Goal: Task Accomplishment & Management: Manage account settings

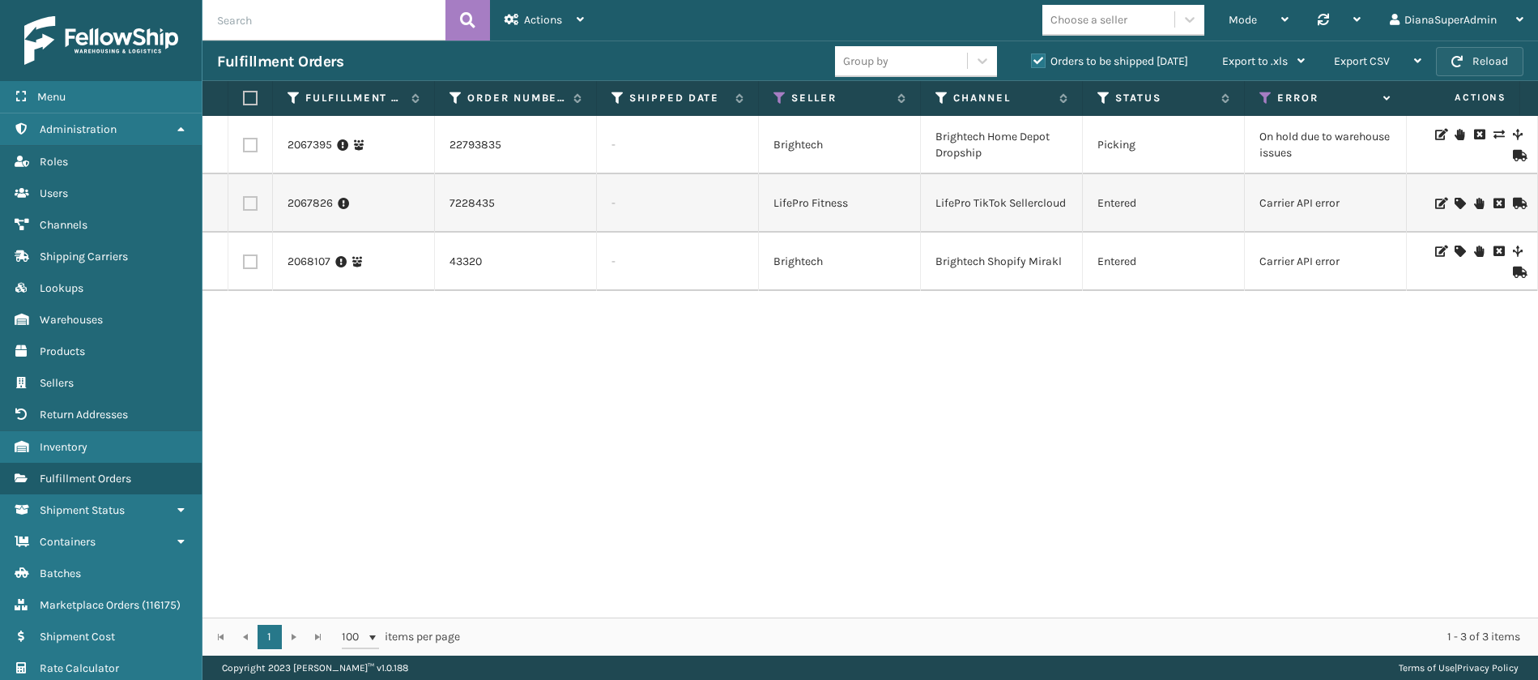
click at [1487, 57] on button "Reload" at bounding box center [1479, 61] width 87 height 29
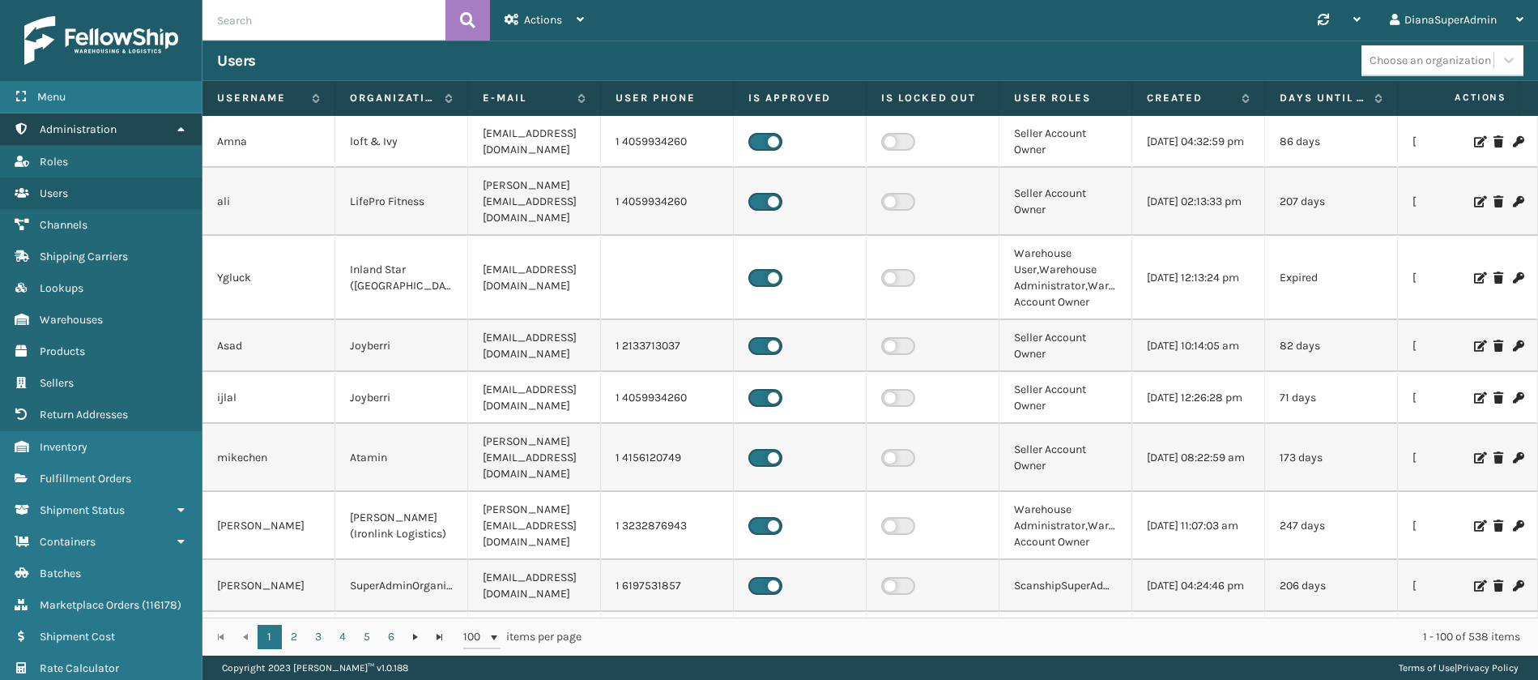
click at [193, 126] on link "Administration" at bounding box center [101, 129] width 202 height 32
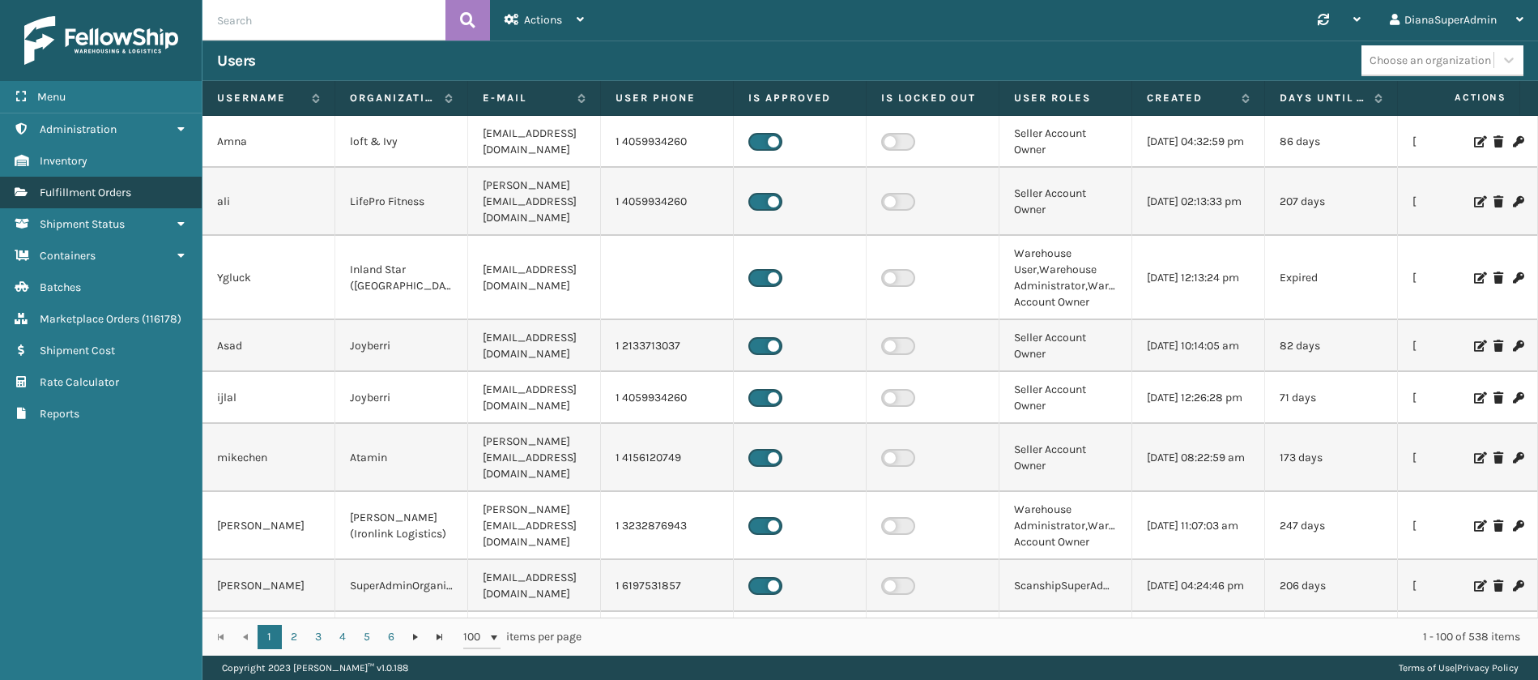
click at [147, 194] on link "Fulfillment Orders" at bounding box center [101, 193] width 202 height 32
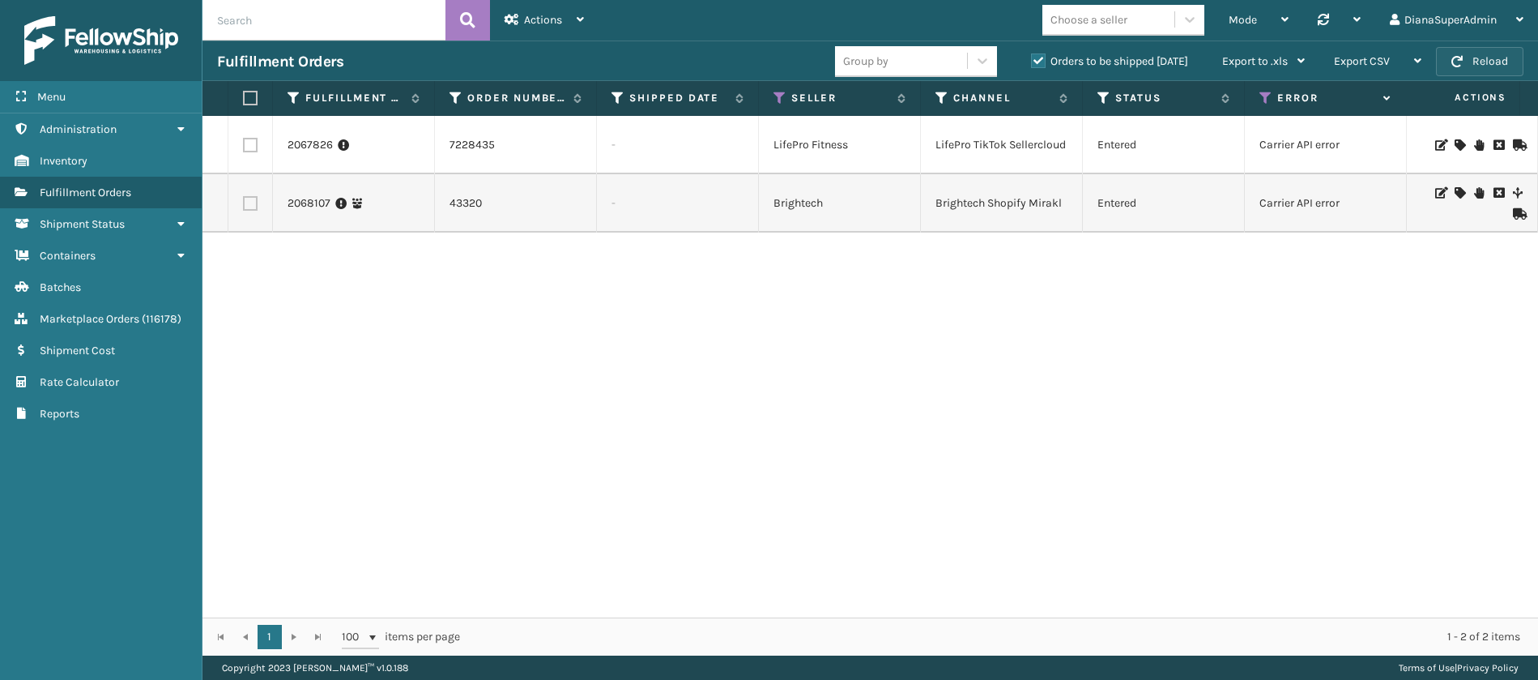
click at [1470, 65] on button "Reload" at bounding box center [1479, 61] width 87 height 29
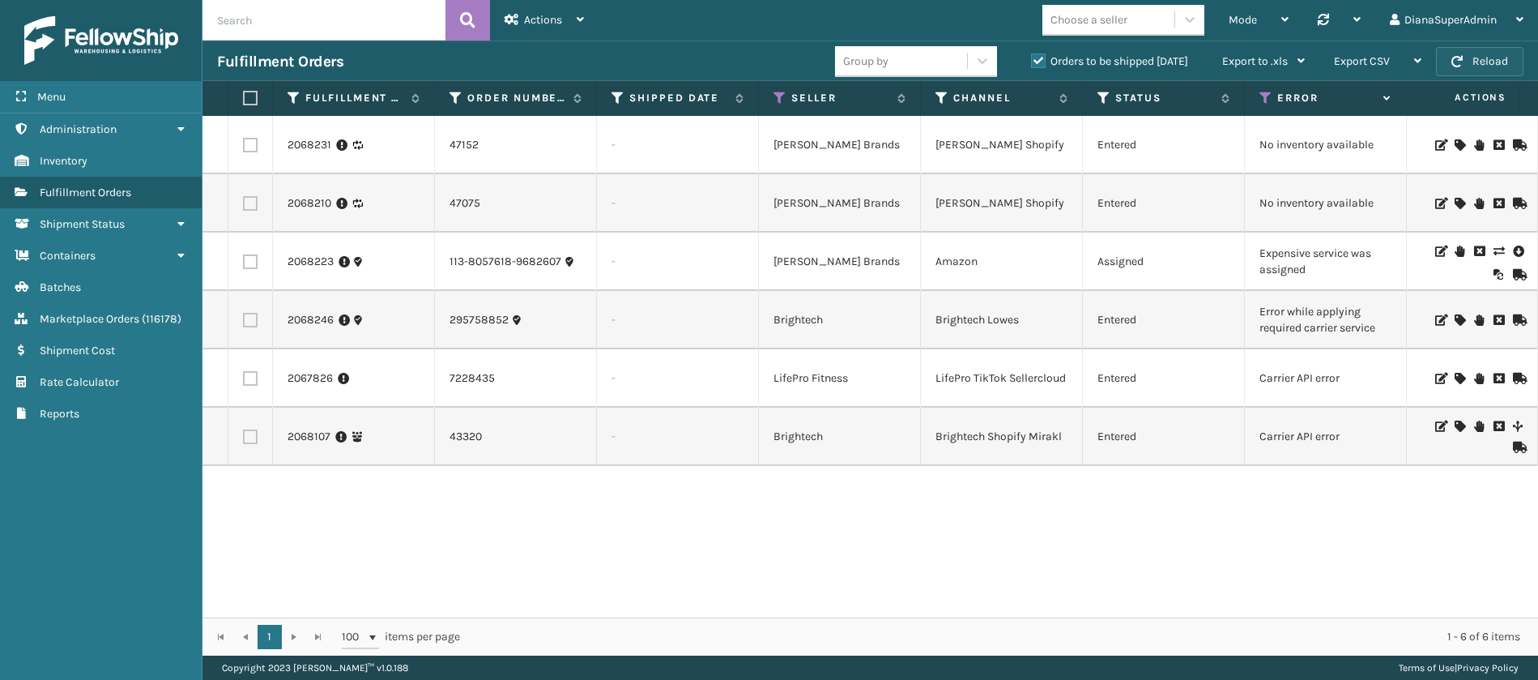
click at [1490, 63] on button "Reload" at bounding box center [1479, 61] width 87 height 29
click at [1494, 253] on icon at bounding box center [1499, 250] width 10 height 11
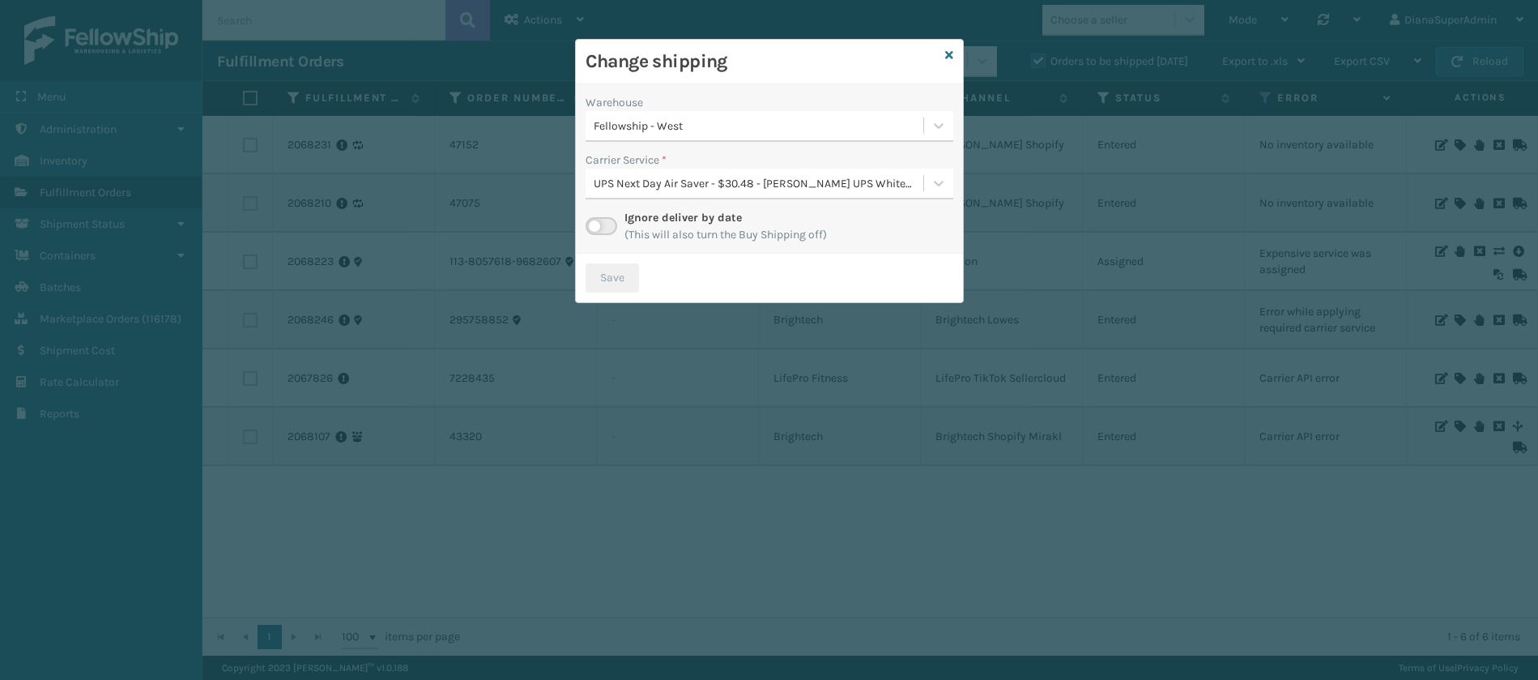
click at [603, 218] on label at bounding box center [602, 226] width 32 height 18
click at [596, 218] on input "checkbox" at bounding box center [591, 222] width 11 height 11
click at [927, 177] on div at bounding box center [938, 182] width 29 height 29
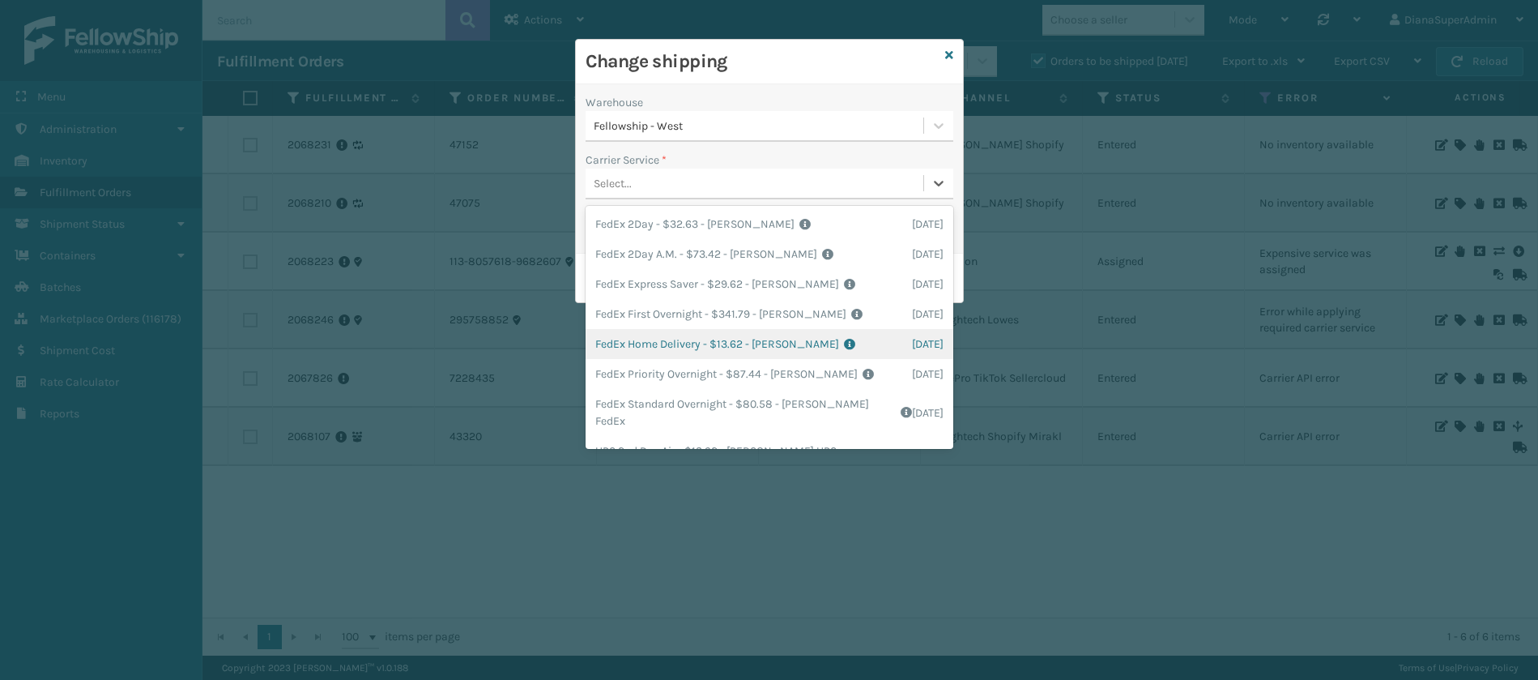
click at [687, 344] on div "FedEx Home Delivery - $13.62 - [PERSON_NAME] FedEx Shipping Cost $11.95 Surplus…" at bounding box center [770, 344] width 368 height 30
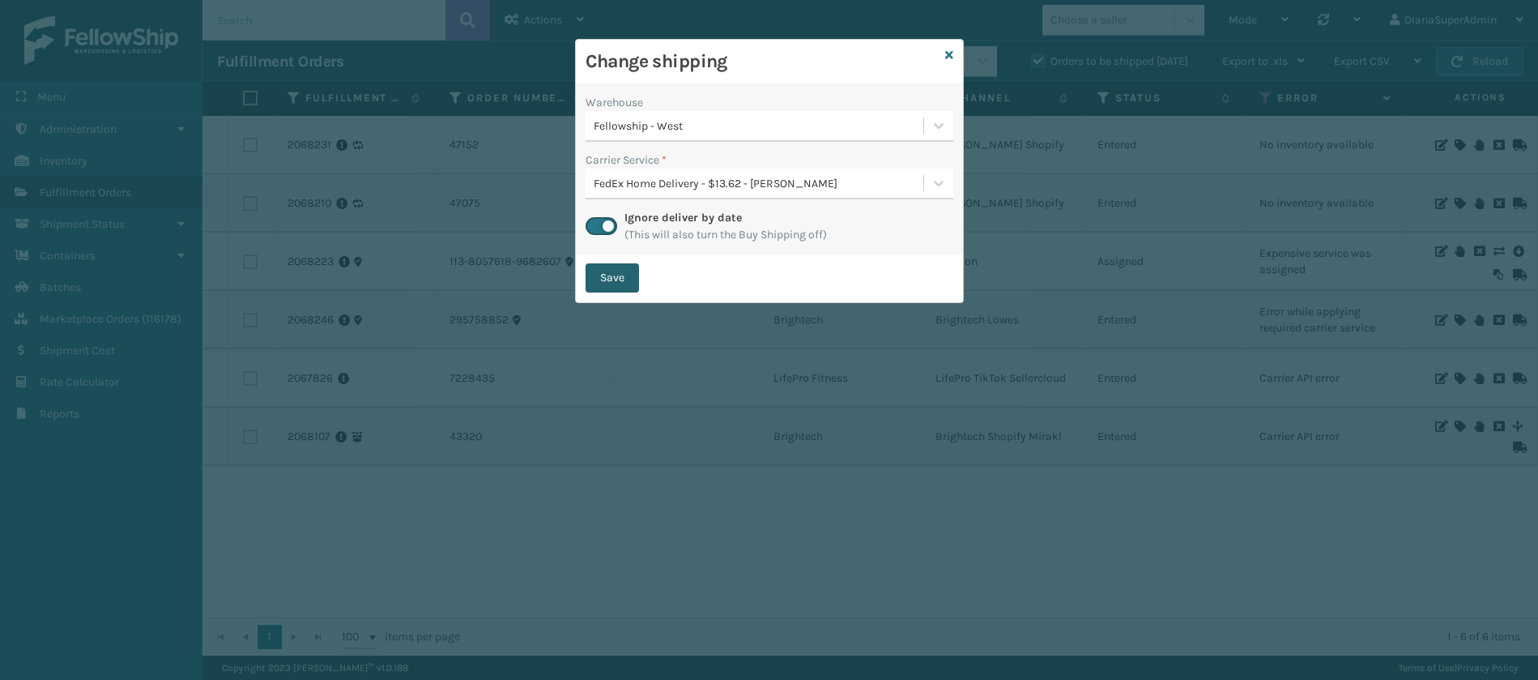
click at [629, 282] on button "Save" at bounding box center [612, 277] width 53 height 29
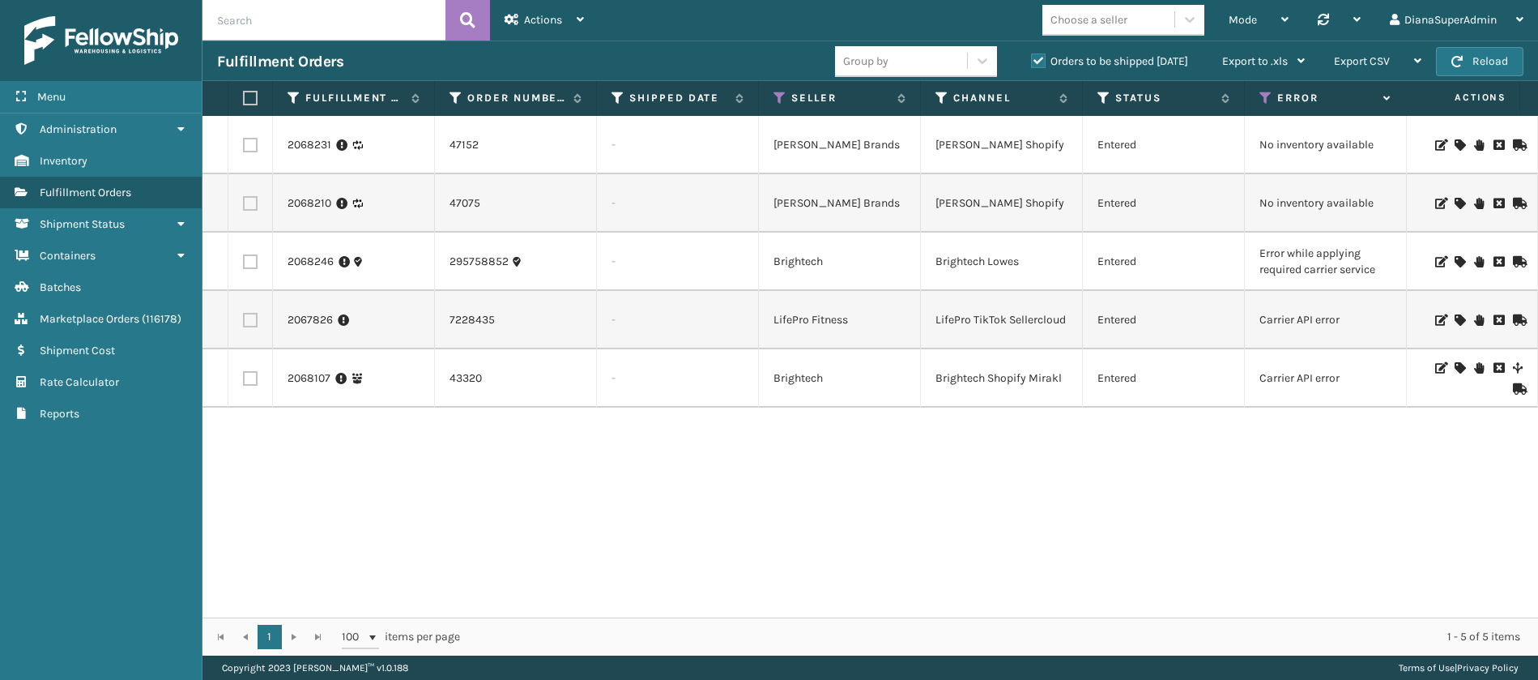
click at [1455, 259] on icon at bounding box center [1460, 261] width 10 height 11
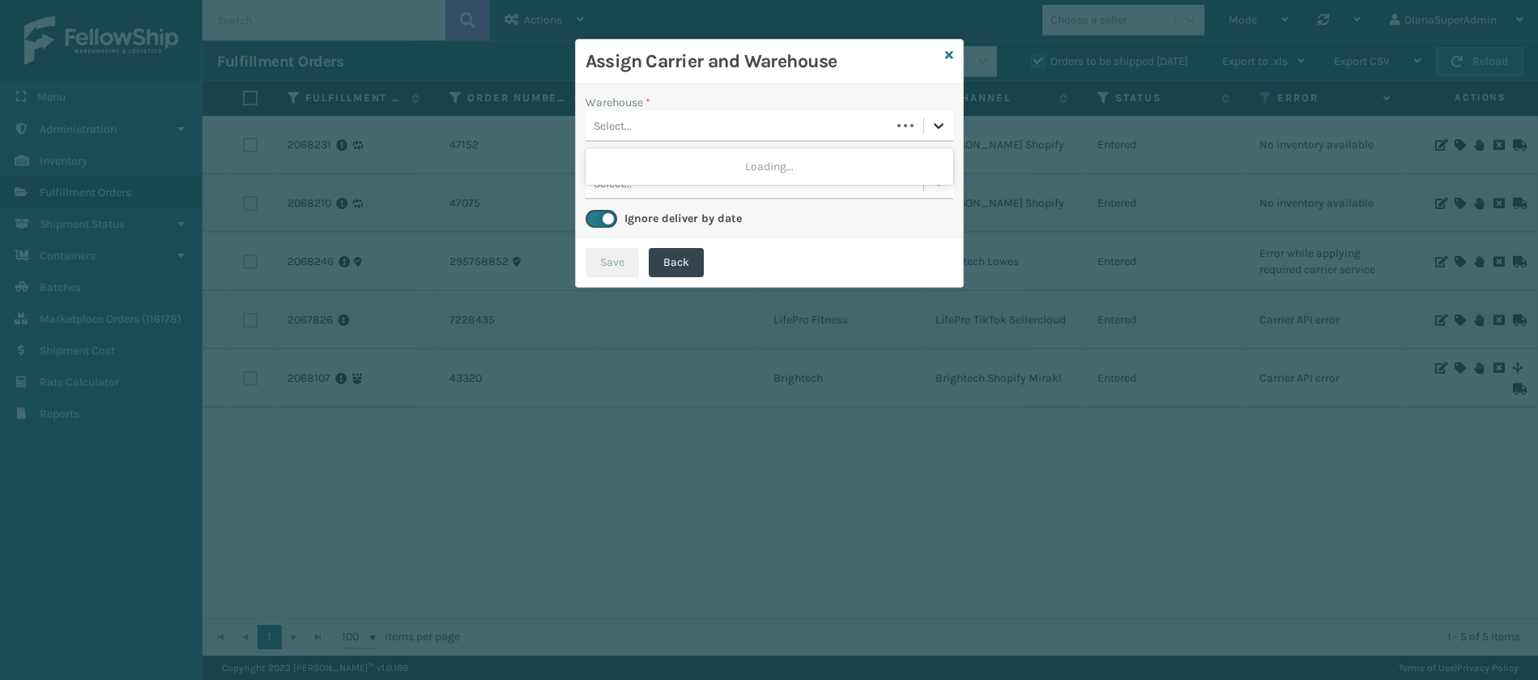
click at [938, 120] on icon at bounding box center [939, 125] width 16 height 16
click at [861, 152] on div "Fellowship - West" at bounding box center [770, 166] width 368 height 30
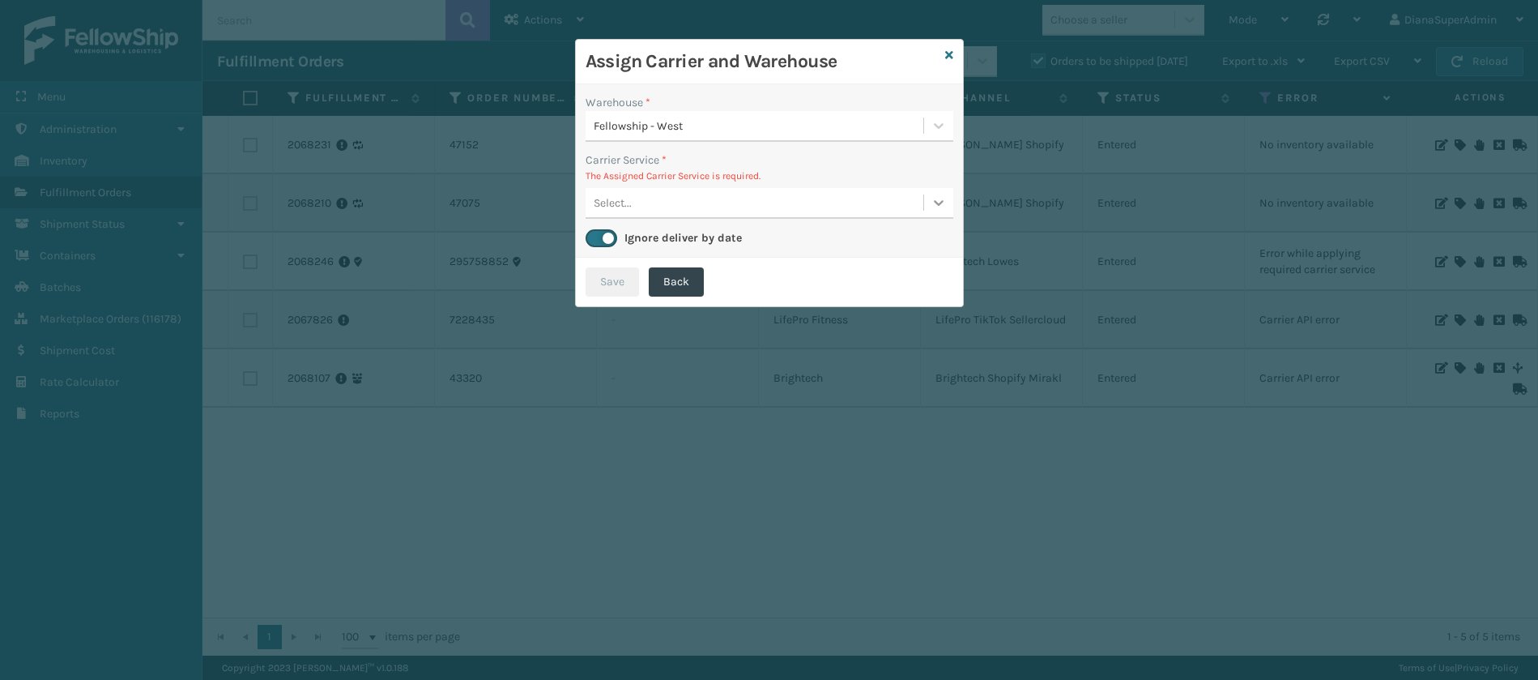
click at [938, 199] on icon at bounding box center [939, 202] width 16 height 16
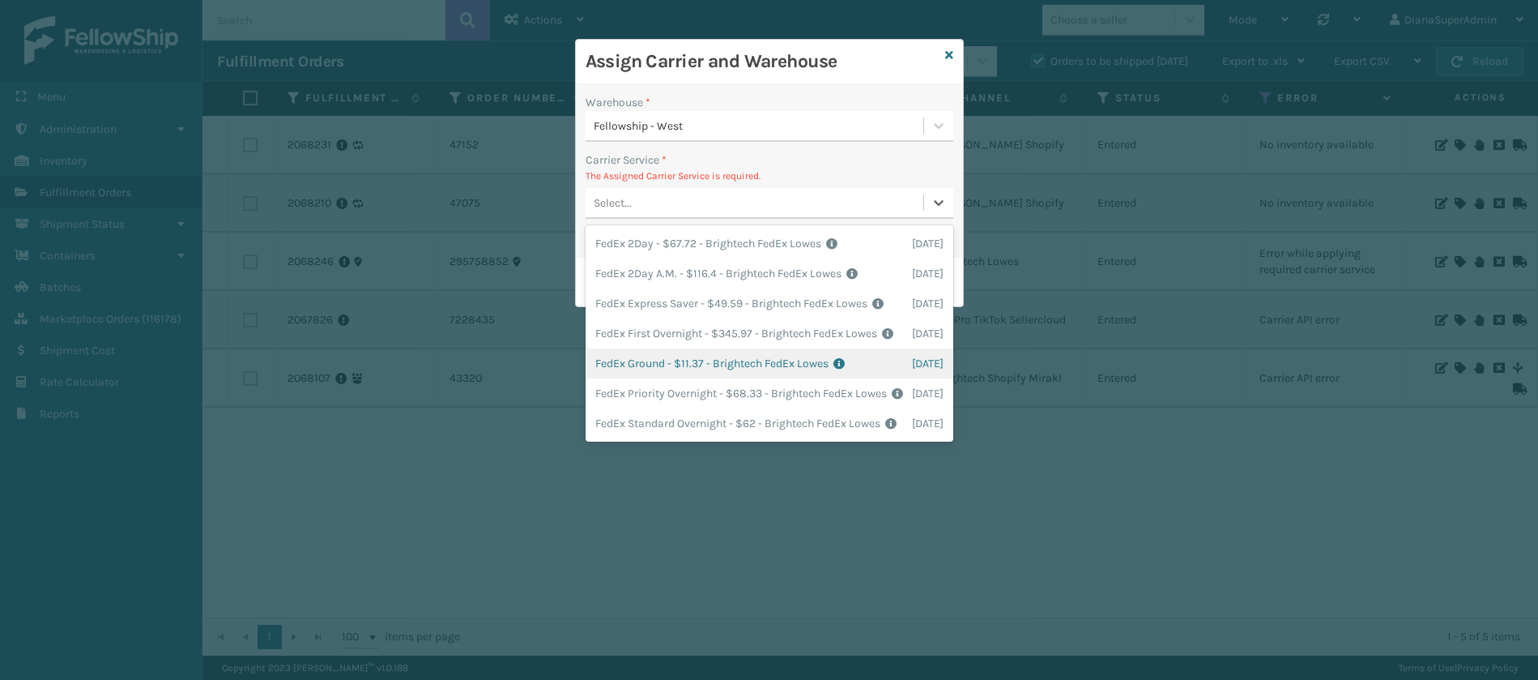
click at [638, 378] on div "FedEx Ground - $11.37 - Brightech FedEx Lowes Shipping Cost $11.37 Surplus Cost…" at bounding box center [770, 363] width 368 height 30
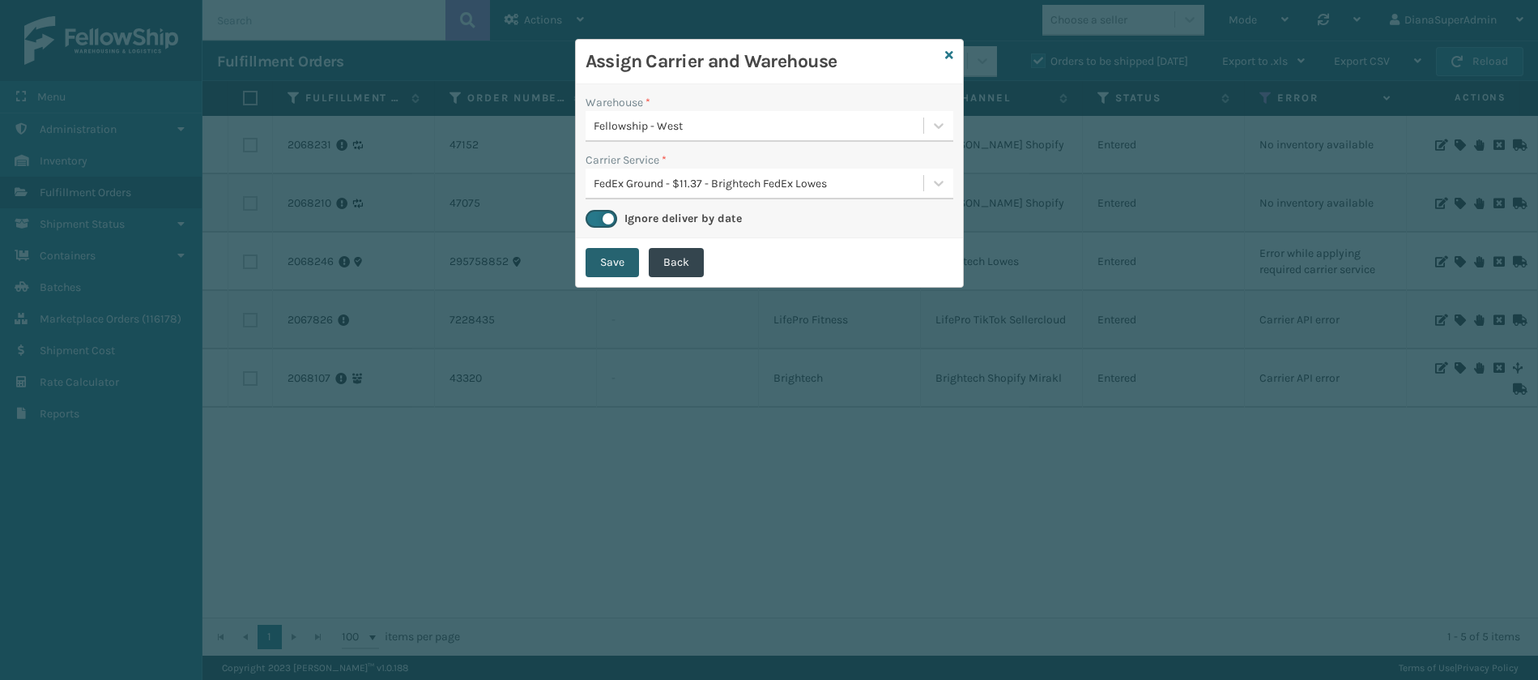
click at [618, 266] on button "Save" at bounding box center [612, 262] width 53 height 29
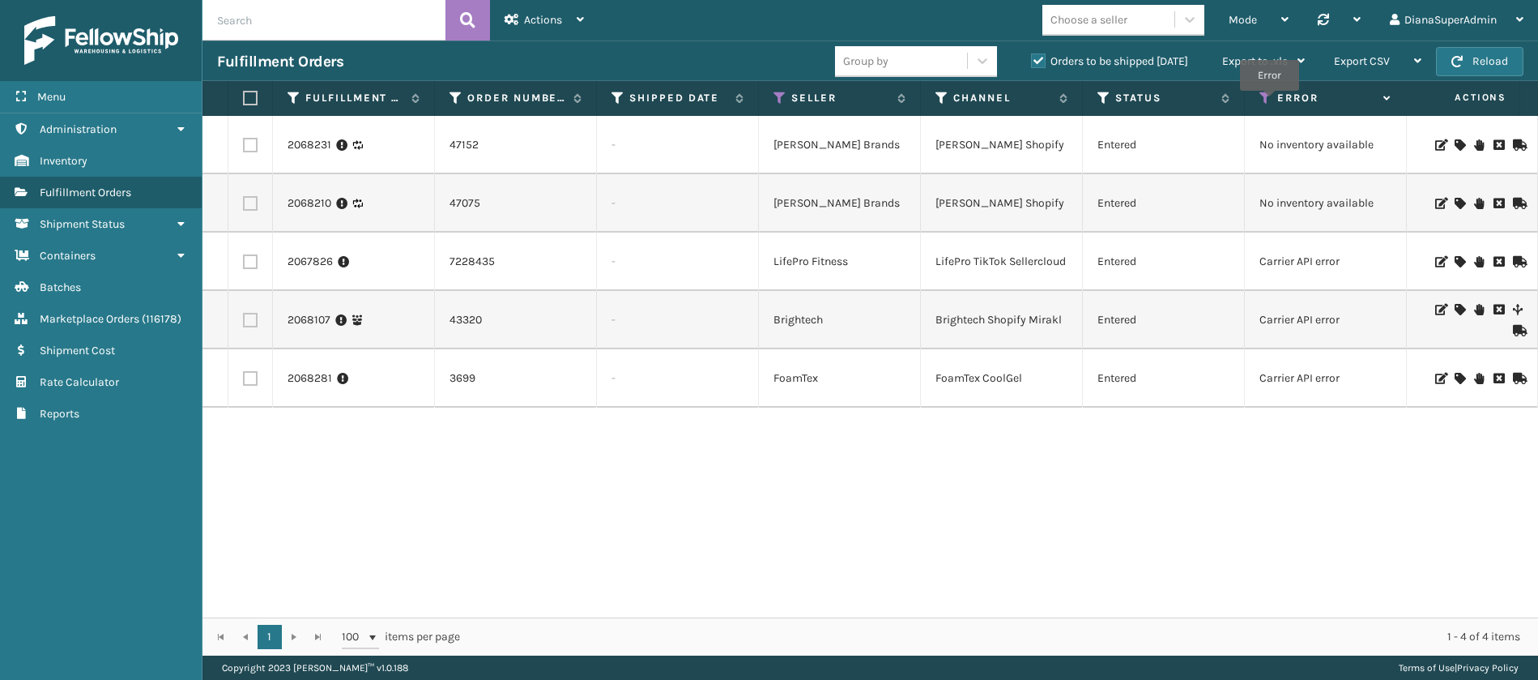
click at [1269, 102] on icon at bounding box center [1266, 98] width 13 height 15
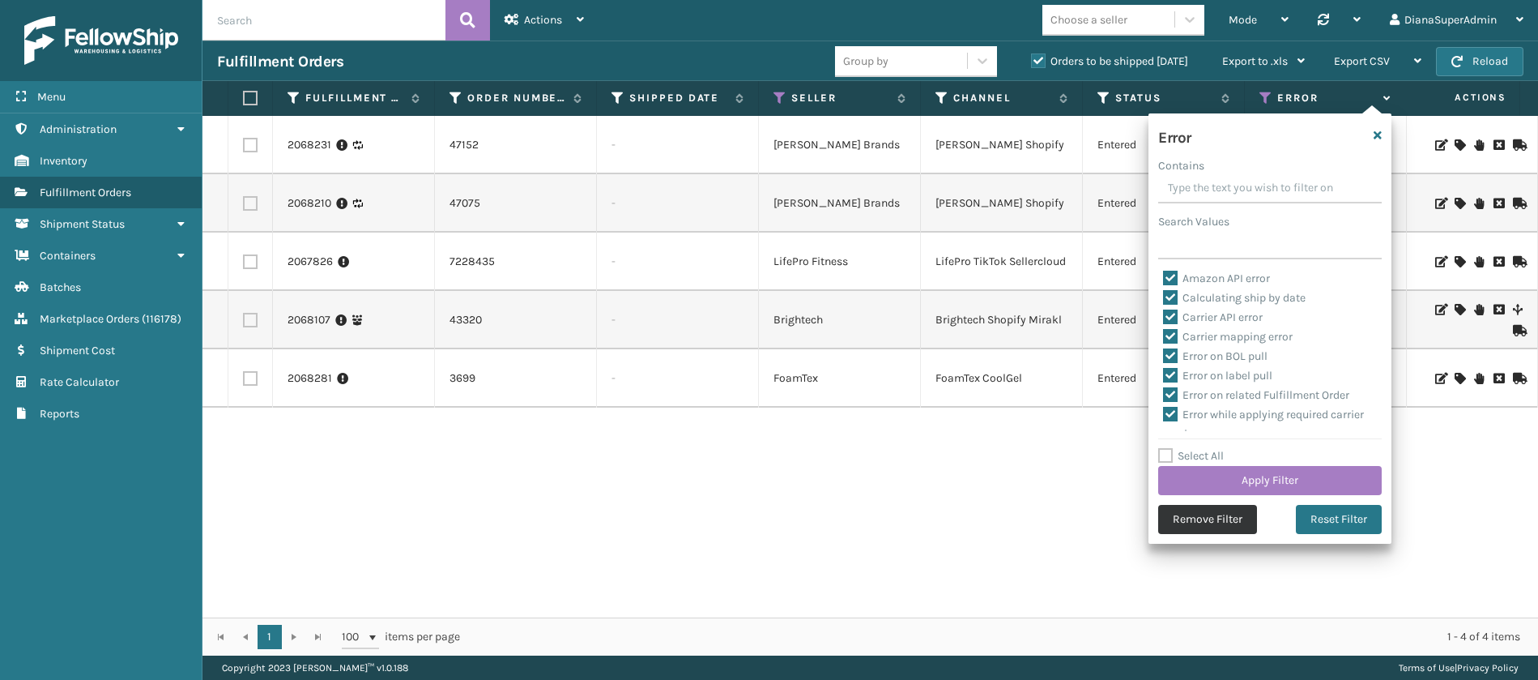
click at [1192, 514] on button "Remove Filter" at bounding box center [1207, 519] width 99 height 29
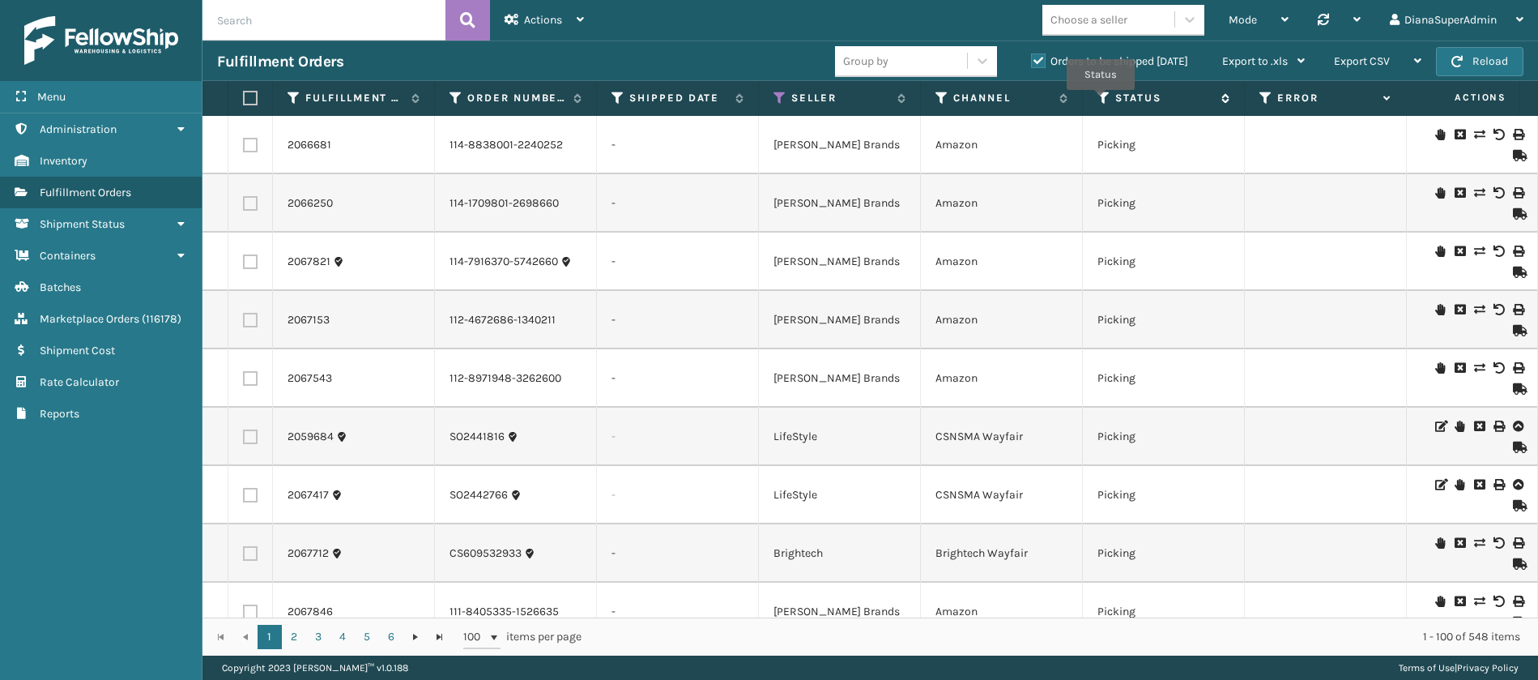
click at [1101, 101] on icon at bounding box center [1104, 98] width 13 height 15
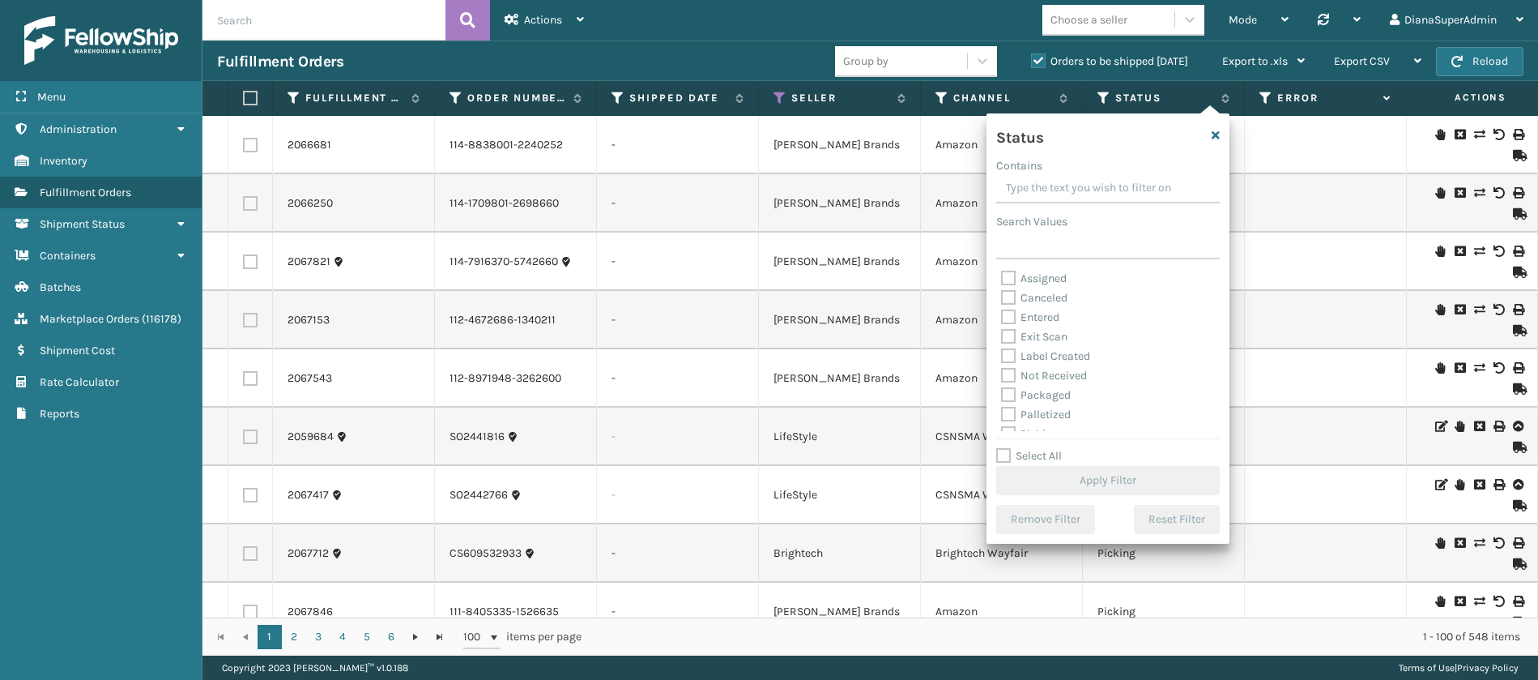
click at [1008, 352] on label "Label Created" at bounding box center [1045, 356] width 89 height 14
click at [1002, 352] on input "Label Created" at bounding box center [1001, 352] width 1 height 11
checkbox input "true"
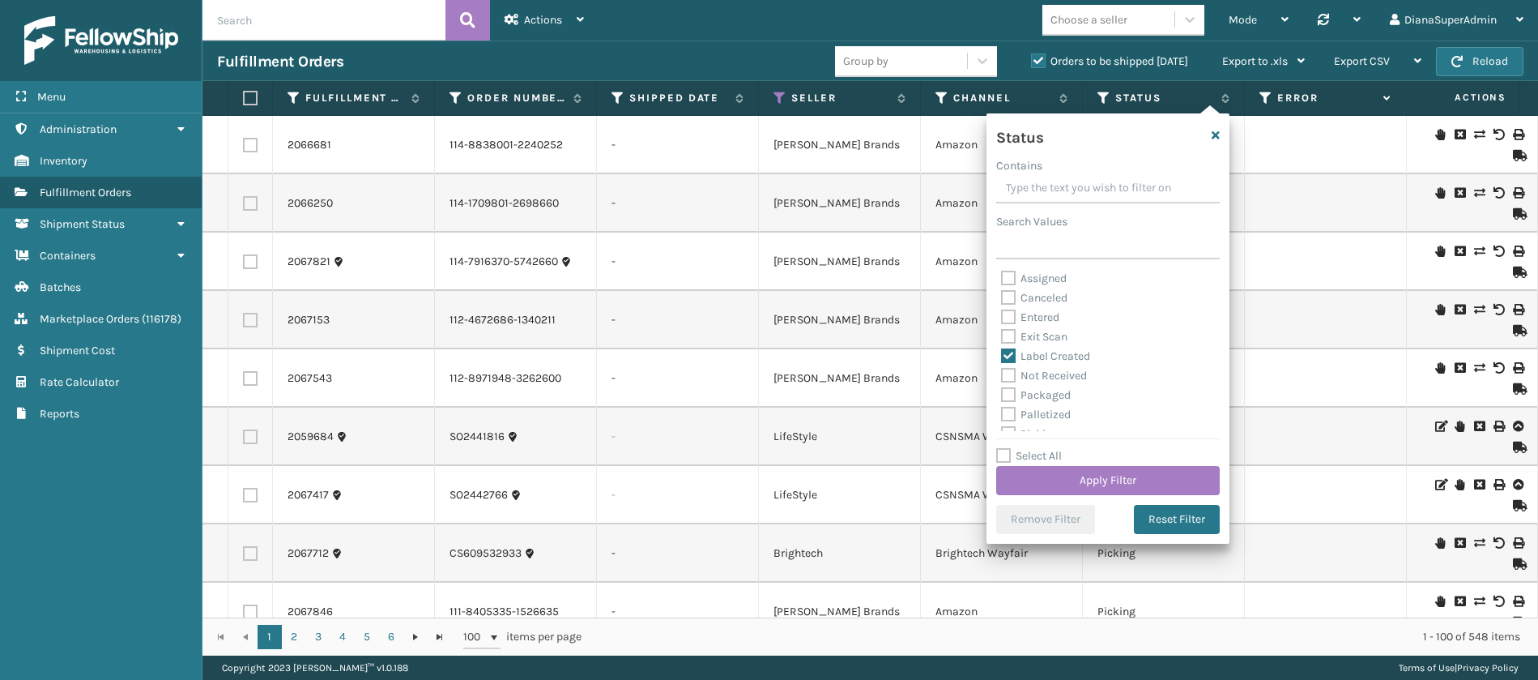
click at [1008, 393] on label "Packaged" at bounding box center [1036, 395] width 70 height 14
click at [1002, 393] on input "Packaged" at bounding box center [1001, 391] width 1 height 11
checkbox input "true"
click at [1008, 410] on label "Palletized" at bounding box center [1036, 414] width 70 height 14
click at [1002, 410] on input "Palletized" at bounding box center [1001, 410] width 1 height 11
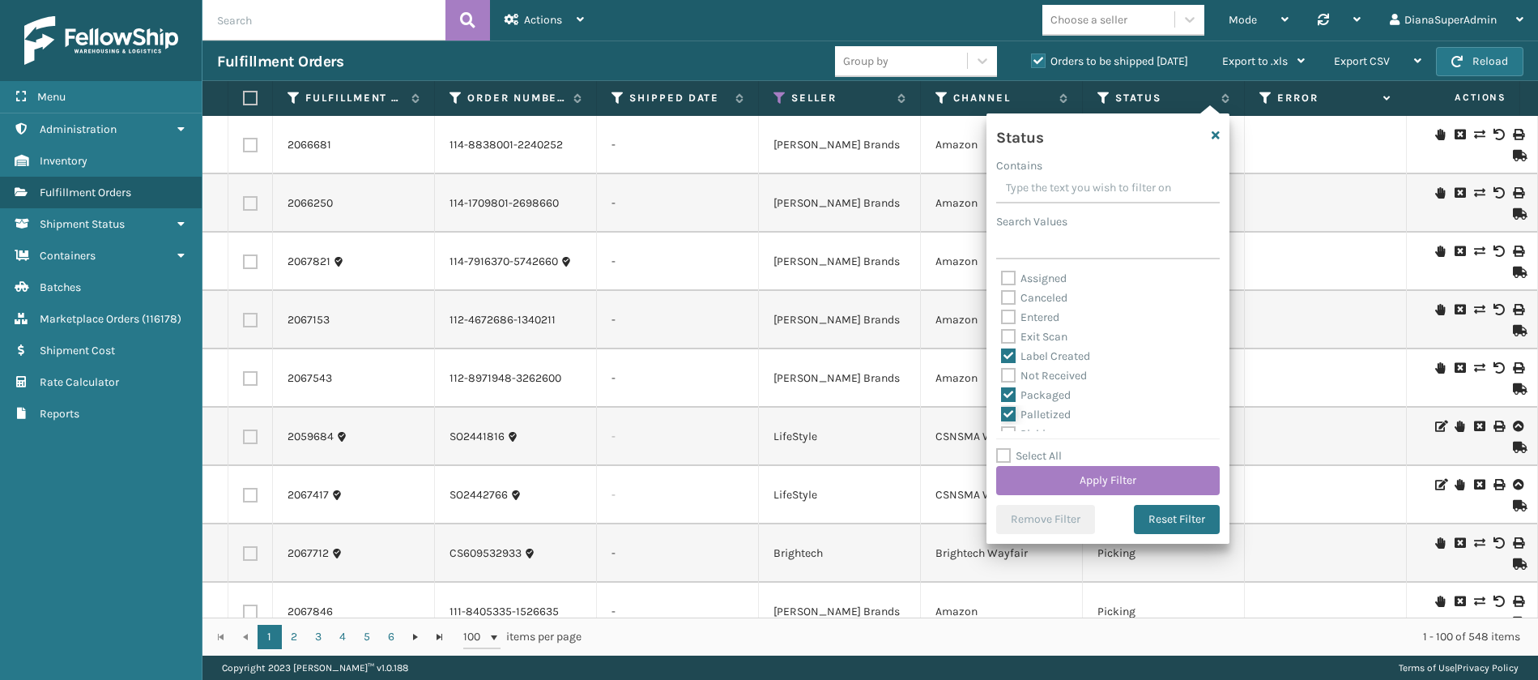
checkbox input "true"
click at [1004, 389] on label "Picking" at bounding box center [1030, 390] width 58 height 14
click at [1002, 389] on input "Picking" at bounding box center [1001, 386] width 1 height 11
checkbox input "true"
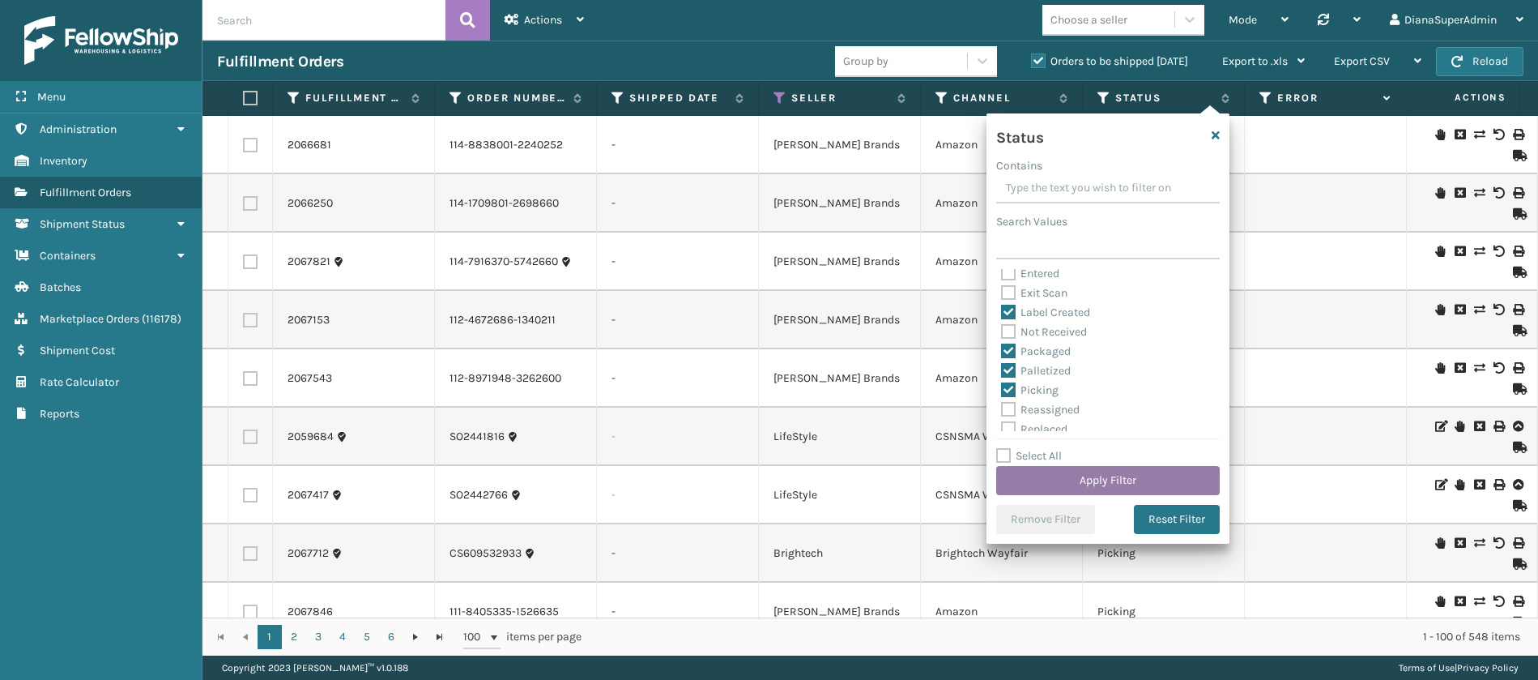
click at [1077, 478] on button "Apply Filter" at bounding box center [1108, 480] width 224 height 29
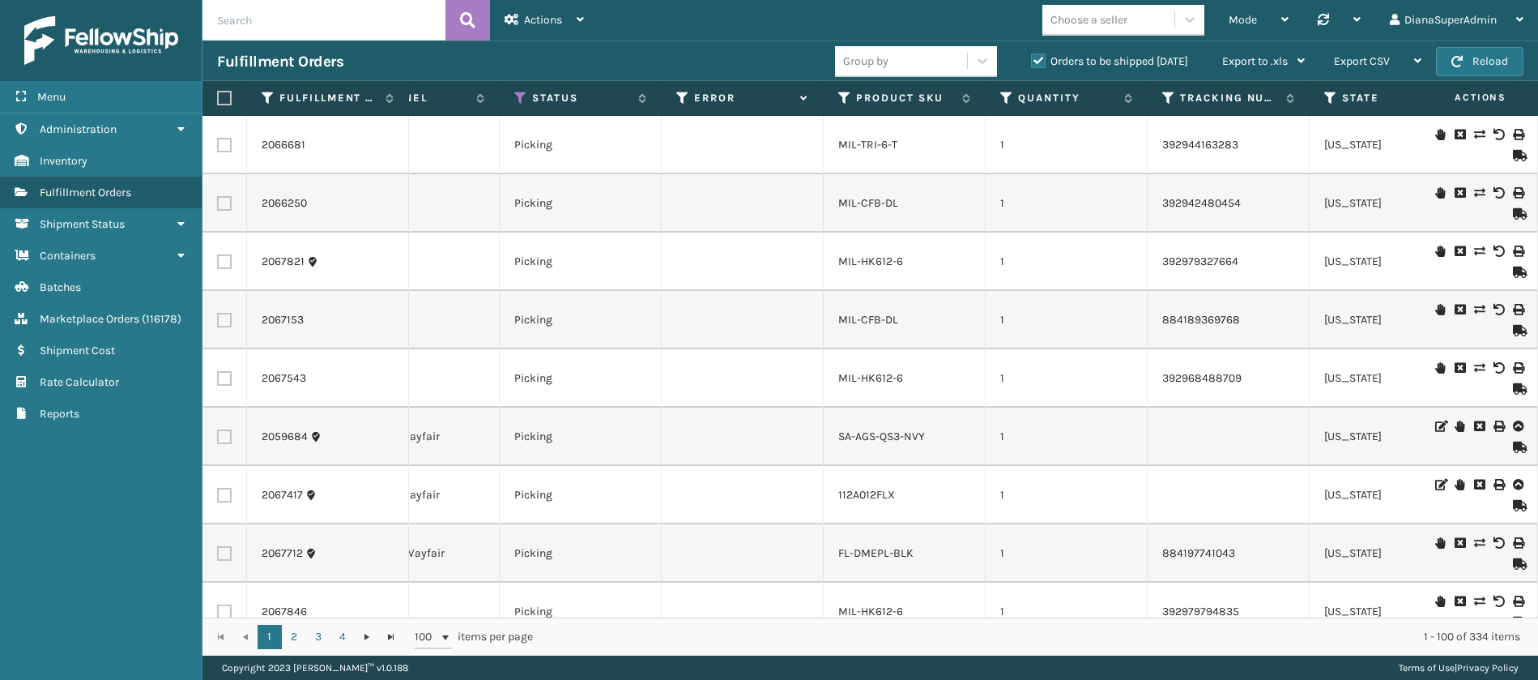
scroll to position [0, 0]
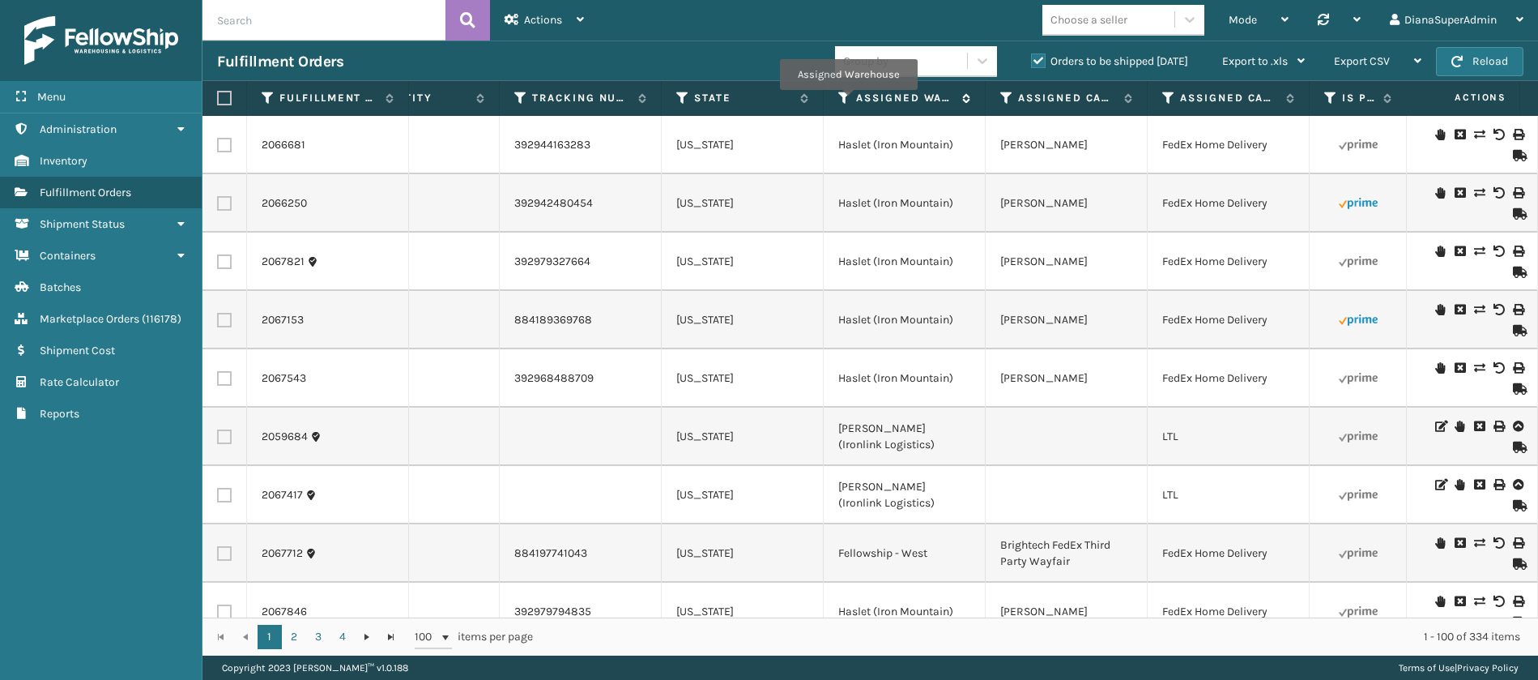
click at [848, 100] on icon at bounding box center [844, 98] width 13 height 15
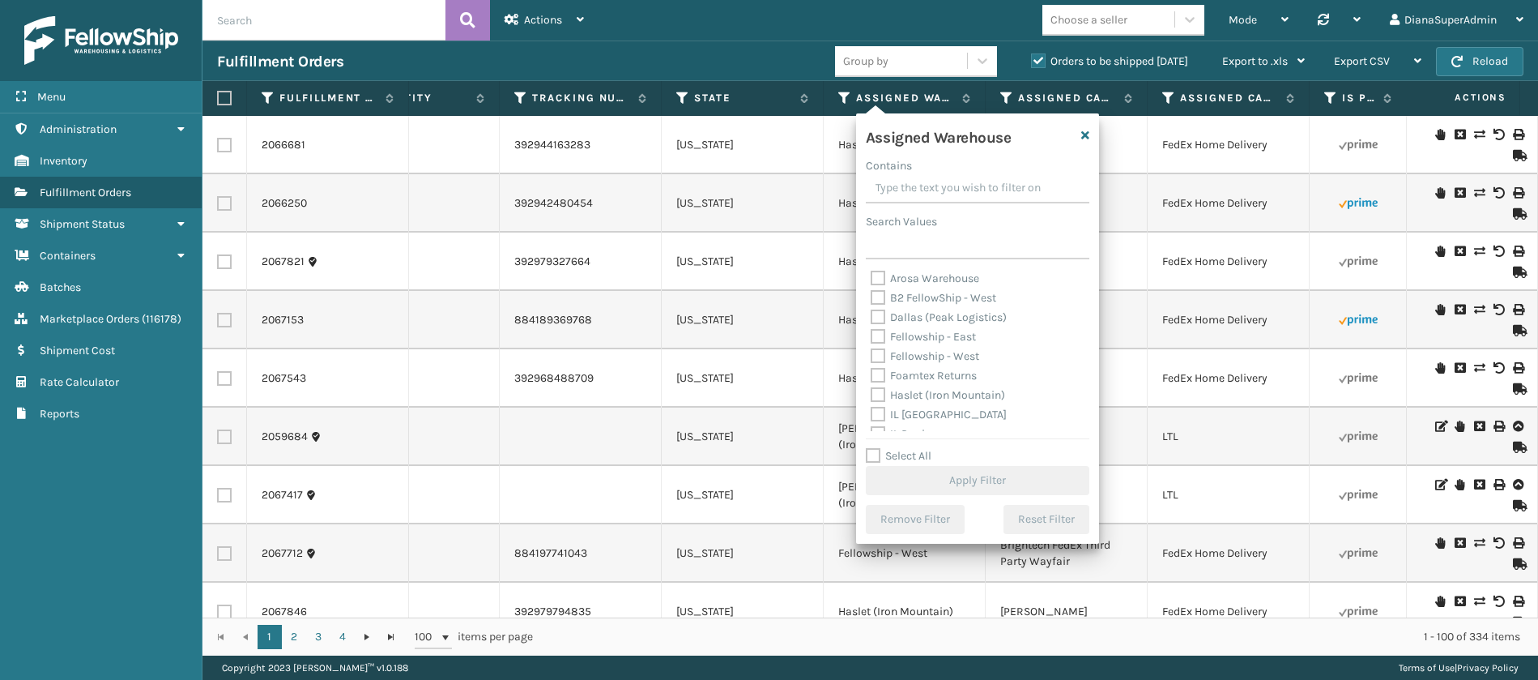
click at [881, 336] on label "Fellowship - East" at bounding box center [923, 337] width 105 height 14
click at [872, 336] on input "Fellowship - East" at bounding box center [871, 332] width 1 height 11
checkbox input "true"
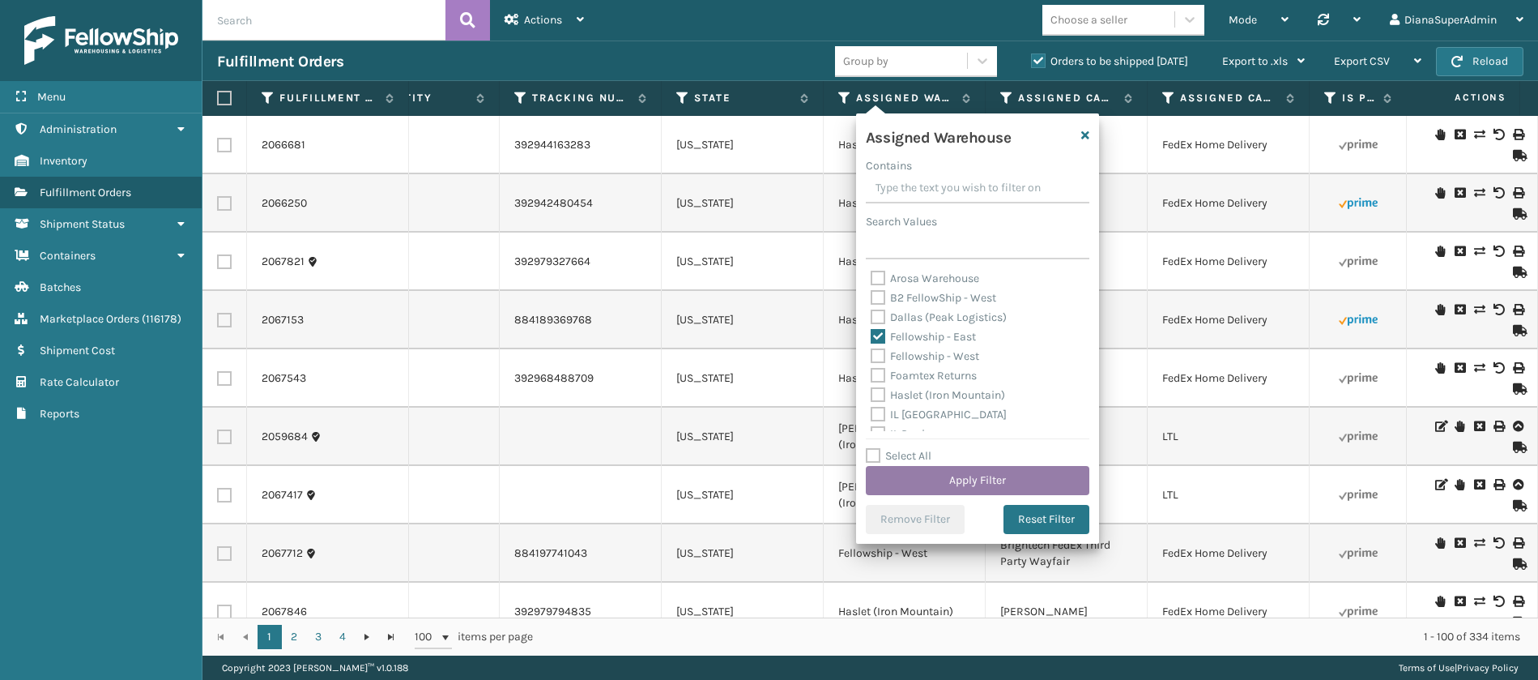
click at [969, 481] on button "Apply Filter" at bounding box center [978, 480] width 224 height 29
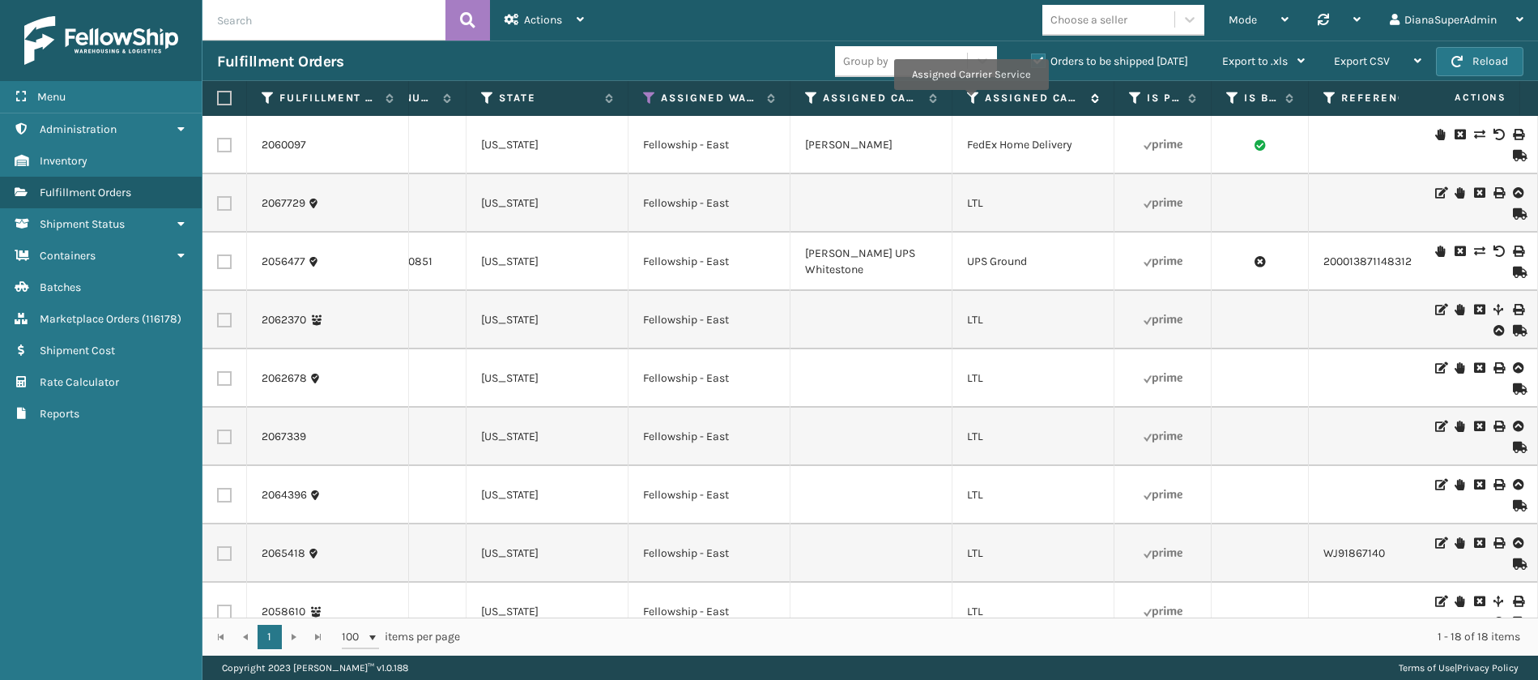
click at [970, 101] on icon at bounding box center [973, 98] width 13 height 15
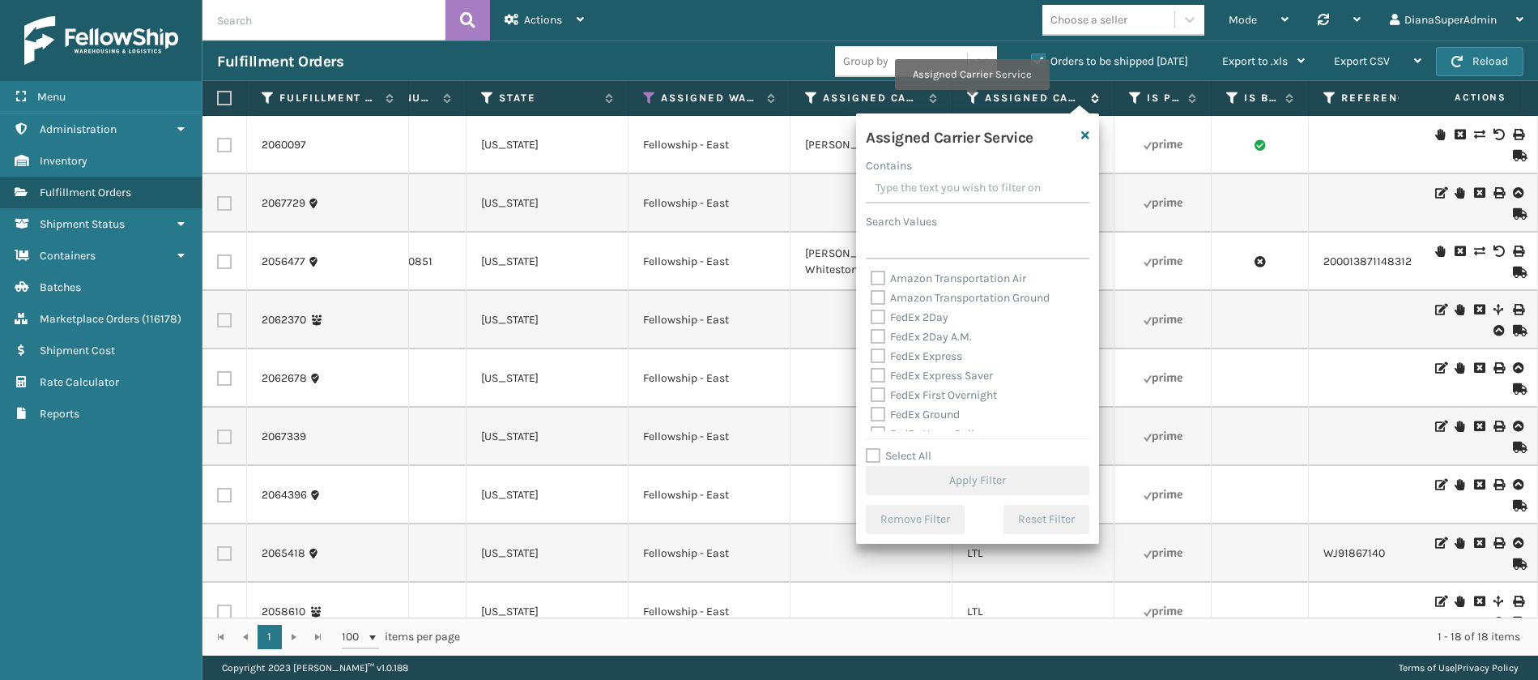
click at [971, 101] on icon at bounding box center [973, 98] width 13 height 15
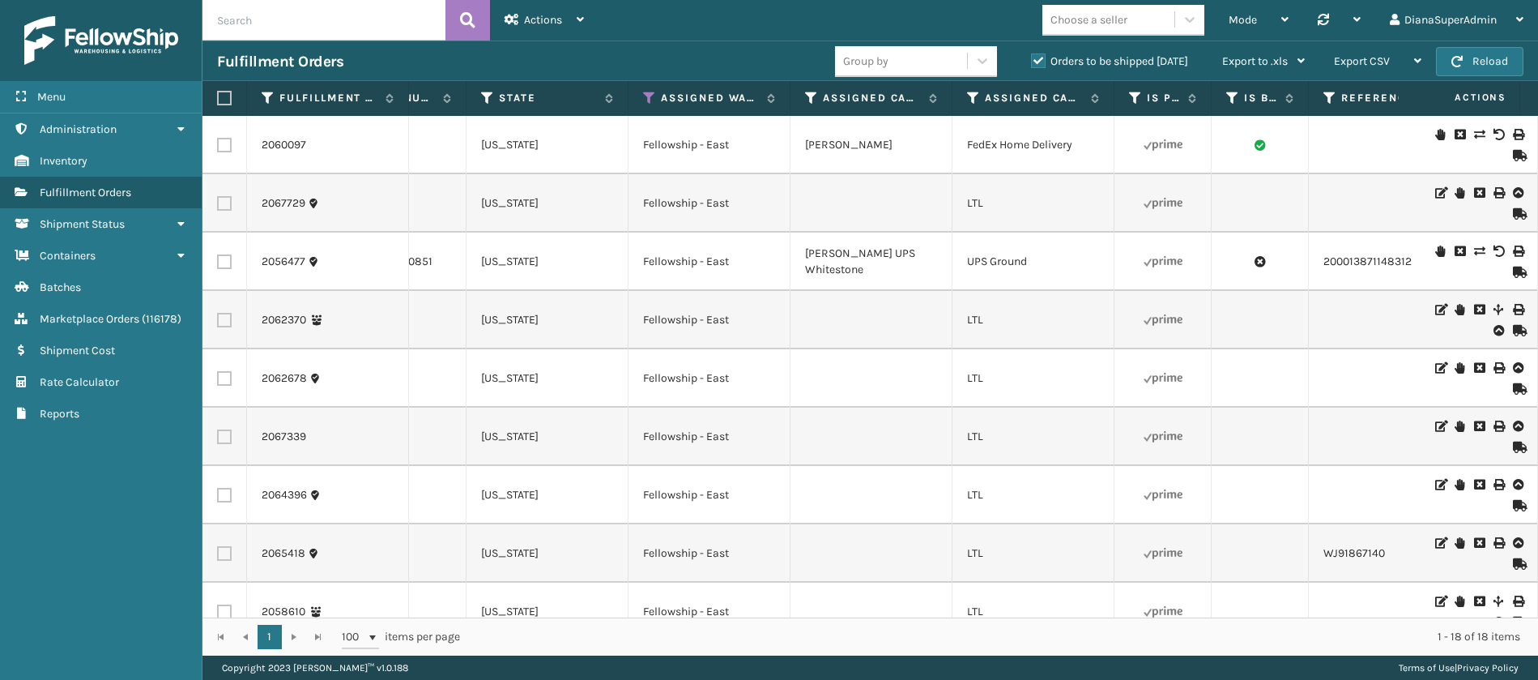
click at [1099, 99] on th "Assigned Carrier Service" at bounding box center [1034, 98] width 162 height 35
click at [1094, 99] on icon at bounding box center [1092, 98] width 13 height 10
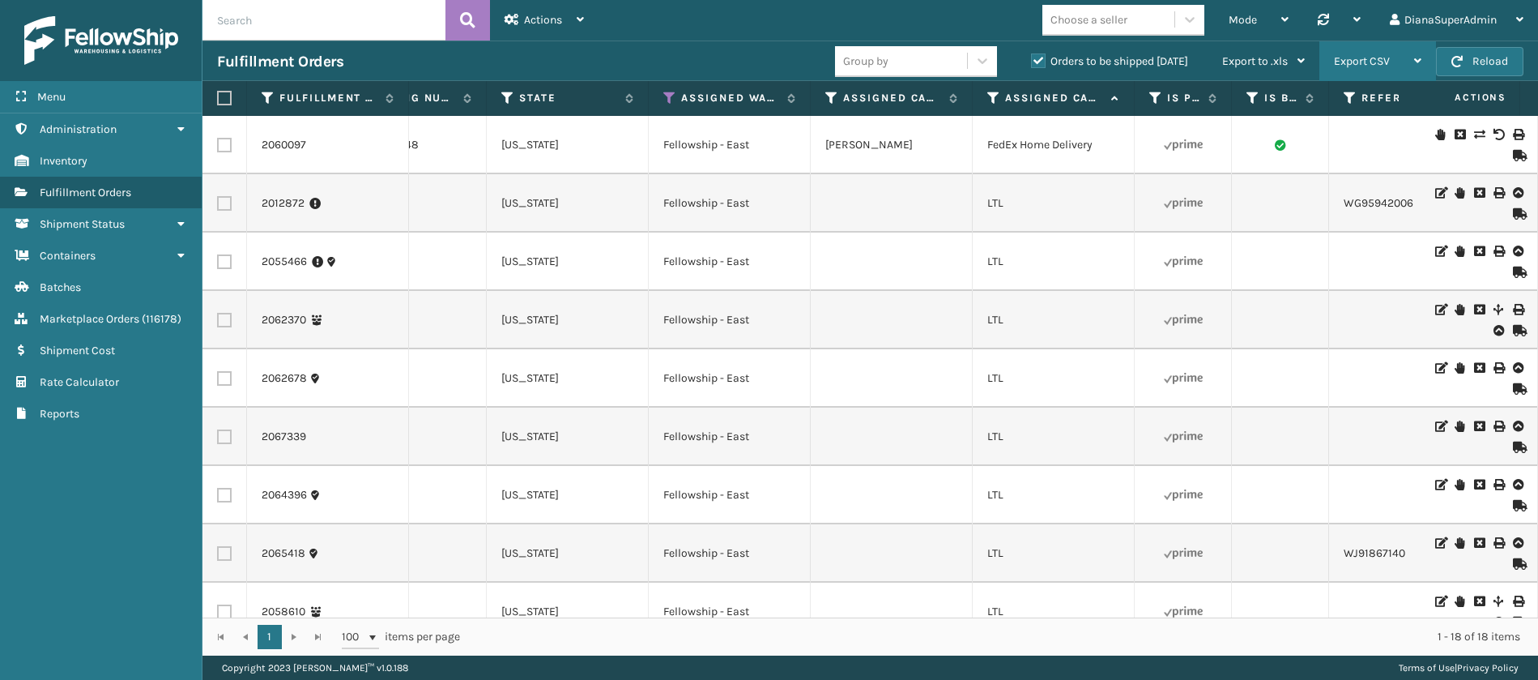
click at [1398, 54] on div "Export CSV" at bounding box center [1377, 61] width 87 height 41
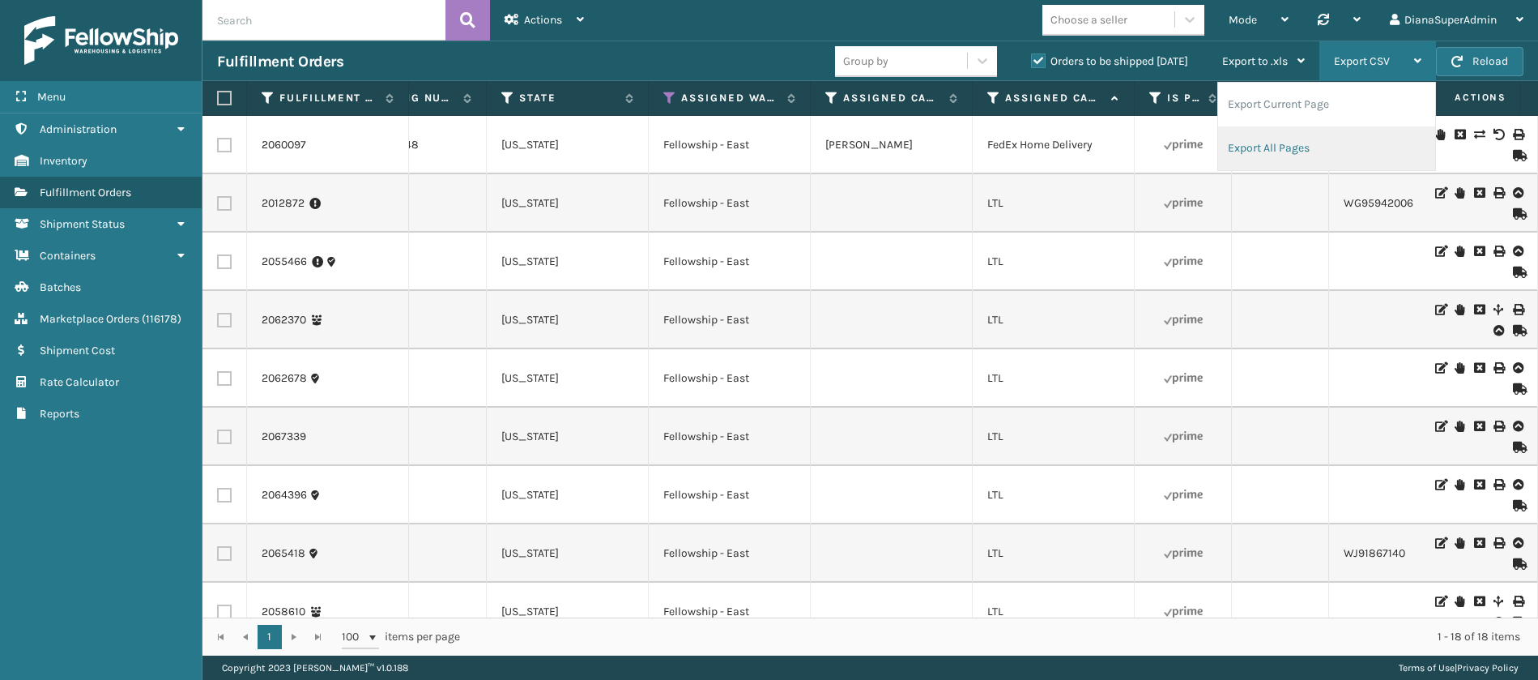
click at [1310, 141] on li "Export All Pages" at bounding box center [1326, 148] width 217 height 44
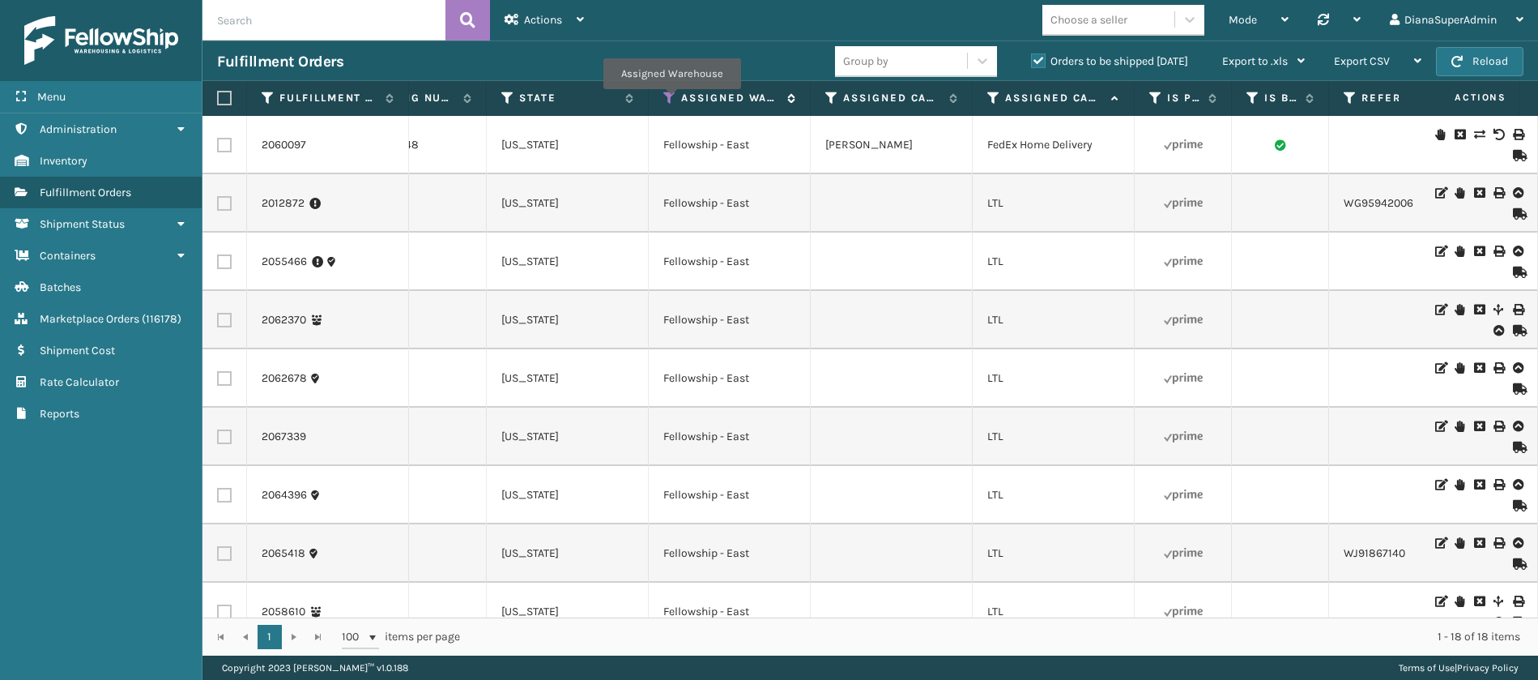
click at [672, 100] on icon at bounding box center [669, 98] width 13 height 15
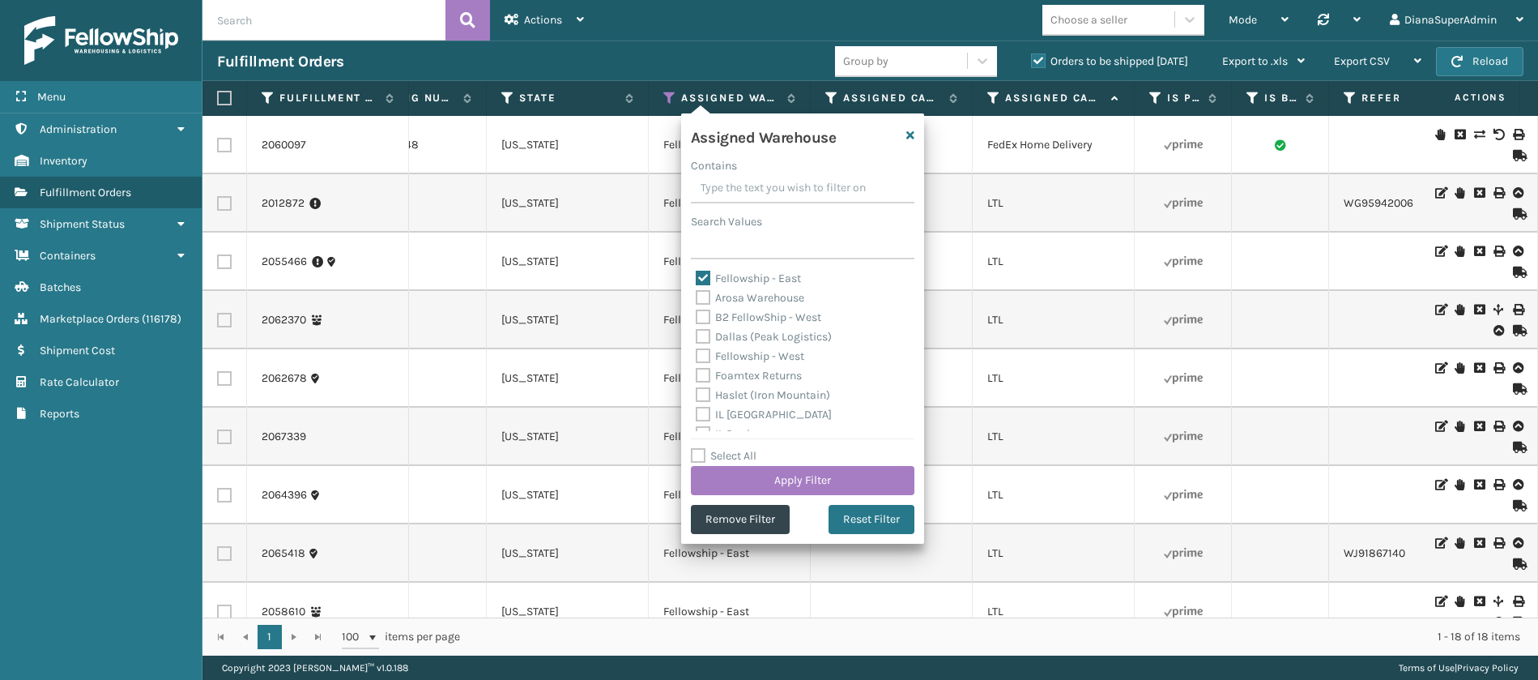
click at [706, 279] on label "Fellowship - East" at bounding box center [748, 278] width 105 height 14
click at [697, 279] on input "Fellowship - East" at bounding box center [696, 274] width 1 height 11
checkbox input "false"
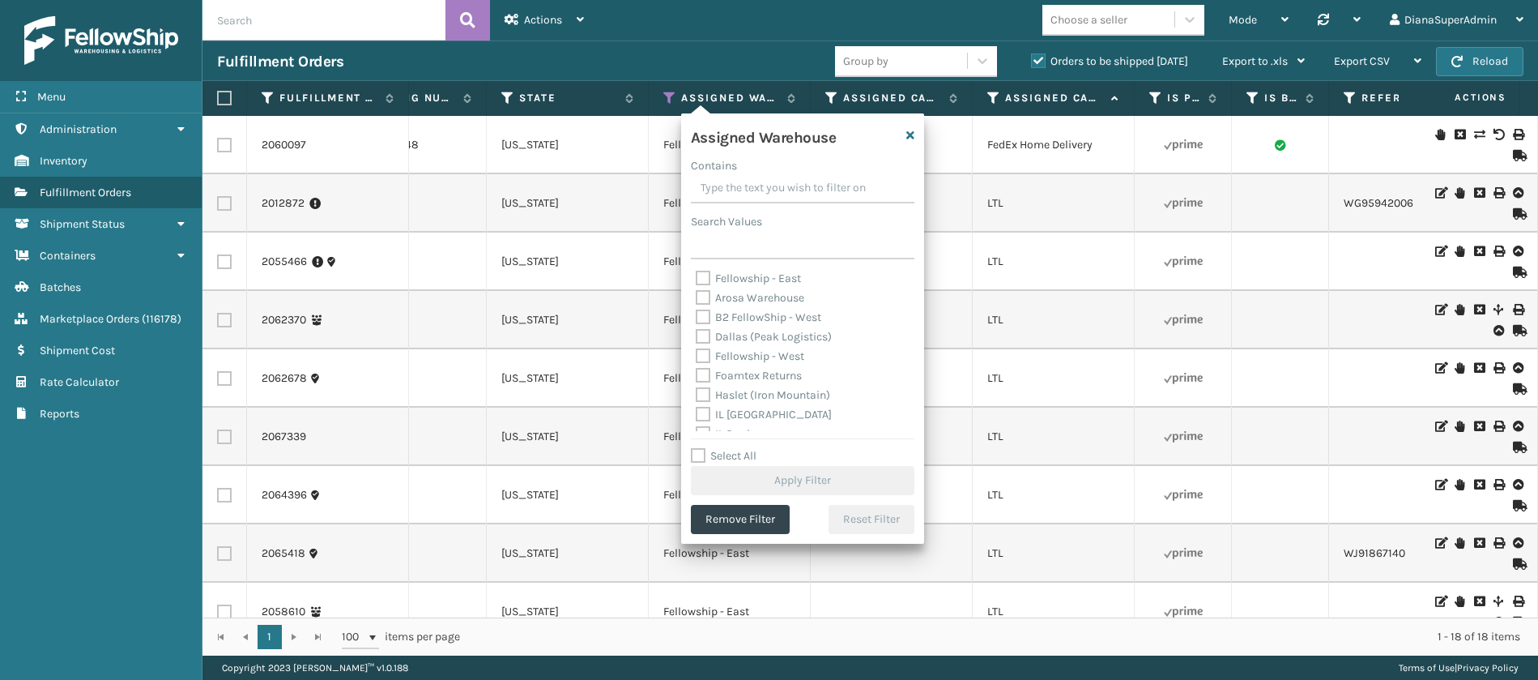
click at [705, 388] on label "Haslet (Iron Mountain)" at bounding box center [763, 395] width 134 height 14
click at [697, 388] on input "Haslet (Iron Mountain)" at bounding box center [696, 391] width 1 height 11
checkbox input "true"
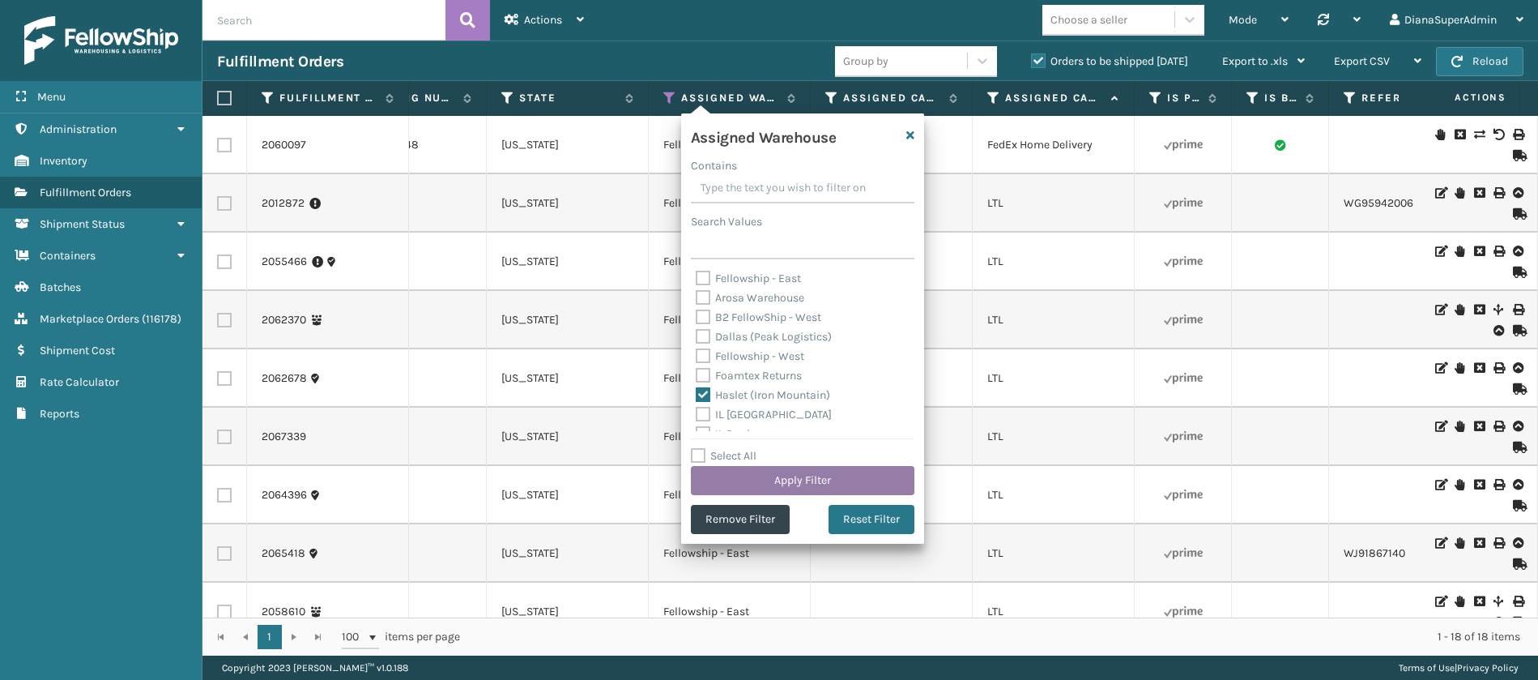
click at [825, 471] on button "Apply Filter" at bounding box center [803, 480] width 224 height 29
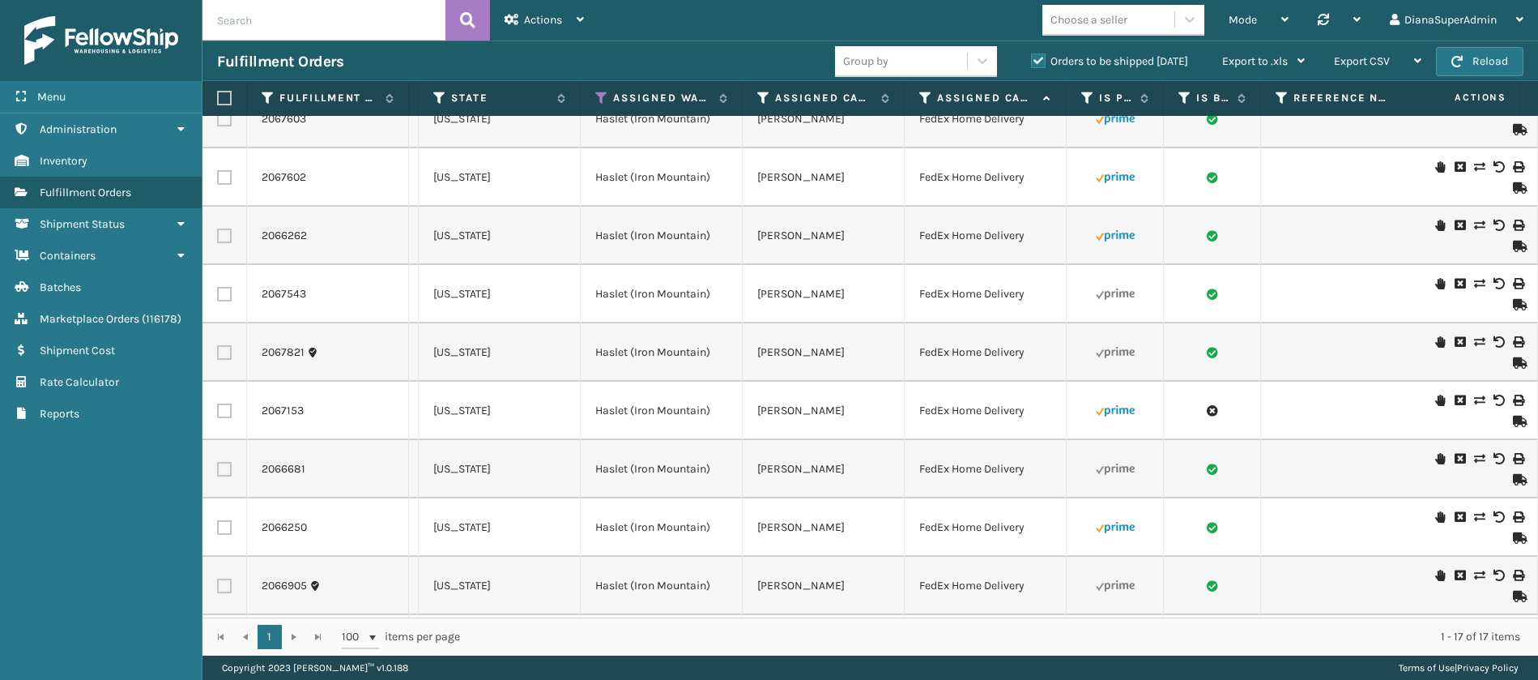
scroll to position [509, 1474]
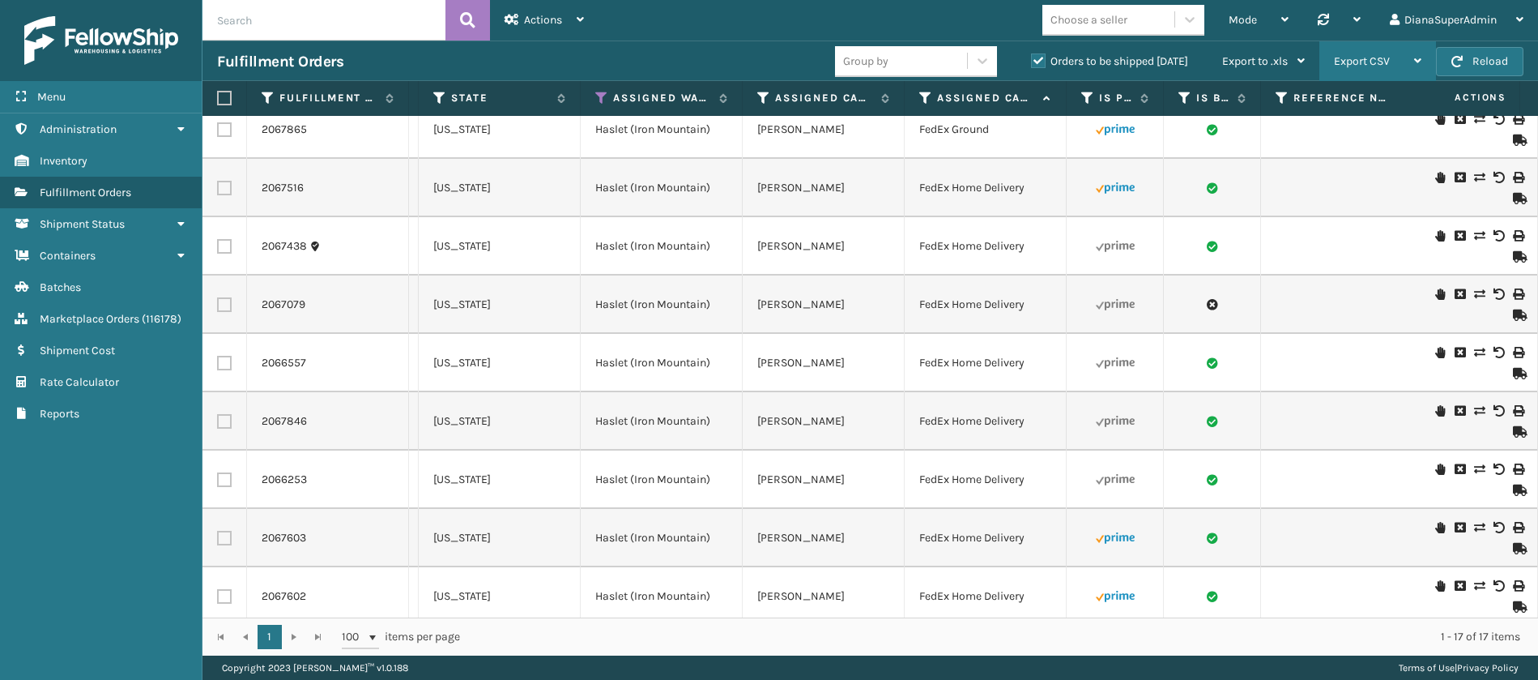
click at [1421, 64] on icon at bounding box center [1417, 60] width 7 height 11
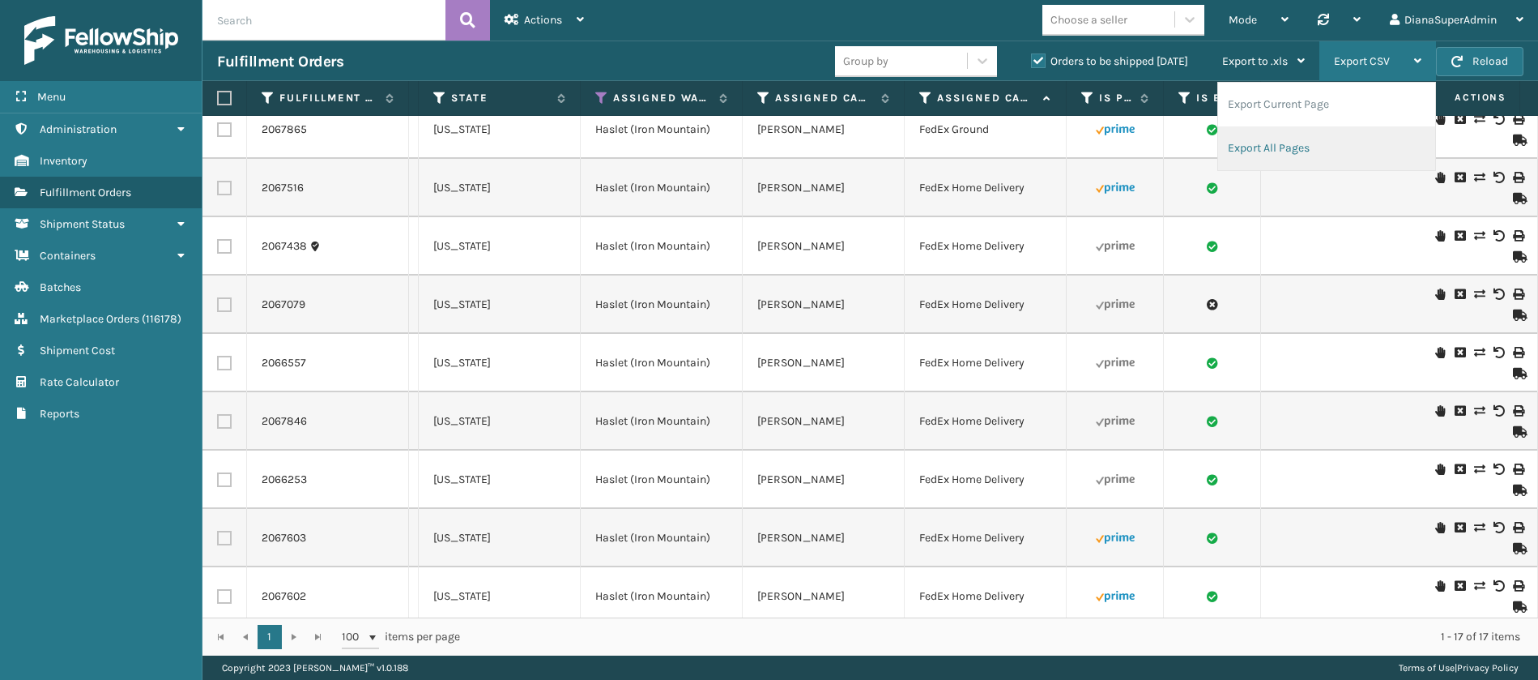
click at [1284, 154] on li "Export All Pages" at bounding box center [1326, 148] width 217 height 44
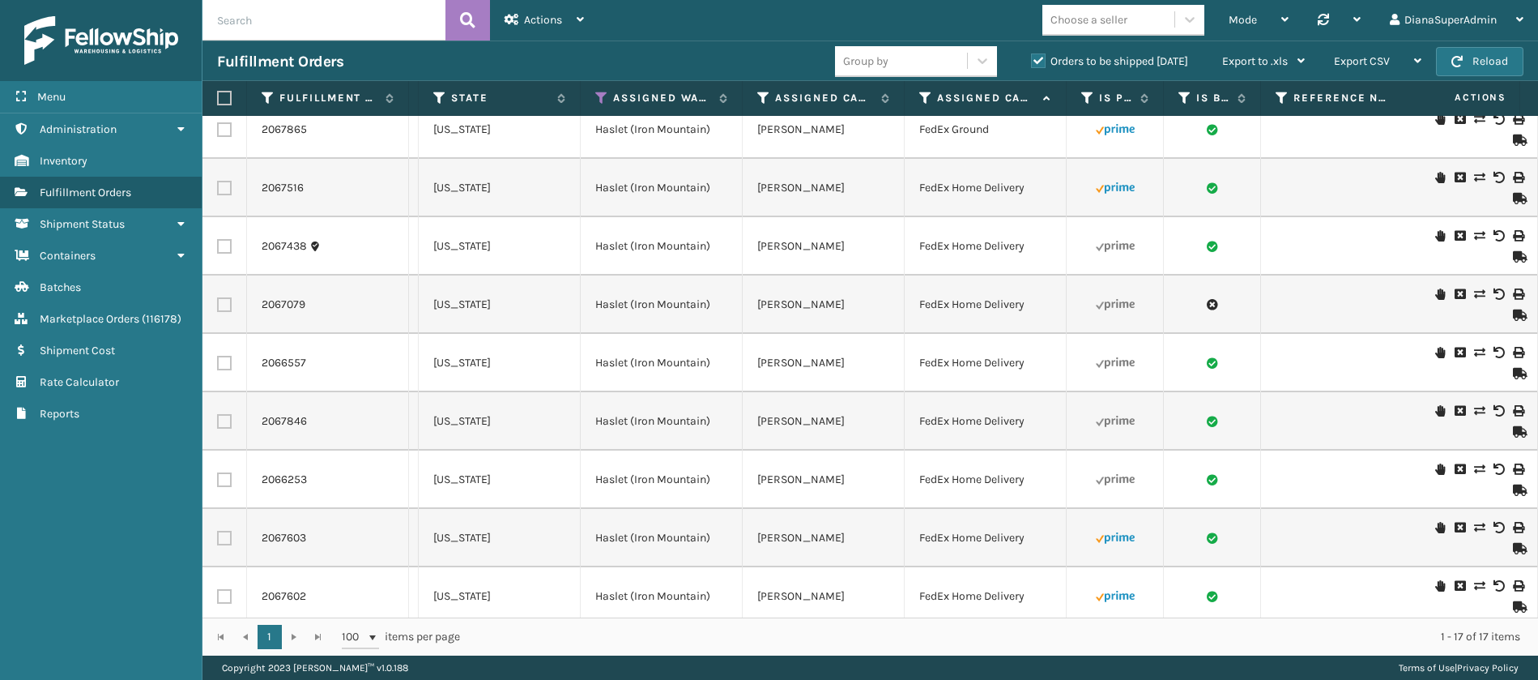
scroll to position [0, 1474]
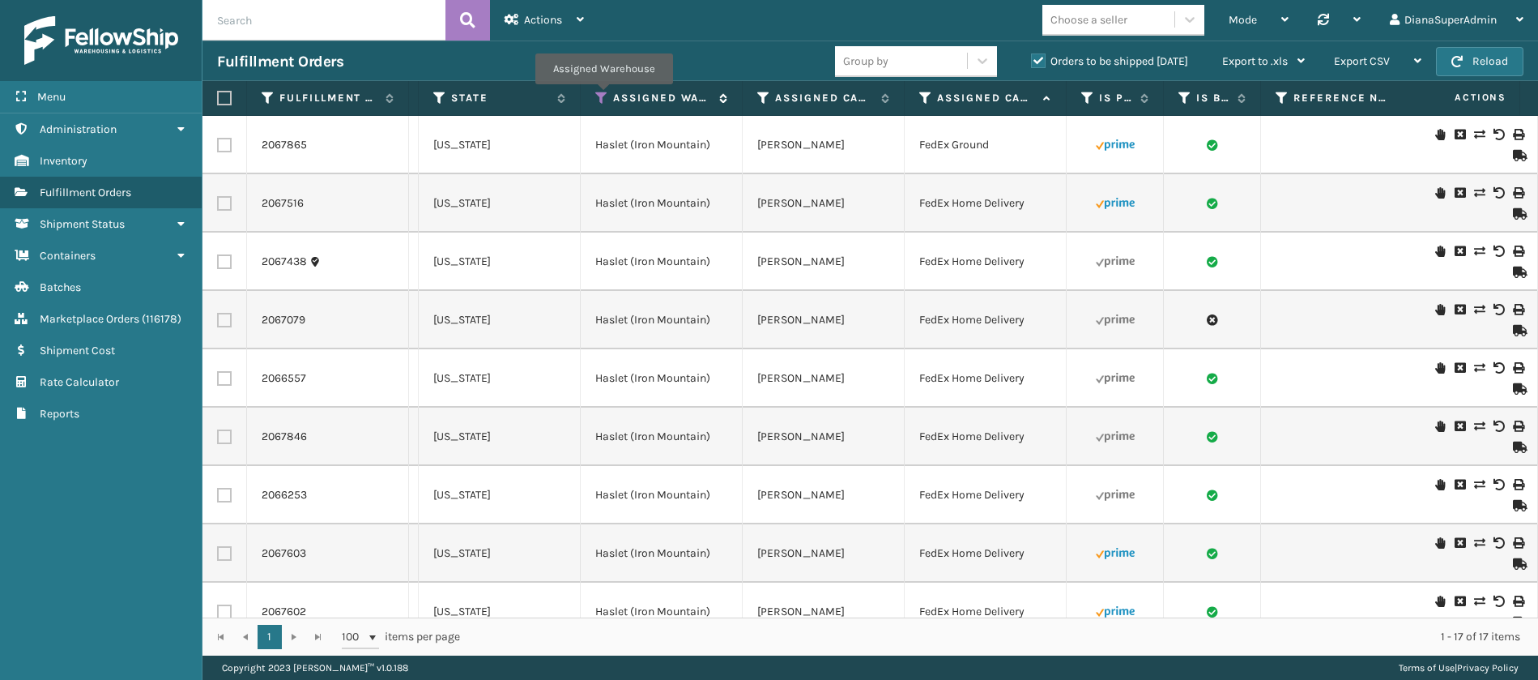
click at [603, 96] on icon at bounding box center [601, 98] width 13 height 15
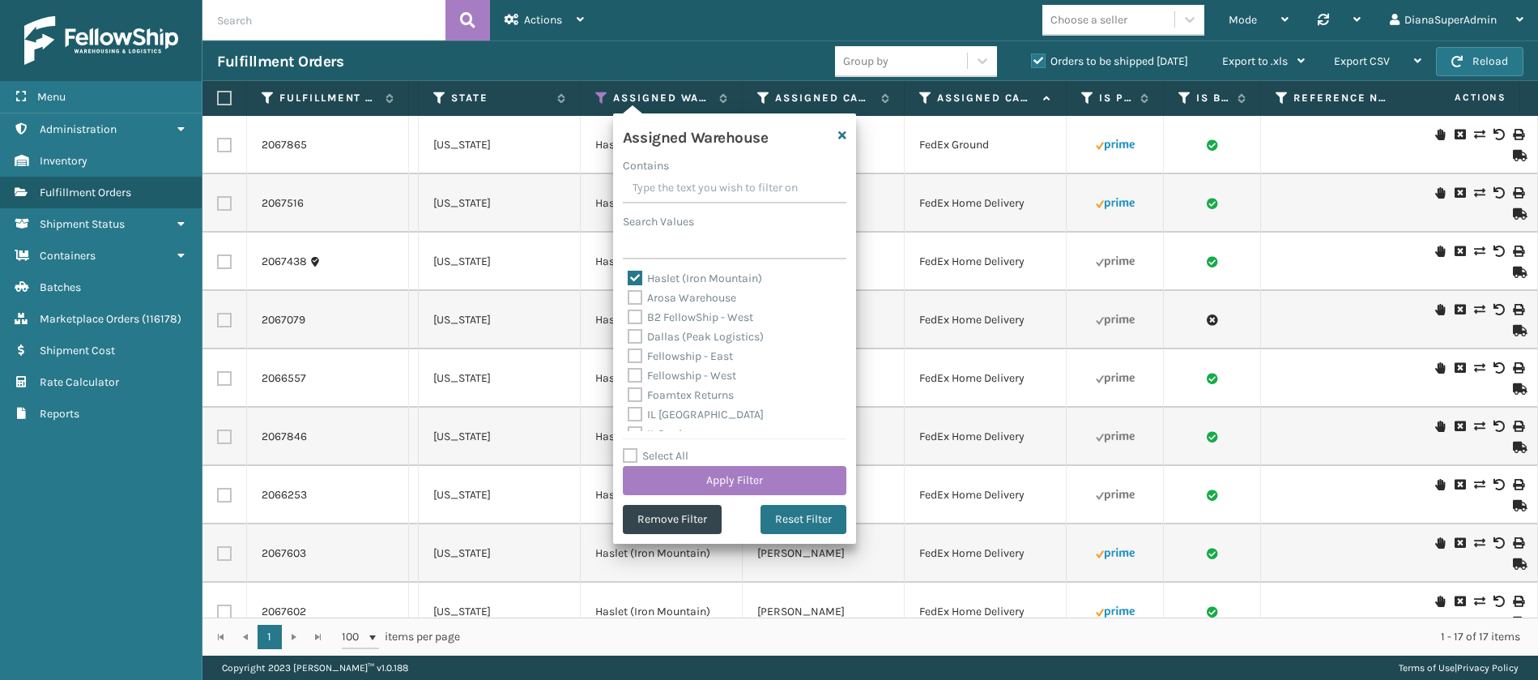
click at [632, 275] on label "Haslet (Iron Mountain)" at bounding box center [695, 278] width 134 height 14
click at [629, 275] on input "Haslet (Iron Mountain)" at bounding box center [628, 274] width 1 height 11
checkbox input "false"
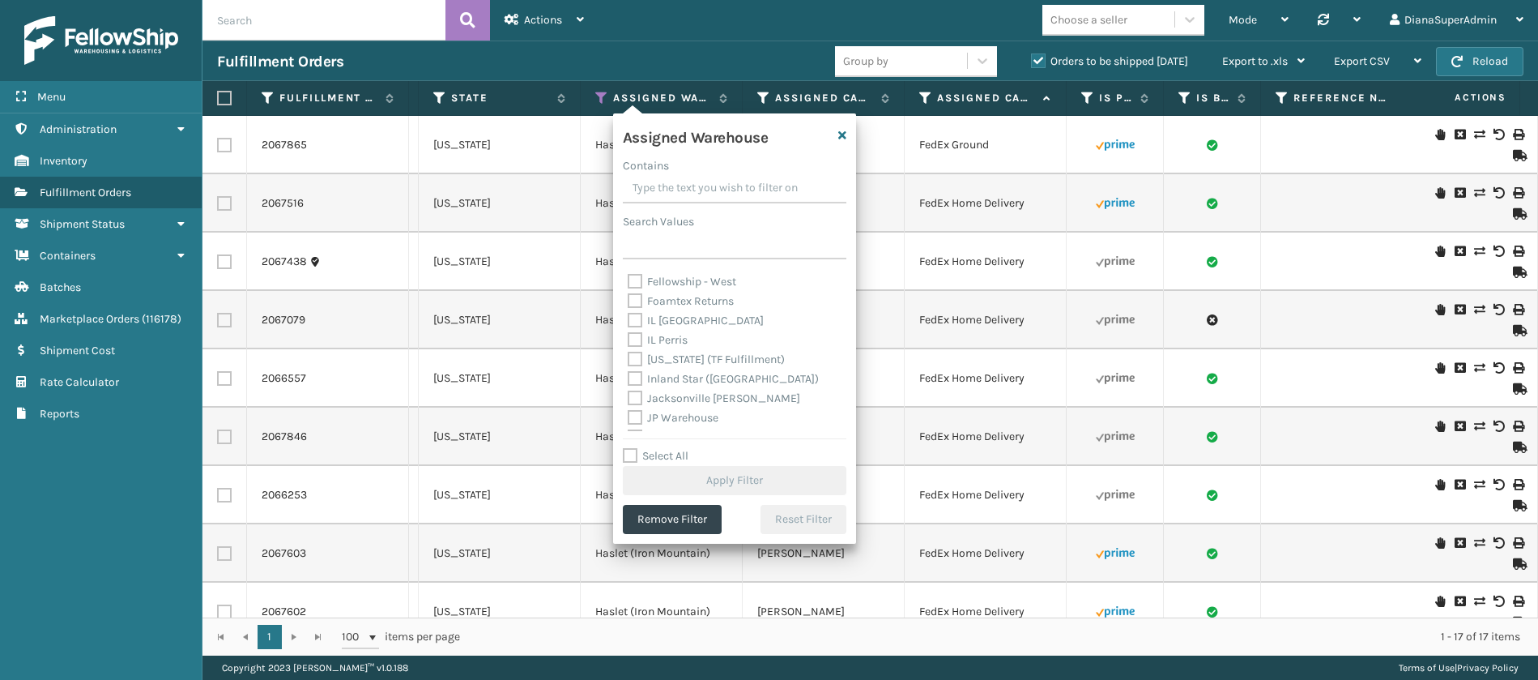
scroll to position [95, 0]
click at [639, 356] on label "[US_STATE] (TF Fulfillment)" at bounding box center [706, 359] width 157 height 14
click at [629, 356] on input "[US_STATE] (TF Fulfillment)" at bounding box center [628, 354] width 1 height 11
checkbox input "true"
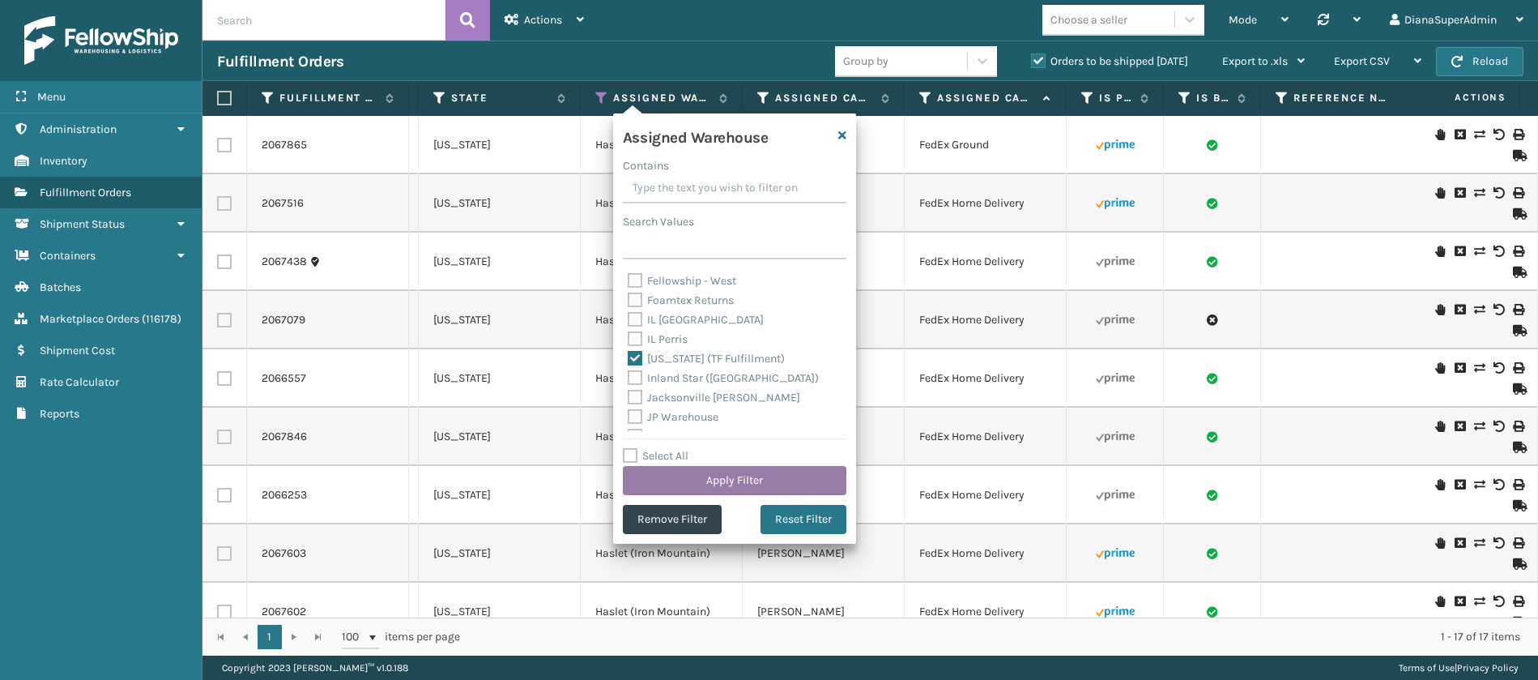
click at [723, 481] on button "Apply Filter" at bounding box center [735, 480] width 224 height 29
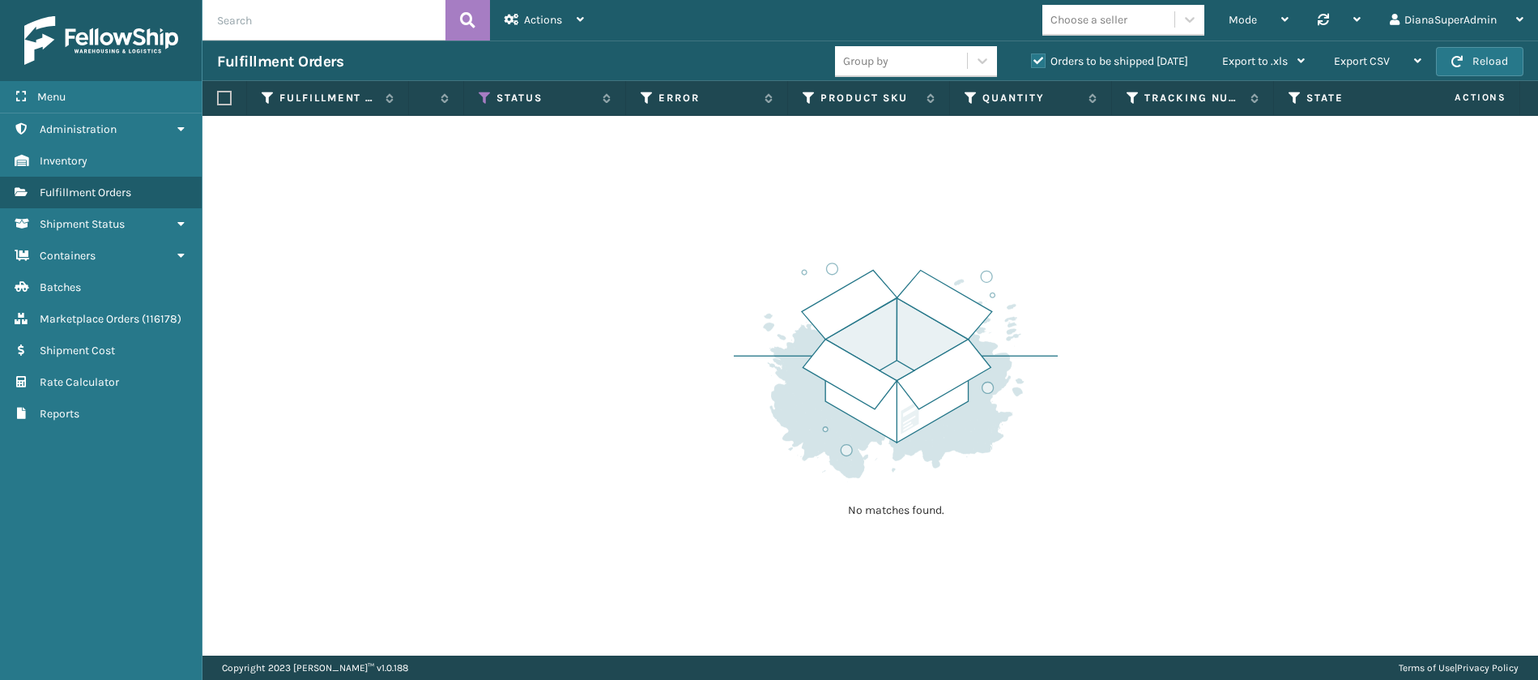
scroll to position [0, 923]
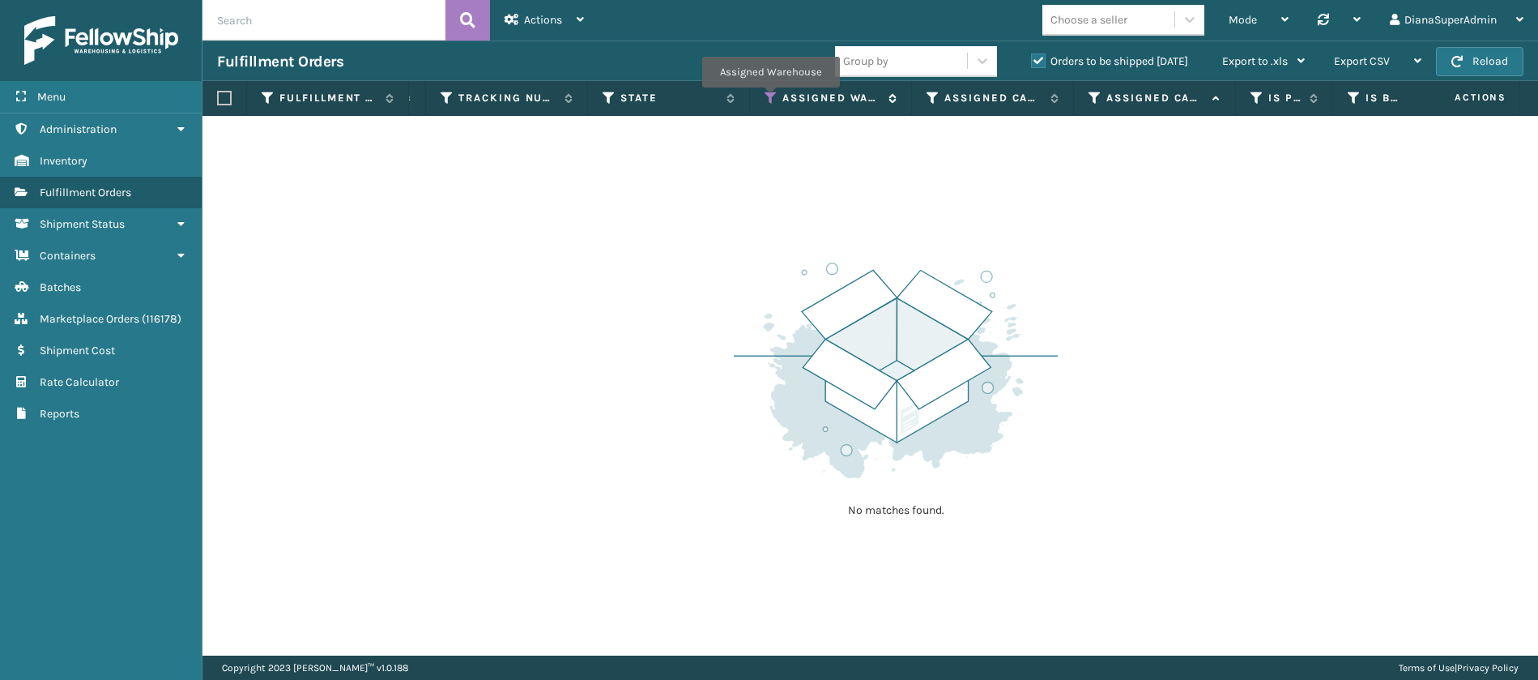
click at [770, 98] on icon at bounding box center [771, 98] width 13 height 15
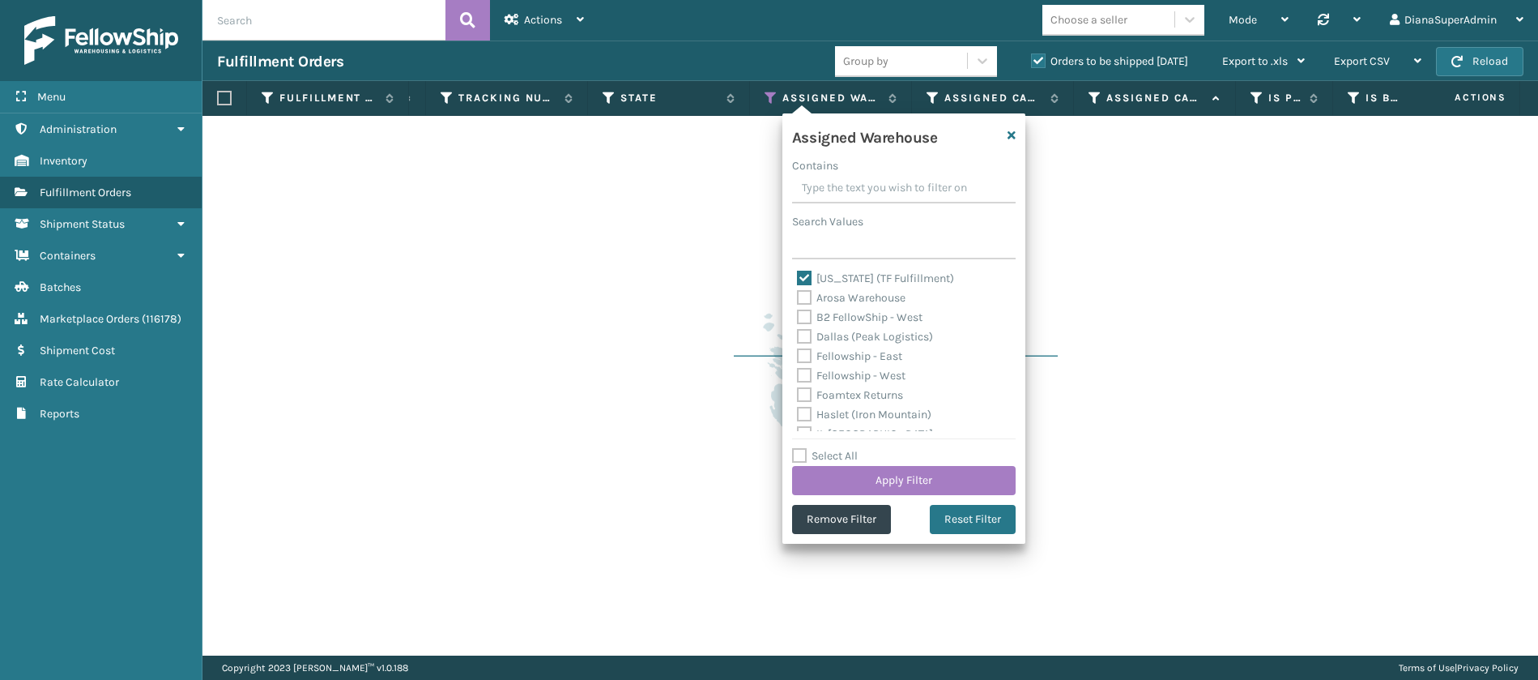
click at [807, 275] on label "[US_STATE] (TF Fulfillment)" at bounding box center [875, 278] width 157 height 14
click at [798, 275] on input "[US_STATE] (TF Fulfillment)" at bounding box center [797, 274] width 1 height 11
checkbox input "false"
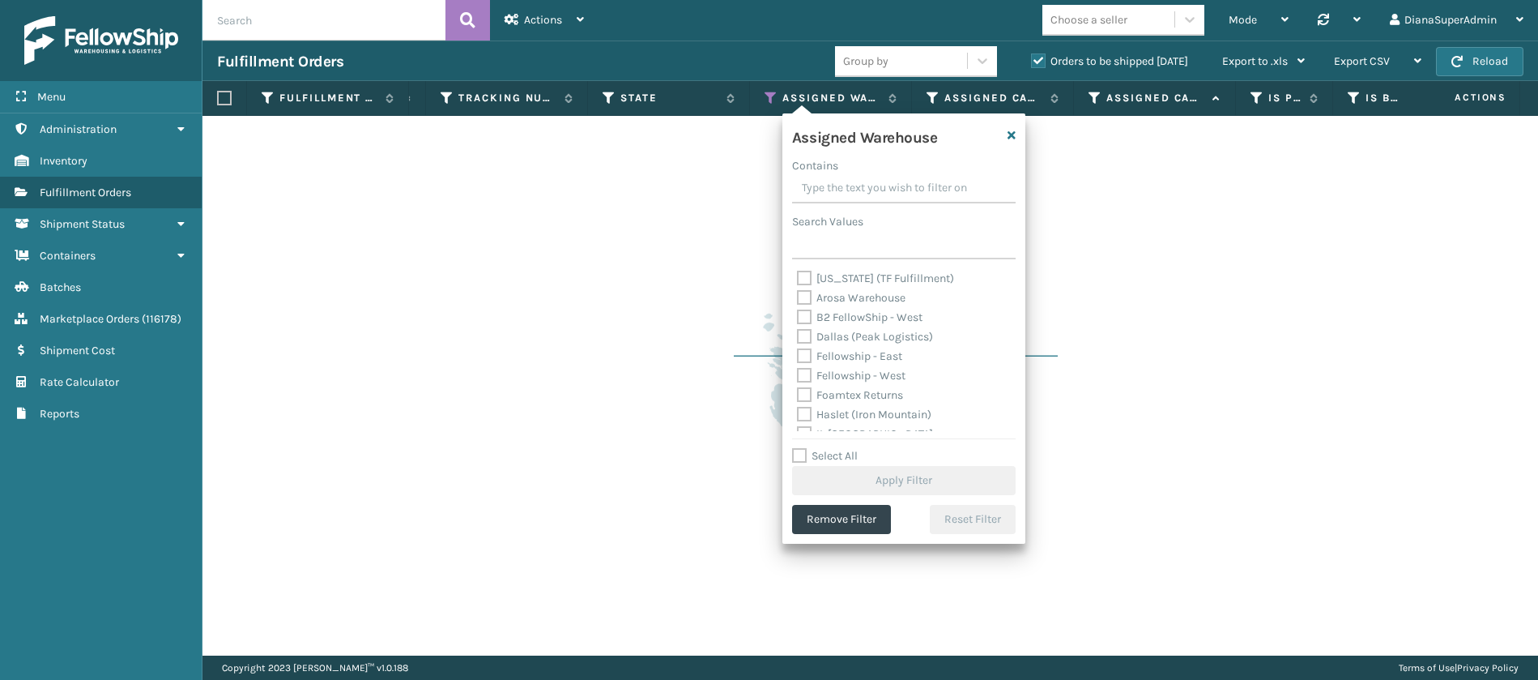
click at [808, 332] on label "Dallas (Peak Logistics)" at bounding box center [865, 337] width 136 height 14
click at [798, 332] on input "Dallas (Peak Logistics)" at bounding box center [797, 332] width 1 height 11
checkbox input "true"
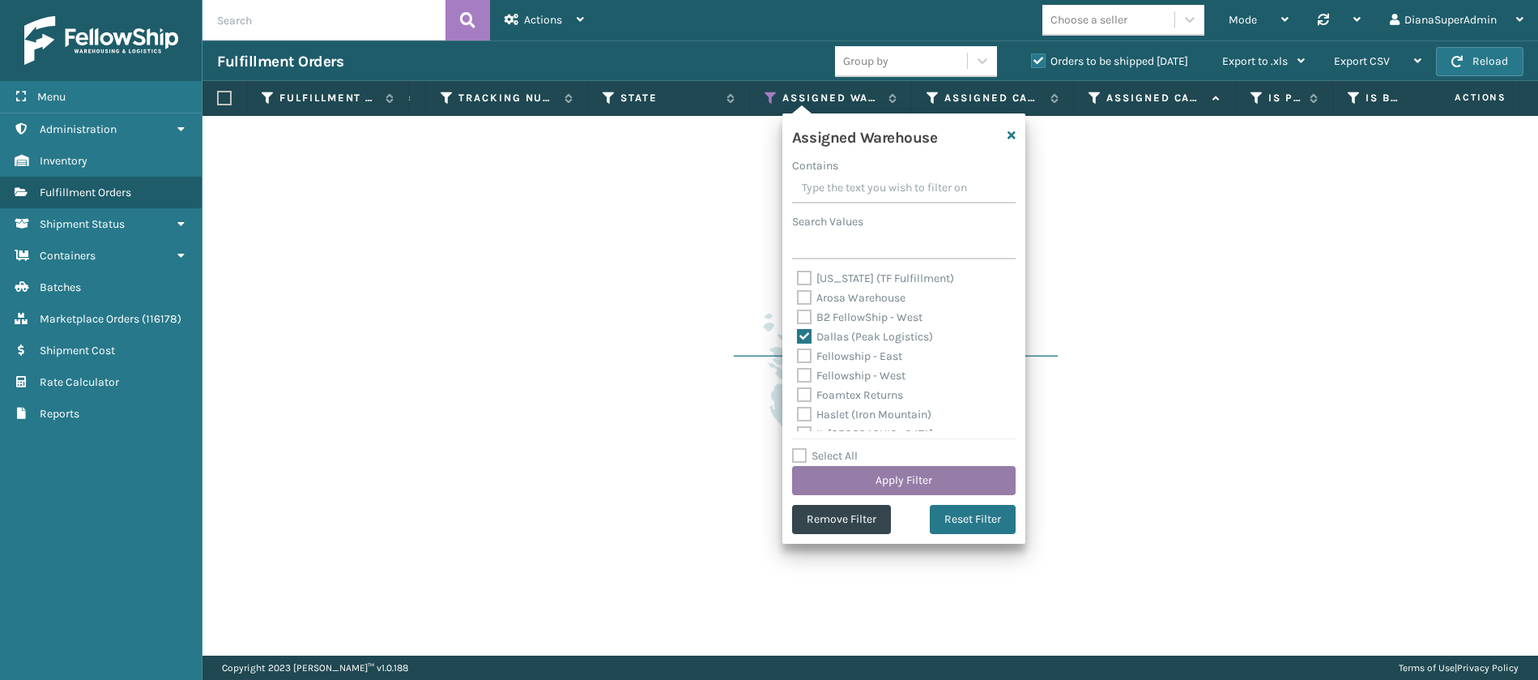
click at [957, 472] on button "Apply Filter" at bounding box center [904, 480] width 224 height 29
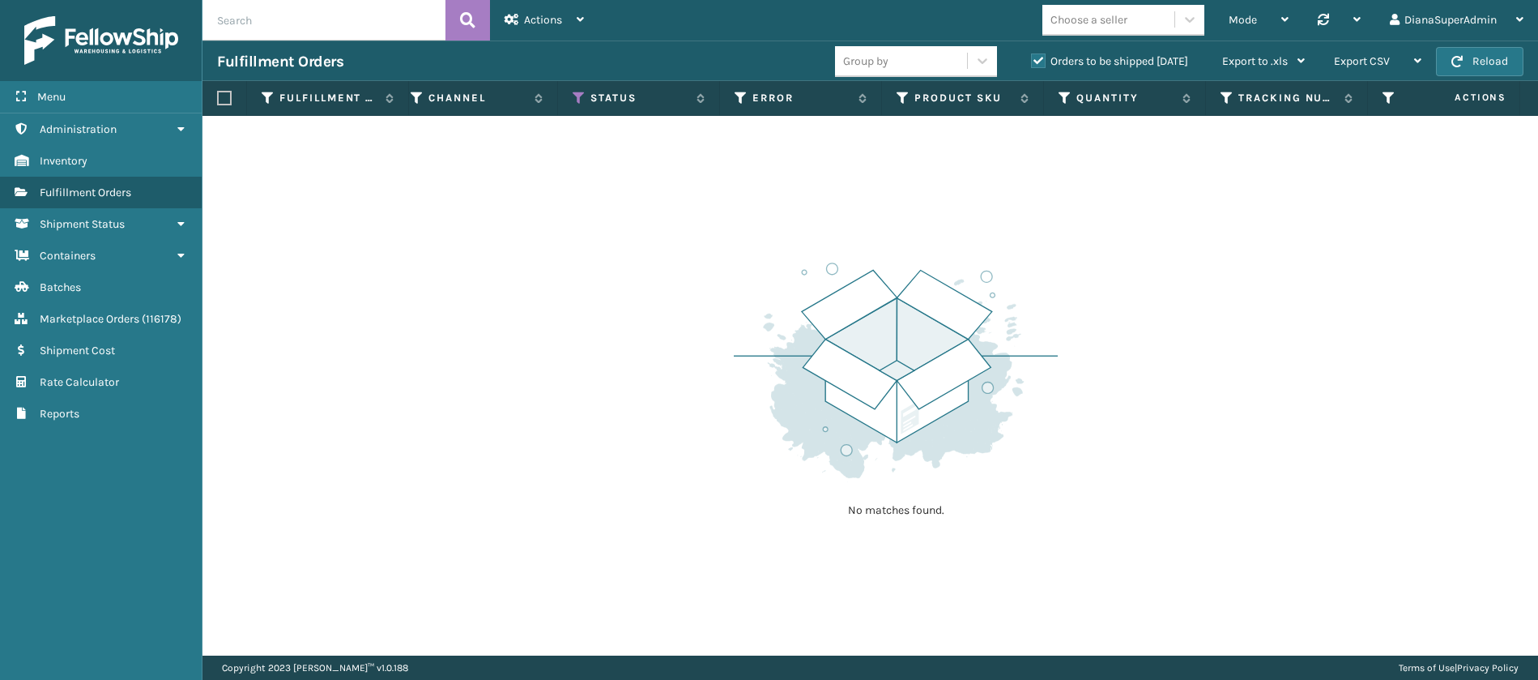
scroll to position [0, 711]
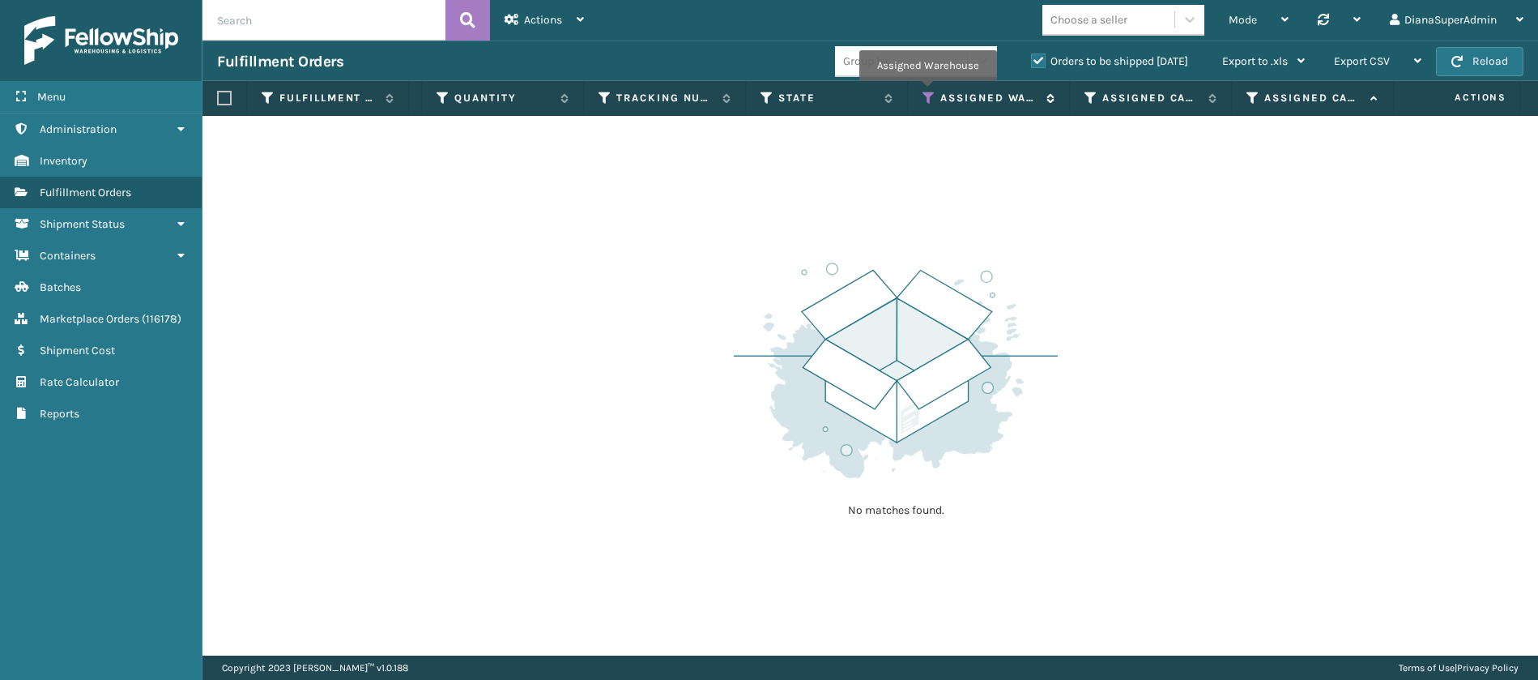
click at [928, 92] on icon at bounding box center [929, 98] width 13 height 15
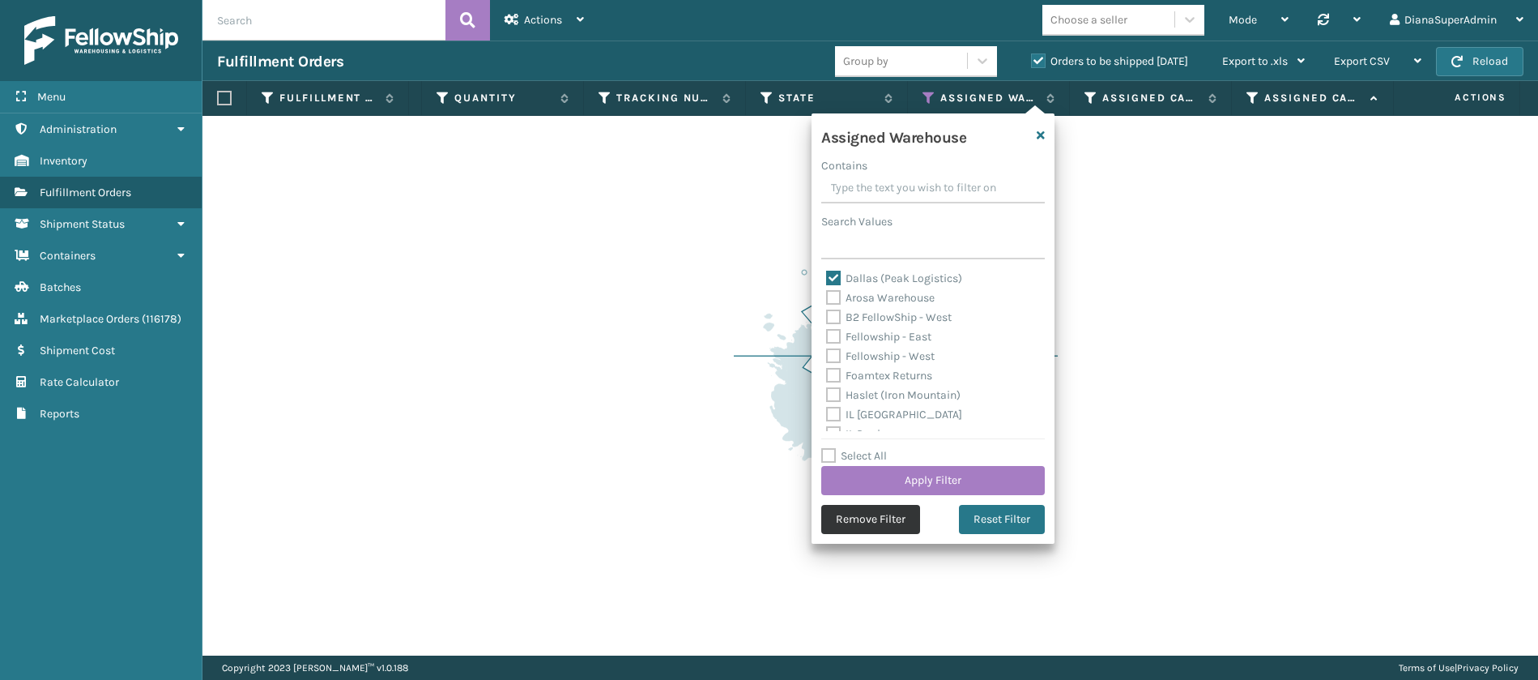
click at [874, 516] on button "Remove Filter" at bounding box center [870, 519] width 99 height 29
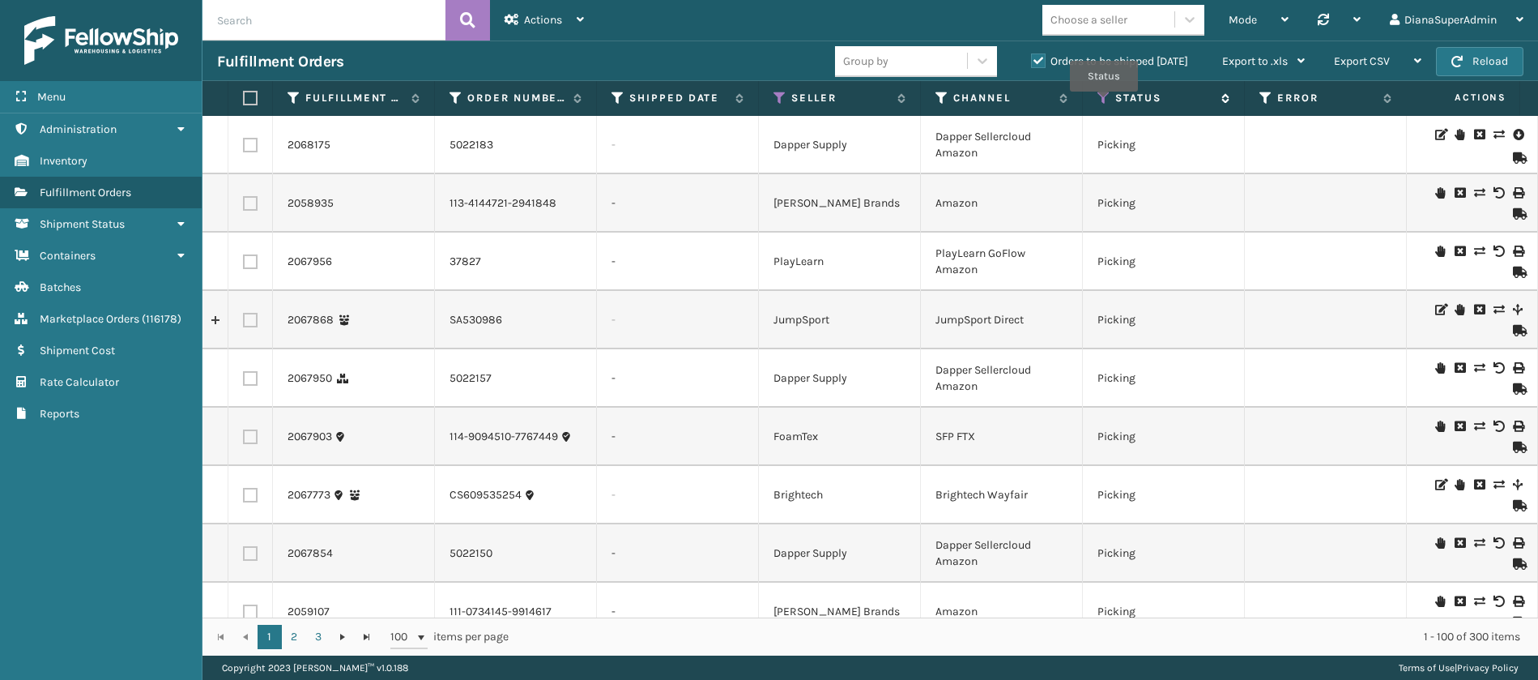
click at [1104, 103] on icon at bounding box center [1104, 98] width 13 height 15
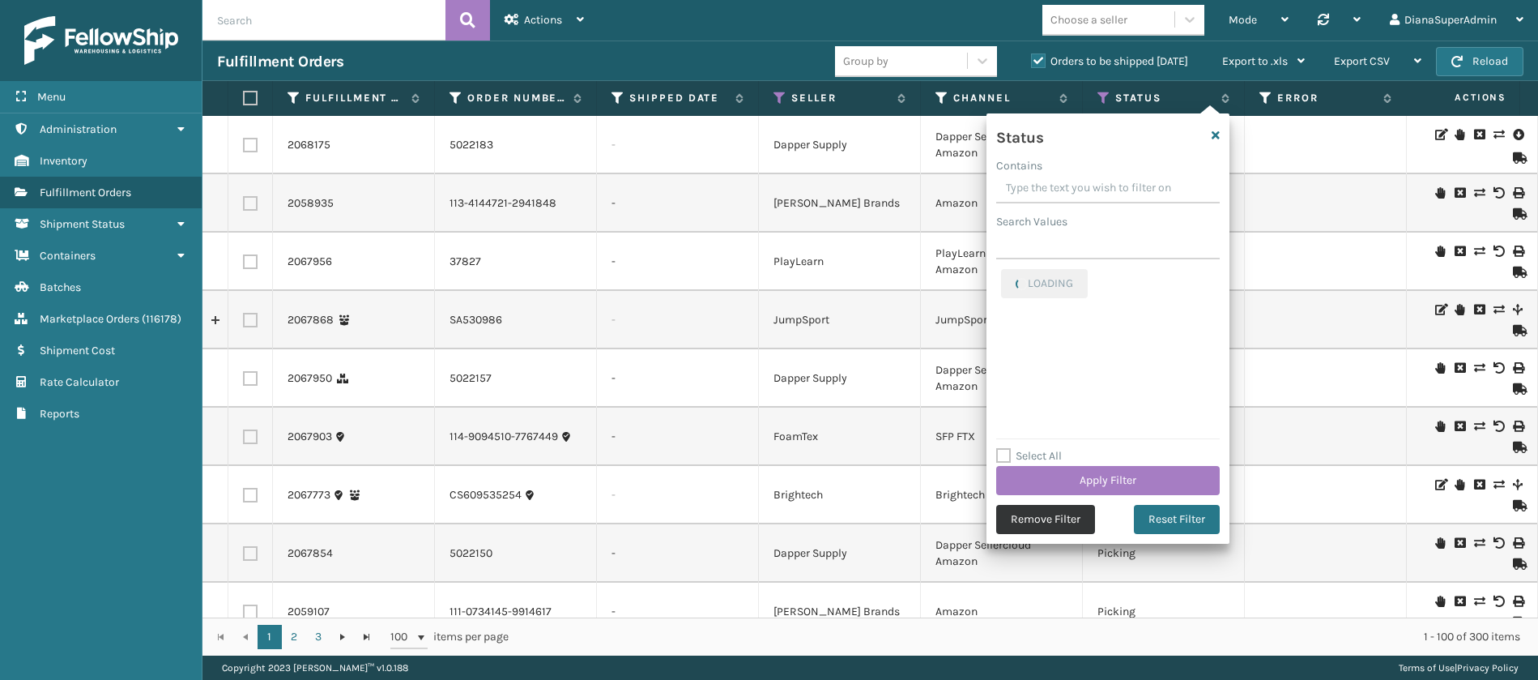
click at [1037, 519] on button "Remove Filter" at bounding box center [1045, 519] width 99 height 29
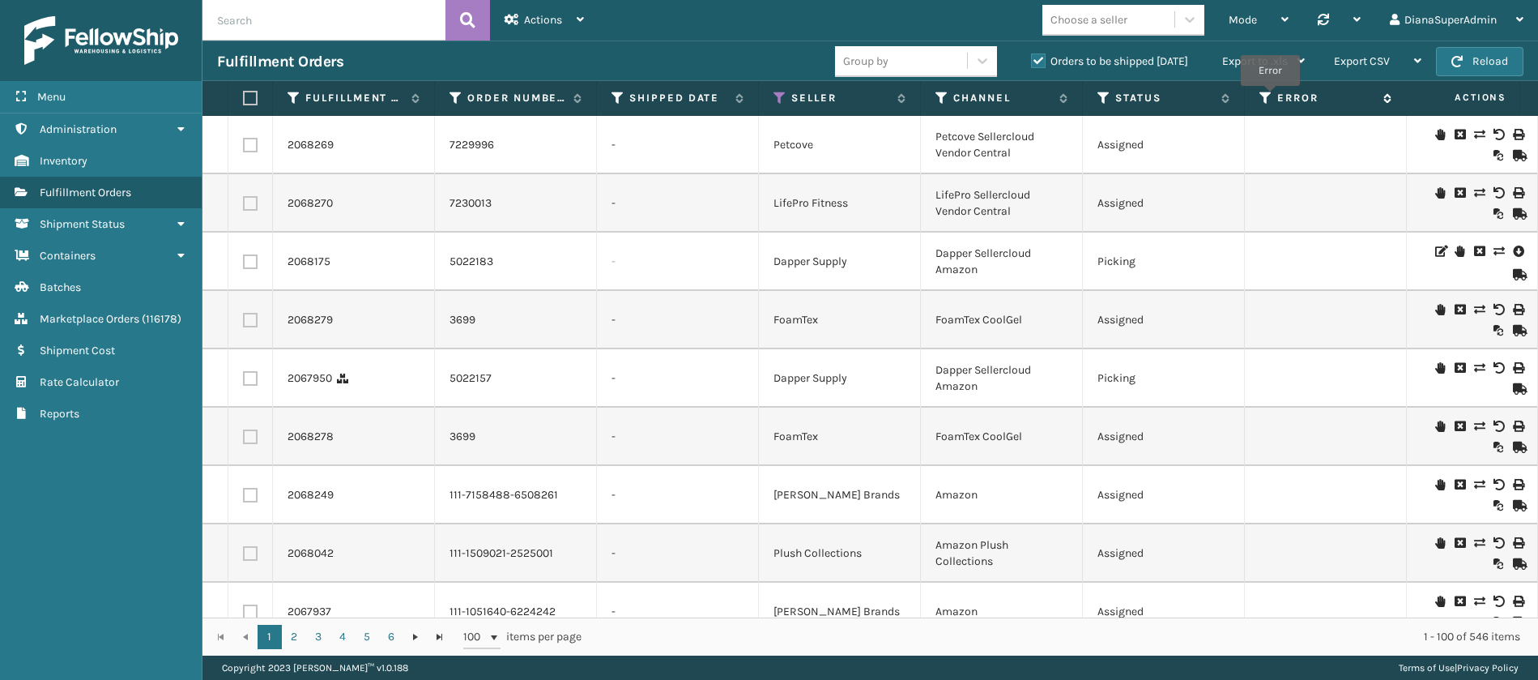
click at [1270, 97] on icon at bounding box center [1266, 98] width 13 height 15
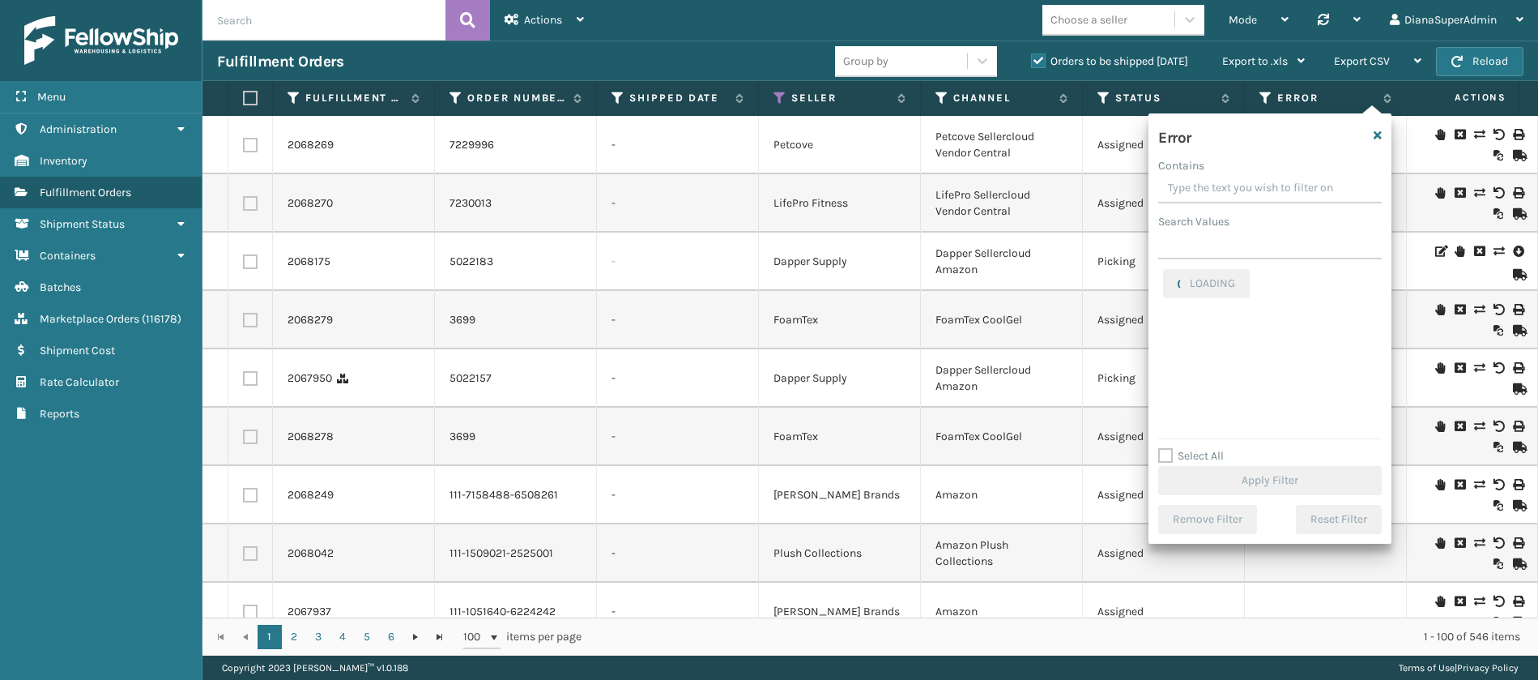
click at [1164, 454] on label "Select All" at bounding box center [1191, 456] width 66 height 14
click at [1164, 448] on input "Select All" at bounding box center [1279, 447] width 243 height 2
checkbox input "true"
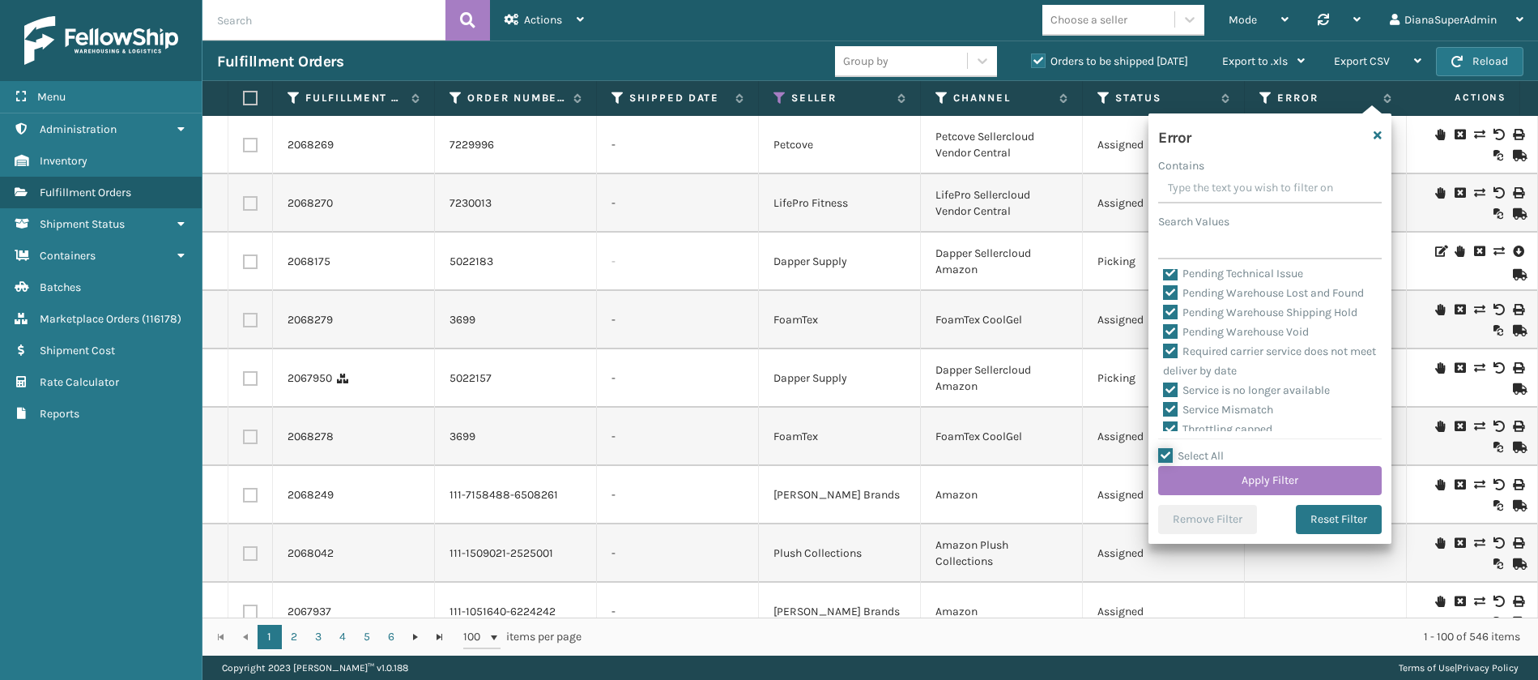
scroll to position [657, 0]
click at [1177, 348] on label "Pending Warehouse Void" at bounding box center [1236, 341] width 146 height 14
click at [1164, 342] on input "Pending Warehouse Void" at bounding box center [1163, 336] width 1 height 11
checkbox input "false"
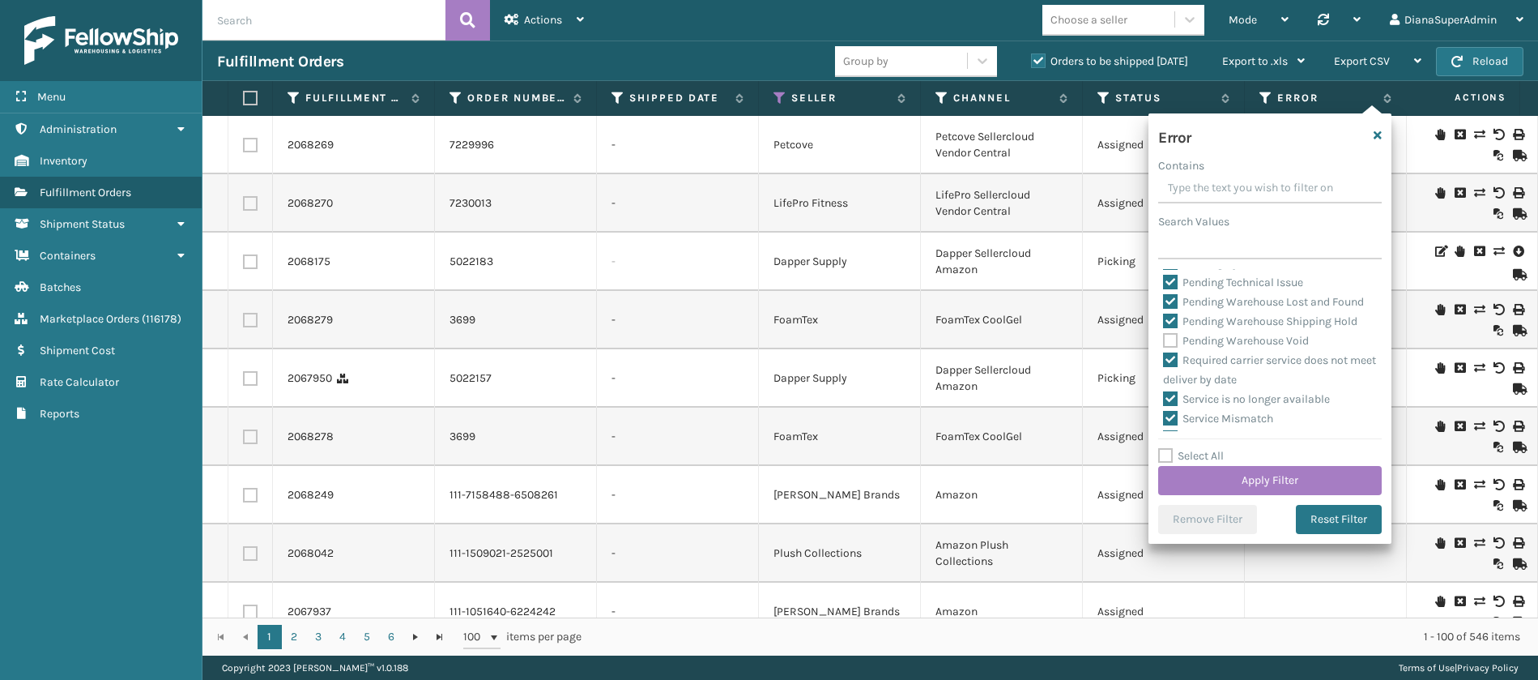
click at [1175, 328] on label "Pending Warehouse Shipping Hold" at bounding box center [1260, 321] width 194 height 14
click at [1164, 322] on input "Pending Warehouse Shipping Hold" at bounding box center [1163, 317] width 1 height 11
checkbox input "false"
click at [1169, 309] on label "Pending Warehouse Lost and Found" at bounding box center [1263, 302] width 201 height 14
click at [1164, 303] on input "Pending Warehouse Lost and Found" at bounding box center [1163, 297] width 1 height 11
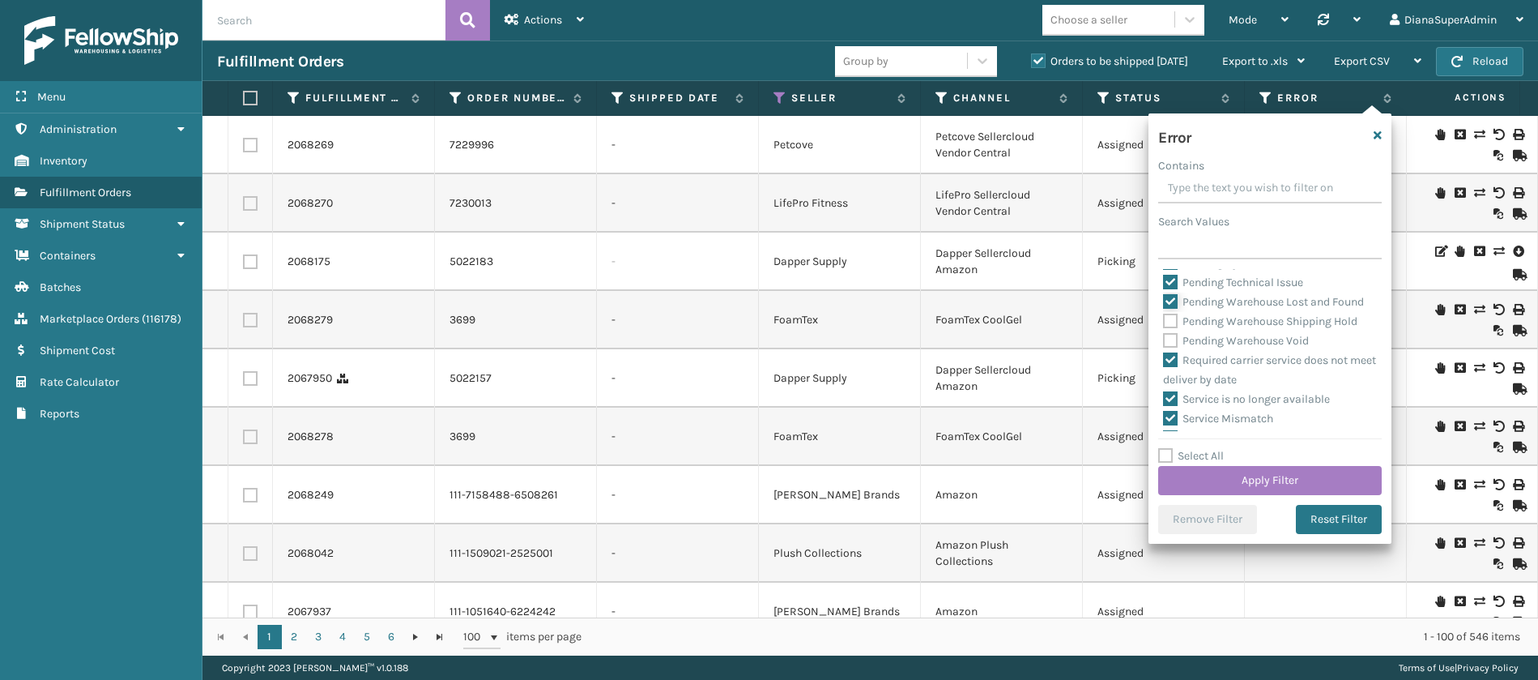
checkbox input "false"
click at [1169, 270] on label "Pending System Test" at bounding box center [1225, 263] width 124 height 14
click at [1164, 264] on input "Pending System Test" at bounding box center [1163, 259] width 1 height 11
checkbox input "false"
click at [1169, 289] on label "Pending Technical Issue" at bounding box center [1233, 282] width 140 height 14
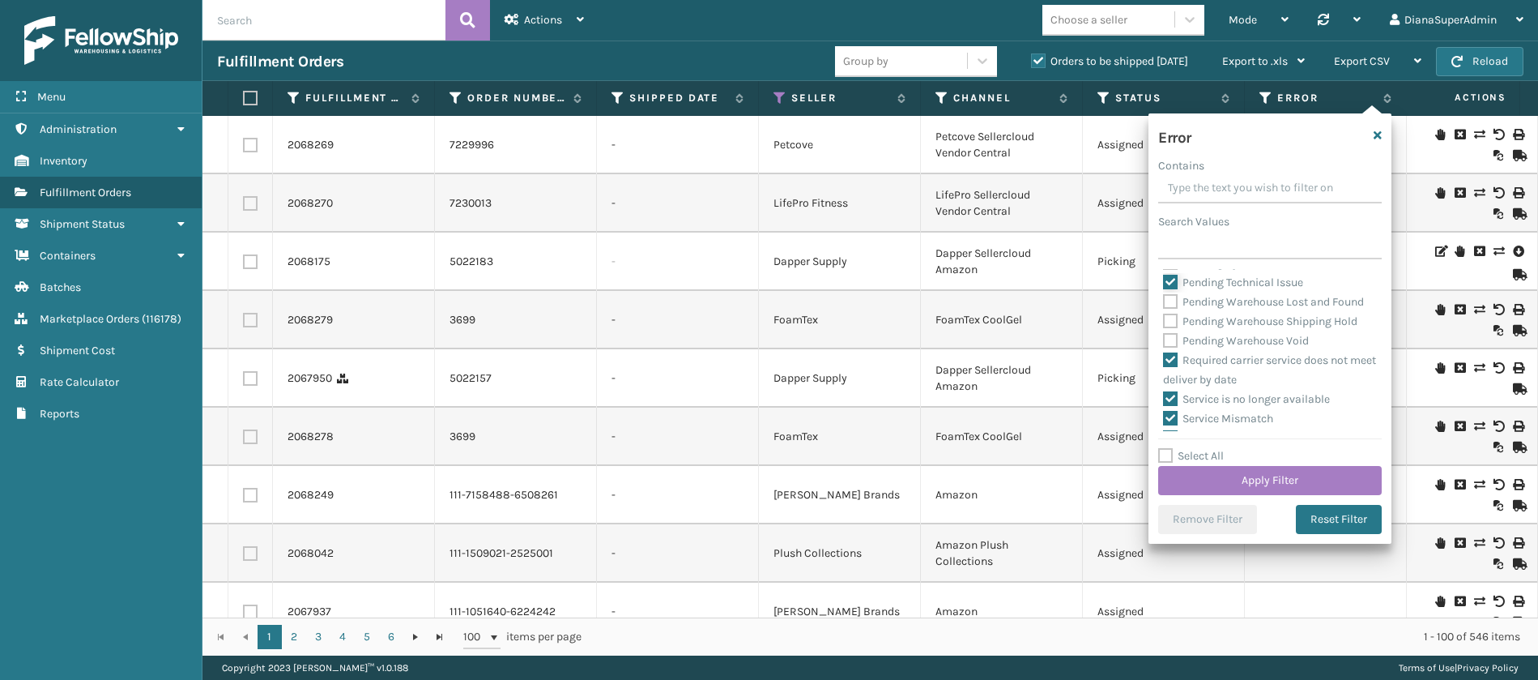
click at [1164, 284] on input "Pending Technical Issue" at bounding box center [1163, 278] width 1 height 11
checkbox input "false"
click at [1174, 369] on label "Pending Management Review" at bounding box center [1247, 363] width 169 height 14
click at [1164, 364] on input "Pending Management Review" at bounding box center [1163, 358] width 1 height 11
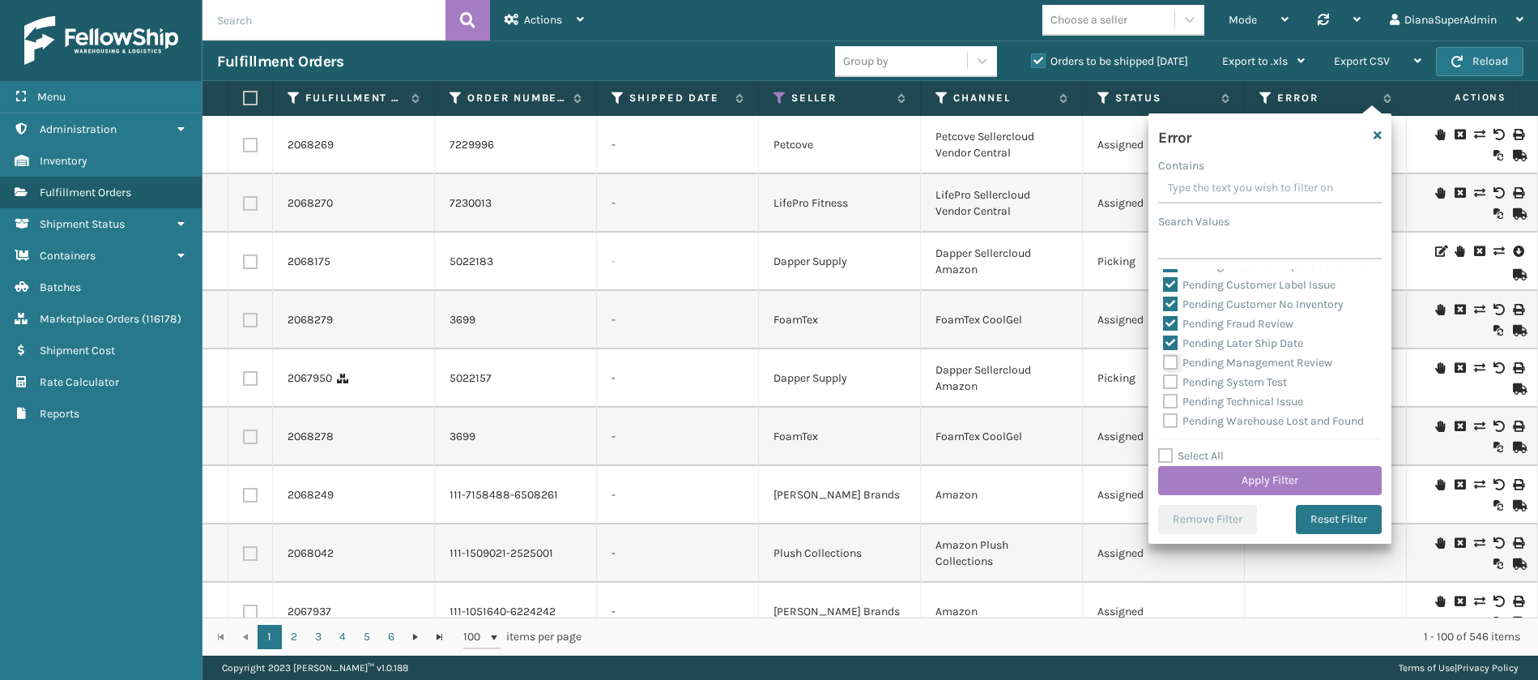
checkbox input "false"
click at [1173, 350] on label "Pending Later Ship Date" at bounding box center [1233, 343] width 140 height 14
click at [1164, 344] on input "Pending Later Ship Date" at bounding box center [1163, 339] width 1 height 11
checkbox input "false"
click at [1173, 331] on label "Pending Fraud Review" at bounding box center [1228, 324] width 130 height 14
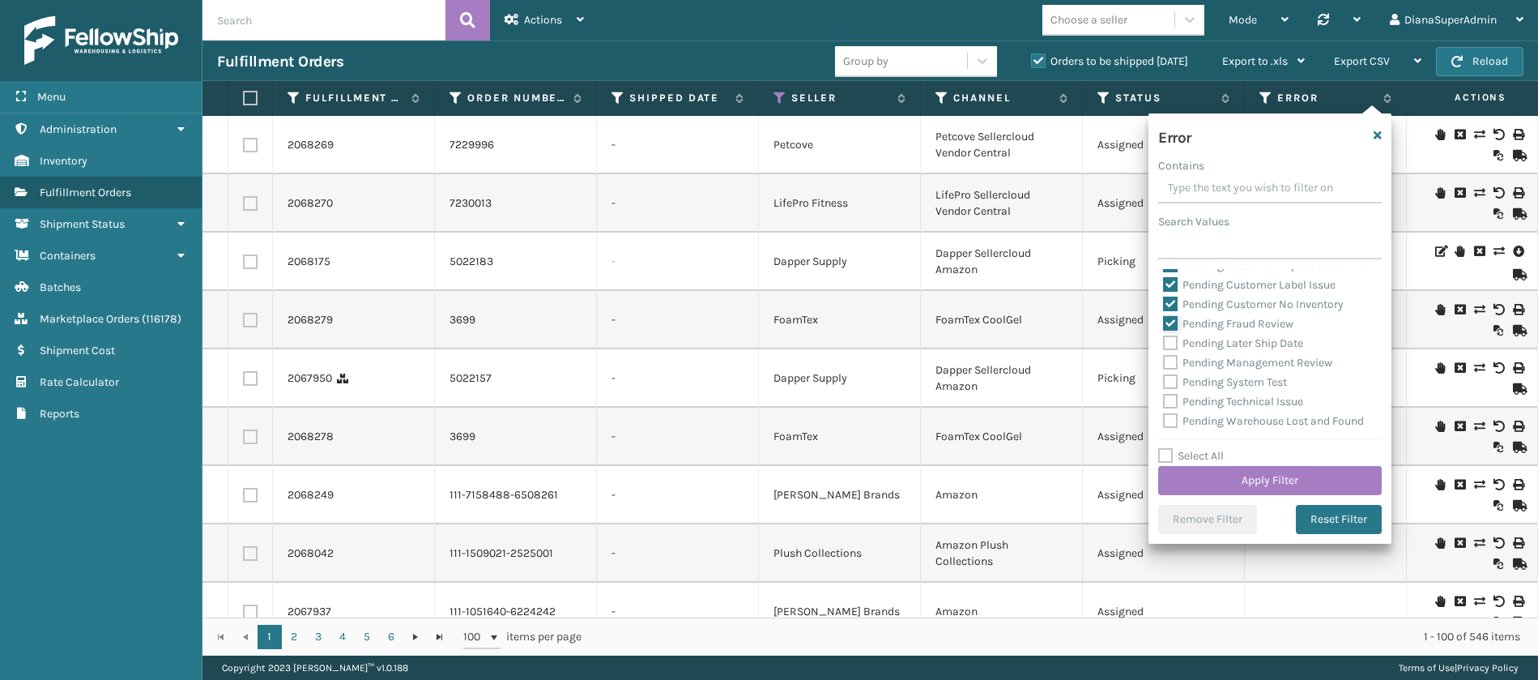
click at [1164, 325] on input "Pending Fraud Review" at bounding box center [1163, 319] width 1 height 11
checkbox input "false"
click at [1173, 311] on label "Pending Customer No Inventory" at bounding box center [1253, 304] width 181 height 14
click at [1164, 305] on input "Pending Customer No Inventory" at bounding box center [1163, 300] width 1 height 11
checkbox input "false"
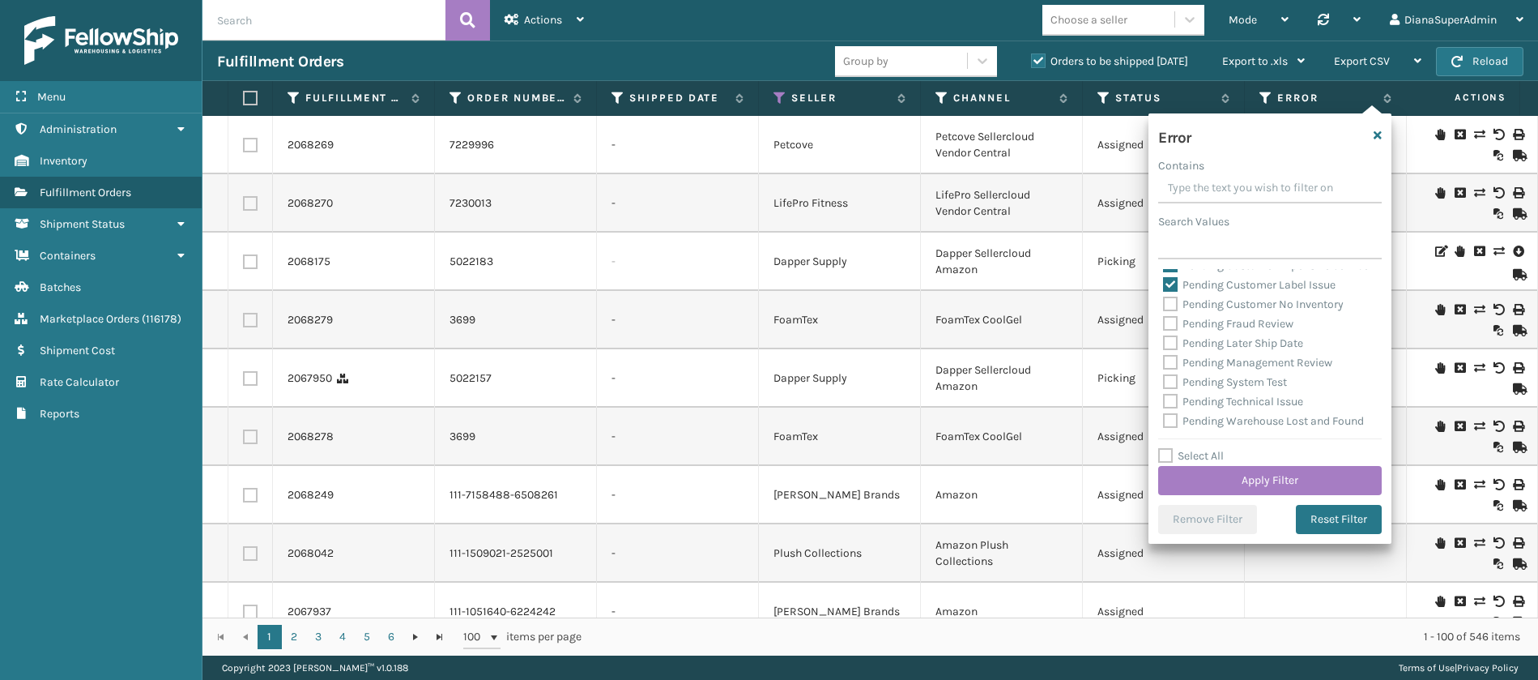
click at [1173, 294] on div "Pending Customer Label Issue" at bounding box center [1270, 284] width 214 height 19
click at [1172, 292] on label "Pending Customer Label Issue" at bounding box center [1249, 285] width 173 height 14
click at [1164, 286] on input "Pending Customer Label Issue" at bounding box center [1163, 280] width 1 height 11
checkbox input "false"
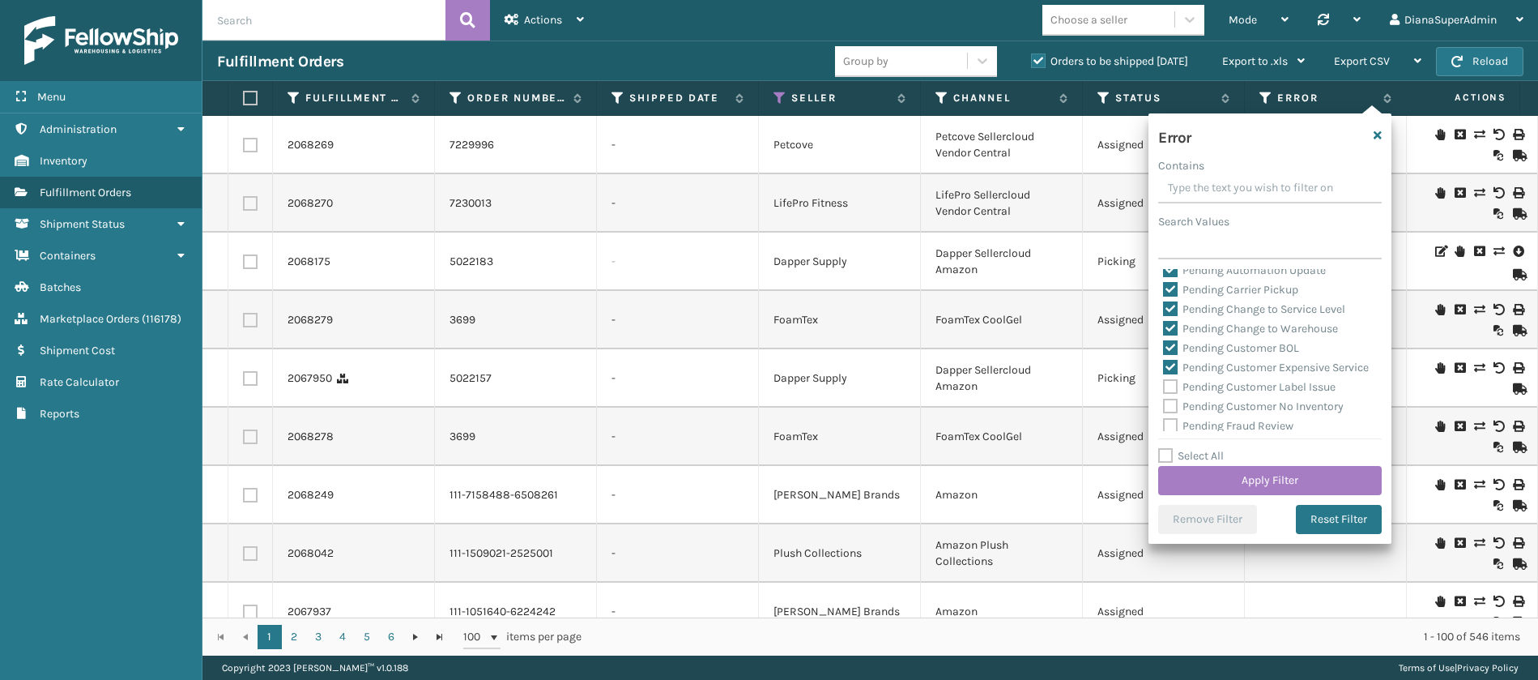
click at [1171, 373] on label "Pending Customer Expensive Service" at bounding box center [1266, 367] width 206 height 14
click at [1164, 369] on input "Pending Customer Expensive Service" at bounding box center [1163, 363] width 1 height 11
checkbox input "false"
click at [1171, 348] on label "Pending Customer BOL" at bounding box center [1231, 348] width 136 height 14
click at [1164, 348] on input "Pending Customer BOL" at bounding box center [1163, 344] width 1 height 11
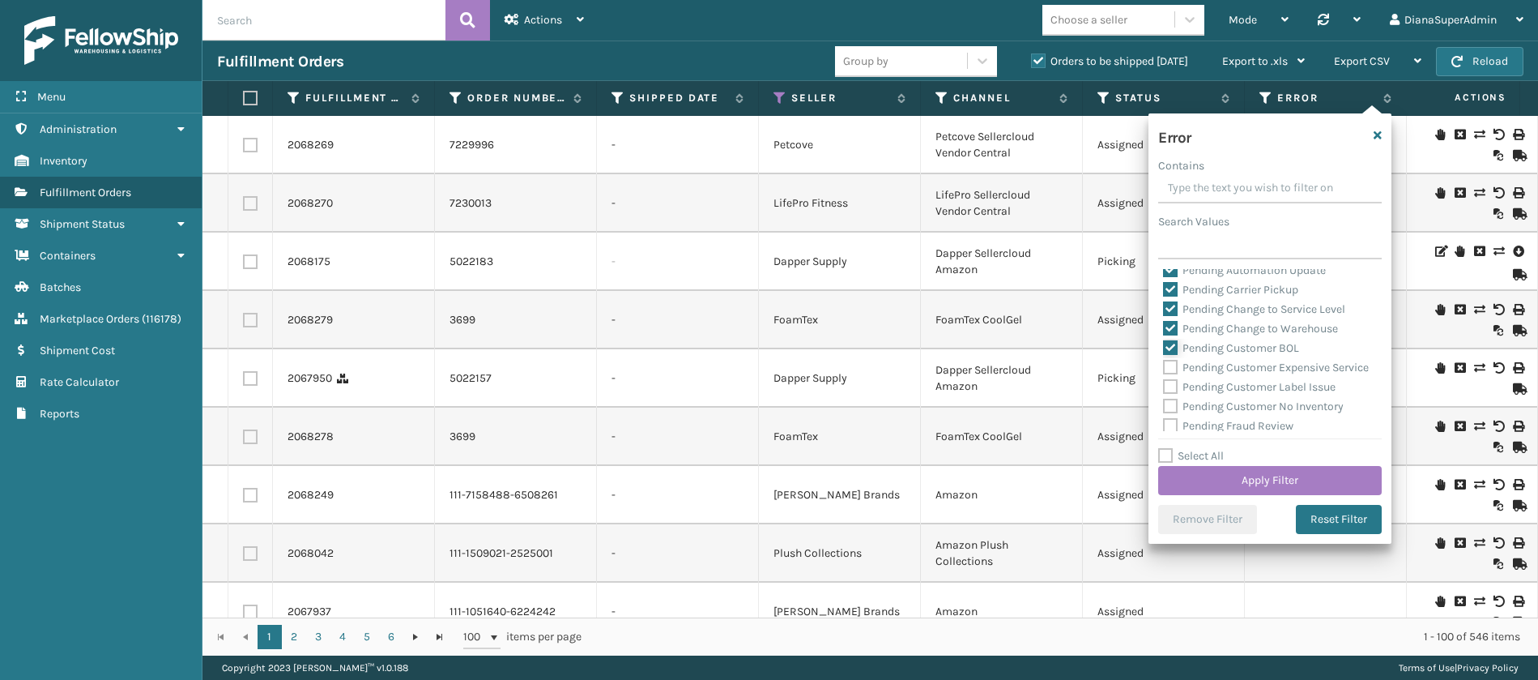
checkbox input "false"
click at [1171, 329] on label "Pending Change to Warehouse" at bounding box center [1250, 329] width 175 height 14
click at [1164, 329] on input "Pending Change to Warehouse" at bounding box center [1163, 324] width 1 height 11
checkbox input "false"
click at [1171, 314] on label "Pending Change to Service Level" at bounding box center [1254, 309] width 182 height 14
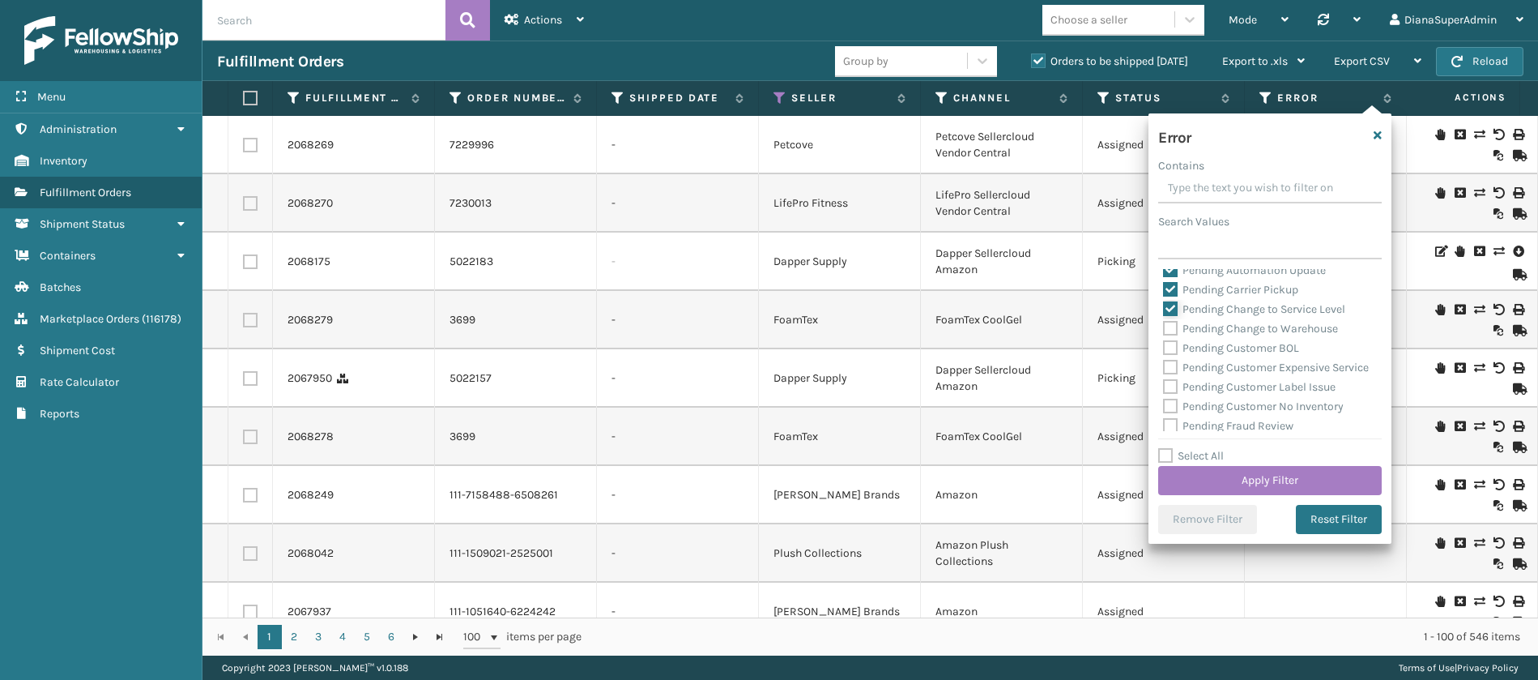
click at [1164, 310] on input "Pending Change to Service Level" at bounding box center [1163, 305] width 1 height 11
checkbox input "false"
click at [1171, 288] on label "Pending Carrier Pickup" at bounding box center [1230, 290] width 135 height 14
click at [1164, 288] on input "Pending Carrier Pickup" at bounding box center [1163, 285] width 1 height 11
checkbox input "false"
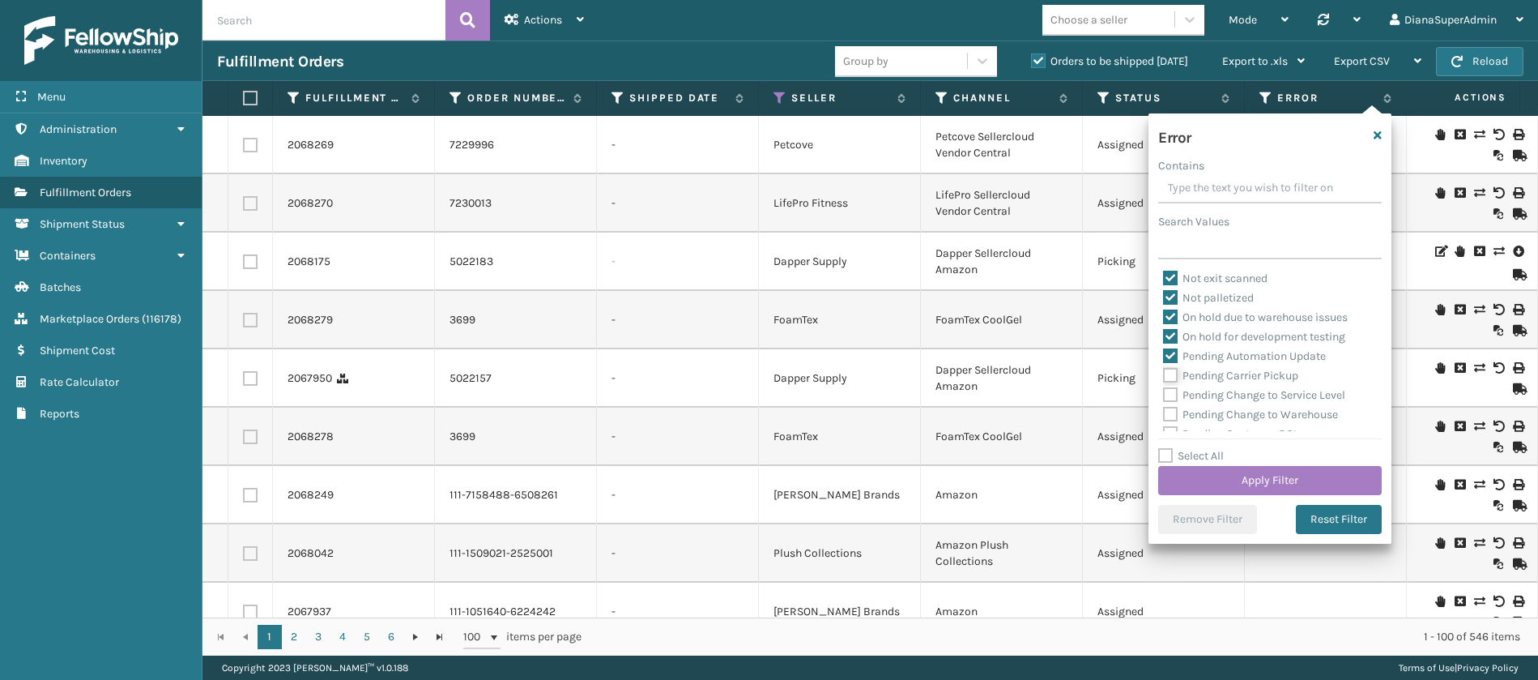
scroll to position [348, 0]
click at [1171, 362] on label "Pending Automation Update" at bounding box center [1244, 359] width 163 height 14
click at [1164, 360] on input "Pending Automation Update" at bounding box center [1163, 354] width 1 height 11
checkbox input "false"
click at [1239, 474] on button "Apply Filter" at bounding box center [1270, 480] width 224 height 29
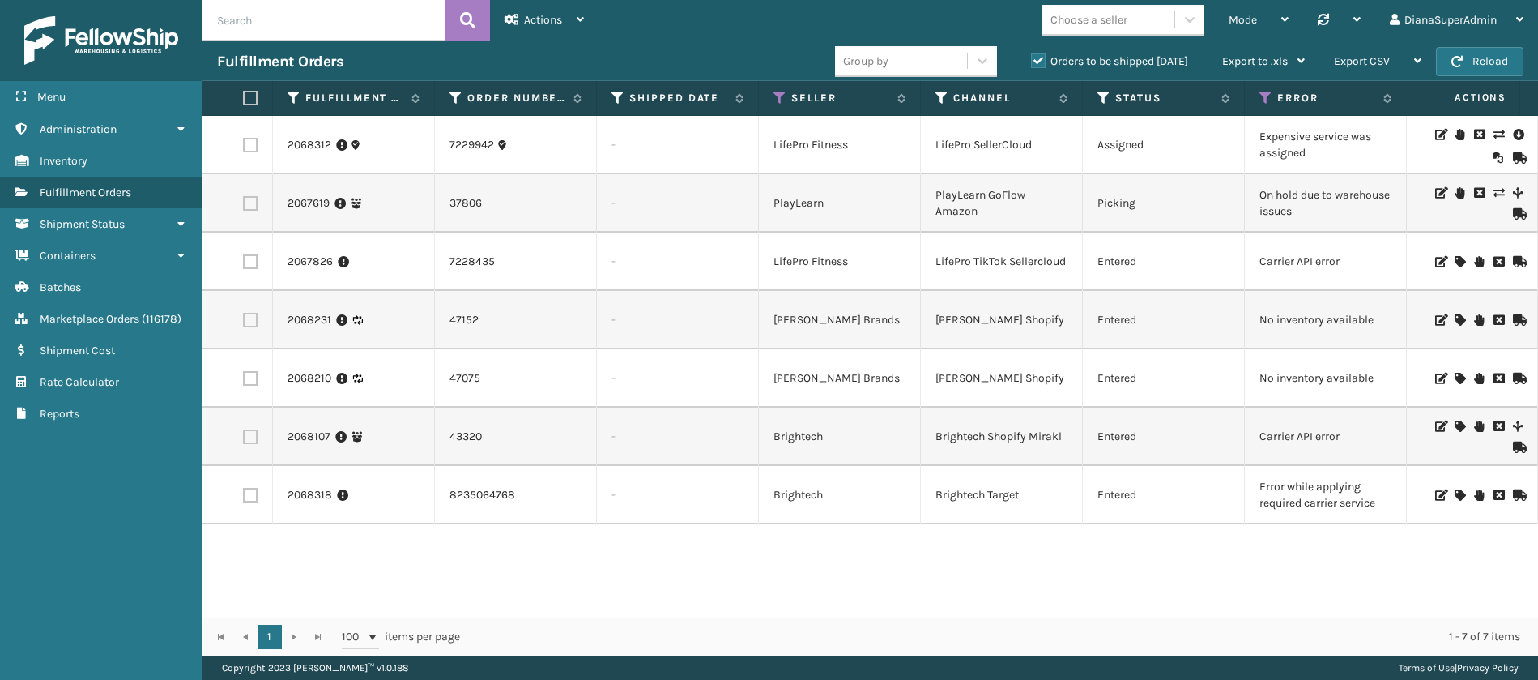
click at [1494, 134] on icon at bounding box center [1499, 134] width 10 height 11
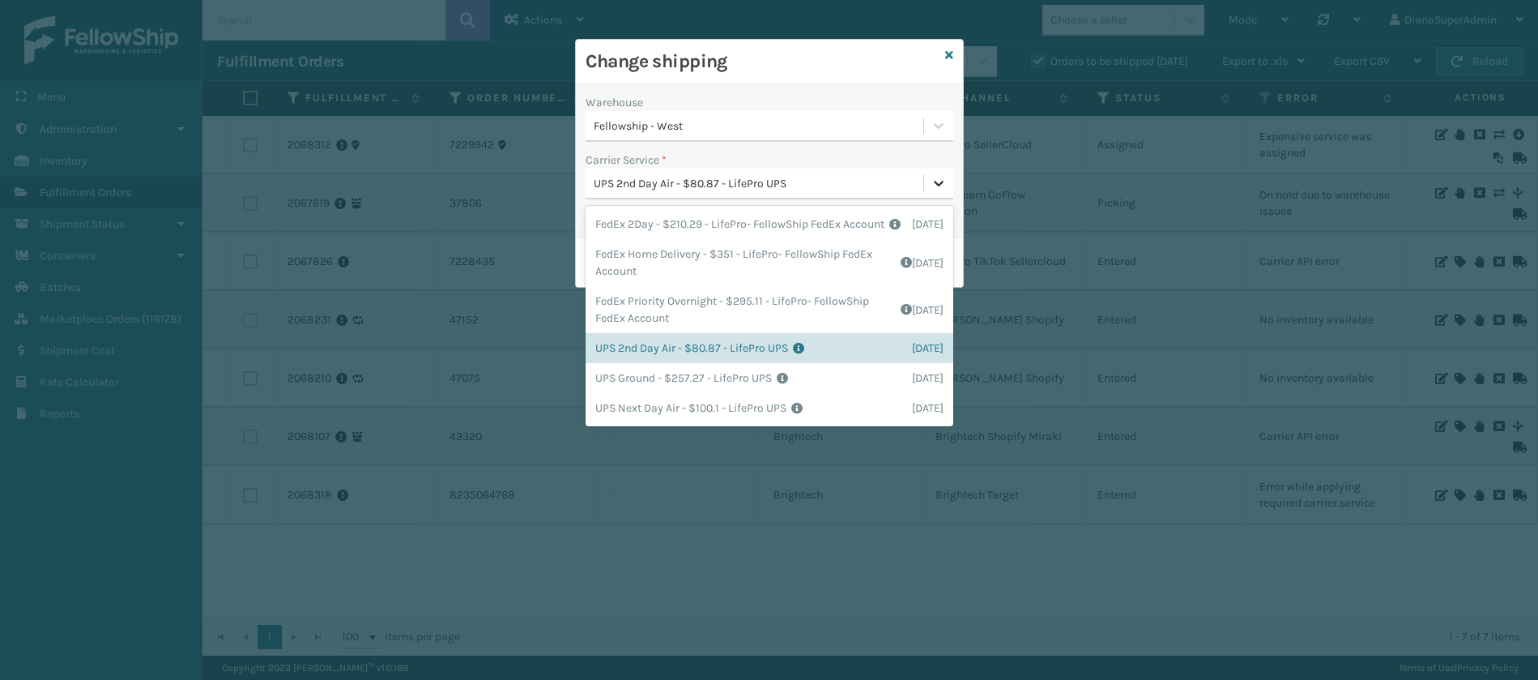
click at [937, 173] on div at bounding box center [938, 182] width 29 height 29
click at [952, 52] on icon at bounding box center [949, 54] width 8 height 11
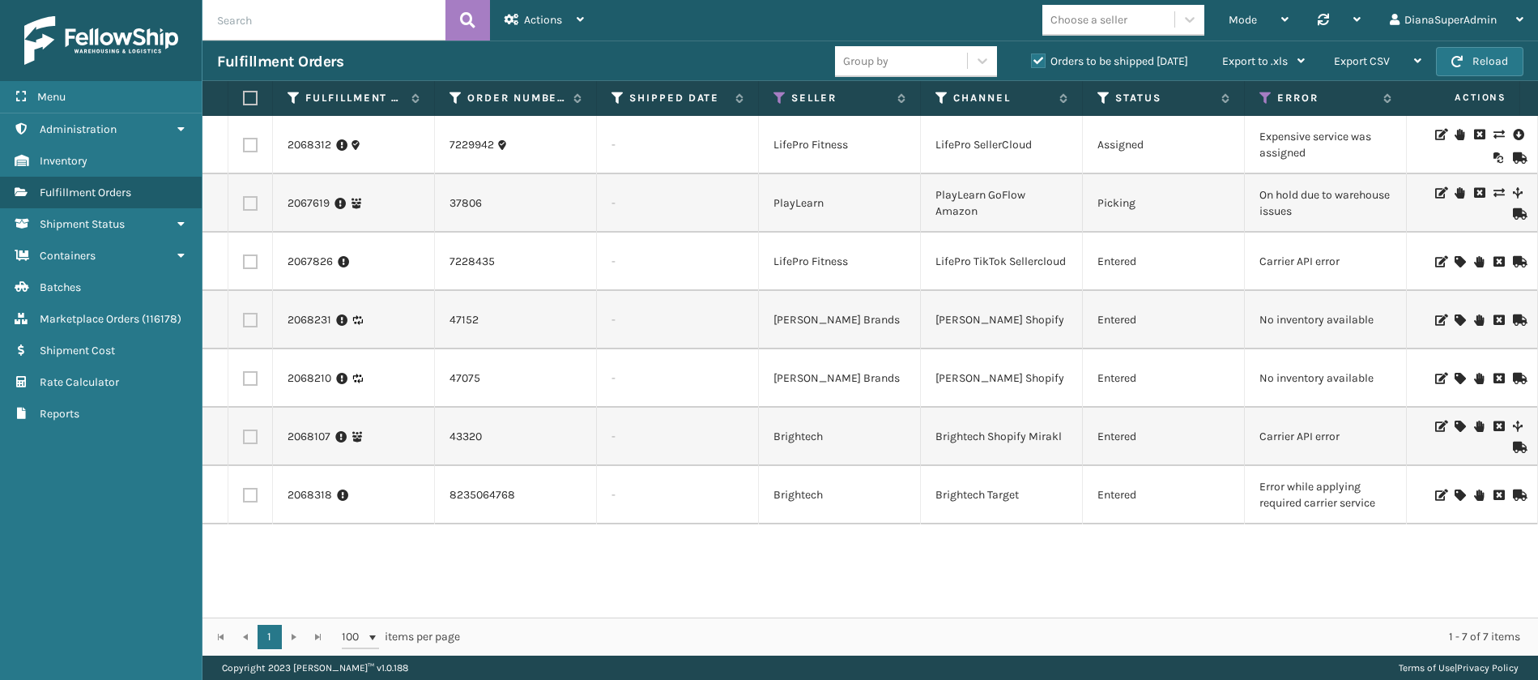
click at [1455, 497] on icon at bounding box center [1460, 494] width 10 height 11
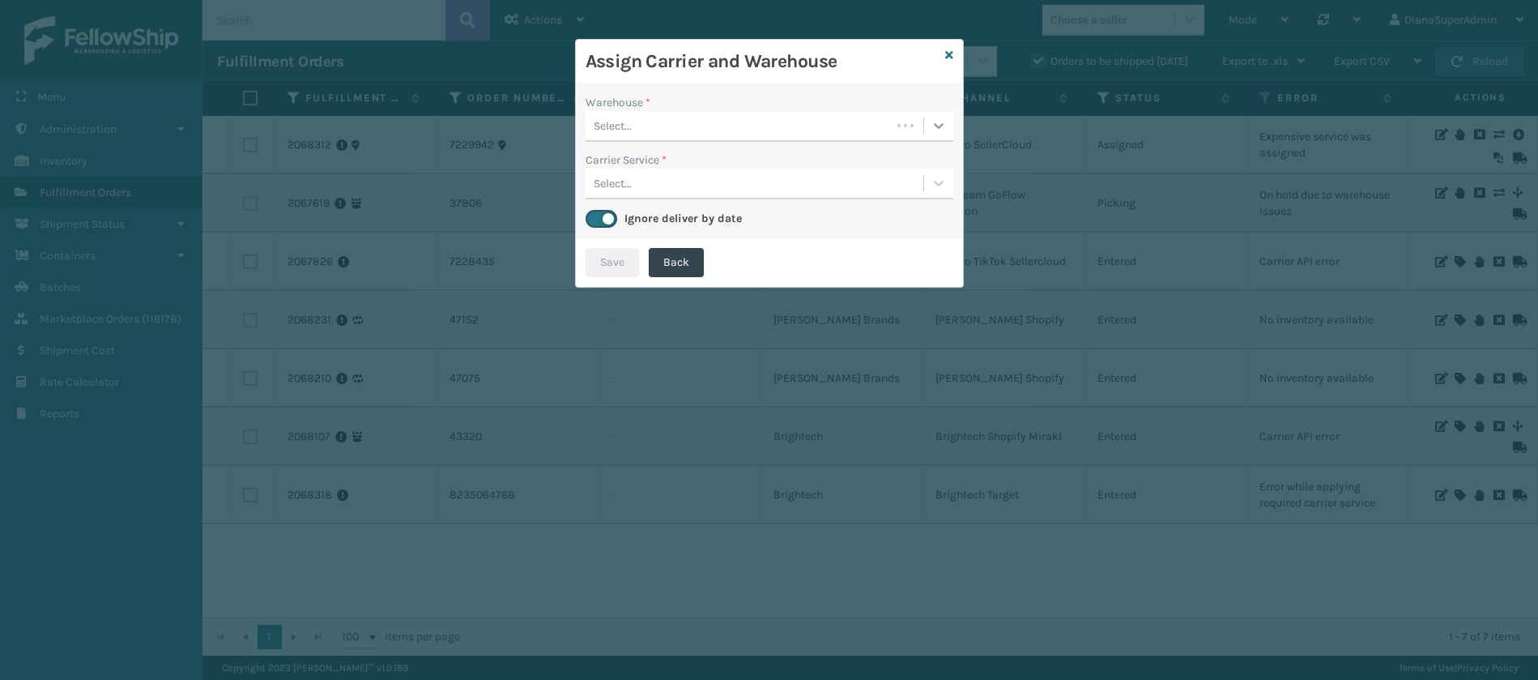
click at [937, 128] on icon at bounding box center [939, 125] width 16 height 16
click at [896, 158] on div "Fellowship - West" at bounding box center [770, 166] width 368 height 30
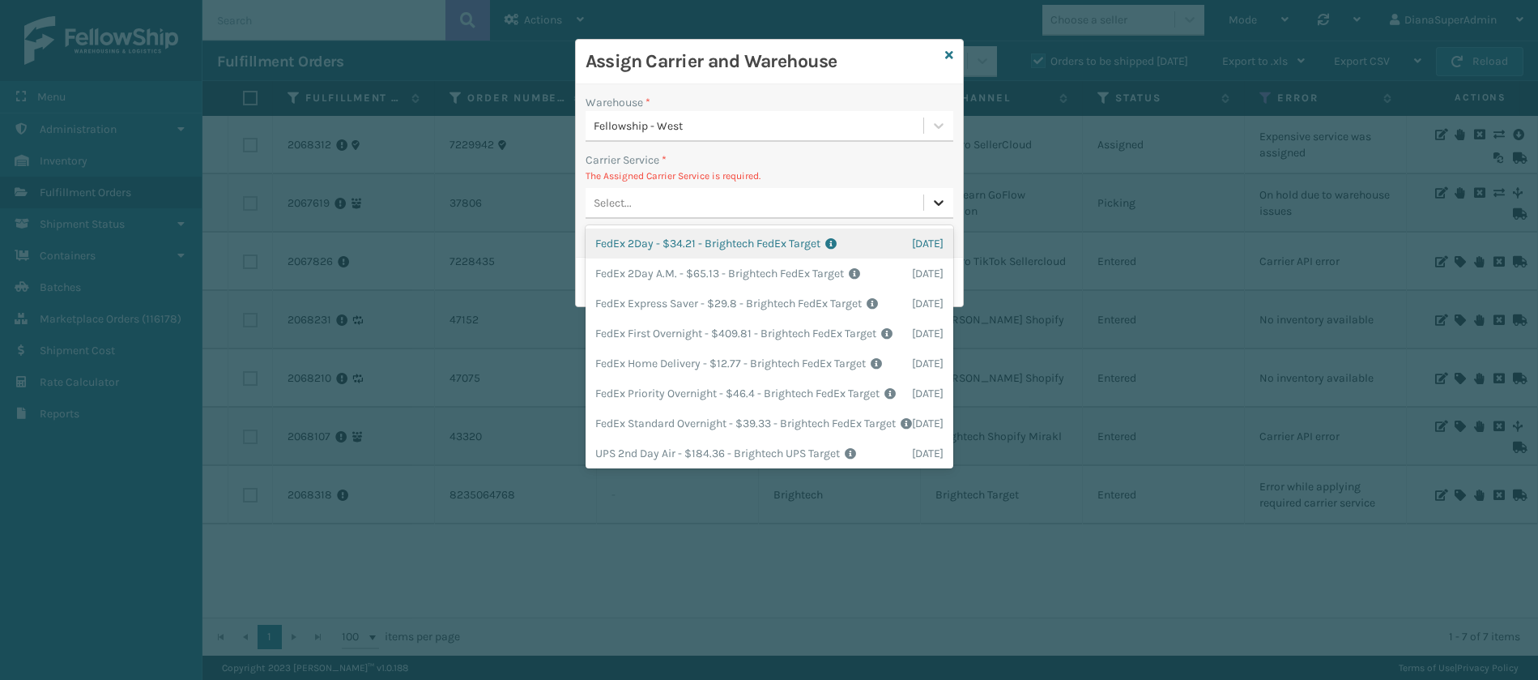
click at [932, 205] on icon at bounding box center [939, 202] width 16 height 16
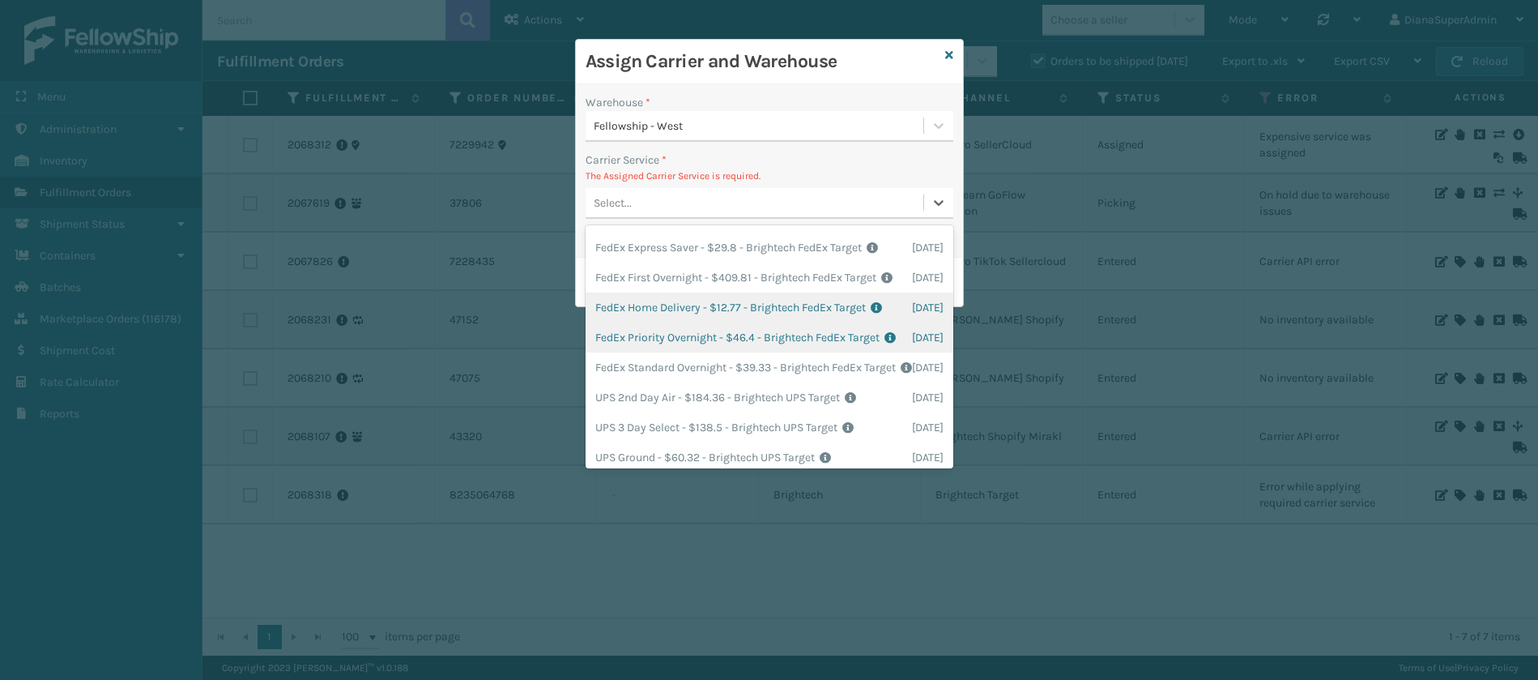
scroll to position [0, 0]
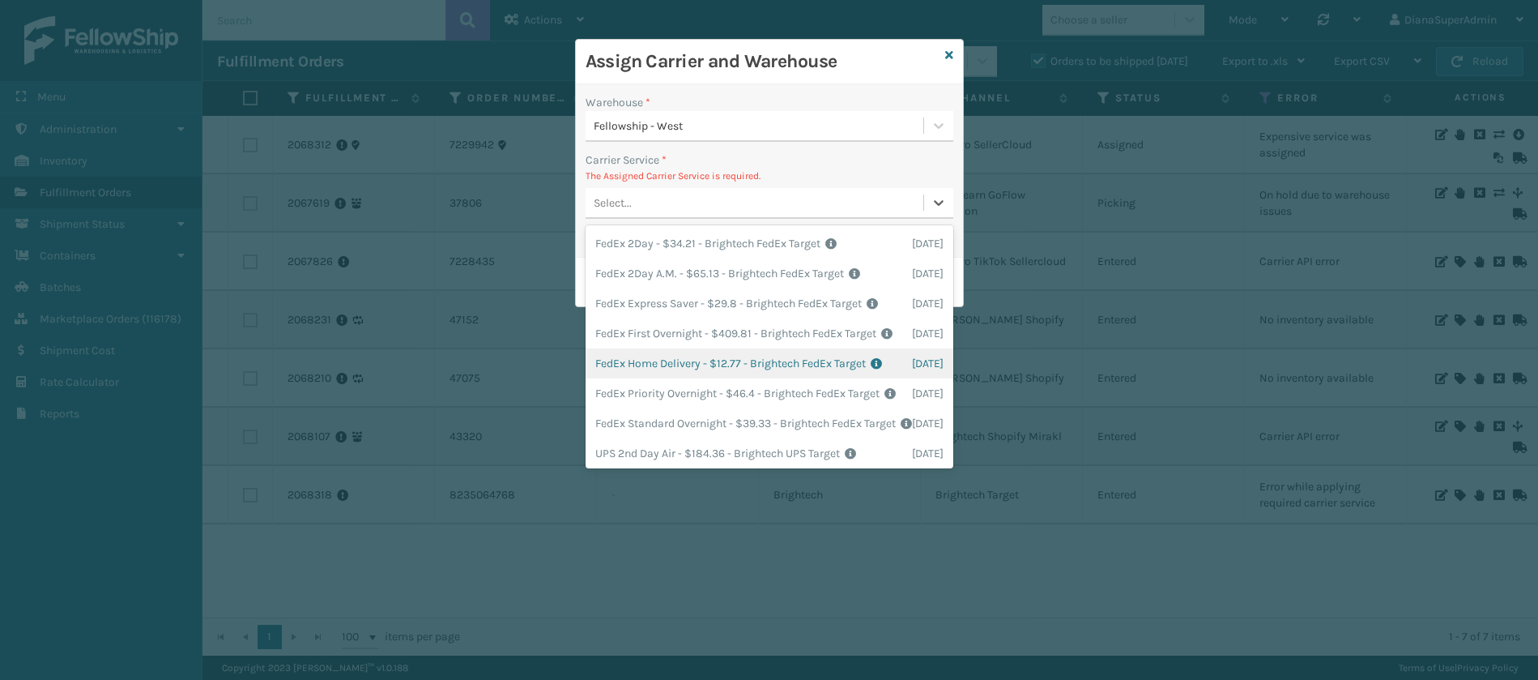
click at [665, 378] on div "FedEx Home Delivery - $12.77 - Brightech FedEx Target Shipping Cost $12.77 Surp…" at bounding box center [770, 363] width 368 height 30
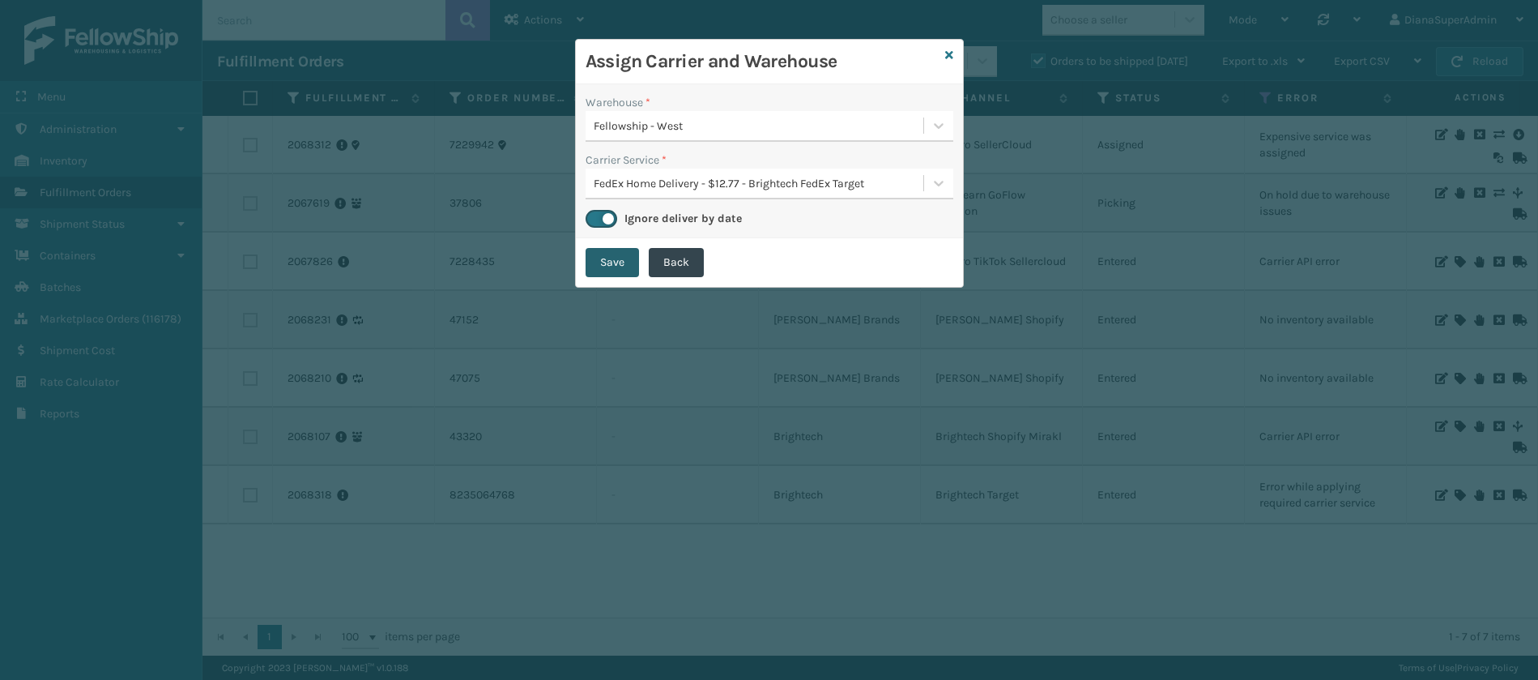
click at [600, 273] on button "Save" at bounding box center [612, 262] width 53 height 29
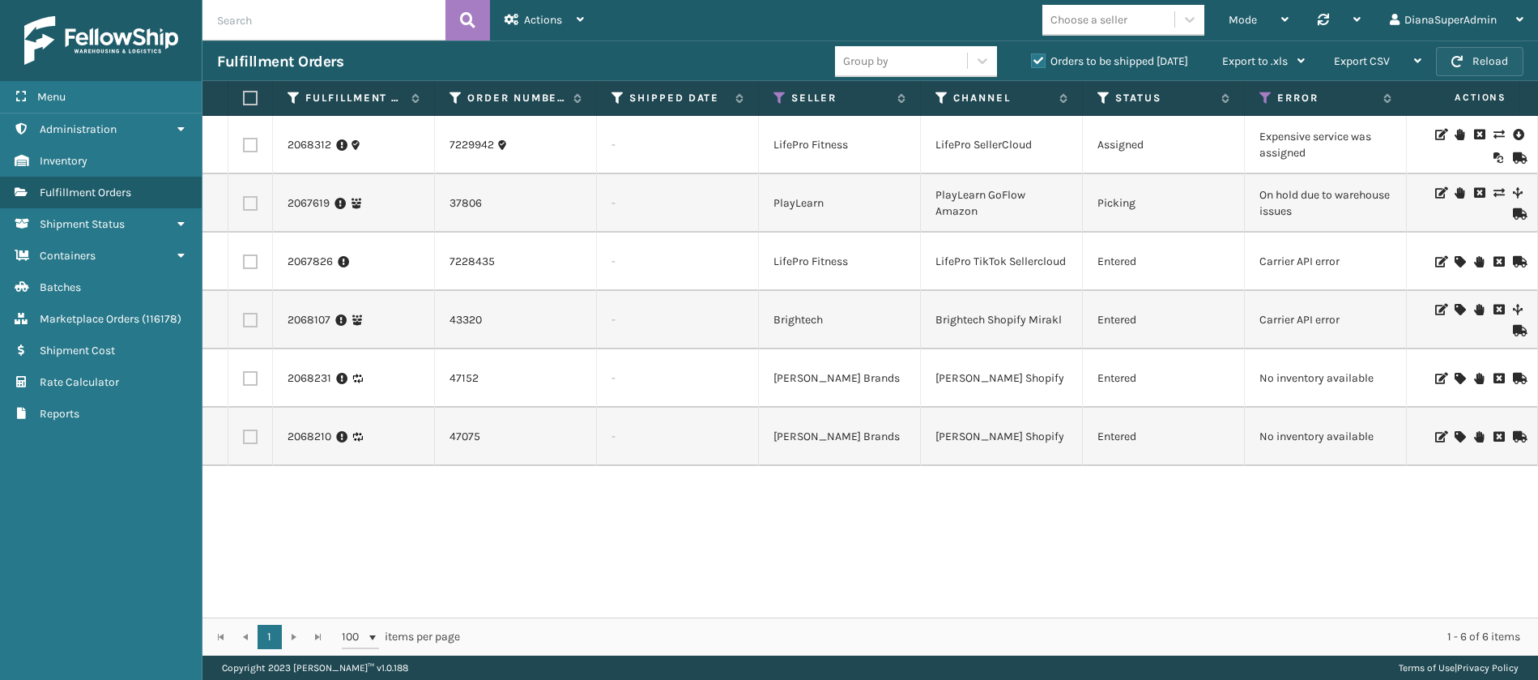
click at [1509, 60] on button "Reload" at bounding box center [1479, 61] width 87 height 29
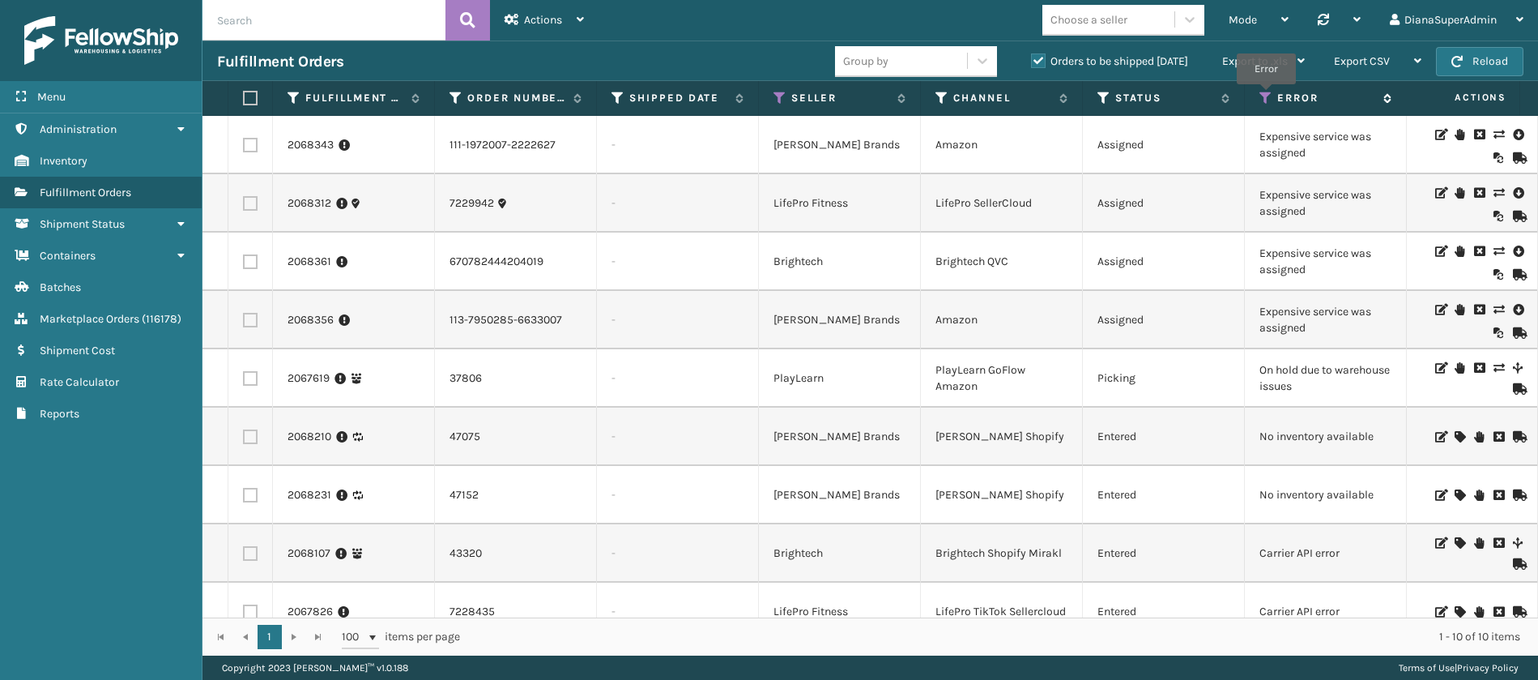
click at [1266, 96] on icon at bounding box center [1266, 98] width 13 height 15
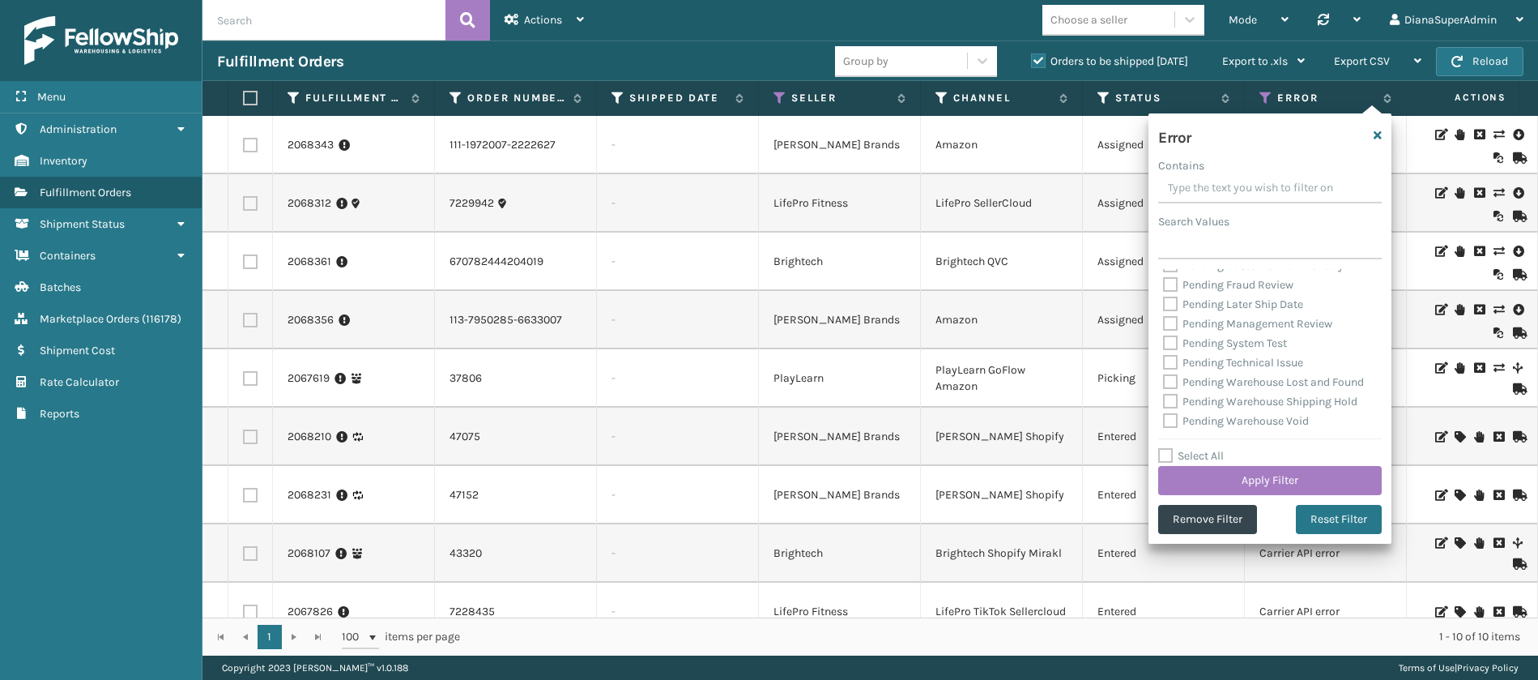
scroll to position [752, 0]
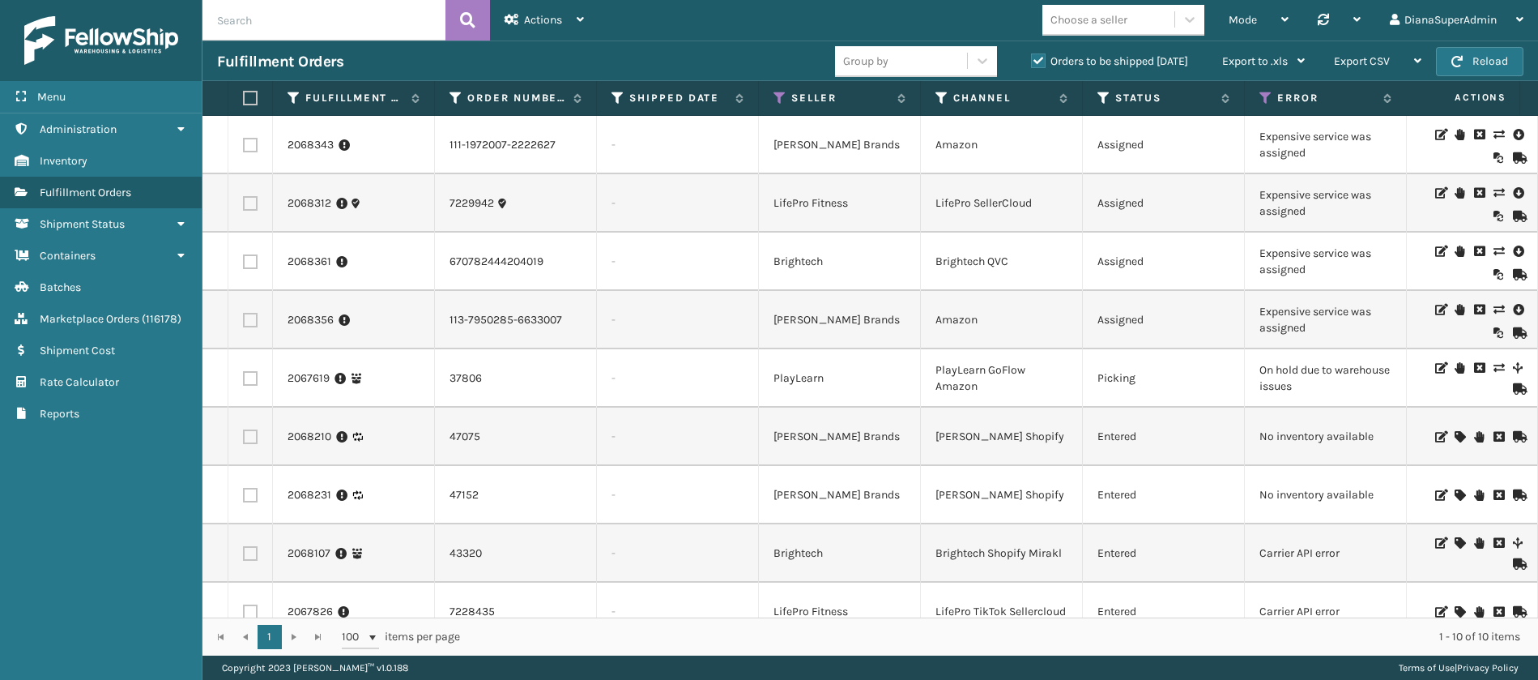
click at [1419, 102] on span "Actions" at bounding box center [1460, 97] width 113 height 27
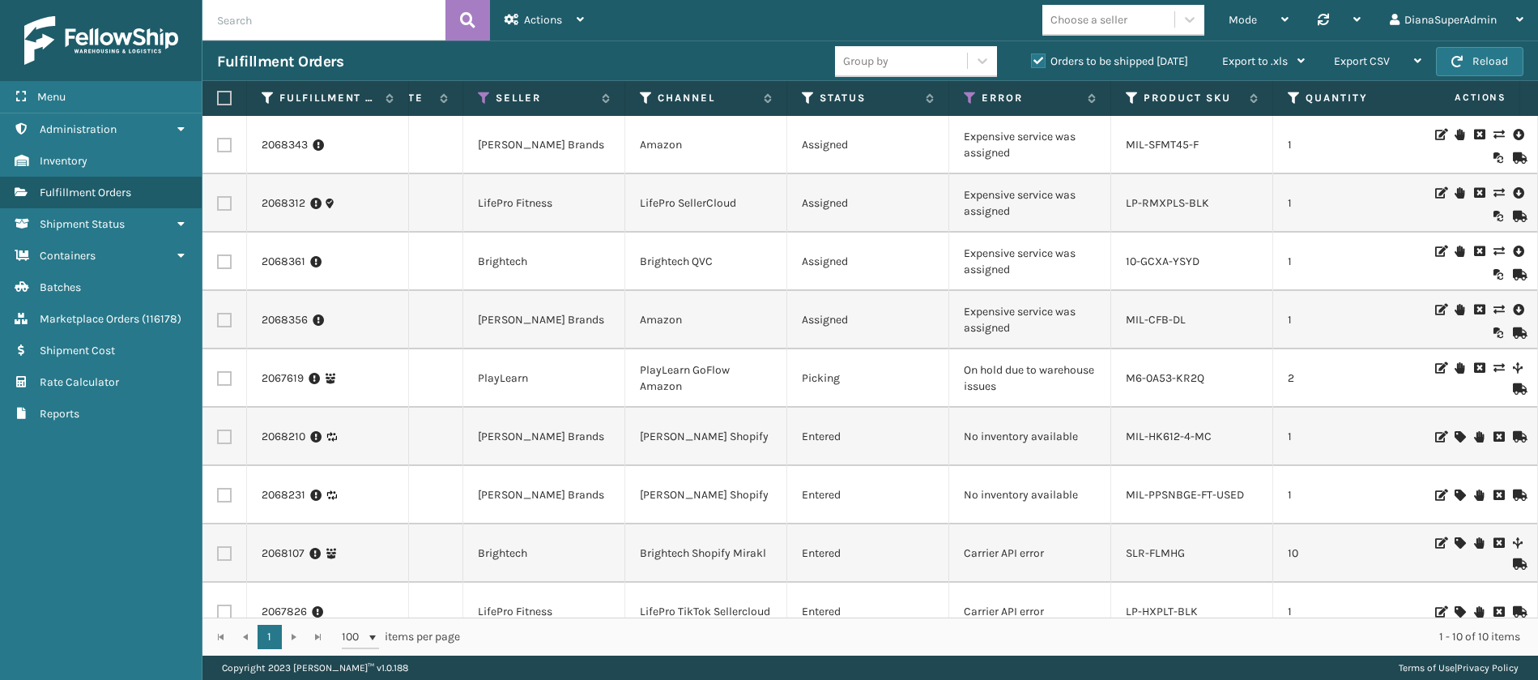
scroll to position [0, 0]
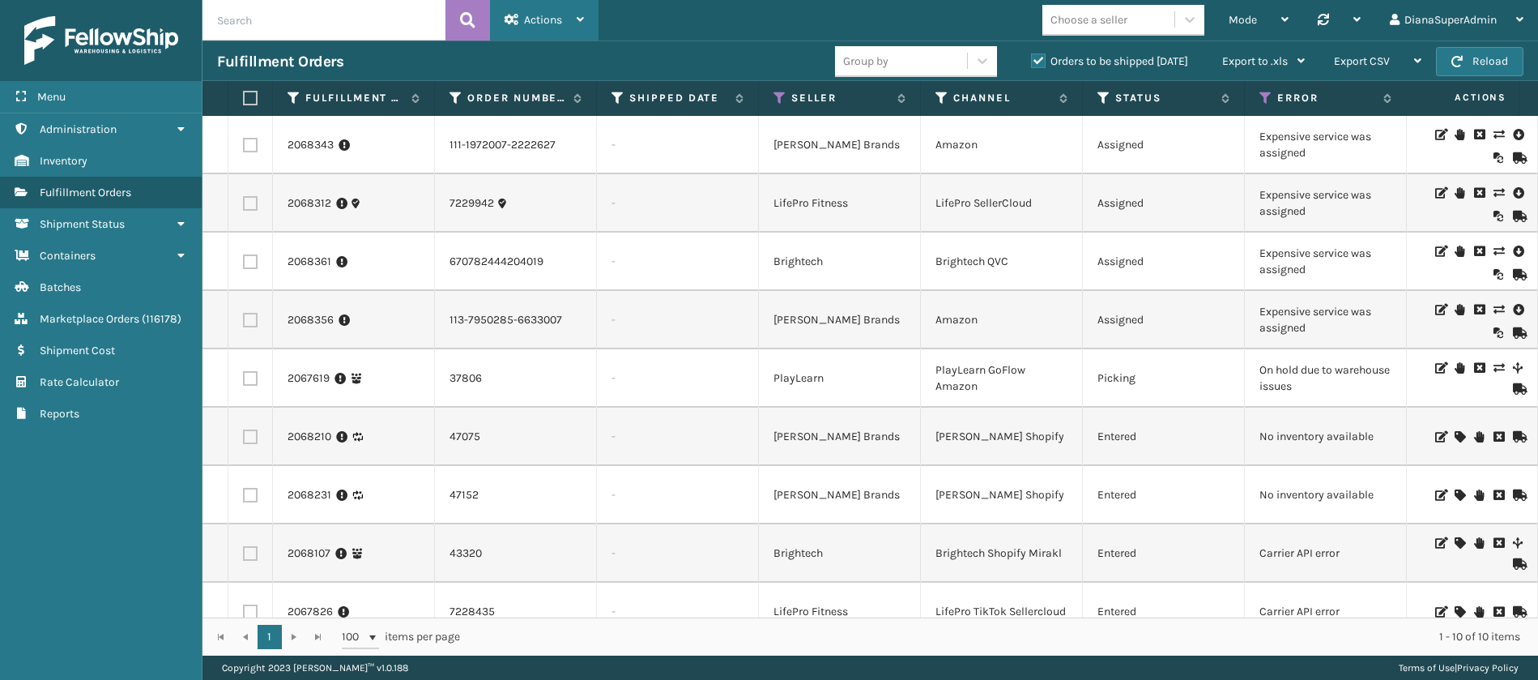
click at [573, 28] on div "Actions" at bounding box center [544, 20] width 79 height 41
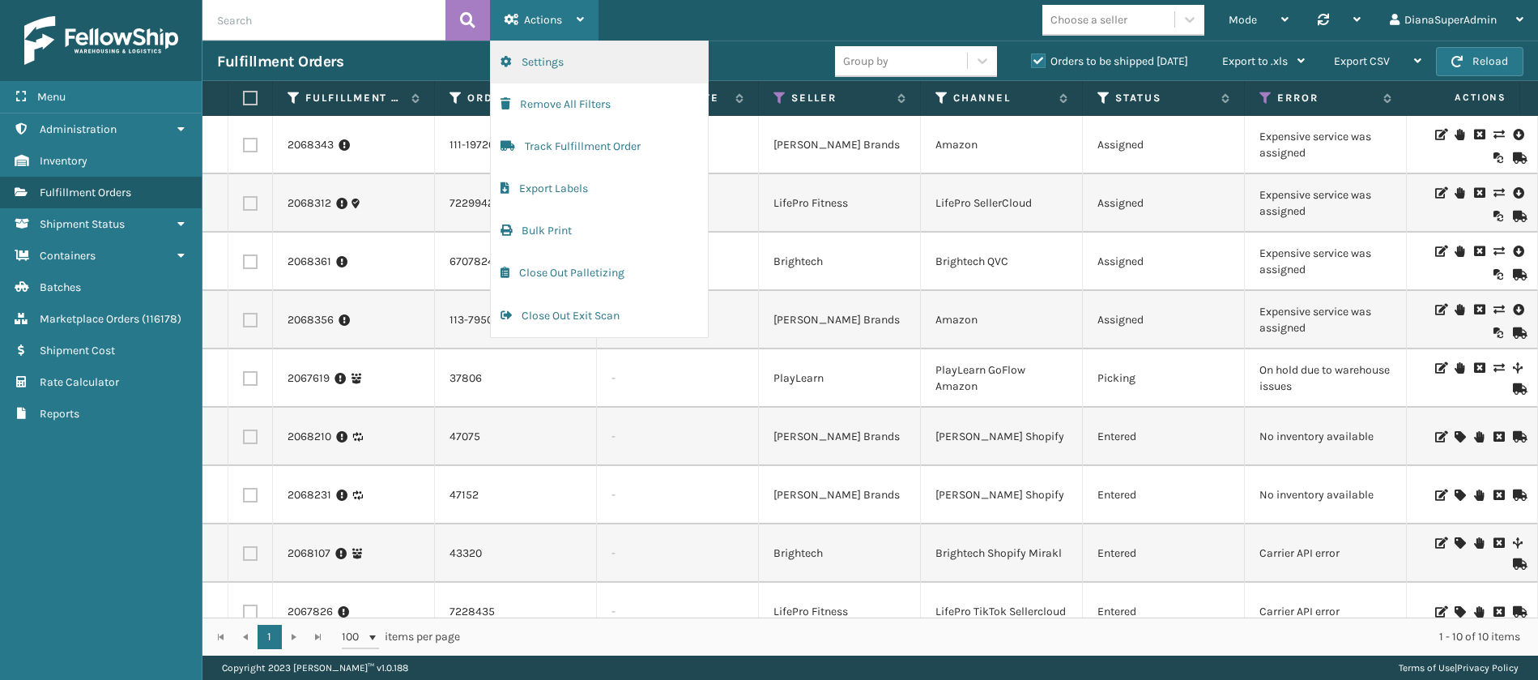
click at [603, 62] on button "Settings" at bounding box center [599, 62] width 217 height 42
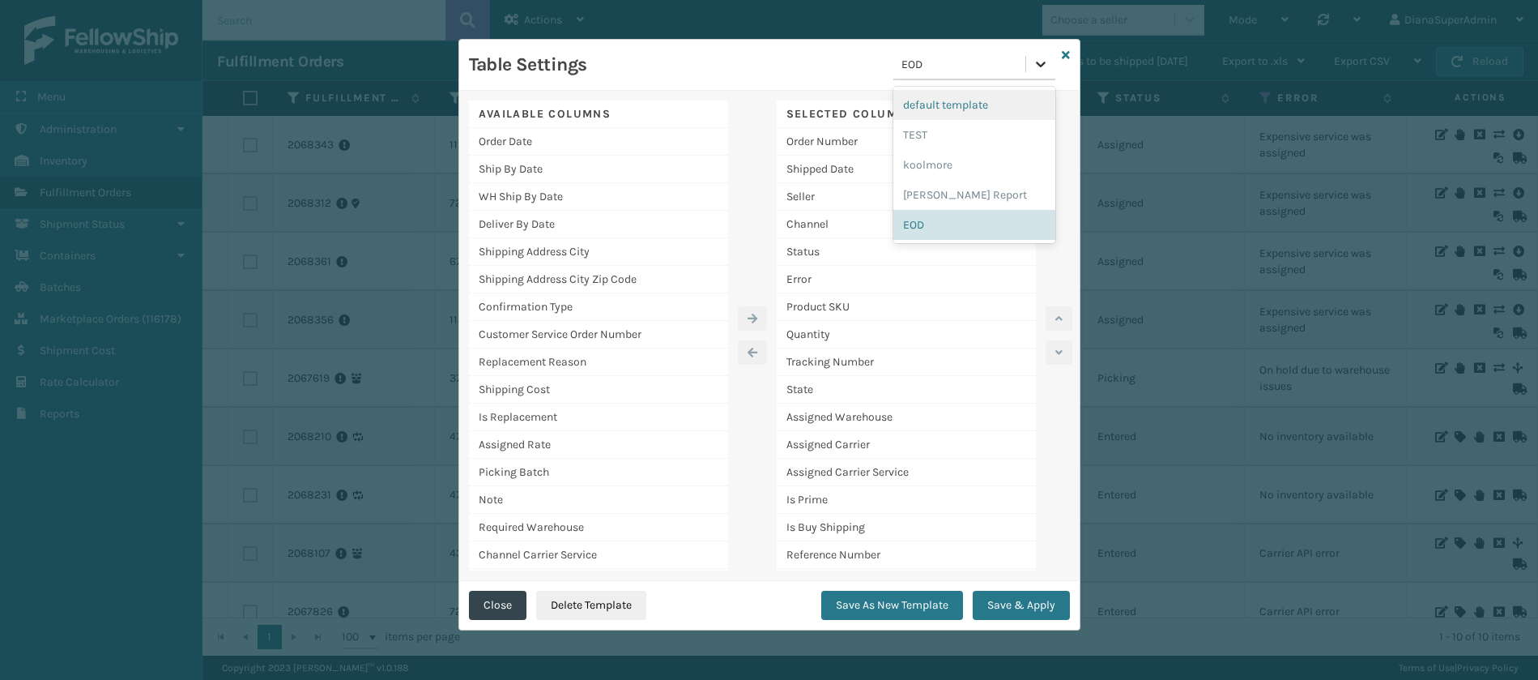
click at [1036, 64] on icon at bounding box center [1041, 64] width 16 height 16
click at [947, 190] on div "[PERSON_NAME] Report" at bounding box center [974, 195] width 162 height 30
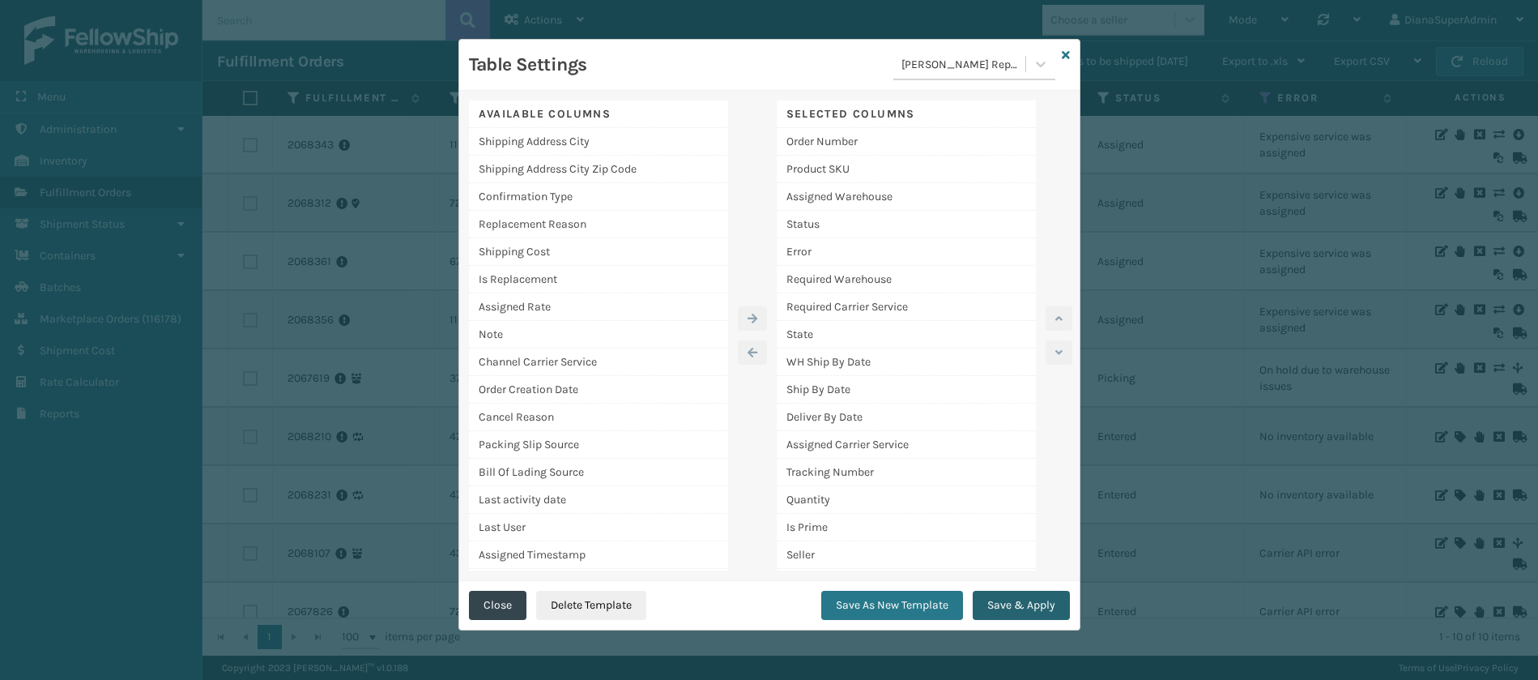
click at [1023, 602] on button "Save & Apply" at bounding box center [1021, 605] width 97 height 29
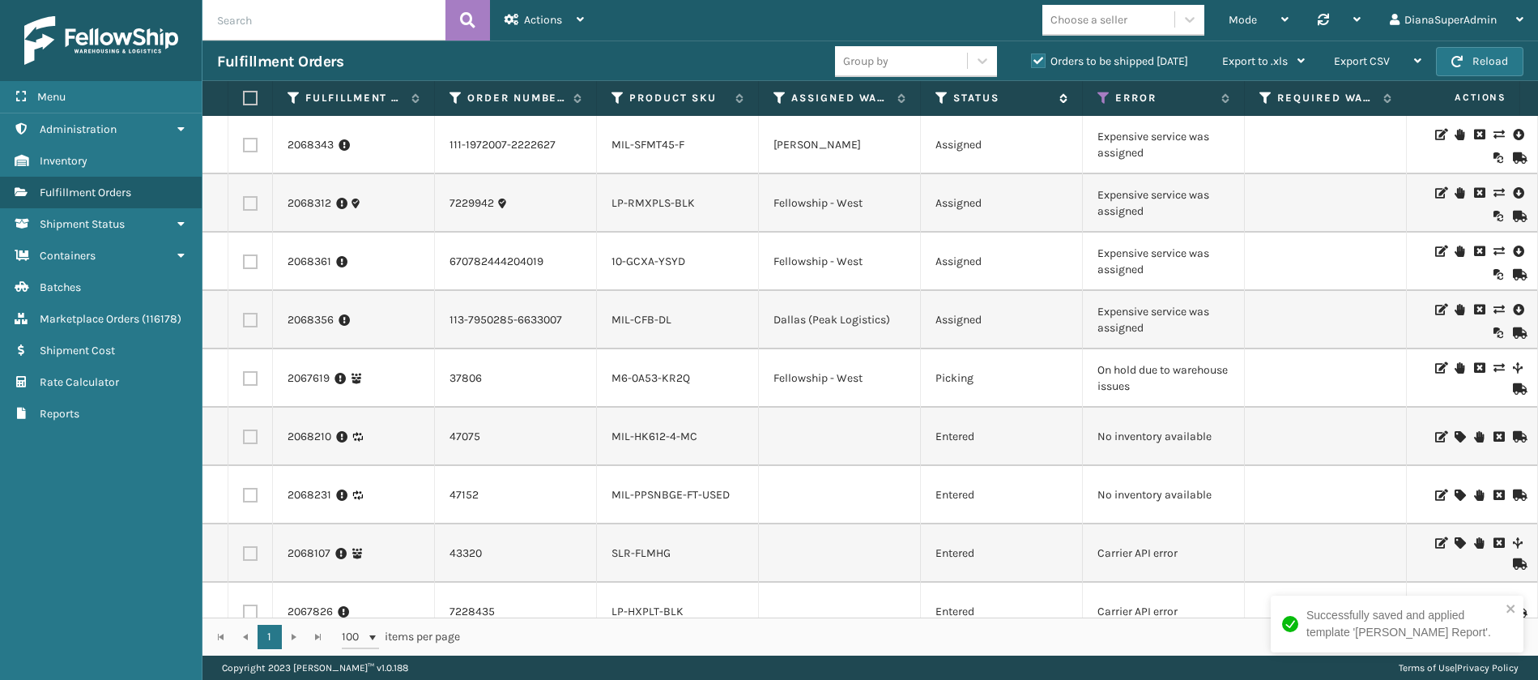
click at [936, 91] on icon at bounding box center [942, 98] width 13 height 15
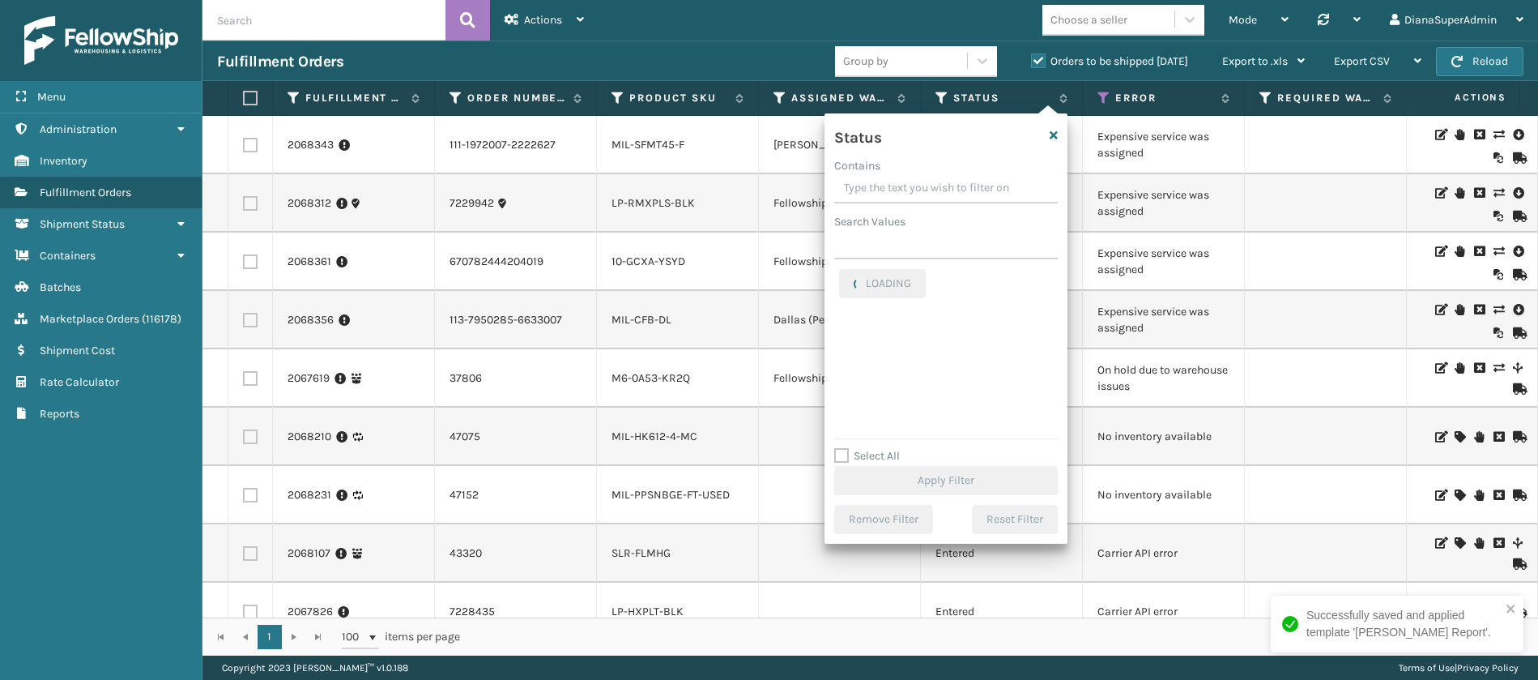
click at [906, 189] on input "Contains" at bounding box center [946, 188] width 224 height 29
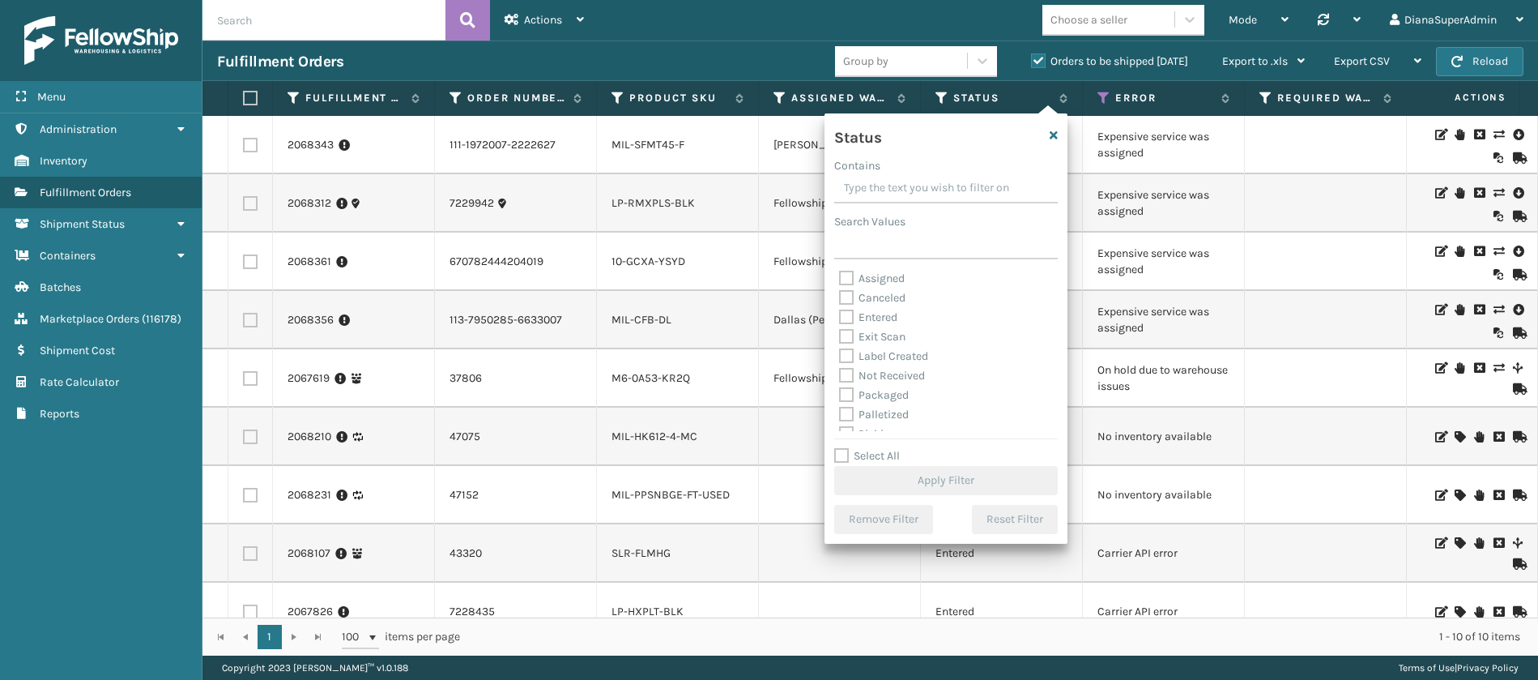
click at [906, 189] on input "Contains" at bounding box center [946, 188] width 224 height 29
click at [851, 275] on label "Assigned" at bounding box center [872, 278] width 66 height 14
click at [840, 275] on input "Assigned" at bounding box center [839, 274] width 1 height 11
checkbox input "true"
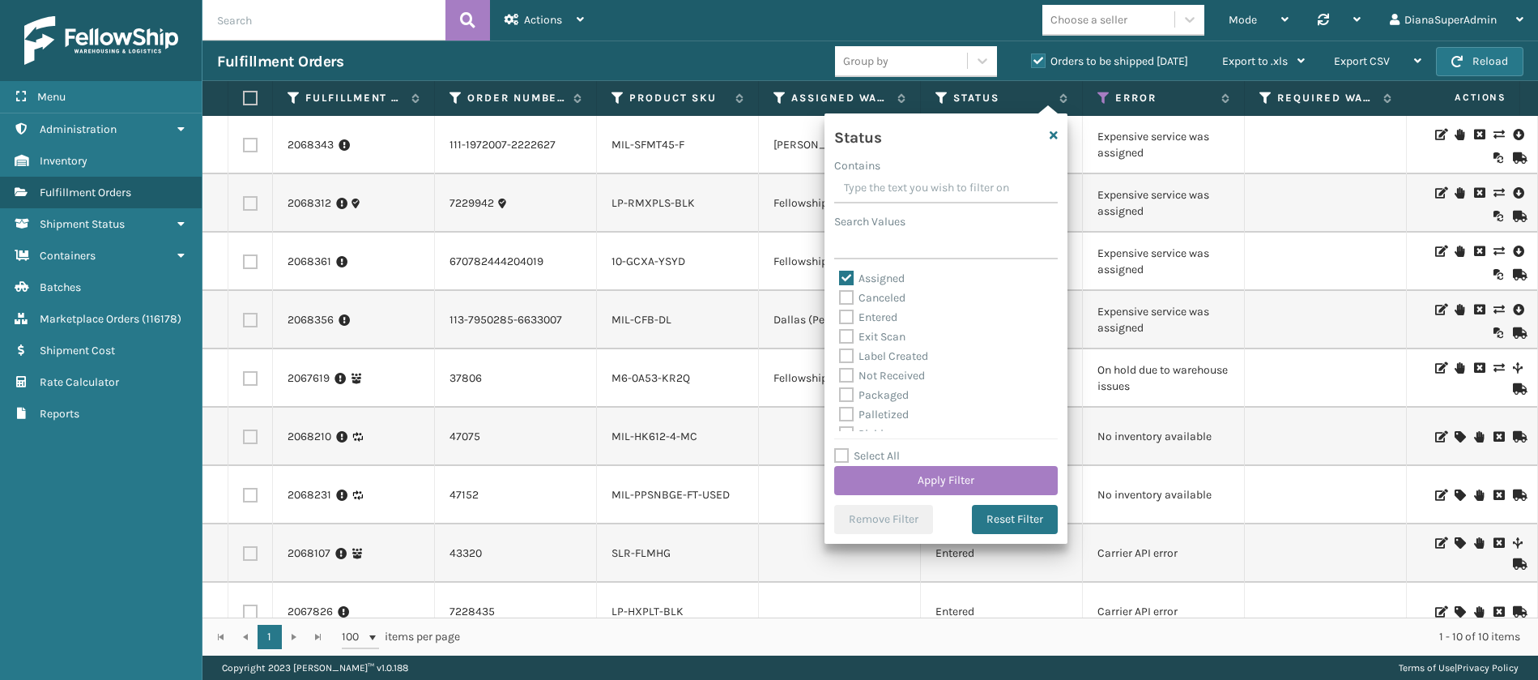
click at [847, 312] on label "Entered" at bounding box center [868, 317] width 58 height 14
click at [840, 312] on input "Entered" at bounding box center [839, 313] width 1 height 11
checkbox input "true"
click at [938, 475] on button "Apply Filter" at bounding box center [946, 480] width 224 height 29
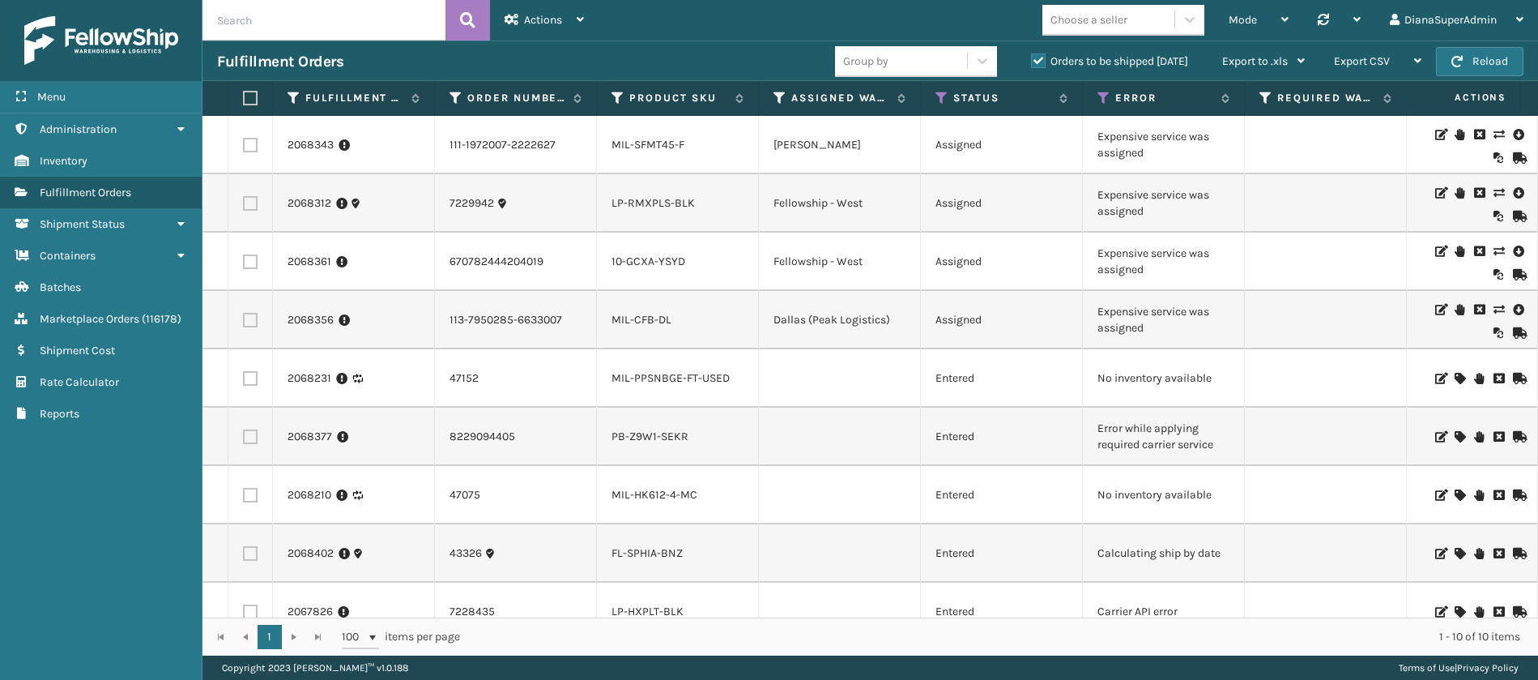
click at [1036, 61] on label "Orders to be shipped [DATE]" at bounding box center [1109, 61] width 157 height 14
click at [1032, 61] on input "Orders to be shipped [DATE]" at bounding box center [1031, 57] width 1 height 11
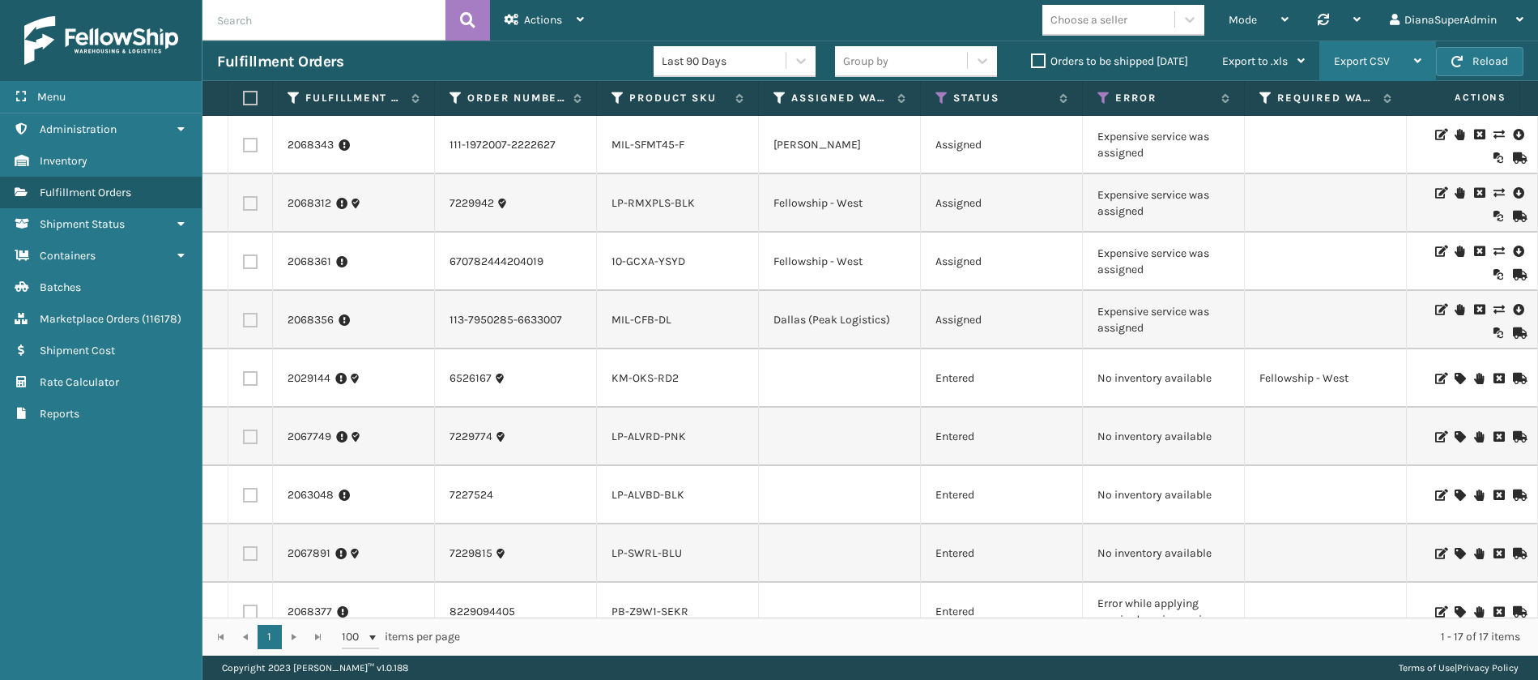
click at [1414, 57] on div "Export CSV" at bounding box center [1377, 61] width 87 height 41
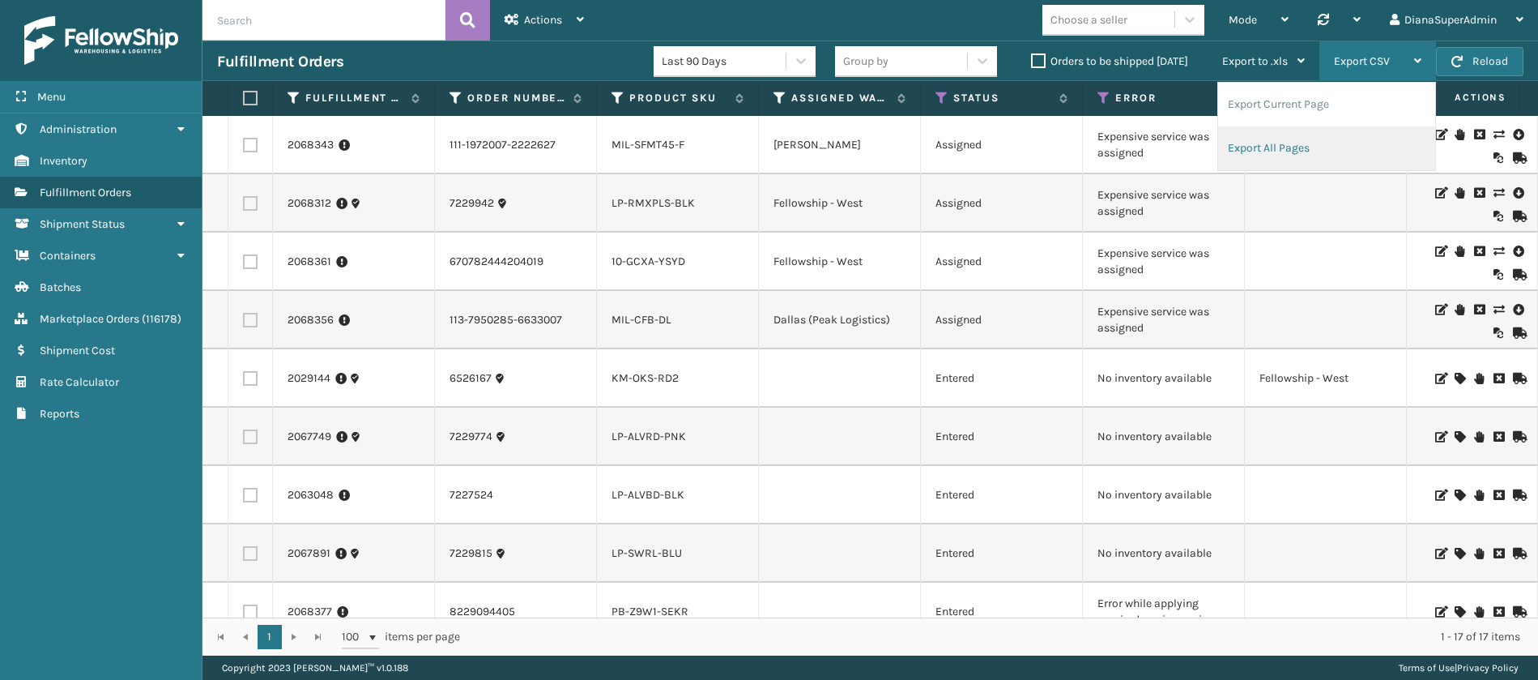
click at [1298, 150] on li "Export All Pages" at bounding box center [1326, 148] width 217 height 44
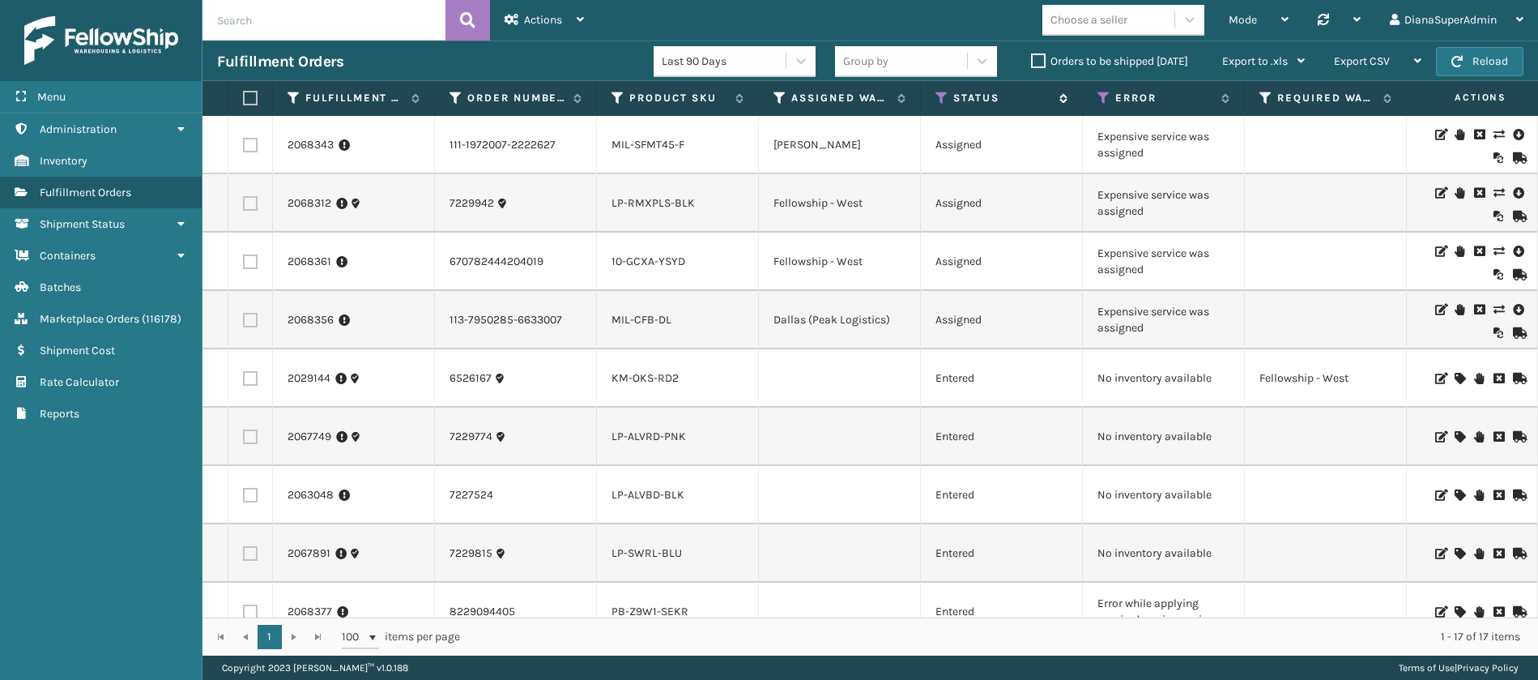
click at [940, 103] on icon at bounding box center [942, 98] width 13 height 15
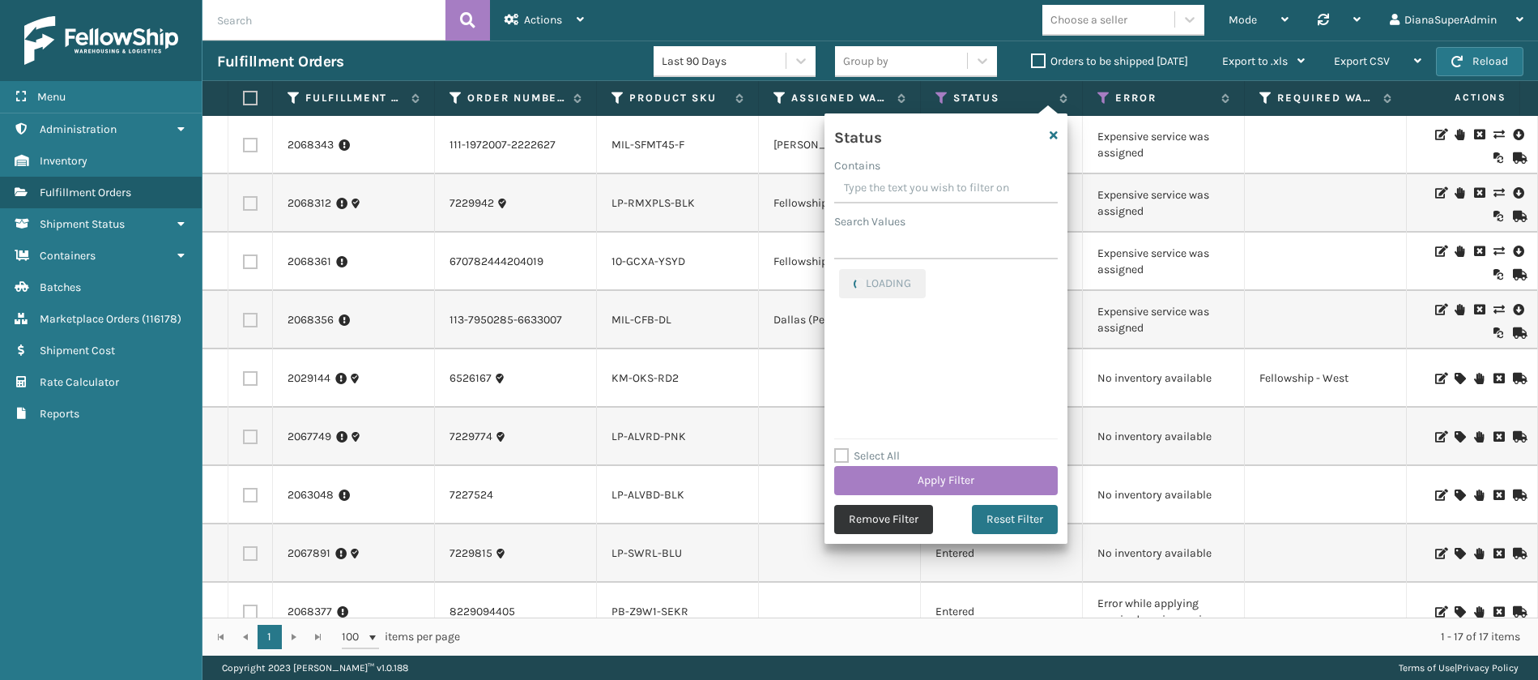
click at [868, 519] on button "Remove Filter" at bounding box center [883, 519] width 99 height 29
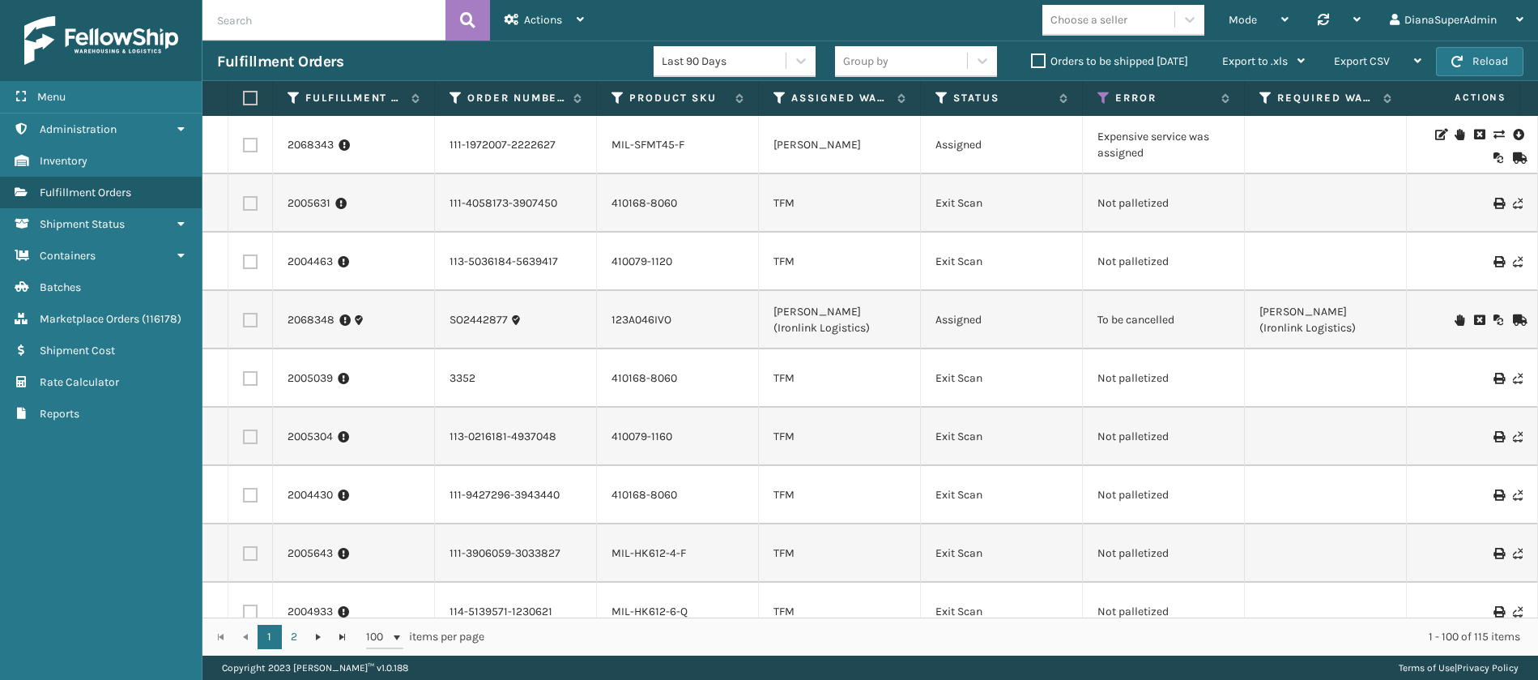
click at [1042, 60] on label "Orders to be shipped [DATE]" at bounding box center [1109, 61] width 157 height 14
click at [1032, 60] on input "Orders to be shipped [DATE]" at bounding box center [1031, 57] width 1 height 11
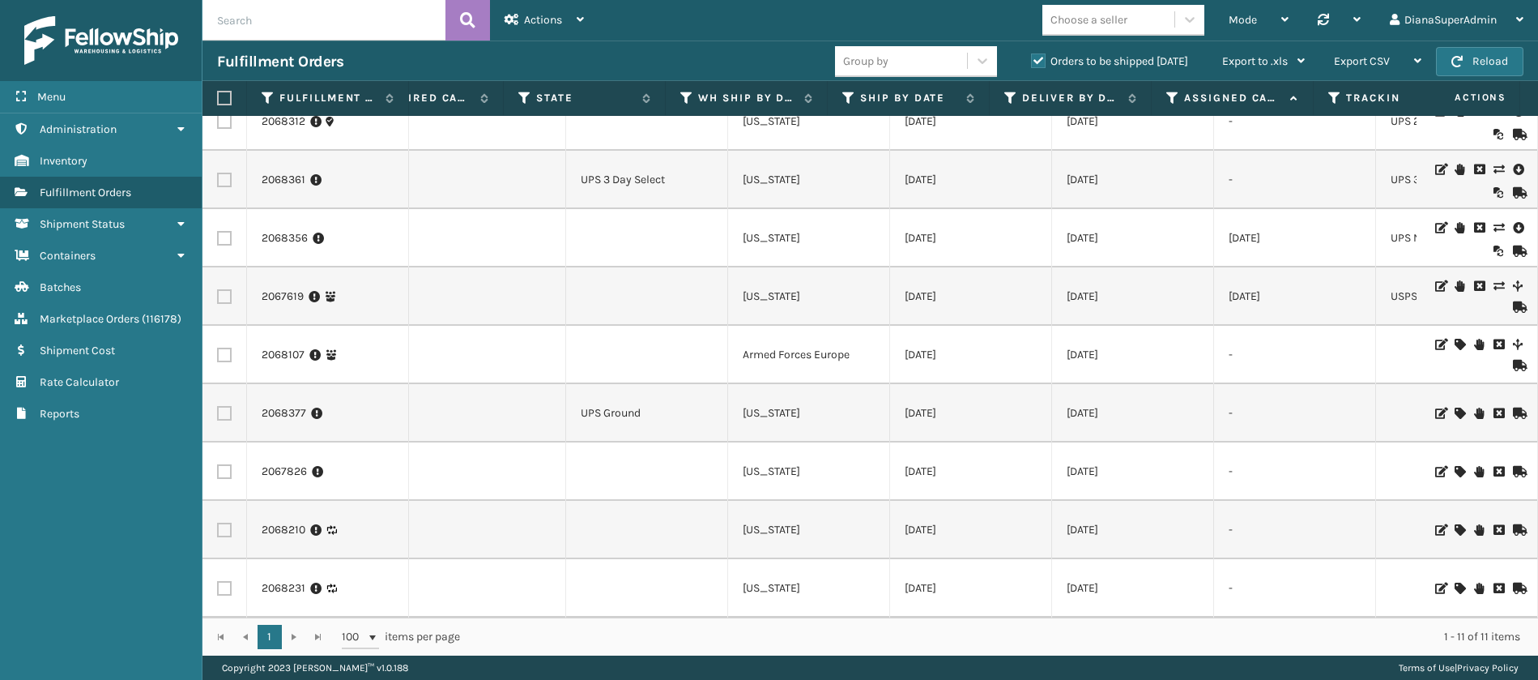
scroll to position [0, 703]
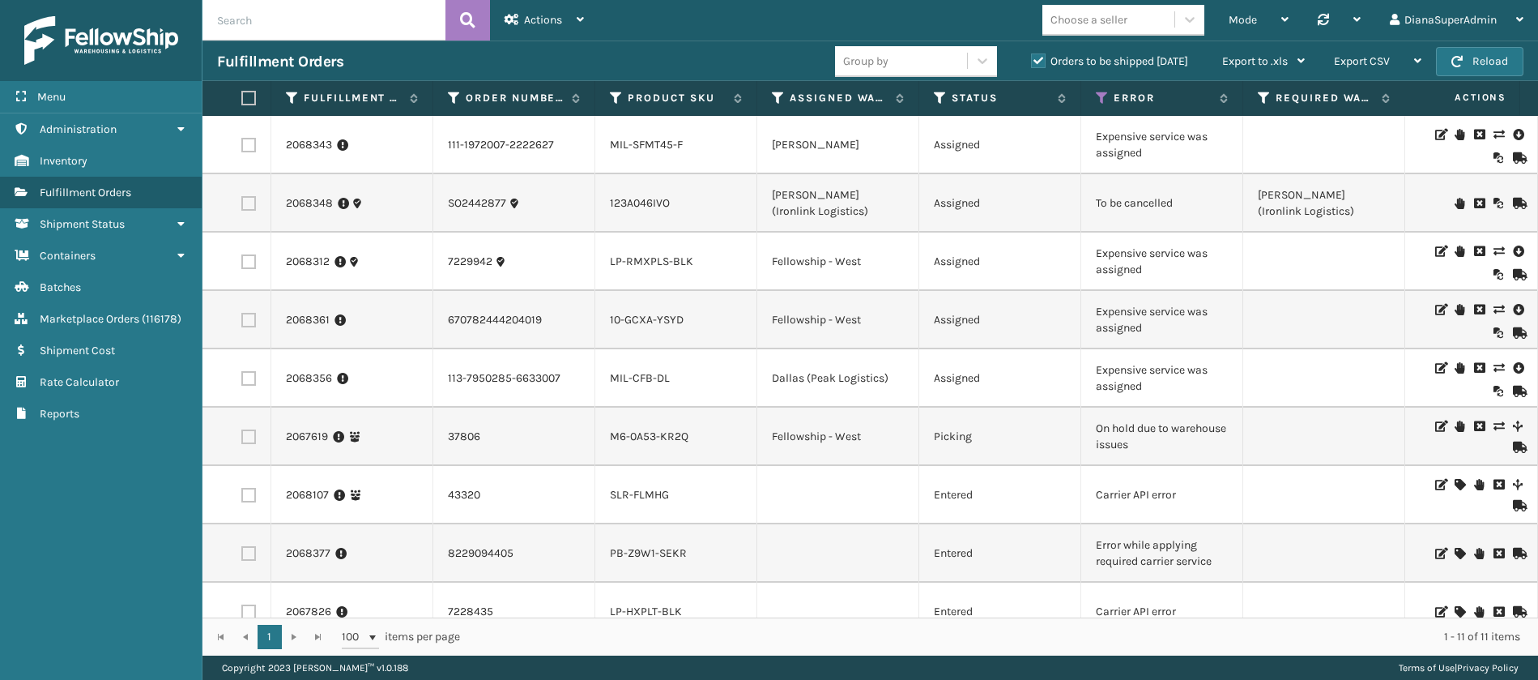
click at [1494, 133] on icon at bounding box center [1499, 134] width 10 height 11
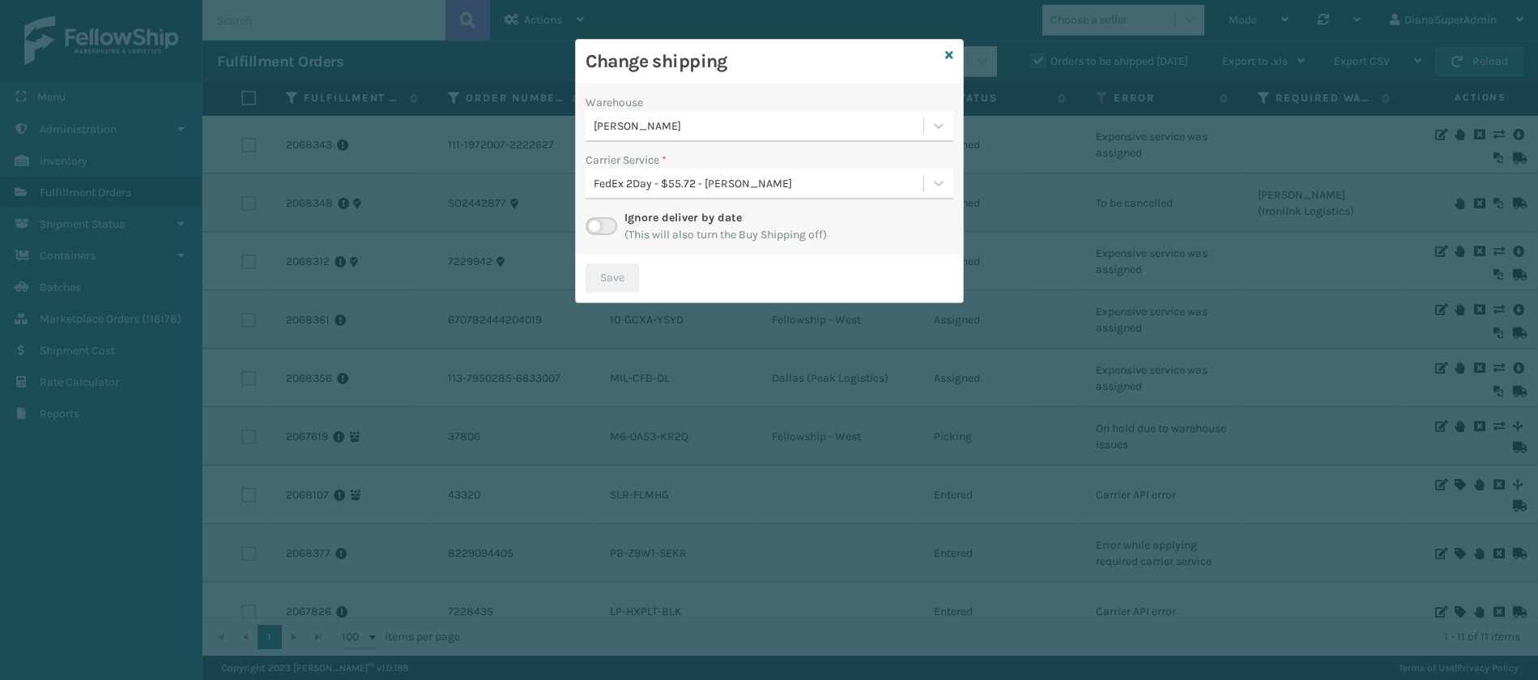
click at [600, 228] on label at bounding box center [602, 226] width 32 height 18
click at [596, 228] on input "checkbox" at bounding box center [591, 222] width 11 height 11
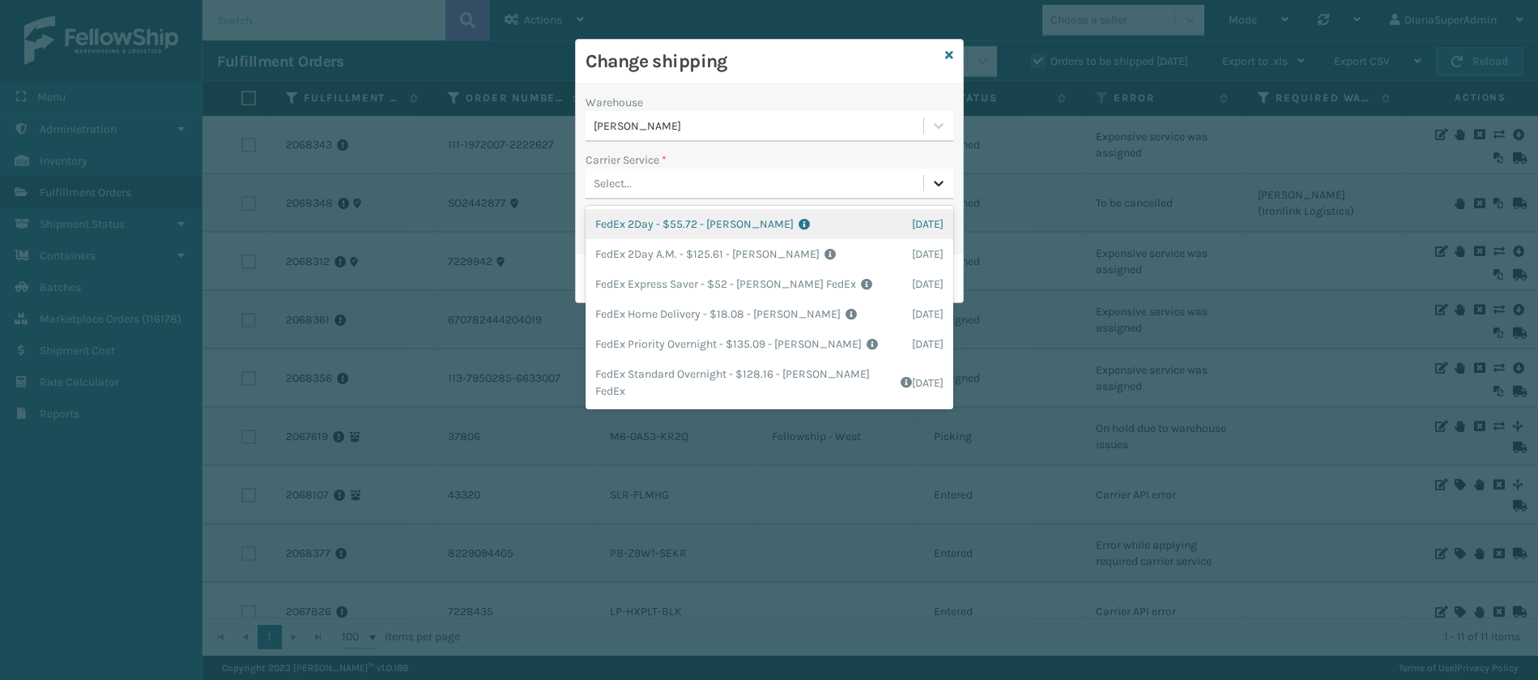
click at [941, 185] on icon at bounding box center [939, 183] width 16 height 16
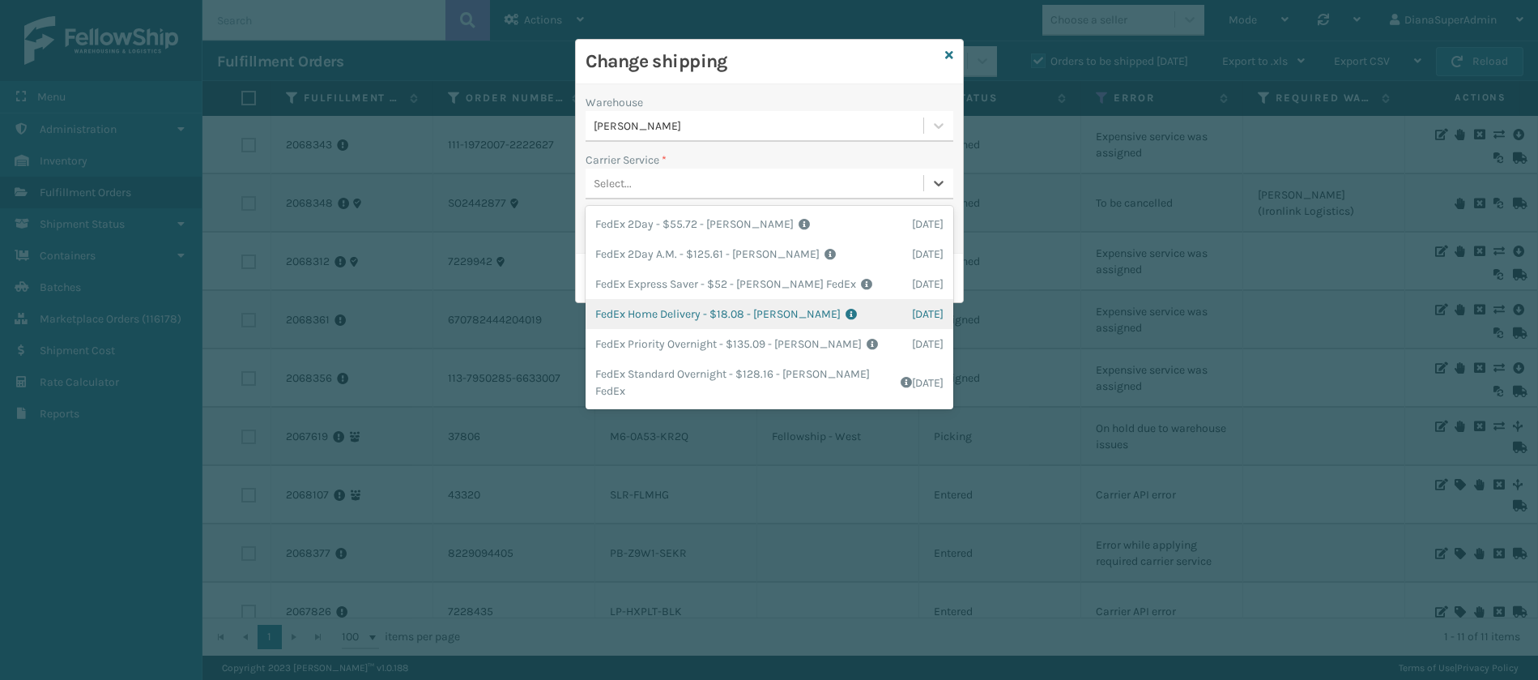
click at [668, 314] on div "FedEx Home Delivery - $18.08 - [PERSON_NAME] FedEx Shipping Cost $15.86 Surplus…" at bounding box center [770, 314] width 368 height 30
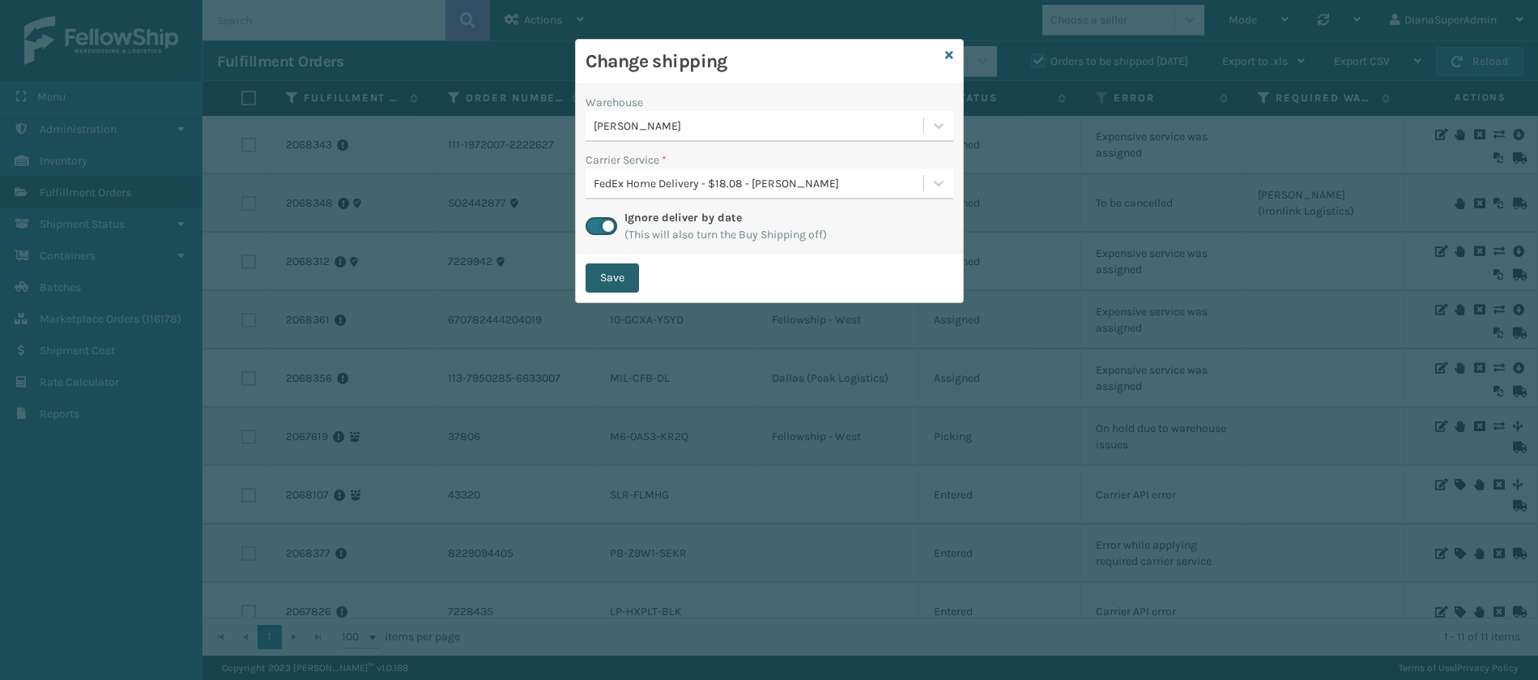
click at [621, 275] on button "Save" at bounding box center [612, 277] width 53 height 29
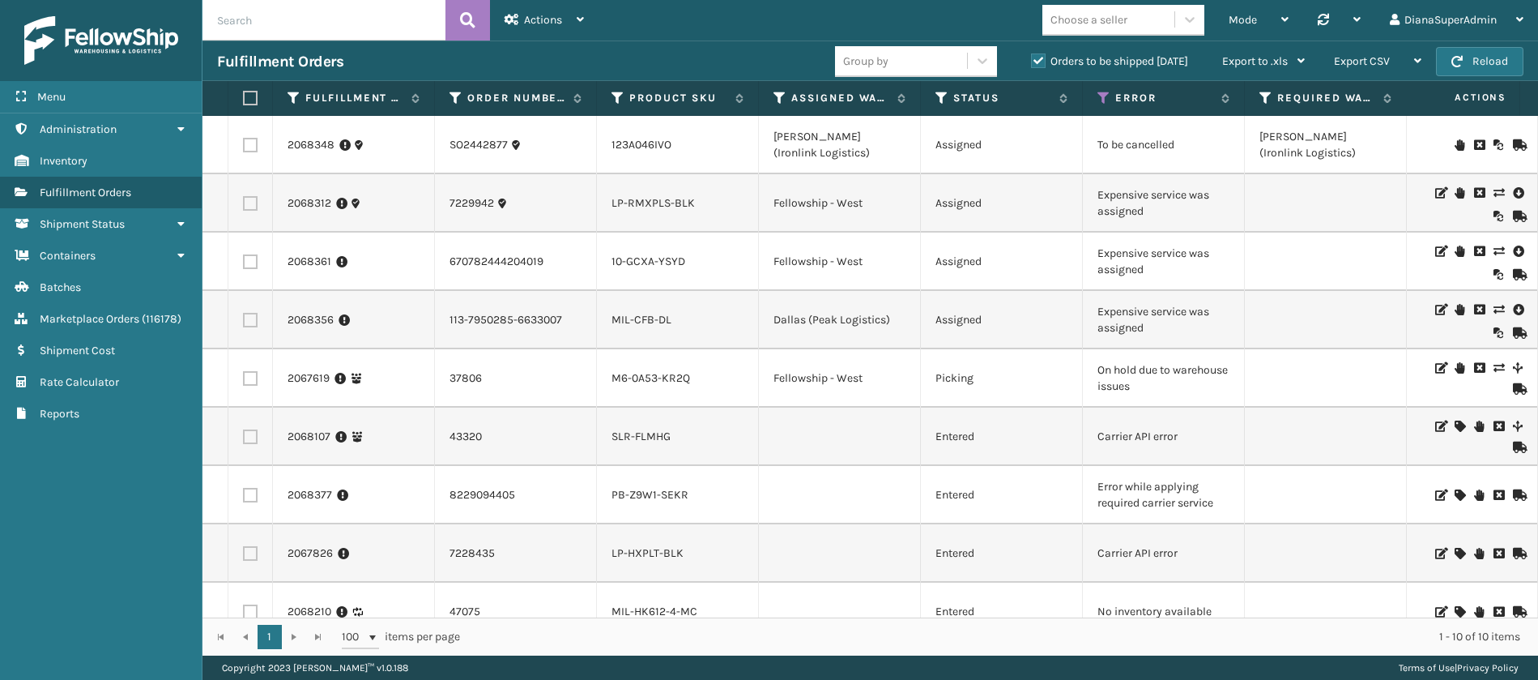
click at [1494, 191] on icon at bounding box center [1499, 192] width 10 height 11
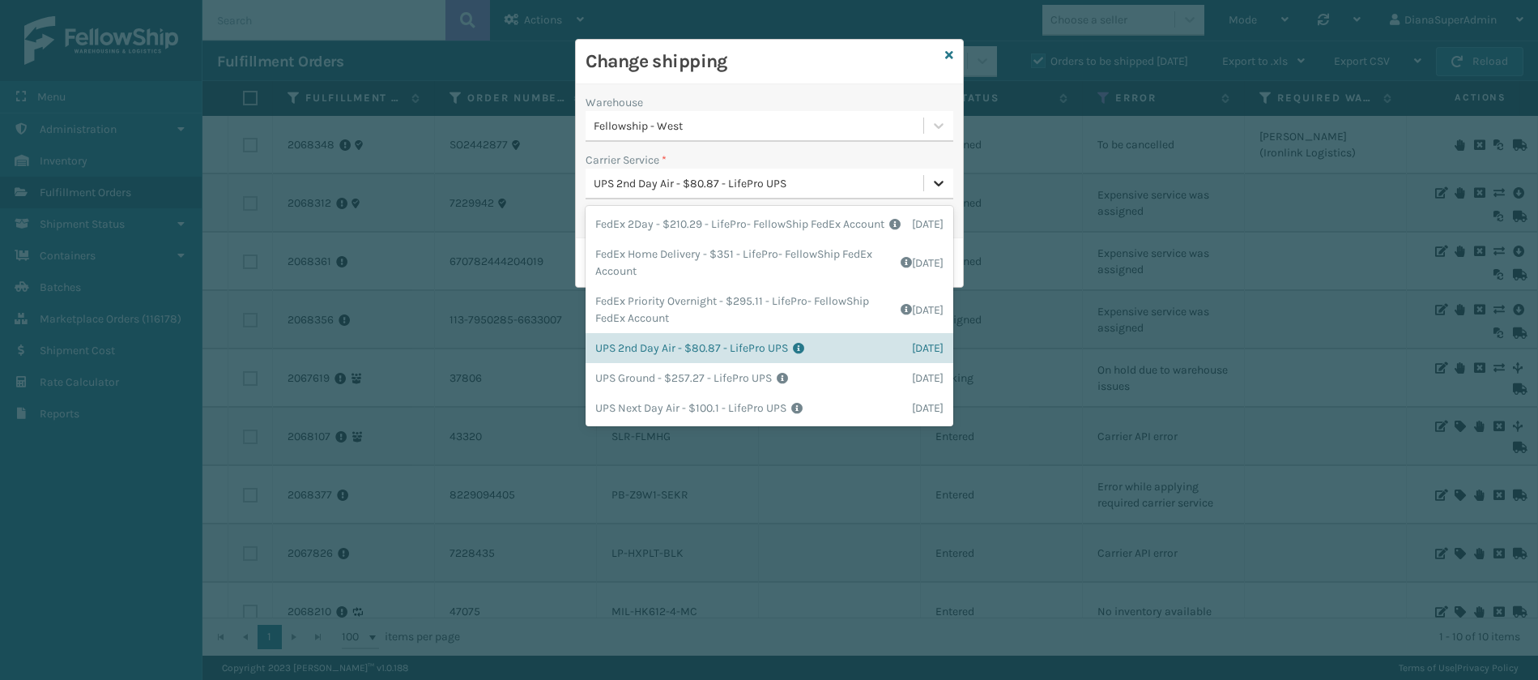
click at [927, 177] on div at bounding box center [938, 182] width 29 height 29
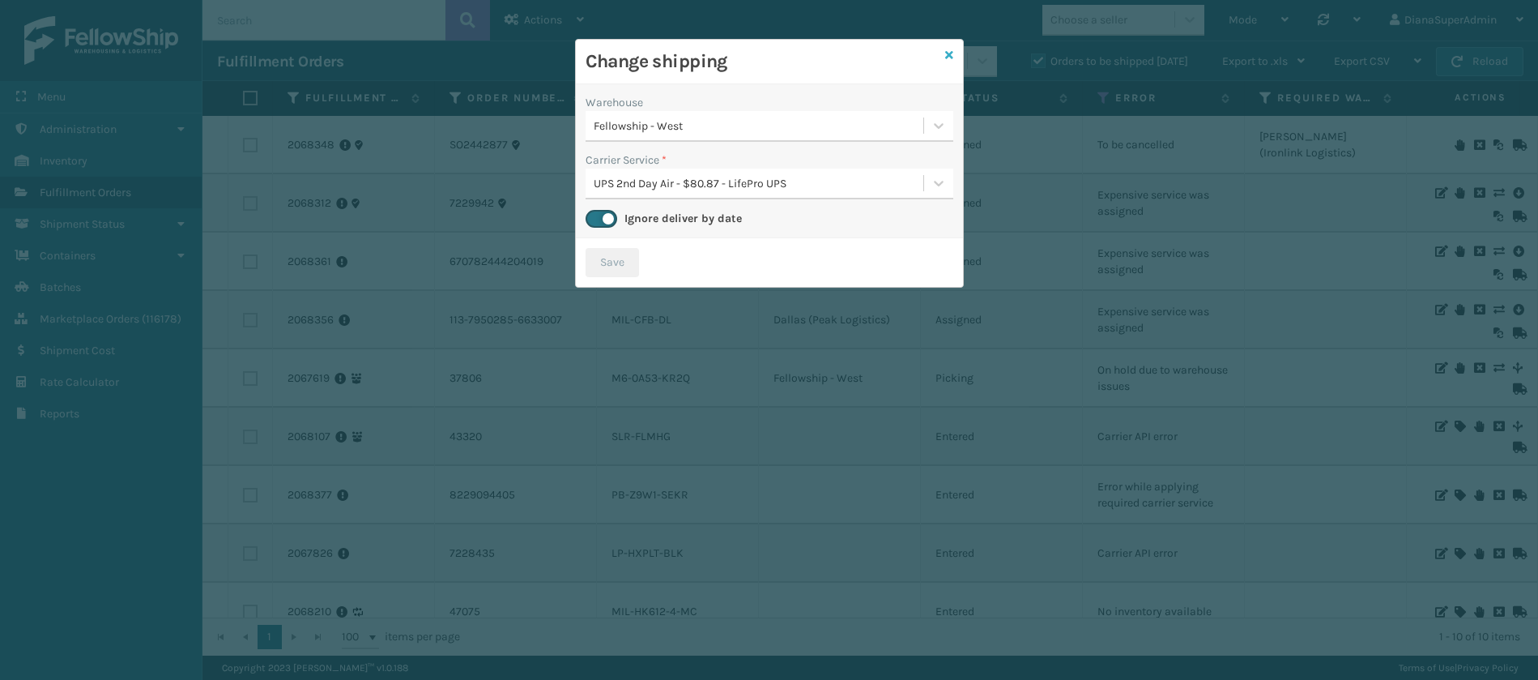
click at [947, 50] on icon at bounding box center [949, 54] width 8 height 11
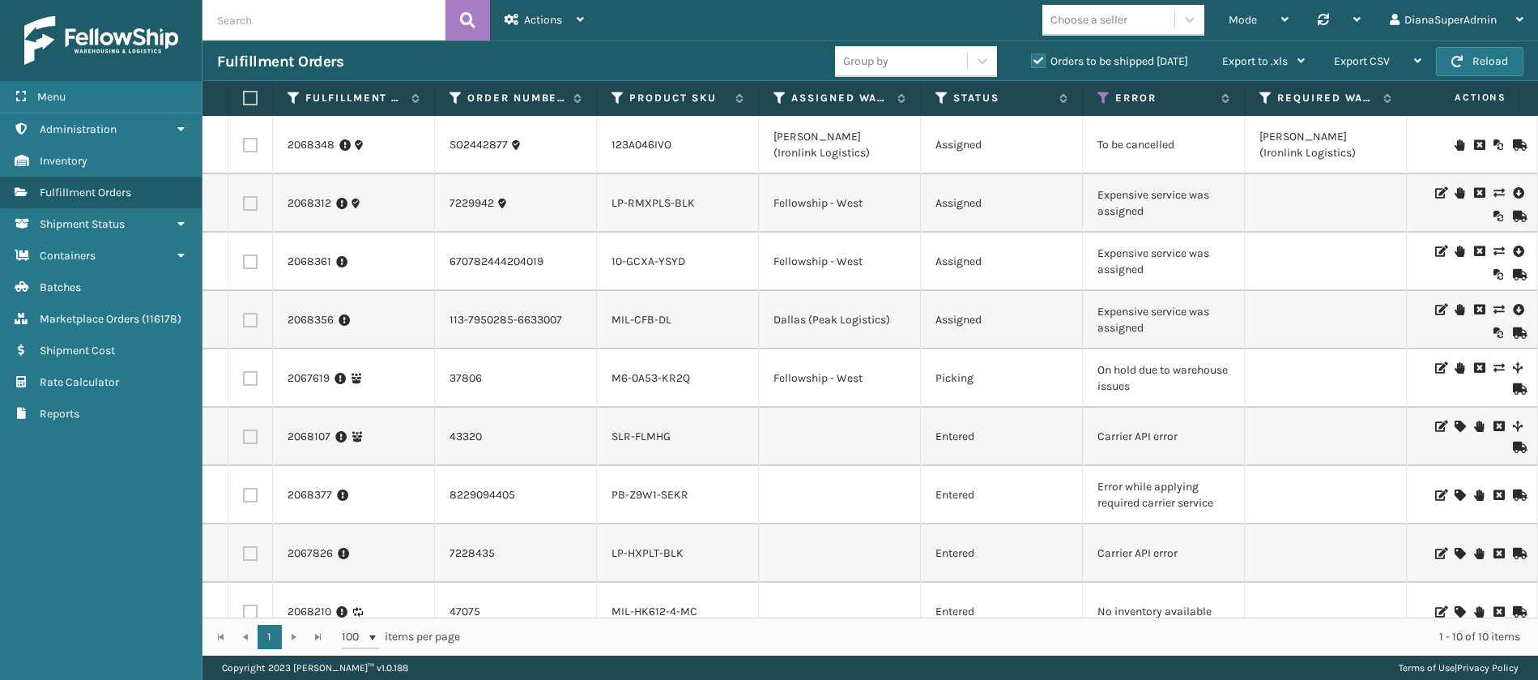
click at [1494, 250] on icon at bounding box center [1499, 250] width 10 height 11
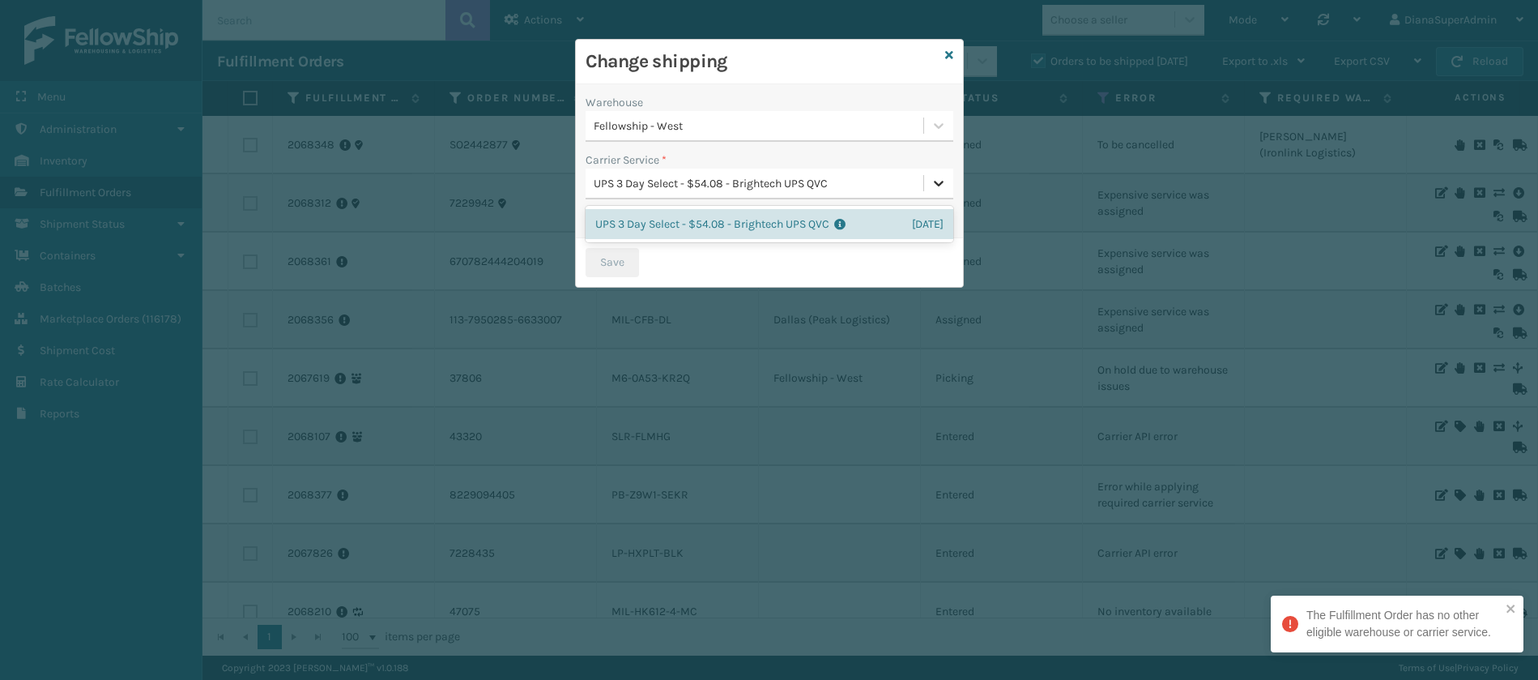
click at [931, 190] on icon at bounding box center [939, 183] width 16 height 16
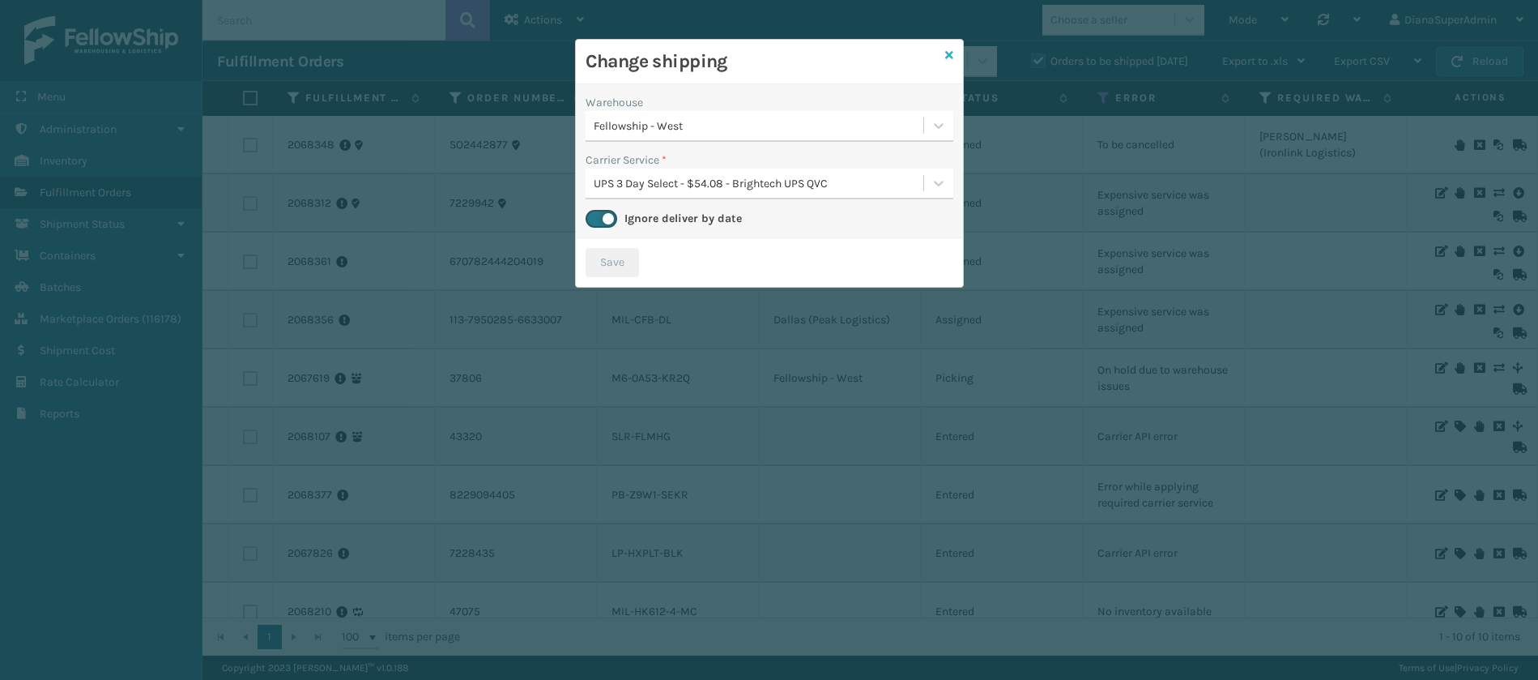
click at [951, 52] on icon at bounding box center [949, 54] width 8 height 11
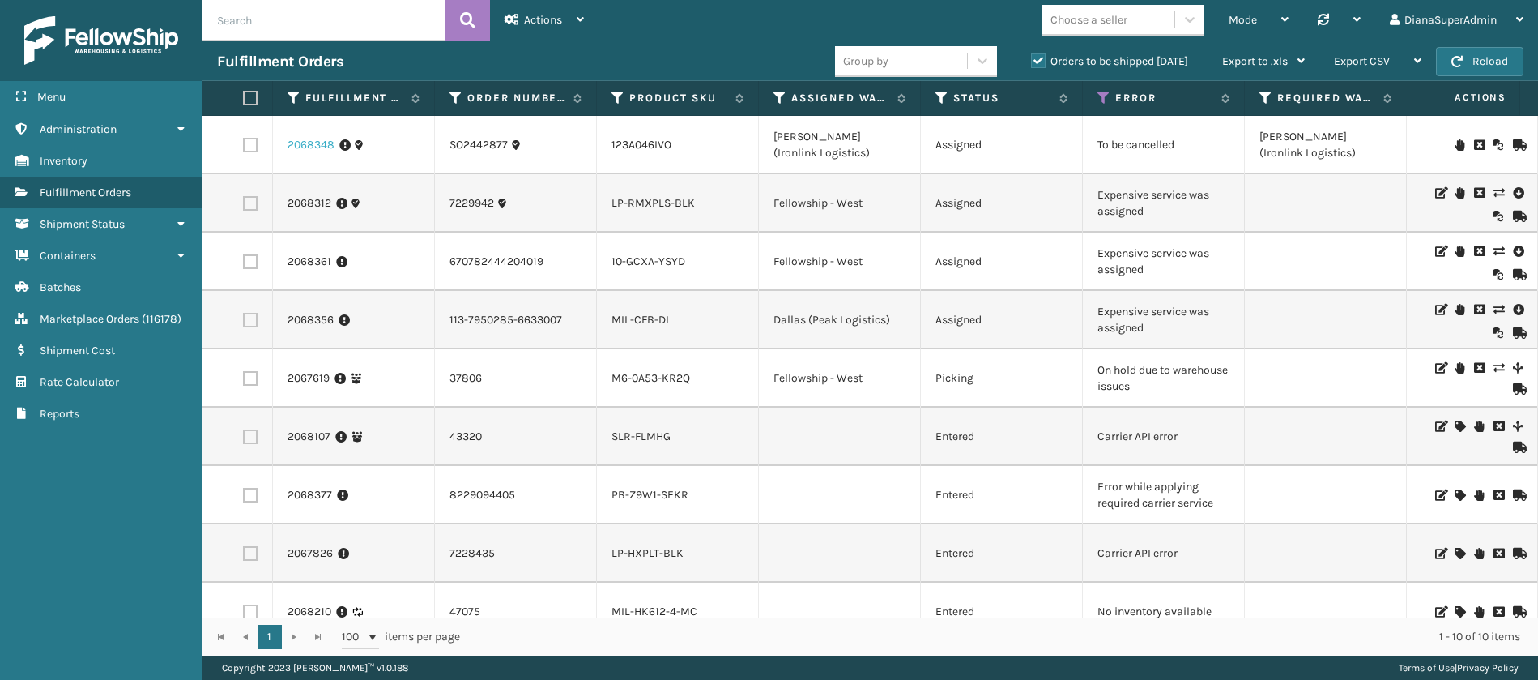
click at [313, 137] on link "2068348" at bounding box center [311, 145] width 47 height 16
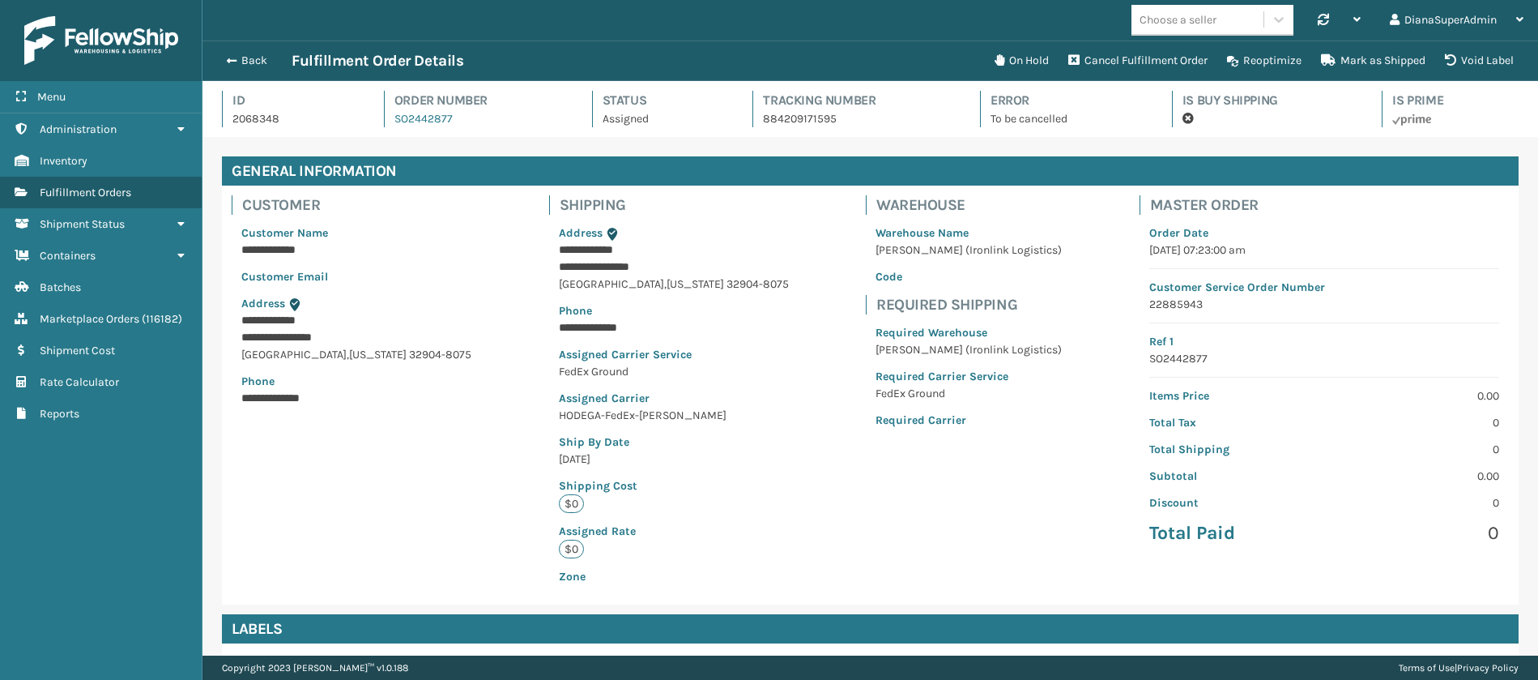
scroll to position [39, 1336]
click at [1032, 117] on p "To be cancelled" at bounding box center [1067, 118] width 152 height 17
copy p "To be cancelled"
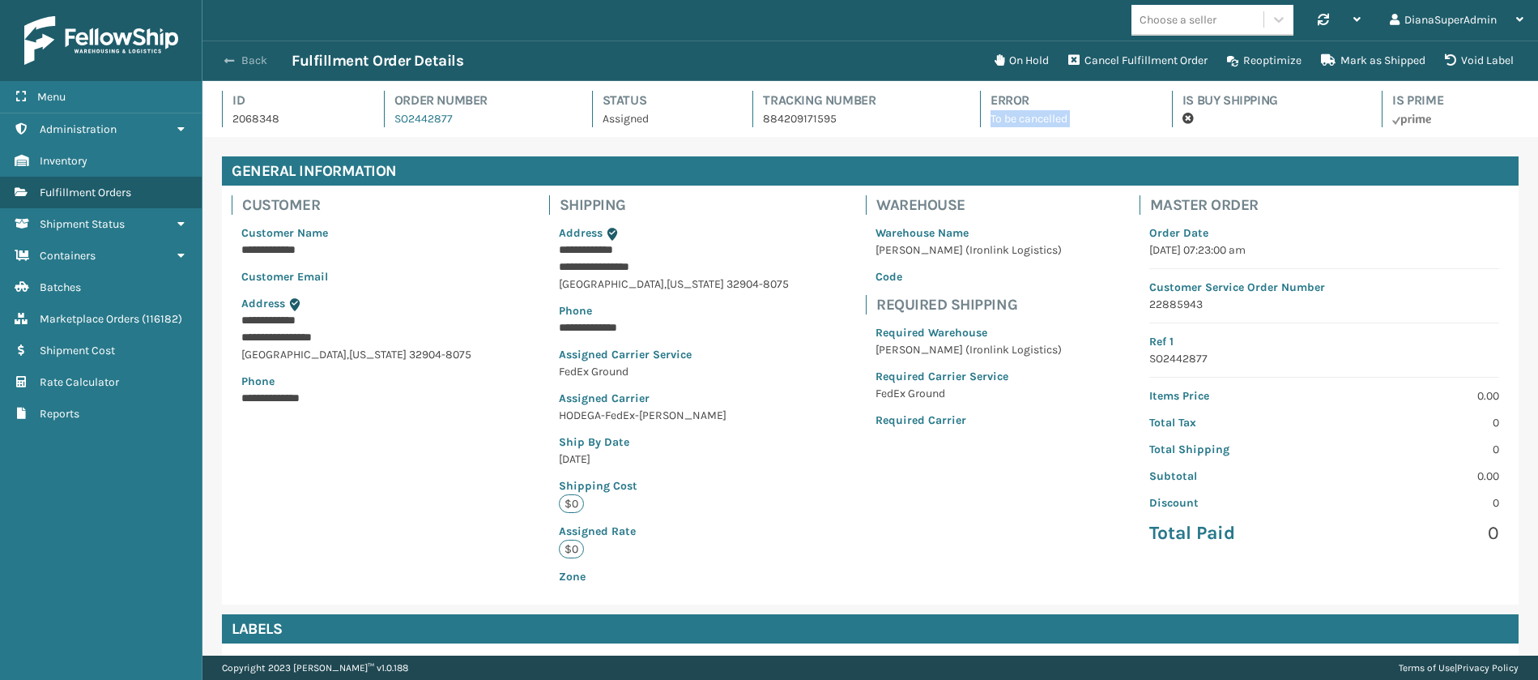
click at [228, 62] on span "button" at bounding box center [229, 60] width 10 height 11
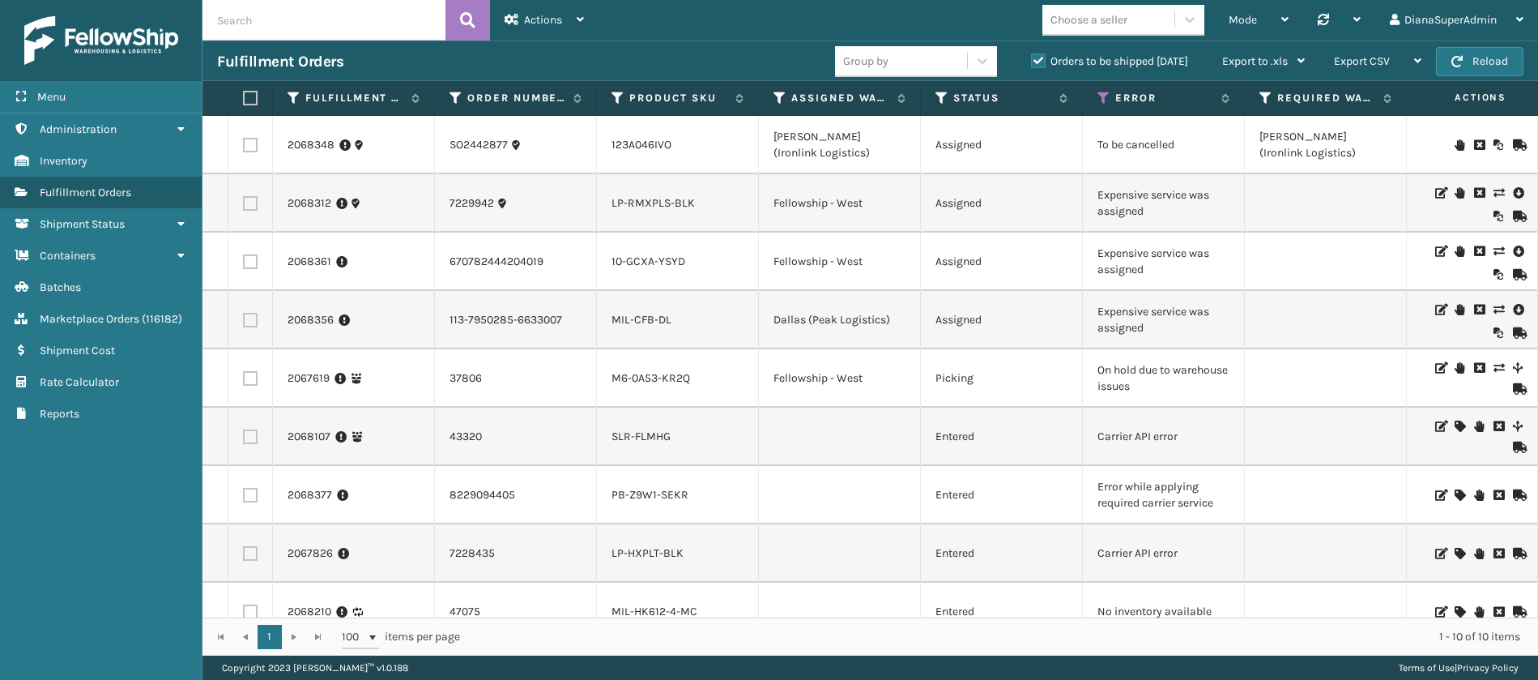
click at [335, 30] on input "text" at bounding box center [324, 20] width 243 height 41
paste input "2068175"
type input "2068175"
click at [462, 13] on icon at bounding box center [467, 20] width 15 height 24
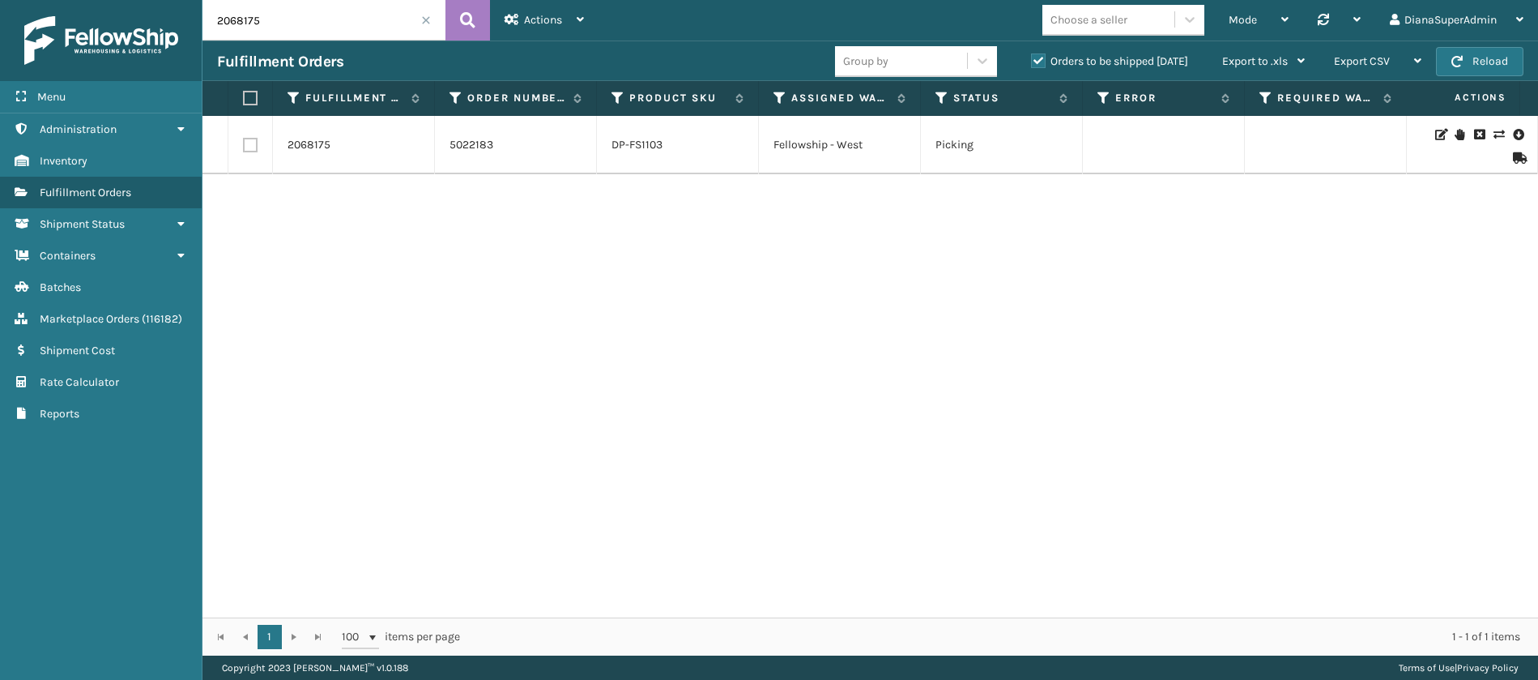
click at [429, 22] on span at bounding box center [426, 20] width 10 height 10
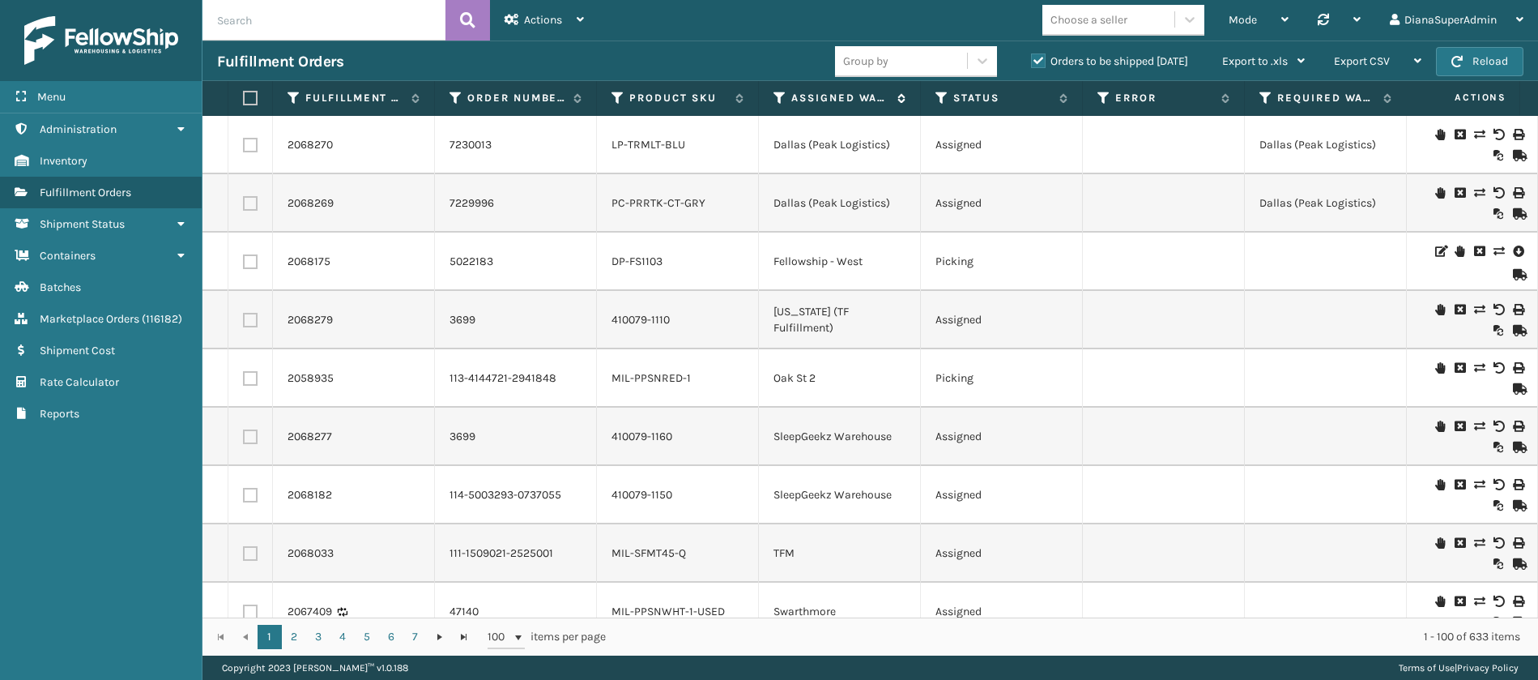
click at [783, 99] on icon at bounding box center [780, 98] width 13 height 15
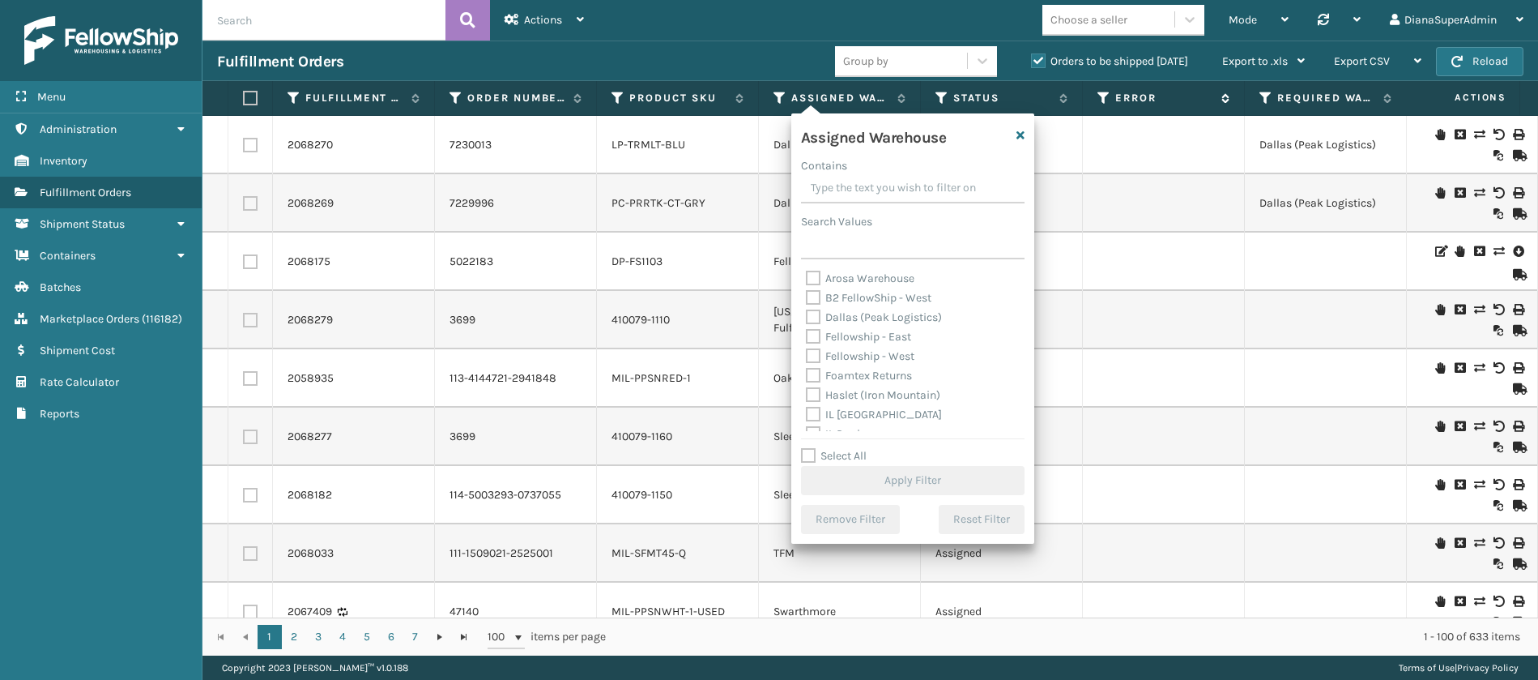
click at [1106, 98] on icon at bounding box center [1104, 98] width 13 height 15
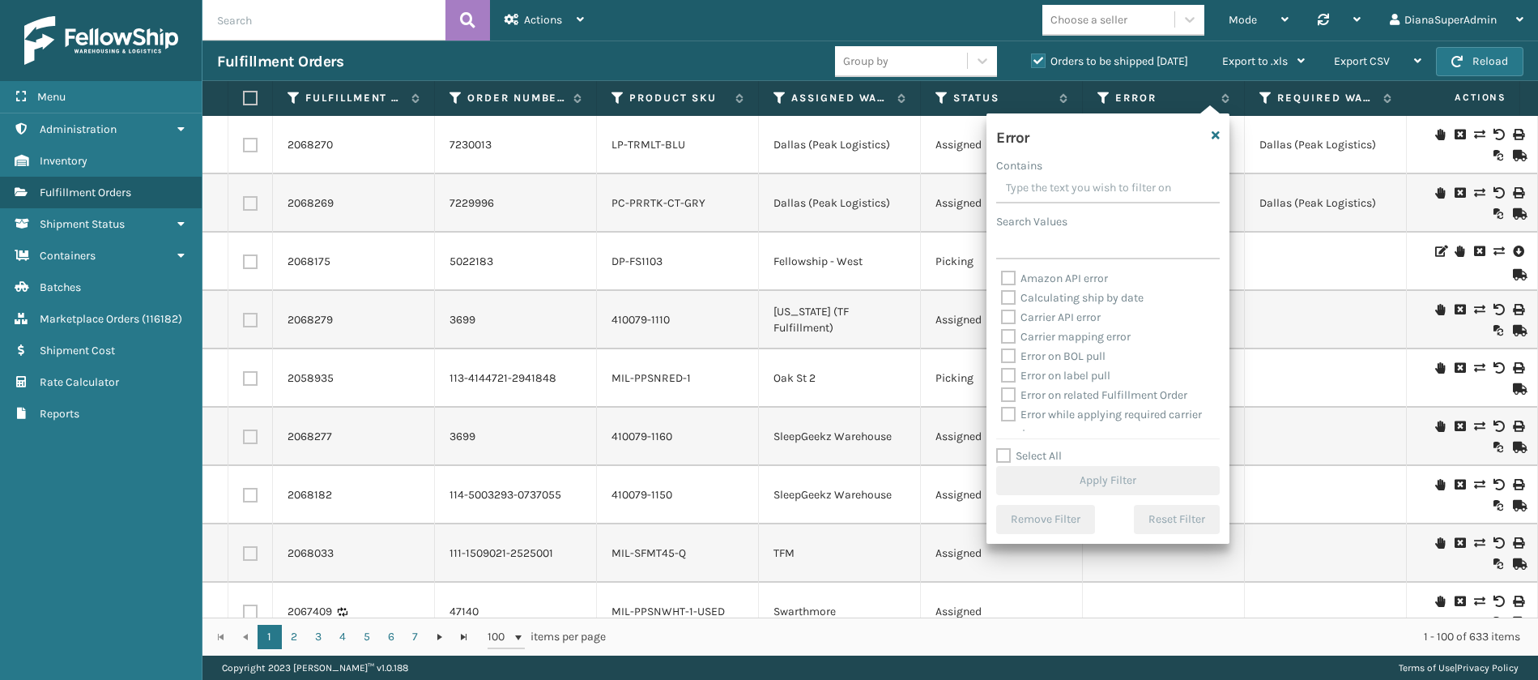
click at [1005, 454] on label "Select All" at bounding box center [1029, 456] width 66 height 14
click at [1005, 448] on input "Select All" at bounding box center [1117, 447] width 243 height 2
checkbox input "true"
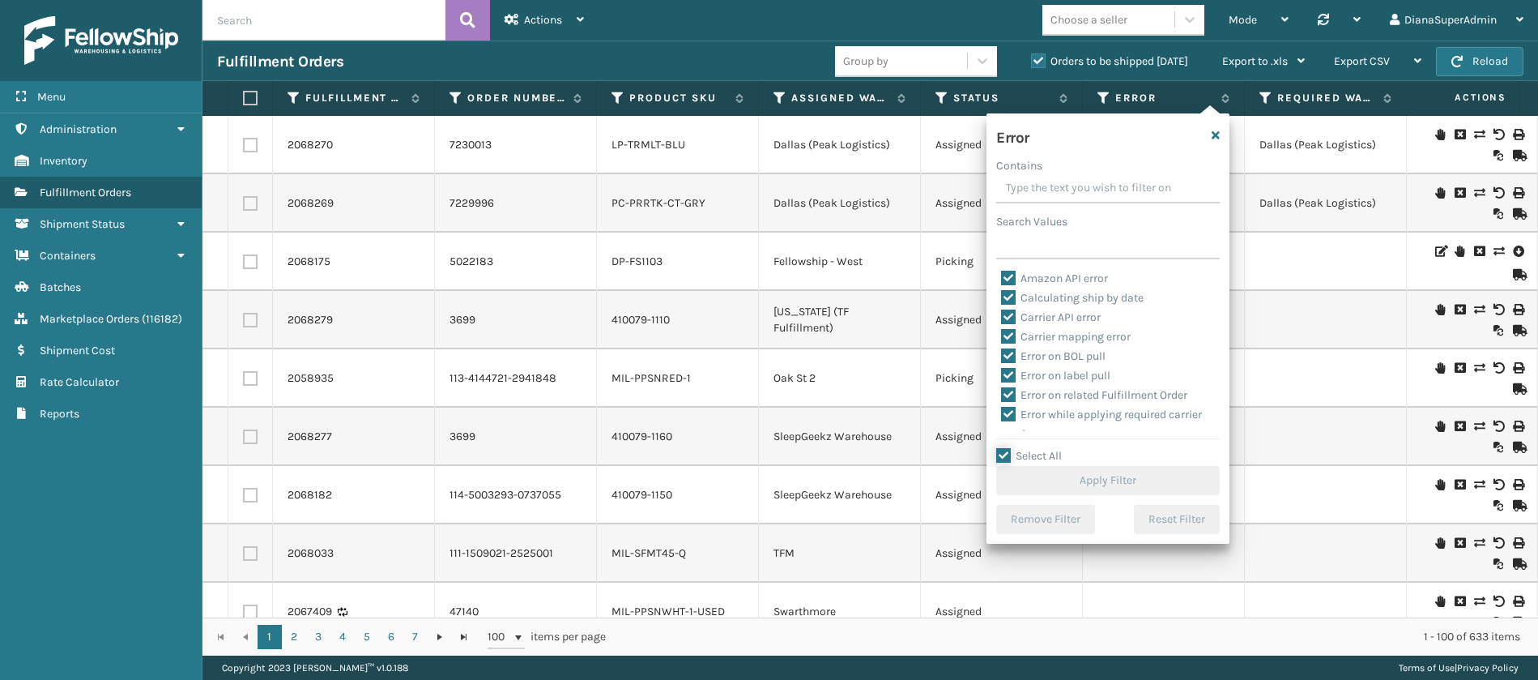
checkbox input "true"
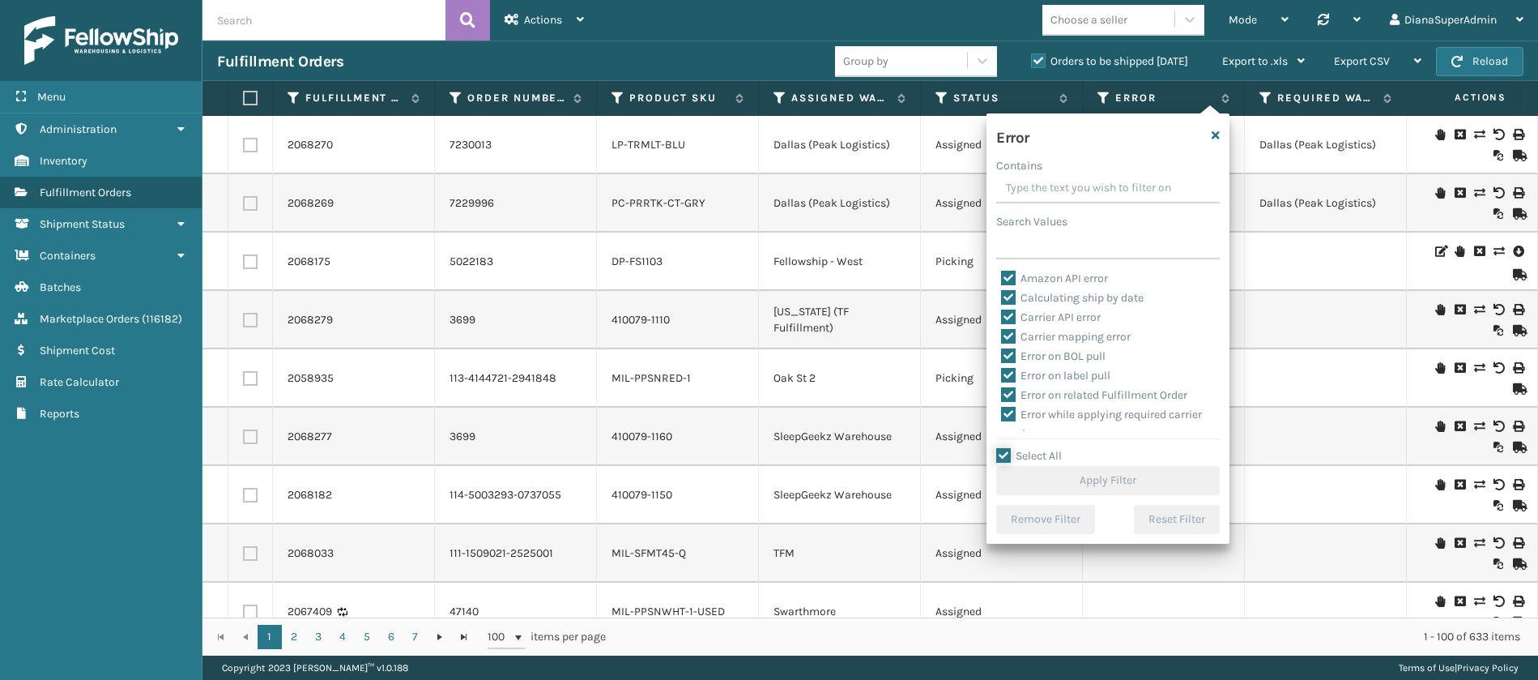
checkbox input "true"
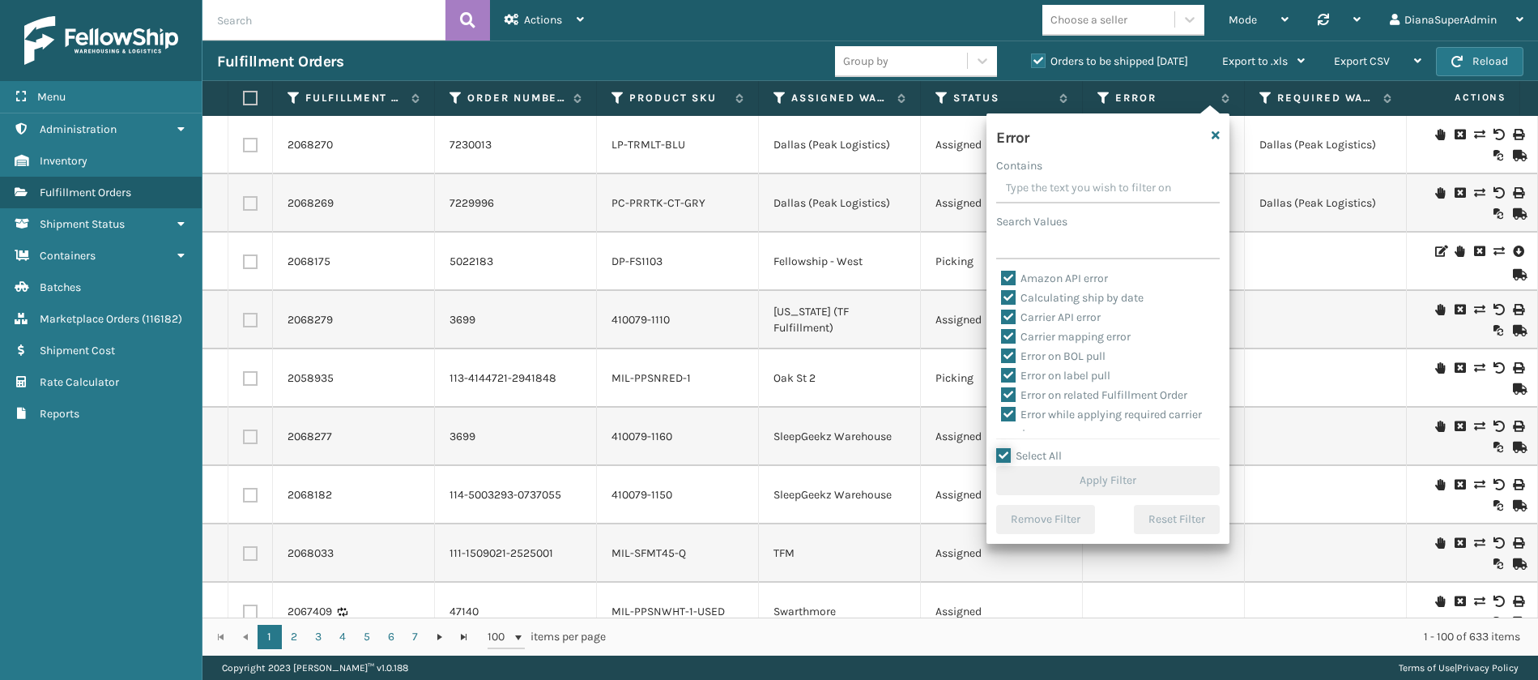
checkbox input "true"
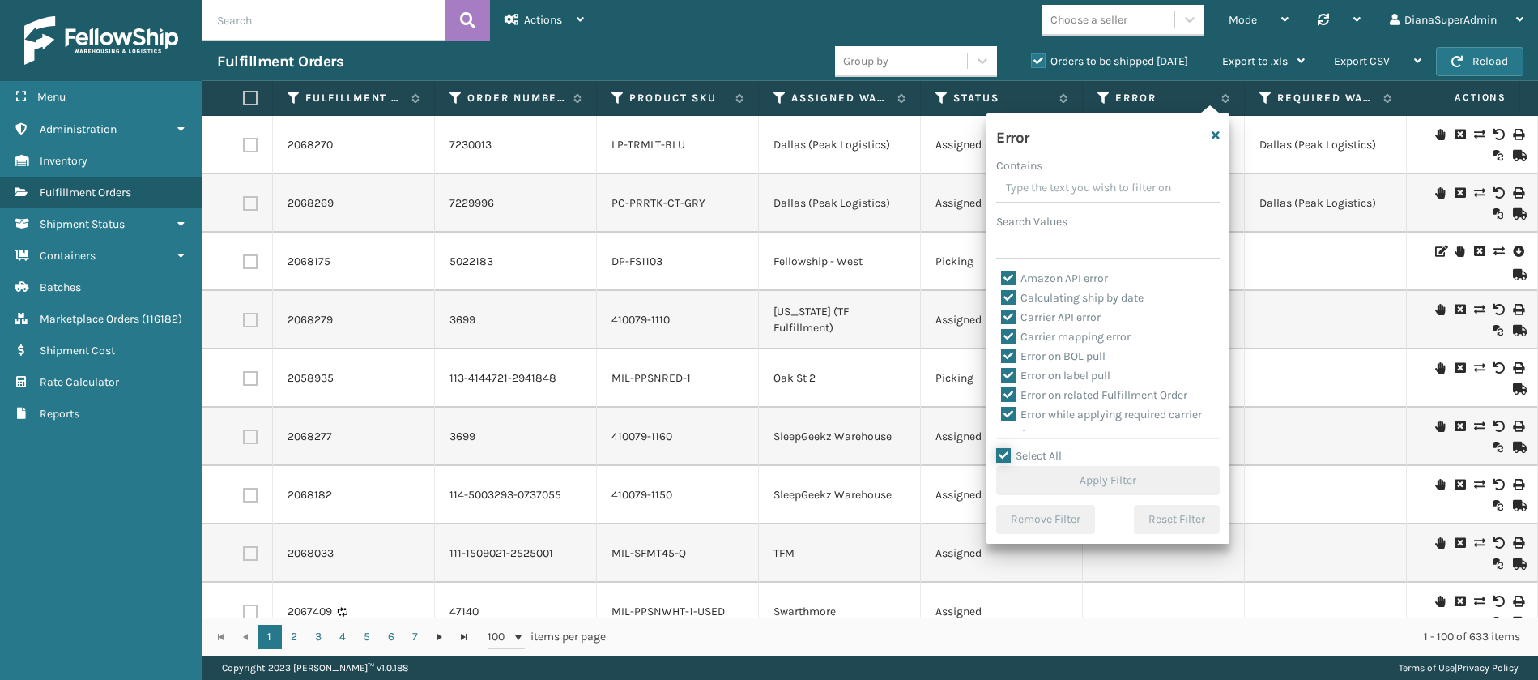
checkbox input "true"
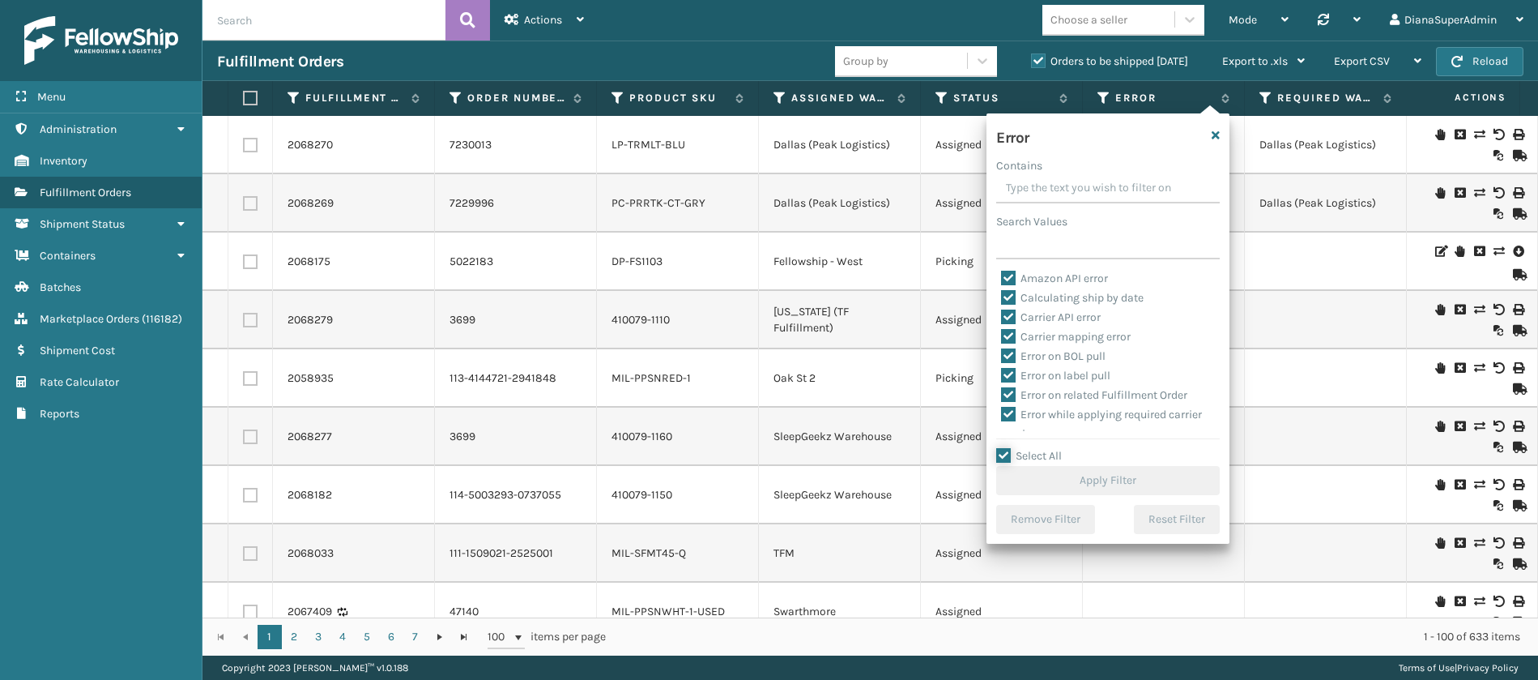
checkbox input "true"
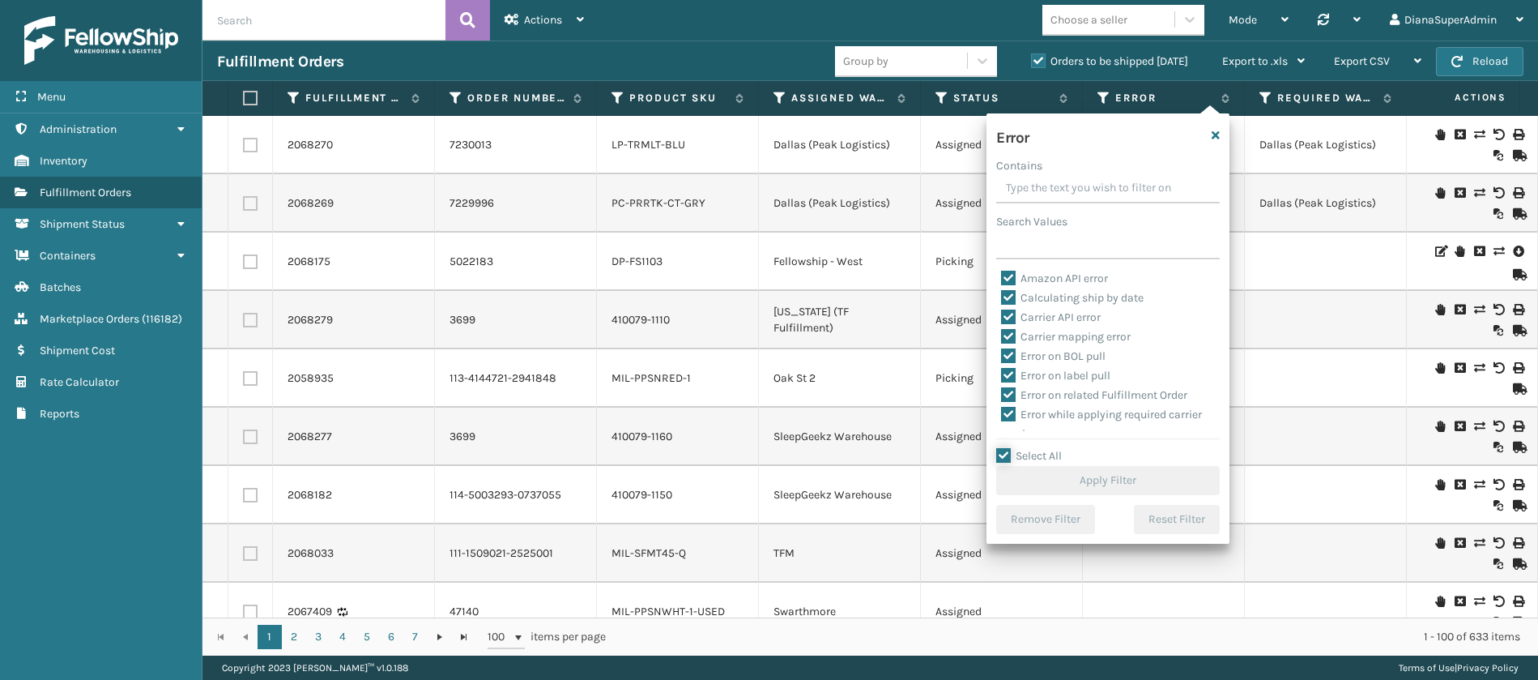
checkbox input "true"
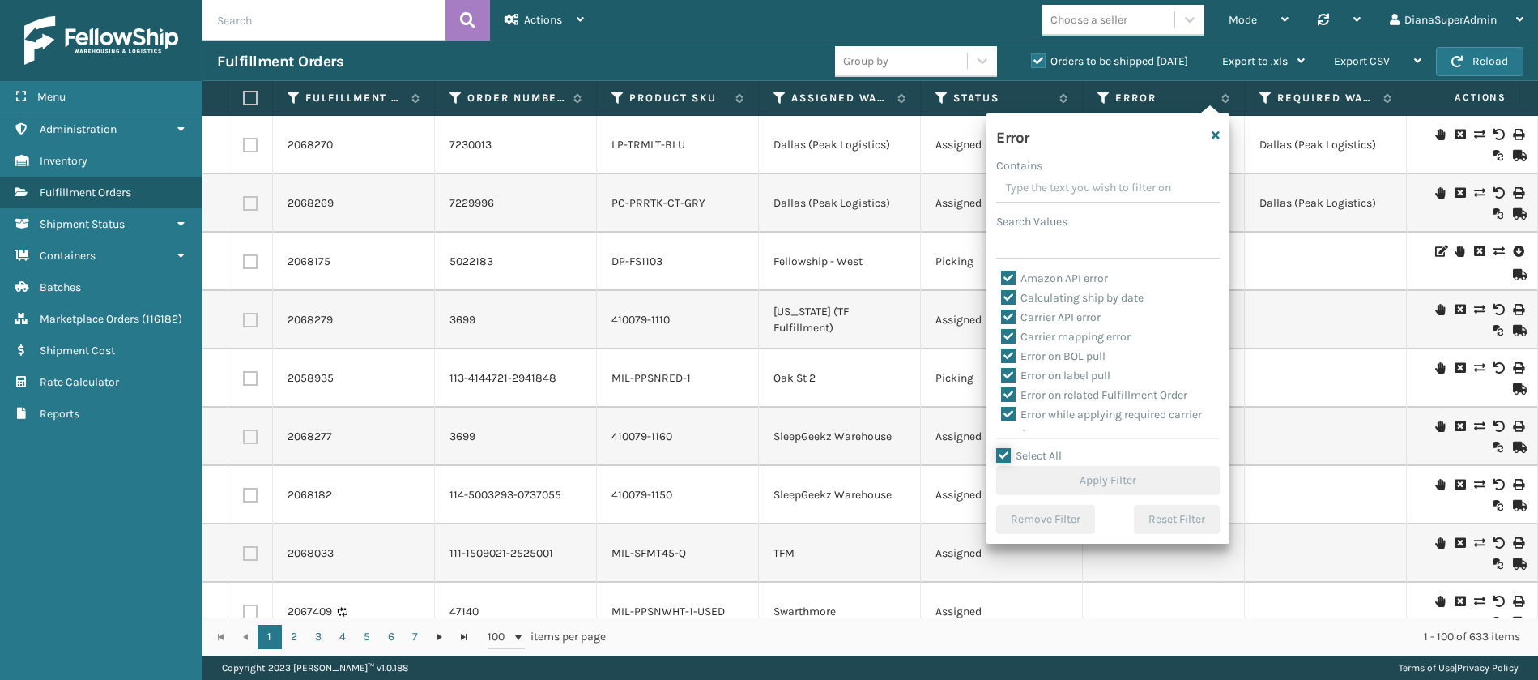
checkbox input "true"
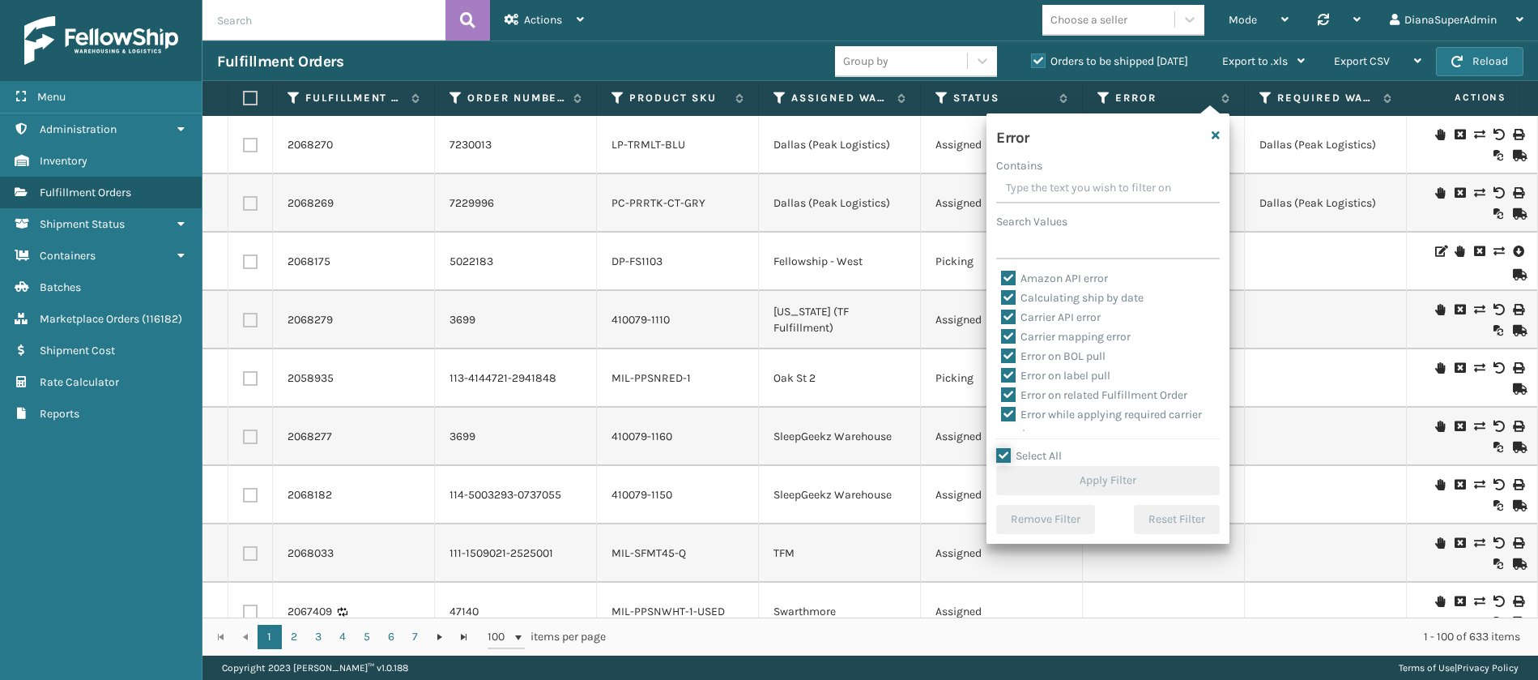
checkbox input "true"
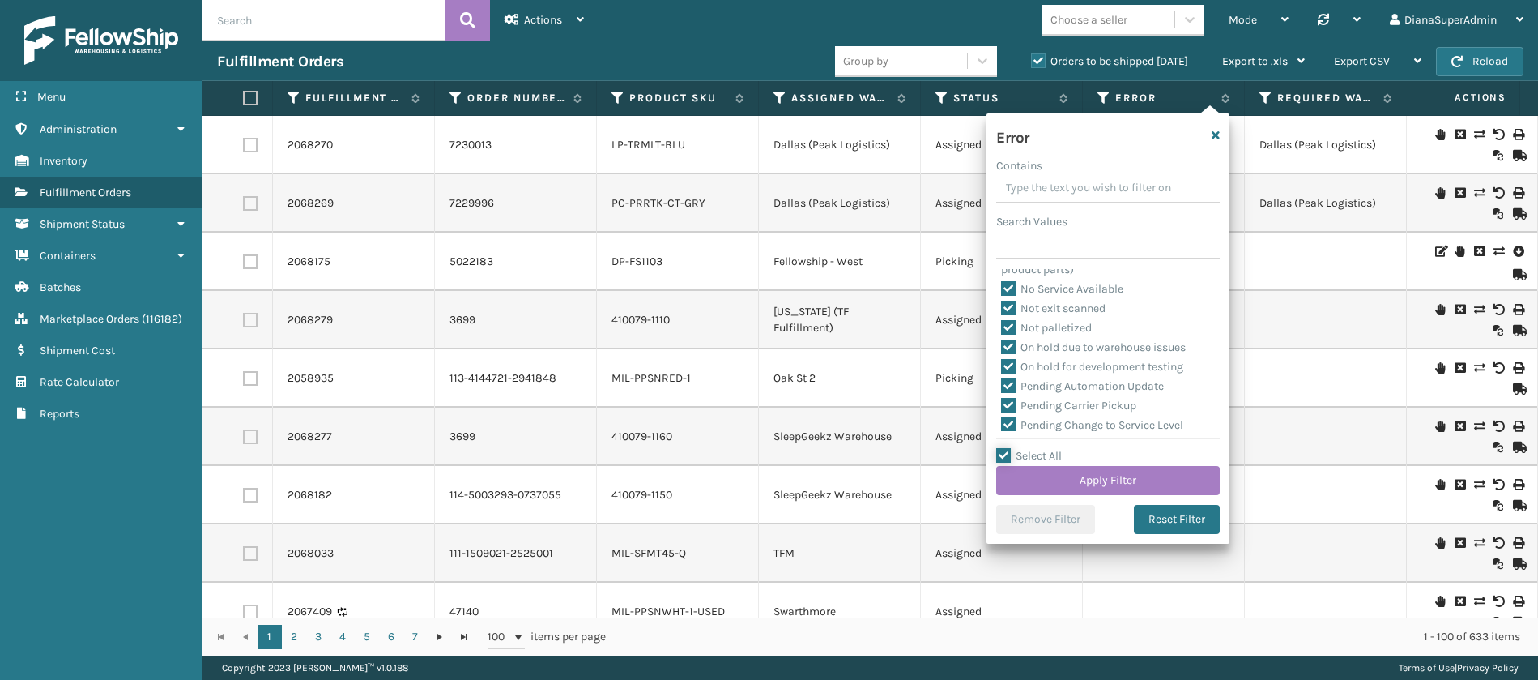
scroll to position [396, 0]
click at [1006, 305] on label "Pending Automation Update" at bounding box center [1082, 310] width 163 height 14
click at [1002, 305] on input "Pending Automation Update" at bounding box center [1001, 306] width 1 height 11
checkbox input "false"
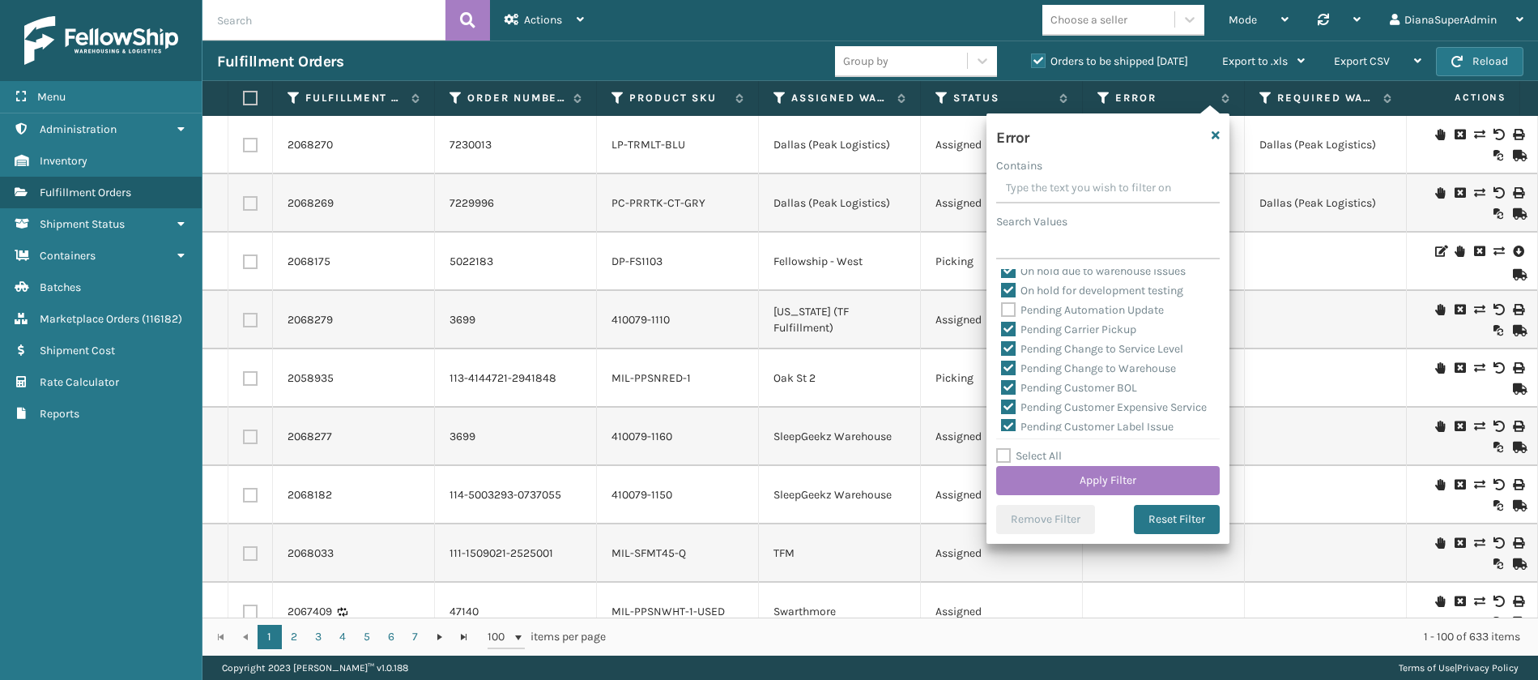
click at [1006, 327] on label "Pending Carrier Pickup" at bounding box center [1068, 329] width 135 height 14
click at [1002, 327] on input "Pending Carrier Pickup" at bounding box center [1001, 325] width 1 height 11
checkbox input "false"
click at [1006, 344] on label "Pending Change to Service Level" at bounding box center [1092, 349] width 182 height 14
click at [1002, 344] on input "Pending Change to Service Level" at bounding box center [1001, 344] width 1 height 11
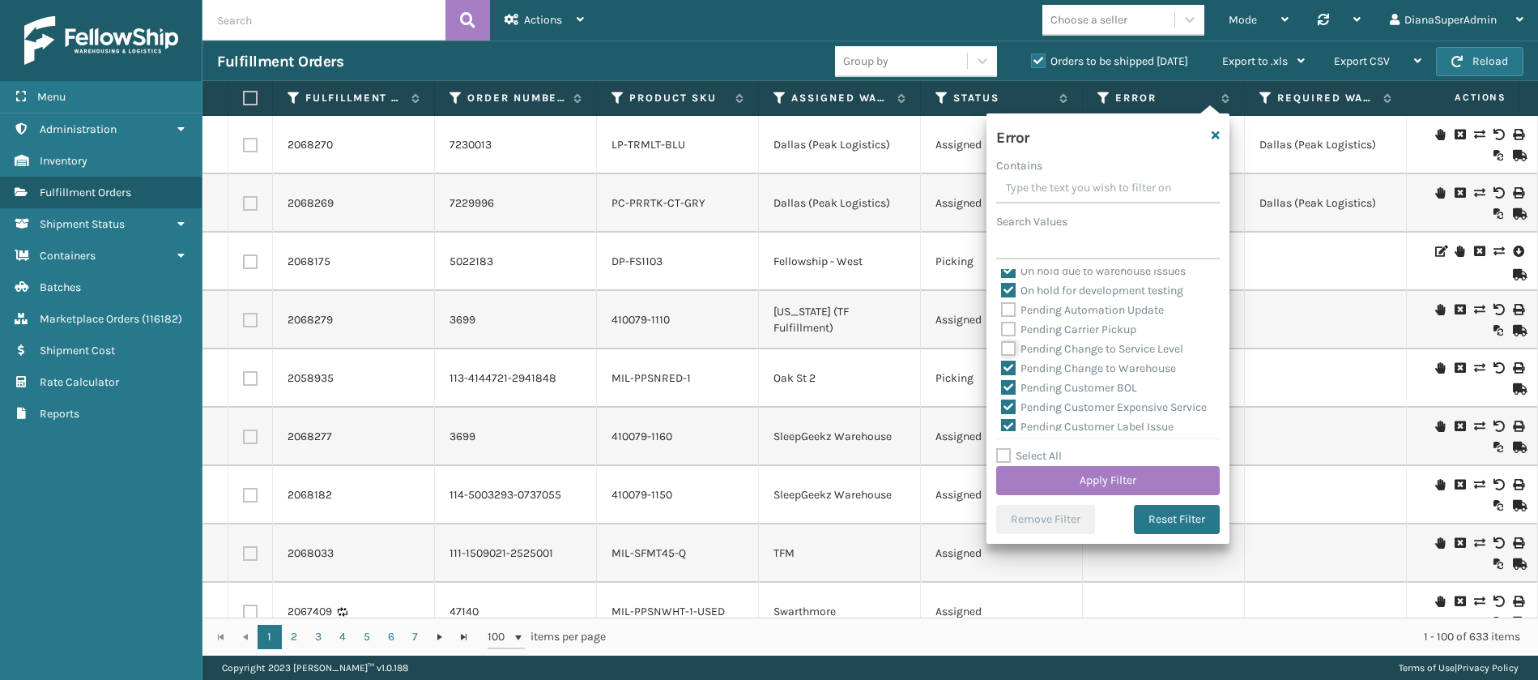
checkbox input "false"
click at [1008, 369] on label "Pending Change to Warehouse" at bounding box center [1088, 368] width 175 height 14
click at [1002, 369] on input "Pending Change to Warehouse" at bounding box center [1001, 364] width 1 height 11
checkbox input "false"
click at [1009, 384] on label "Pending Customer BOL" at bounding box center [1069, 388] width 136 height 14
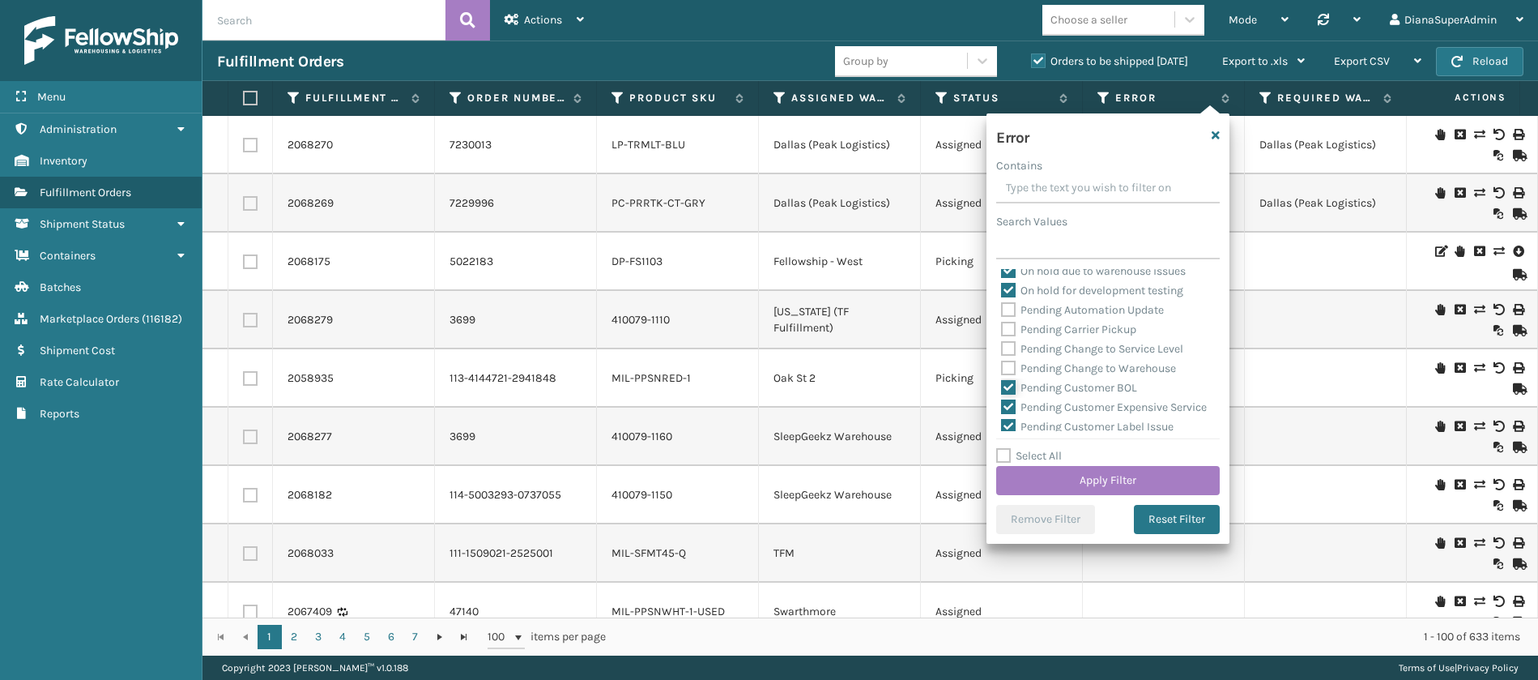
click at [1002, 384] on input "Pending Customer BOL" at bounding box center [1001, 383] width 1 height 11
checkbox input "false"
click at [1011, 400] on label "Pending Customer Expensive Service" at bounding box center [1104, 407] width 206 height 14
click at [1002, 399] on input "Pending Customer Expensive Service" at bounding box center [1001, 403] width 1 height 11
checkbox input "false"
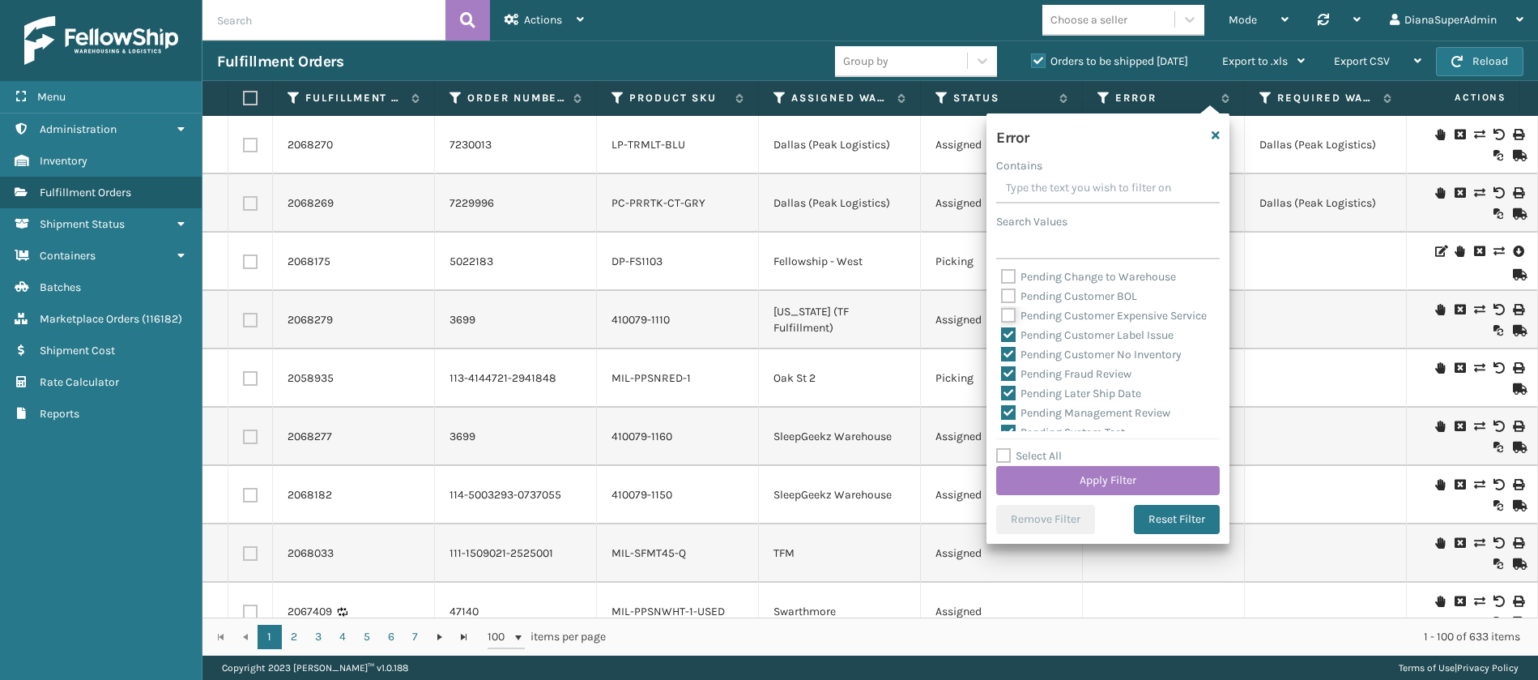
scroll to position [513, 0]
click at [1012, 317] on label "Pending Customer Label Issue" at bounding box center [1087, 310] width 173 height 14
click at [1002, 311] on input "Pending Customer Label Issue" at bounding box center [1001, 306] width 1 height 11
checkbox input "false"
click at [1008, 336] on label "Pending Customer No Inventory" at bounding box center [1091, 329] width 181 height 14
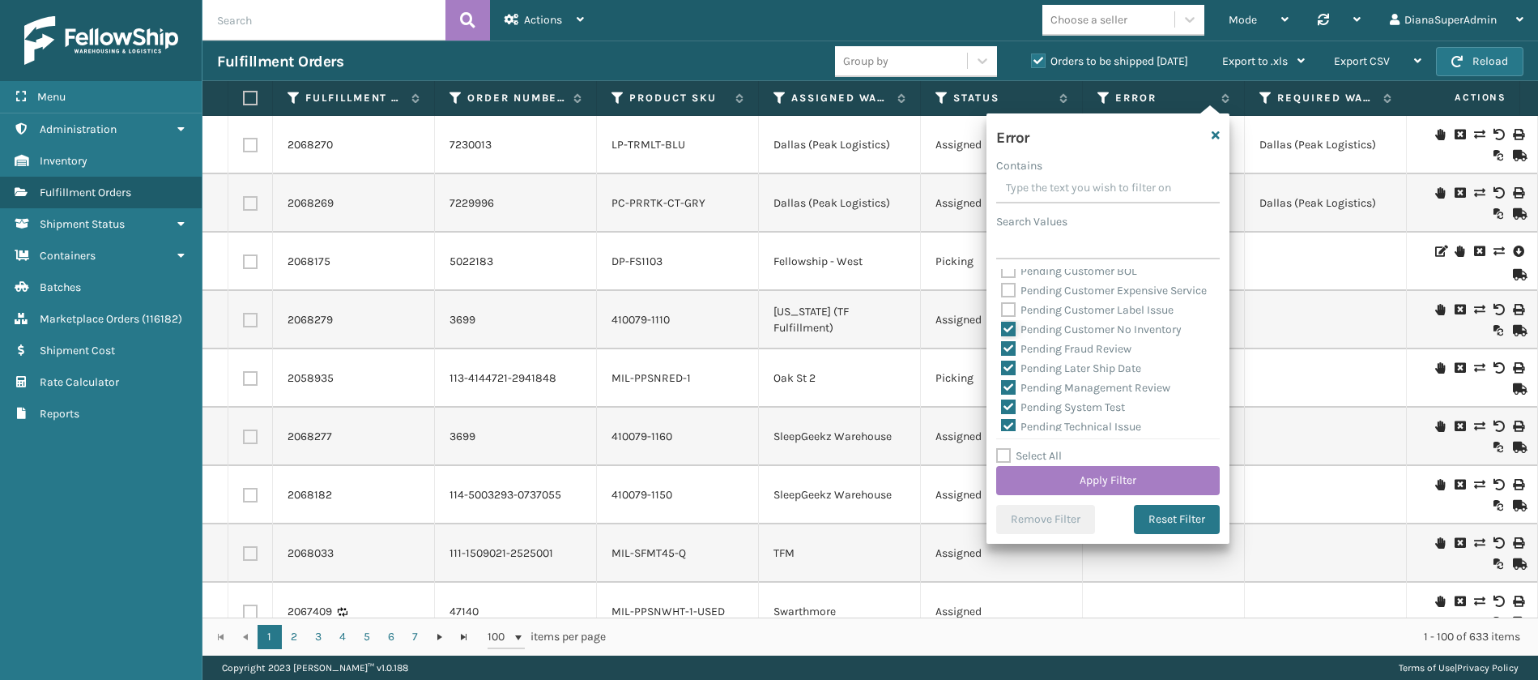
click at [1002, 331] on input "Pending Customer No Inventory" at bounding box center [1001, 325] width 1 height 11
checkbox input "false"
click at [1008, 356] on label "Pending Fraud Review" at bounding box center [1066, 349] width 130 height 14
click at [1002, 350] on input "Pending Fraud Review" at bounding box center [1001, 344] width 1 height 11
checkbox input "false"
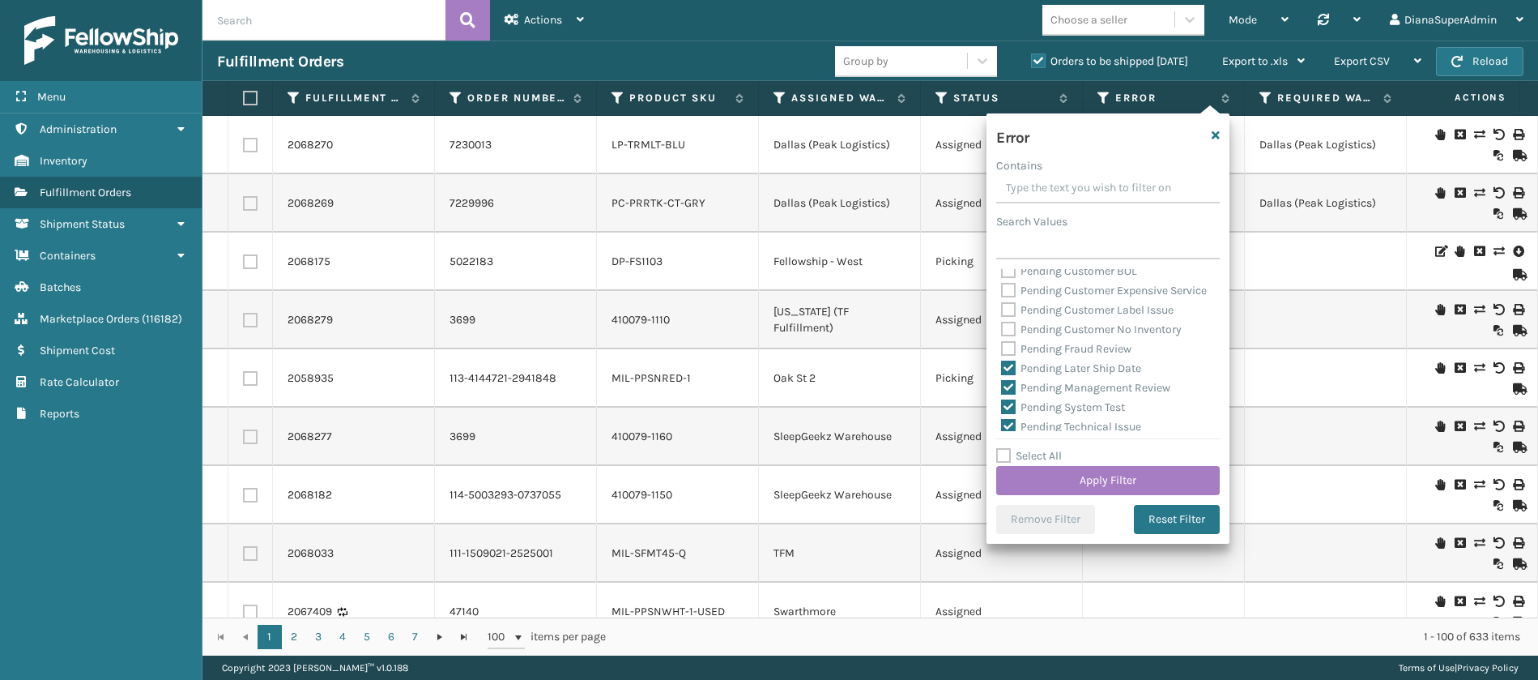
click at [1008, 375] on label "Pending Later Ship Date" at bounding box center [1071, 368] width 140 height 14
click at [1002, 369] on input "Pending Later Ship Date" at bounding box center [1001, 364] width 1 height 11
checkbox input "false"
click at [1009, 394] on label "Pending Management Review" at bounding box center [1085, 388] width 169 height 14
click at [1002, 389] on input "Pending Management Review" at bounding box center [1001, 383] width 1 height 11
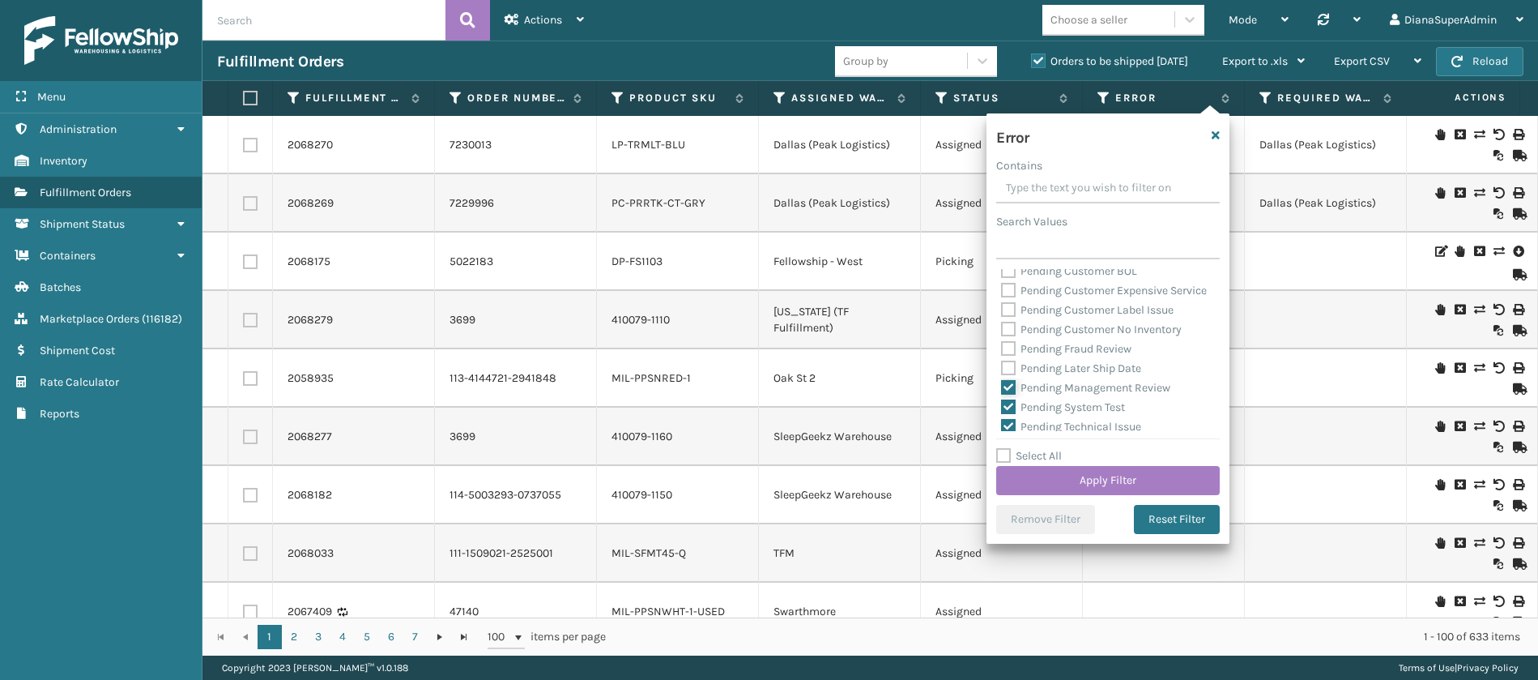
checkbox input "false"
click at [1011, 292] on label "Pending System Test" at bounding box center [1063, 286] width 124 height 14
click at [1002, 287] on input "Pending System Test" at bounding box center [1001, 281] width 1 height 11
checkbox input "false"
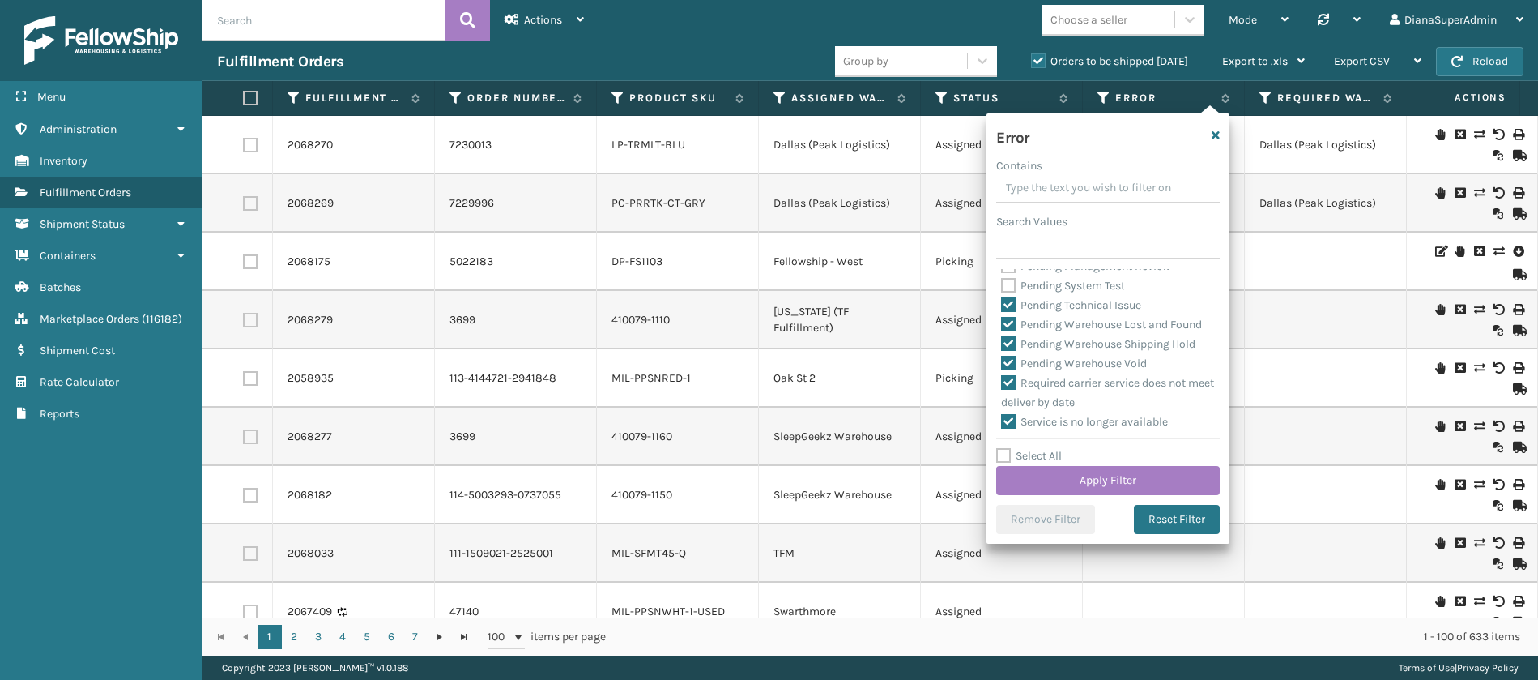
click at [1010, 312] on label "Pending Technical Issue" at bounding box center [1071, 305] width 140 height 14
click at [1002, 306] on input "Pending Technical Issue" at bounding box center [1001, 301] width 1 height 11
checkbox input "false"
click at [1010, 331] on label "Pending Warehouse Lost and Found" at bounding box center [1101, 325] width 201 height 14
click at [1002, 326] on input "Pending Warehouse Lost and Found" at bounding box center [1001, 320] width 1 height 11
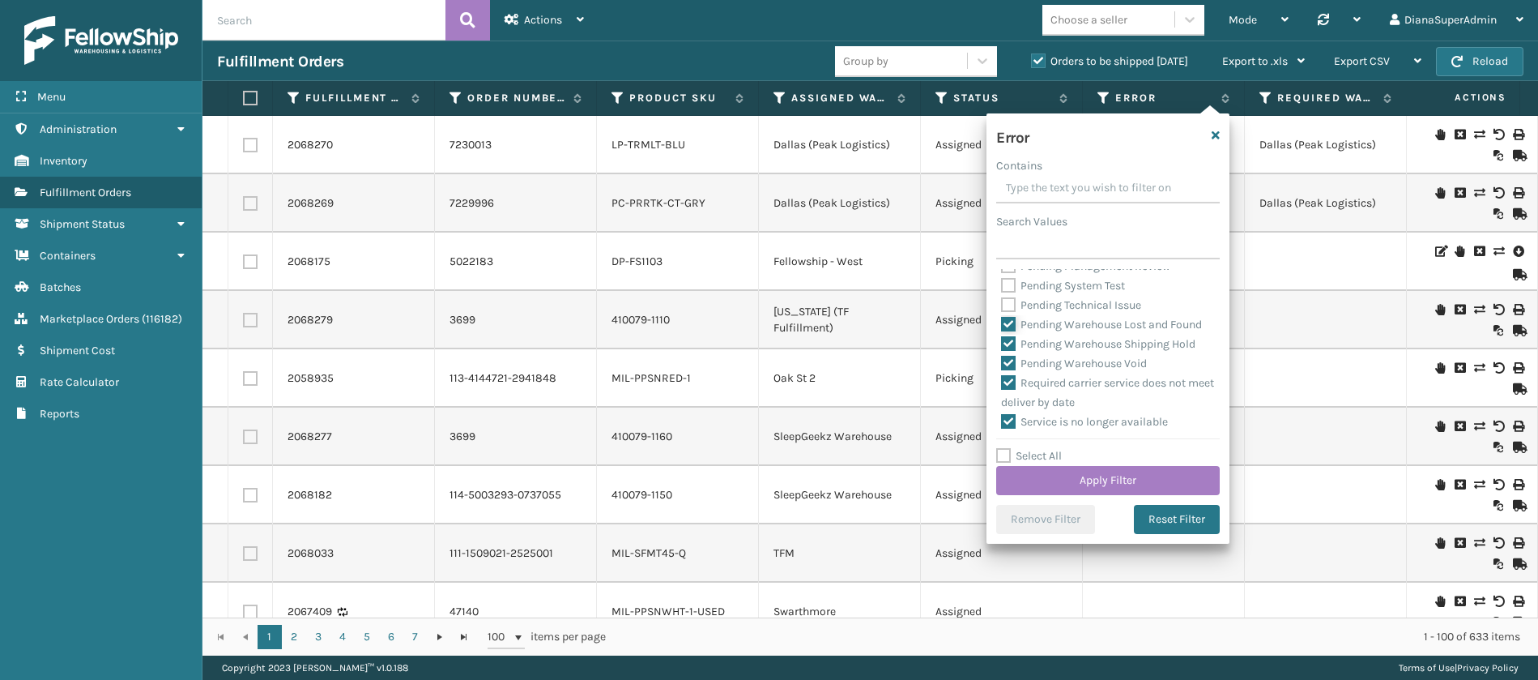
checkbox input "false"
click at [1010, 351] on label "Pending Warehouse Shipping Hold" at bounding box center [1098, 344] width 194 height 14
click at [1002, 345] on input "Pending Warehouse Shipping Hold" at bounding box center [1001, 340] width 1 height 11
checkbox input "false"
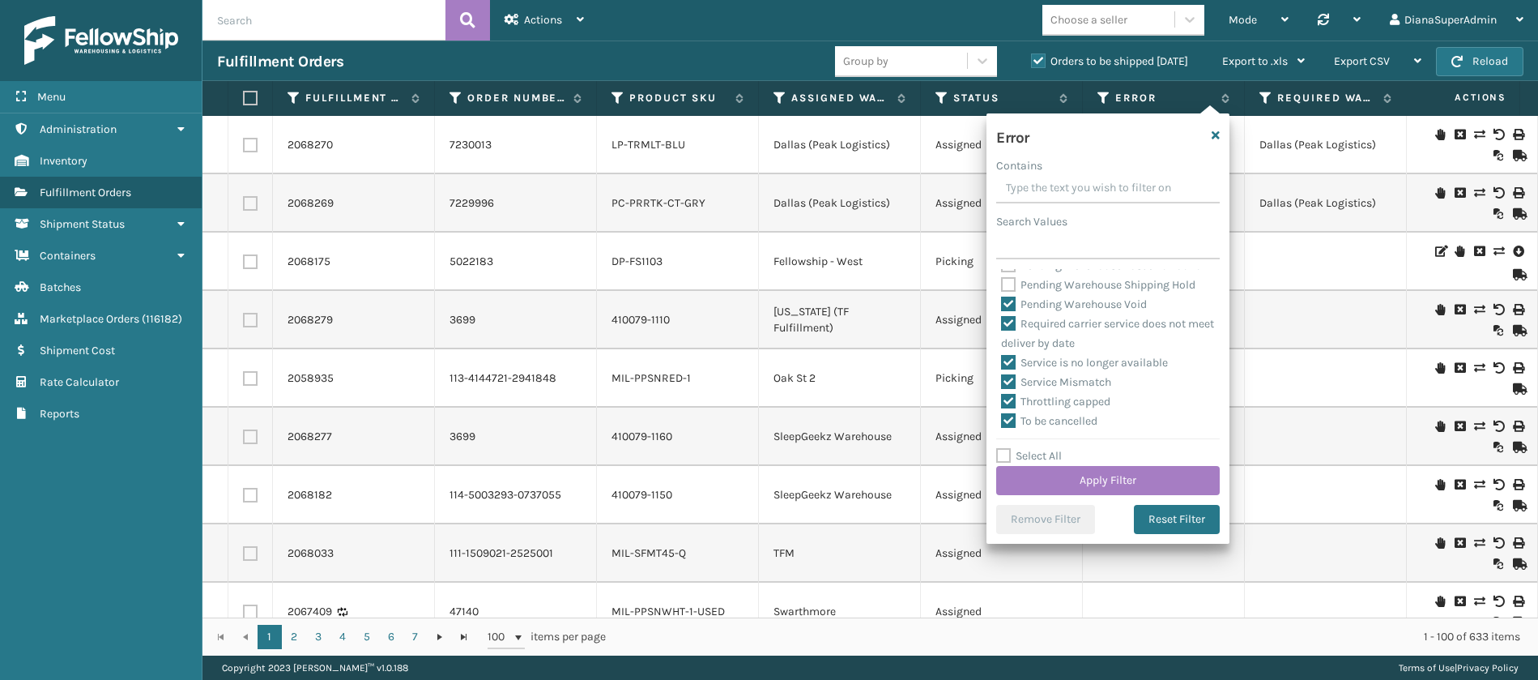
click at [1010, 311] on label "Pending Warehouse Void" at bounding box center [1074, 304] width 146 height 14
click at [1002, 305] on input "Pending Warehouse Void" at bounding box center [1001, 300] width 1 height 11
checkbox input "false"
click at [1128, 477] on button "Apply Filter" at bounding box center [1108, 480] width 224 height 29
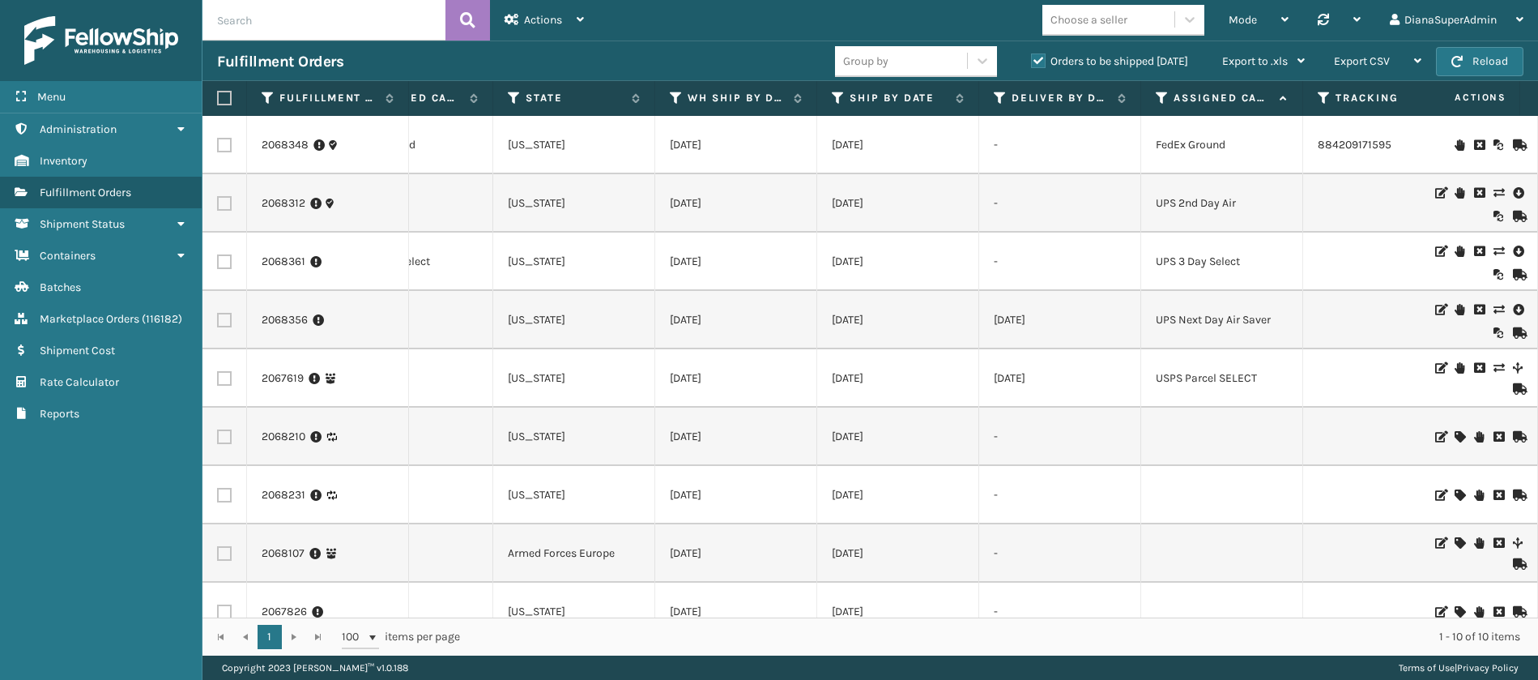
scroll to position [0, 1154]
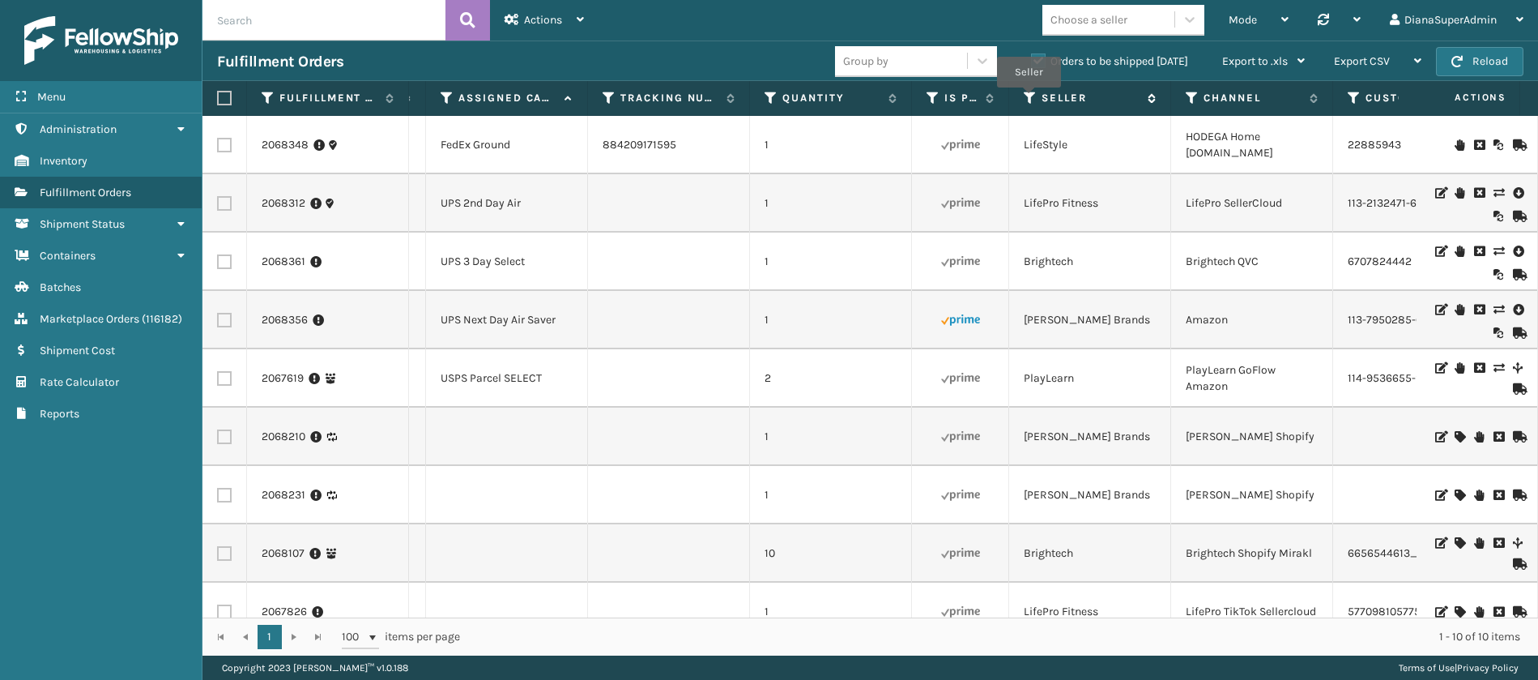
click at [1029, 99] on icon at bounding box center [1030, 98] width 13 height 15
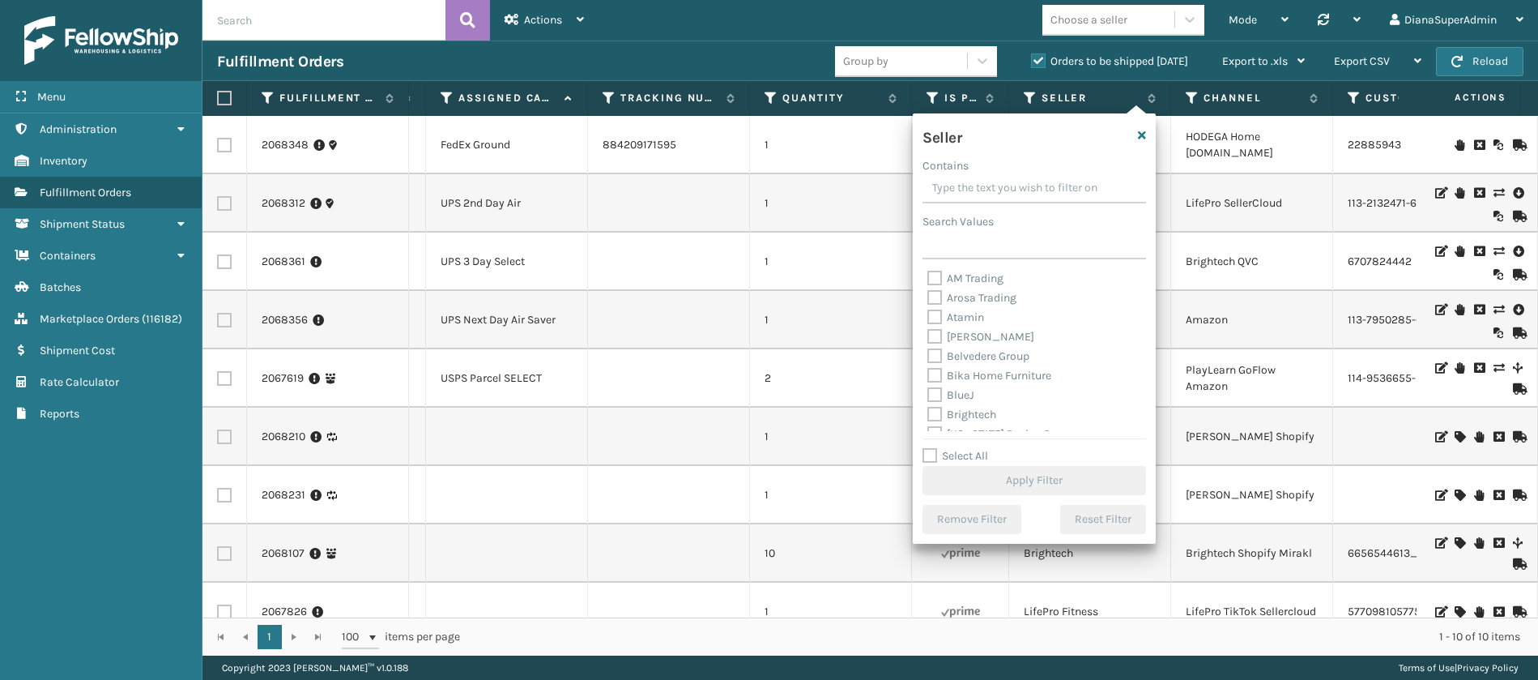
click at [931, 452] on label "Select All" at bounding box center [956, 456] width 66 height 14
click at [931, 448] on input "Select All" at bounding box center [1044, 447] width 243 height 2
checkbox input "true"
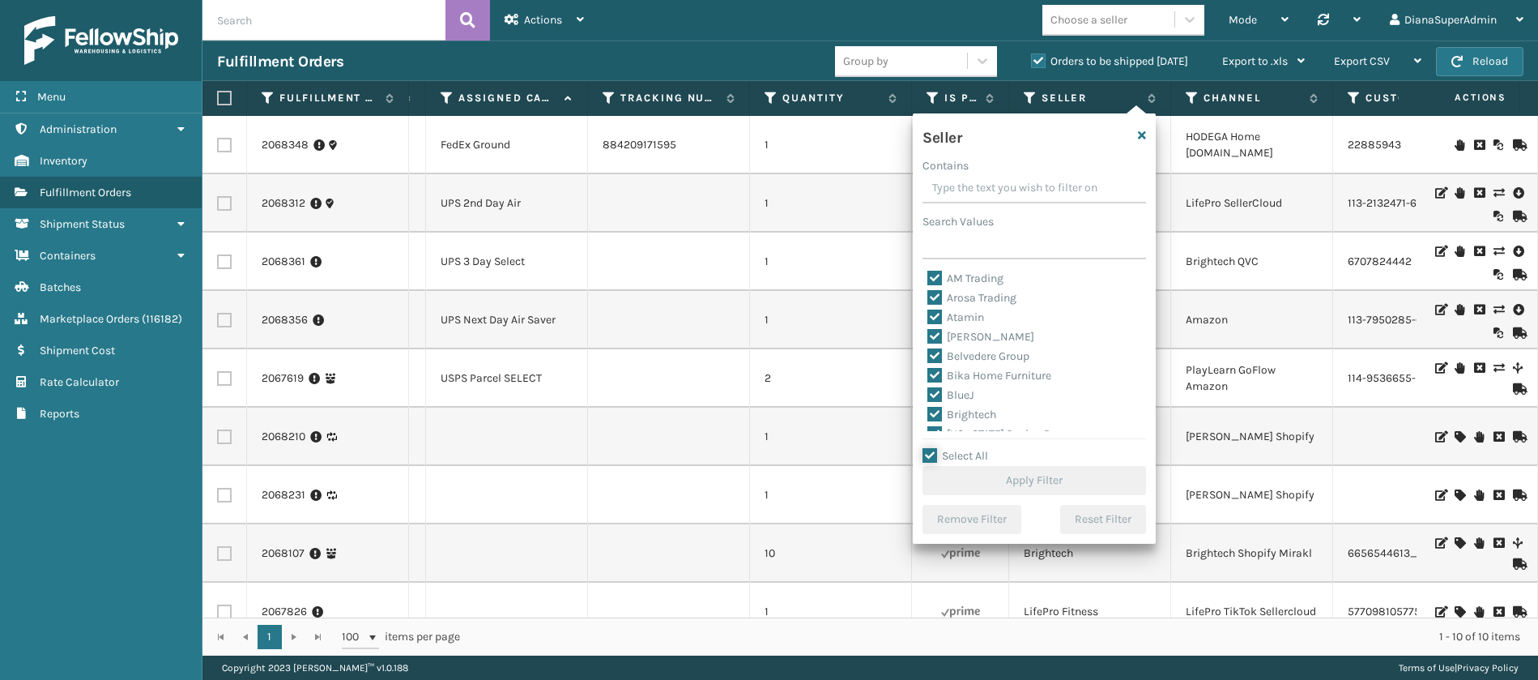
checkbox input "true"
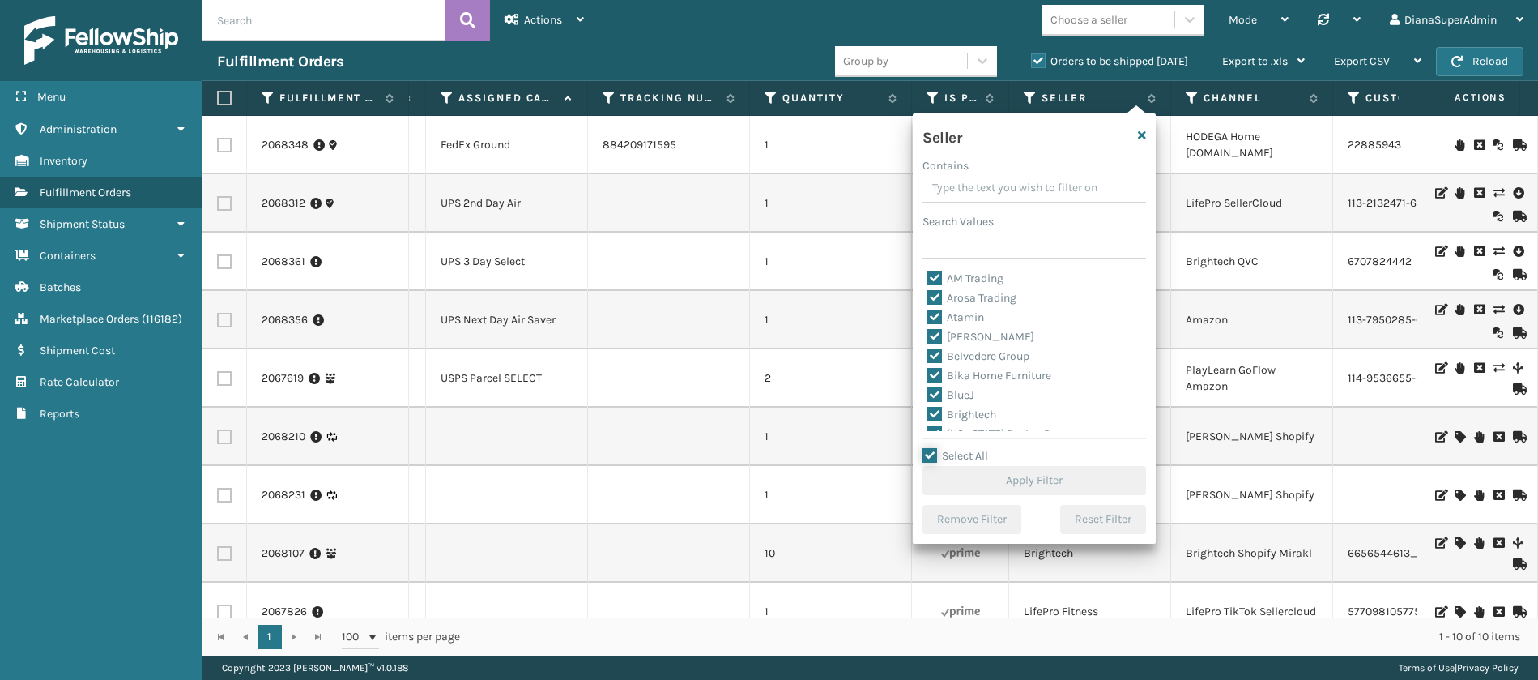
checkbox input "true"
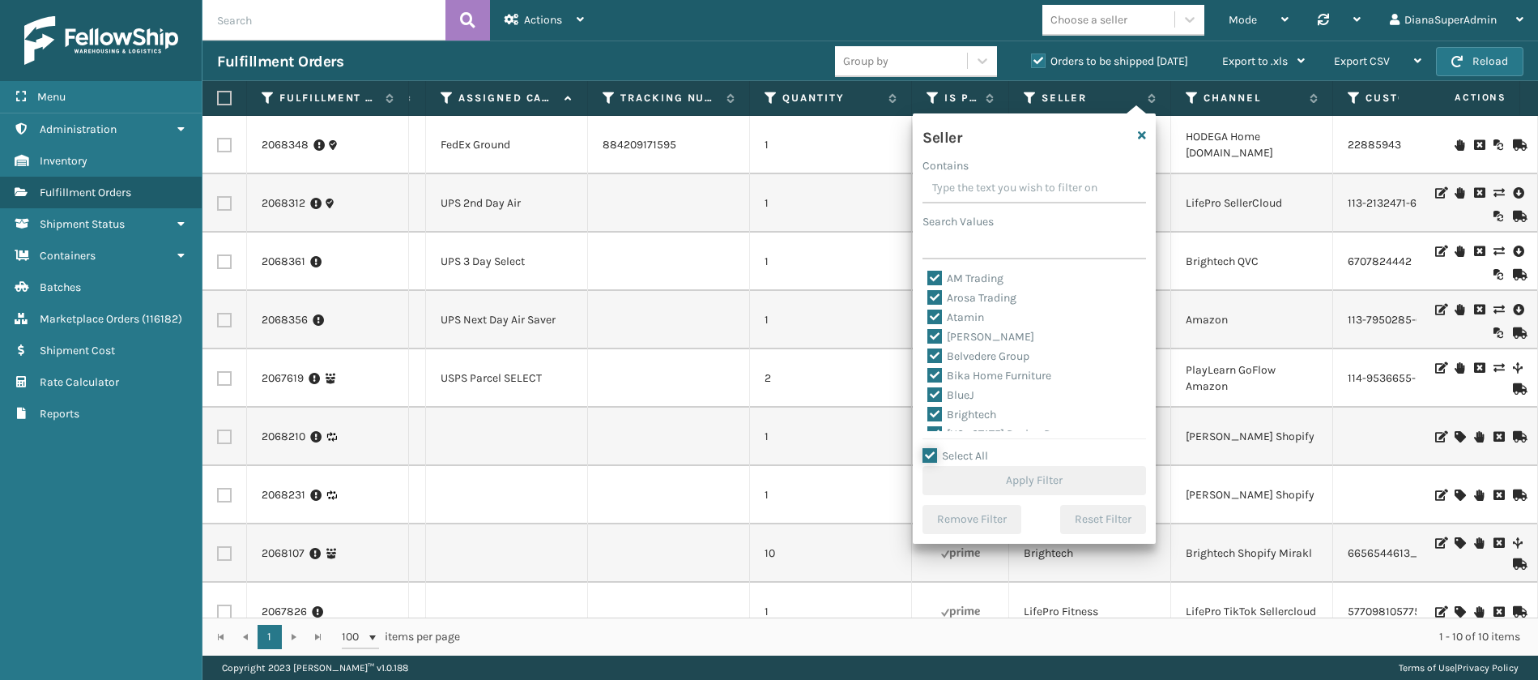
checkbox input "true"
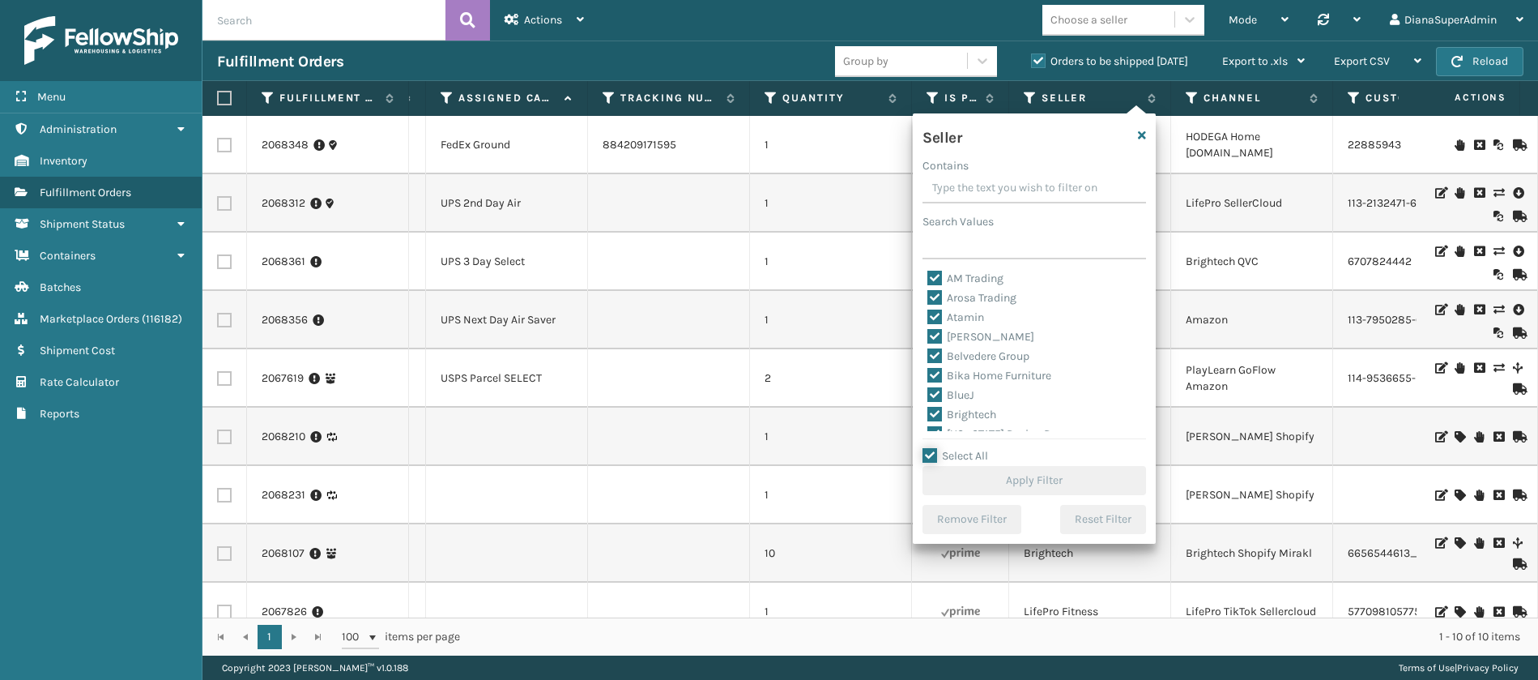
checkbox input "true"
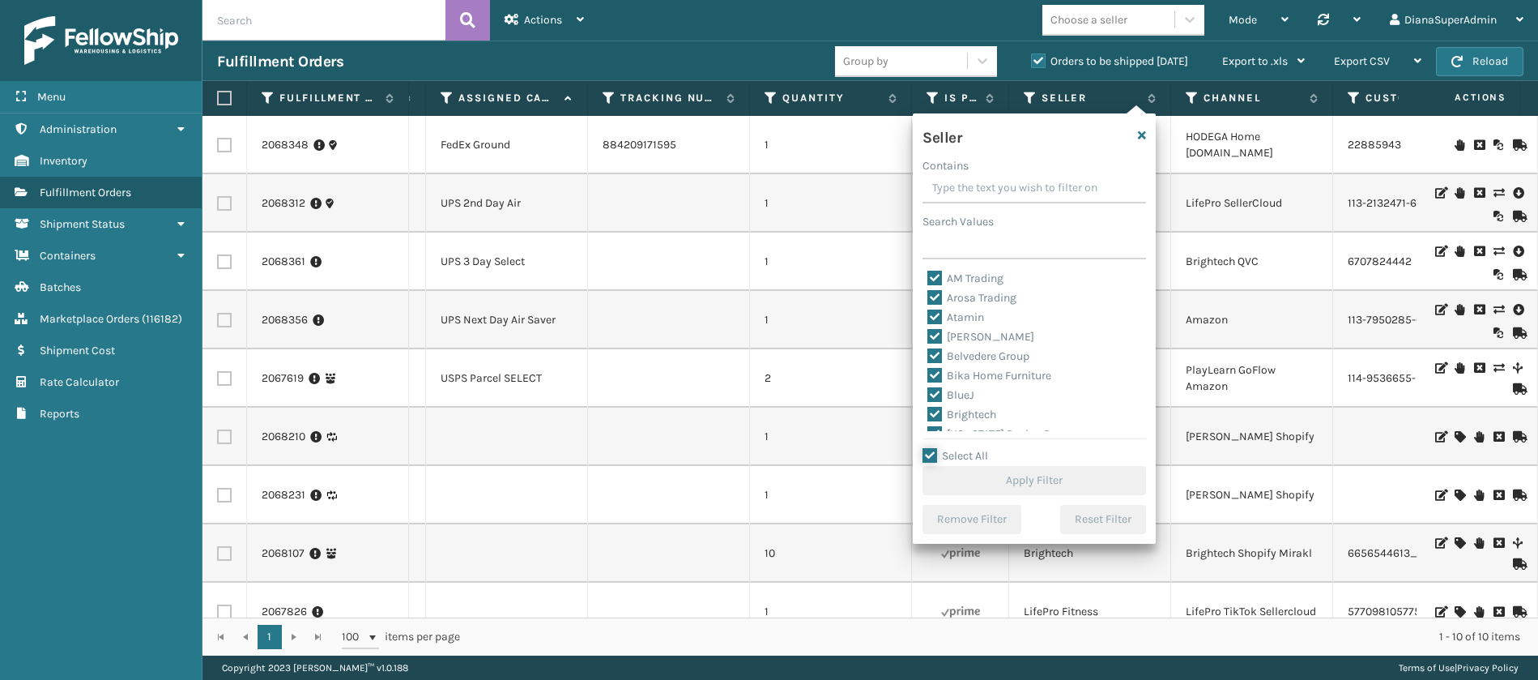
checkbox input "true"
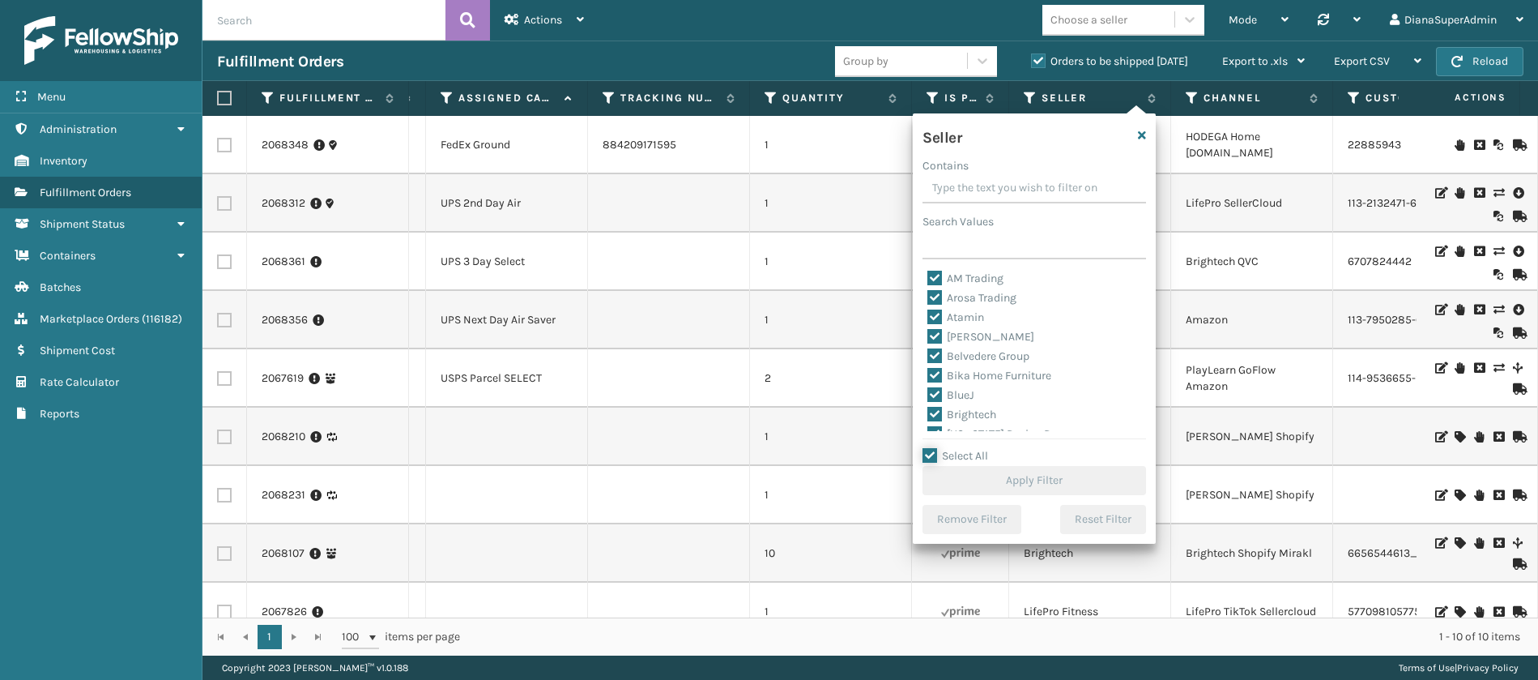
checkbox input "true"
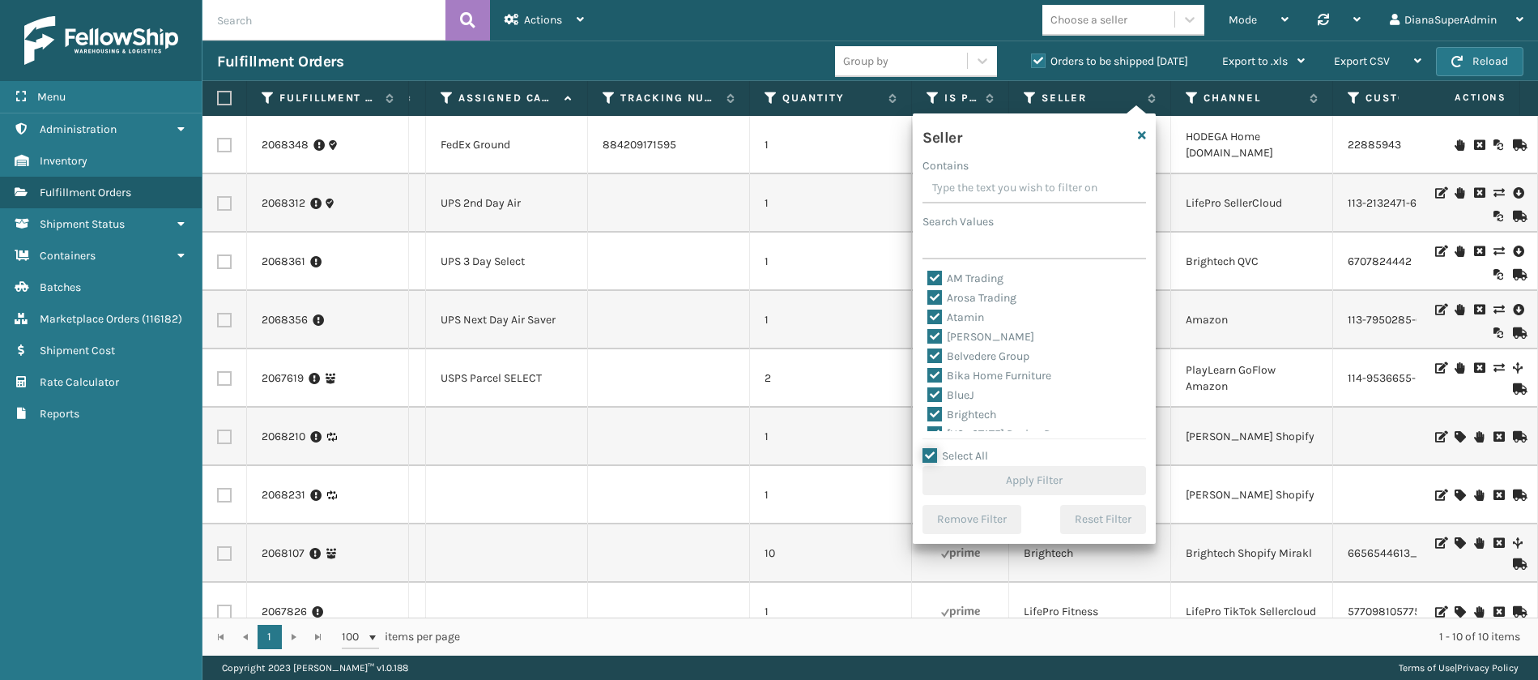
checkbox input "true"
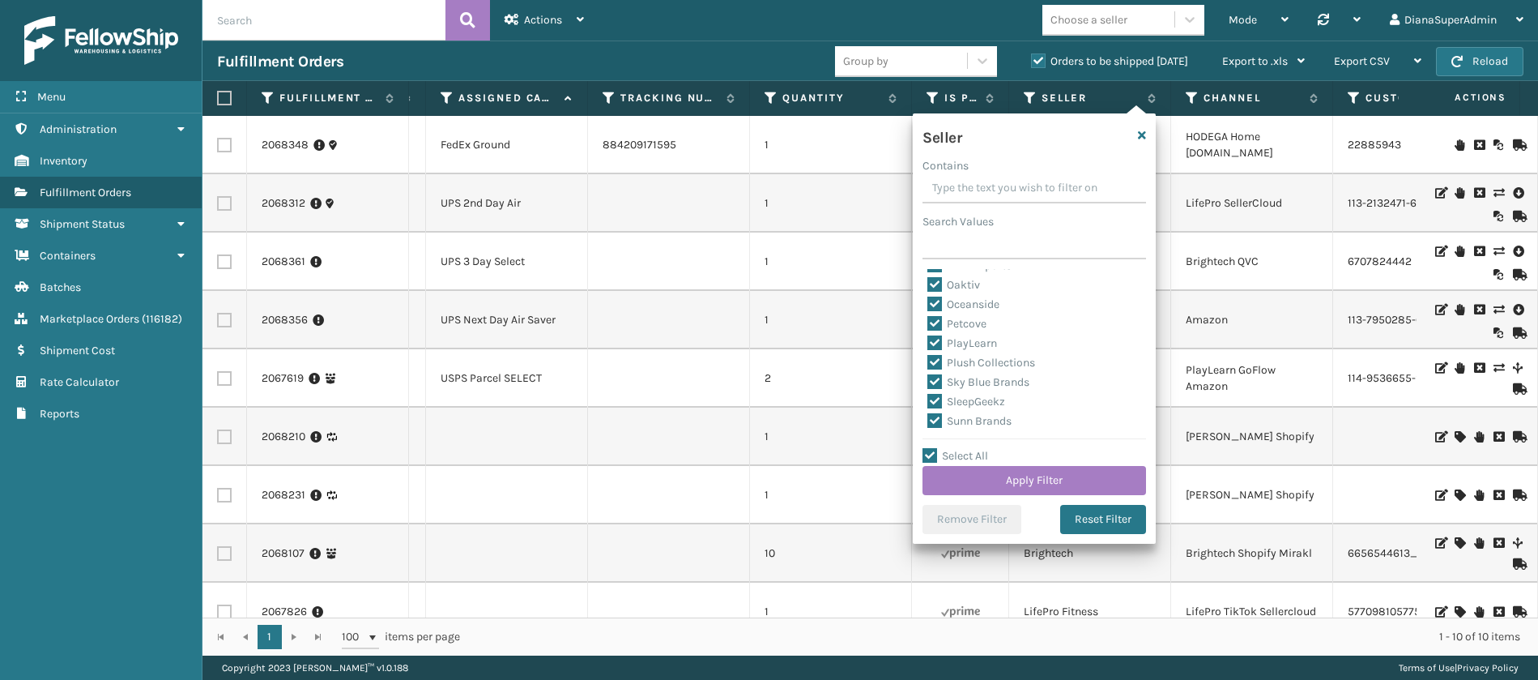
click at [936, 403] on label "SleepGeekz" at bounding box center [967, 401] width 78 height 14
click at [928, 403] on input "SleepGeekz" at bounding box center [928, 397] width 1 height 11
checkbox input "false"
click at [991, 476] on button "Apply Filter" at bounding box center [1035, 480] width 224 height 29
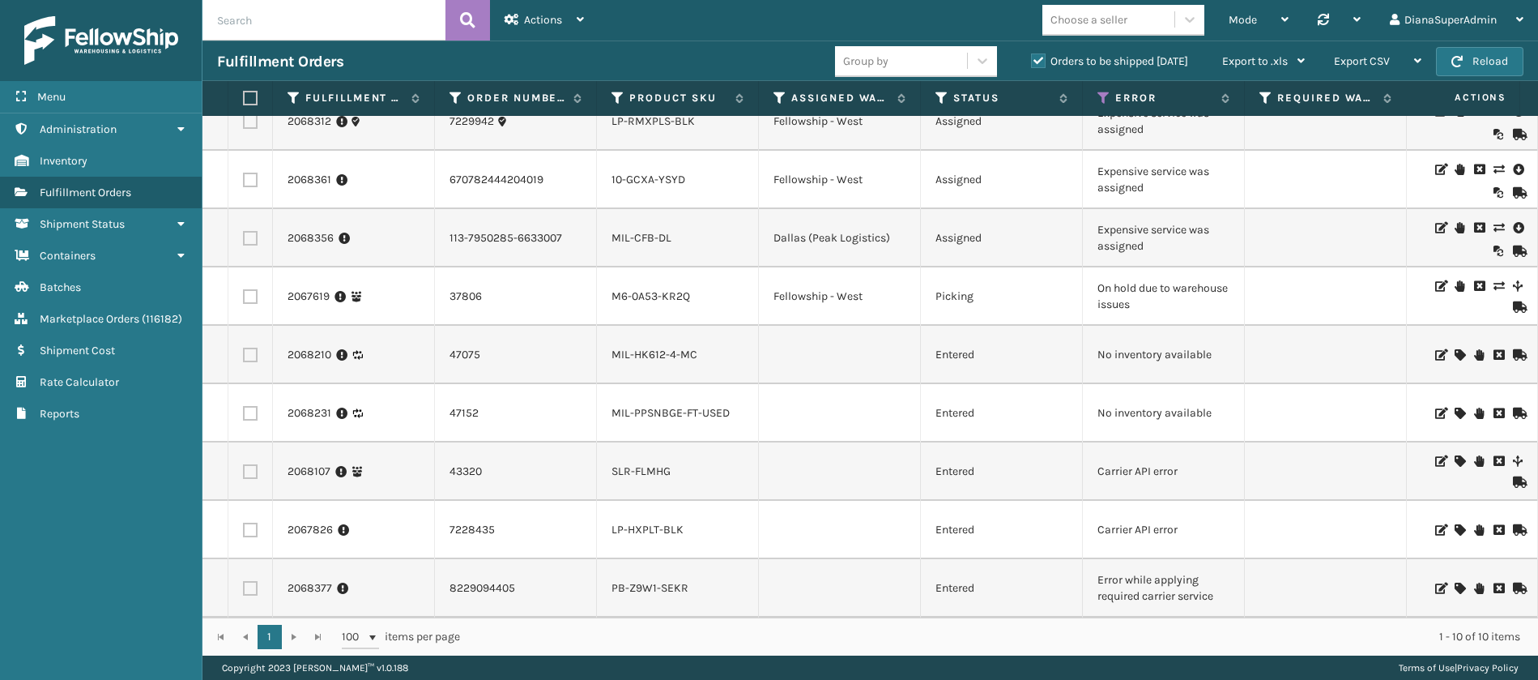
click at [1455, 582] on icon at bounding box center [1460, 587] width 10 height 11
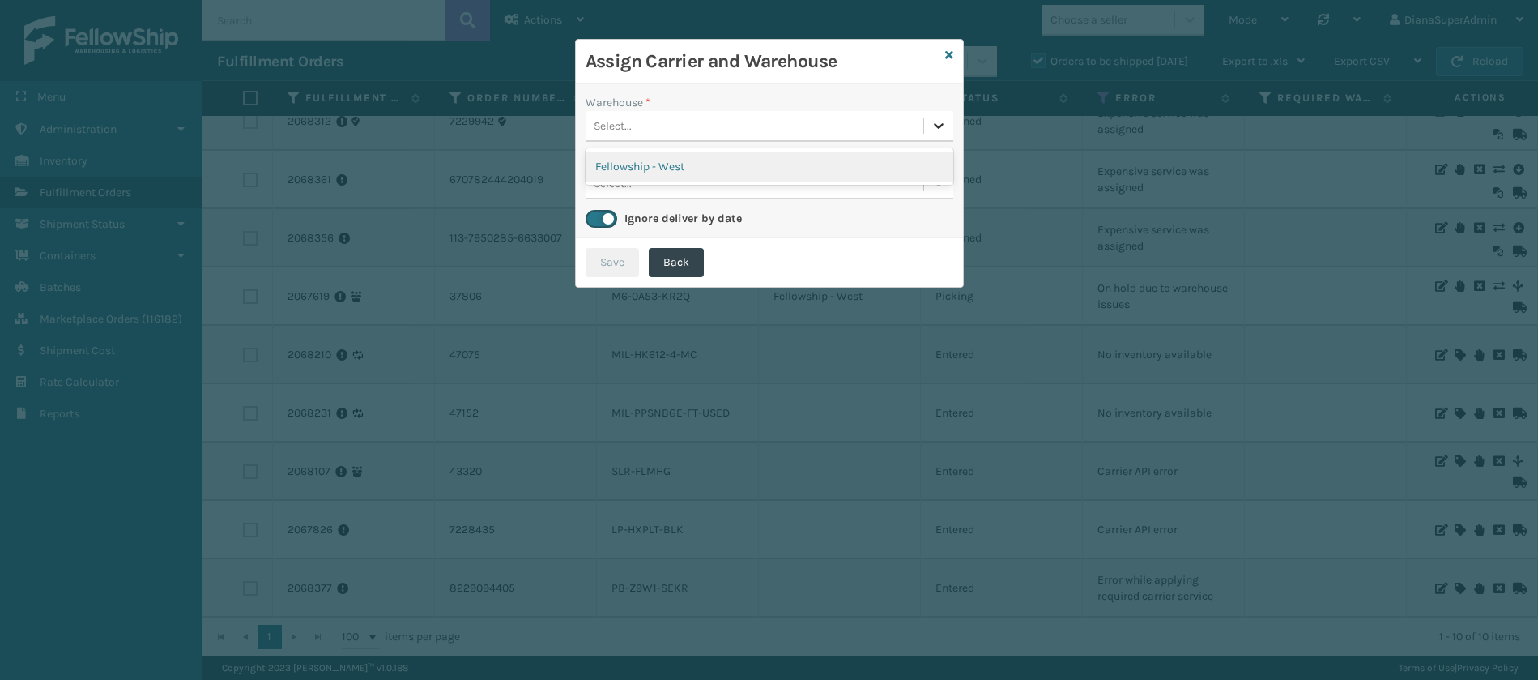
click at [935, 125] on icon at bounding box center [939, 126] width 10 height 6
click at [891, 158] on div "Fellowship - West" at bounding box center [770, 166] width 368 height 30
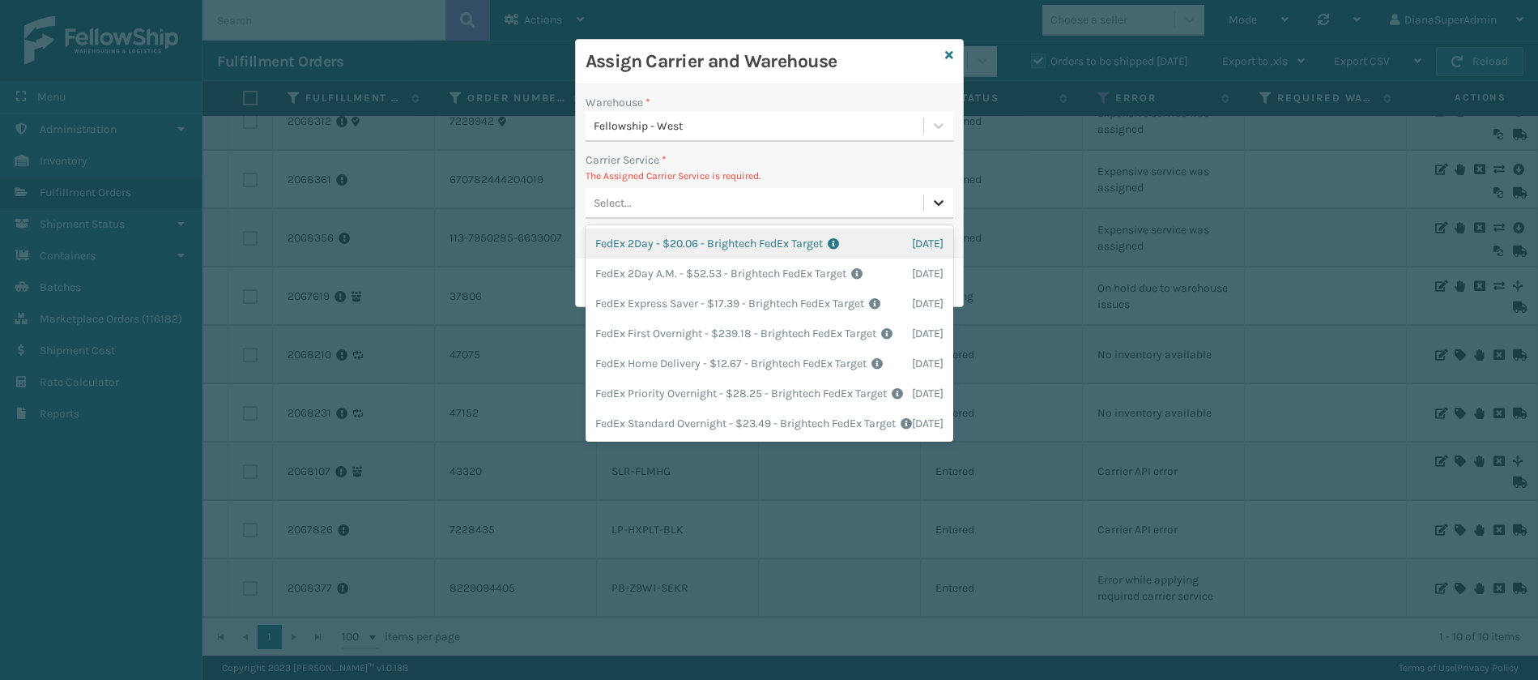
click at [932, 206] on icon at bounding box center [939, 202] width 16 height 16
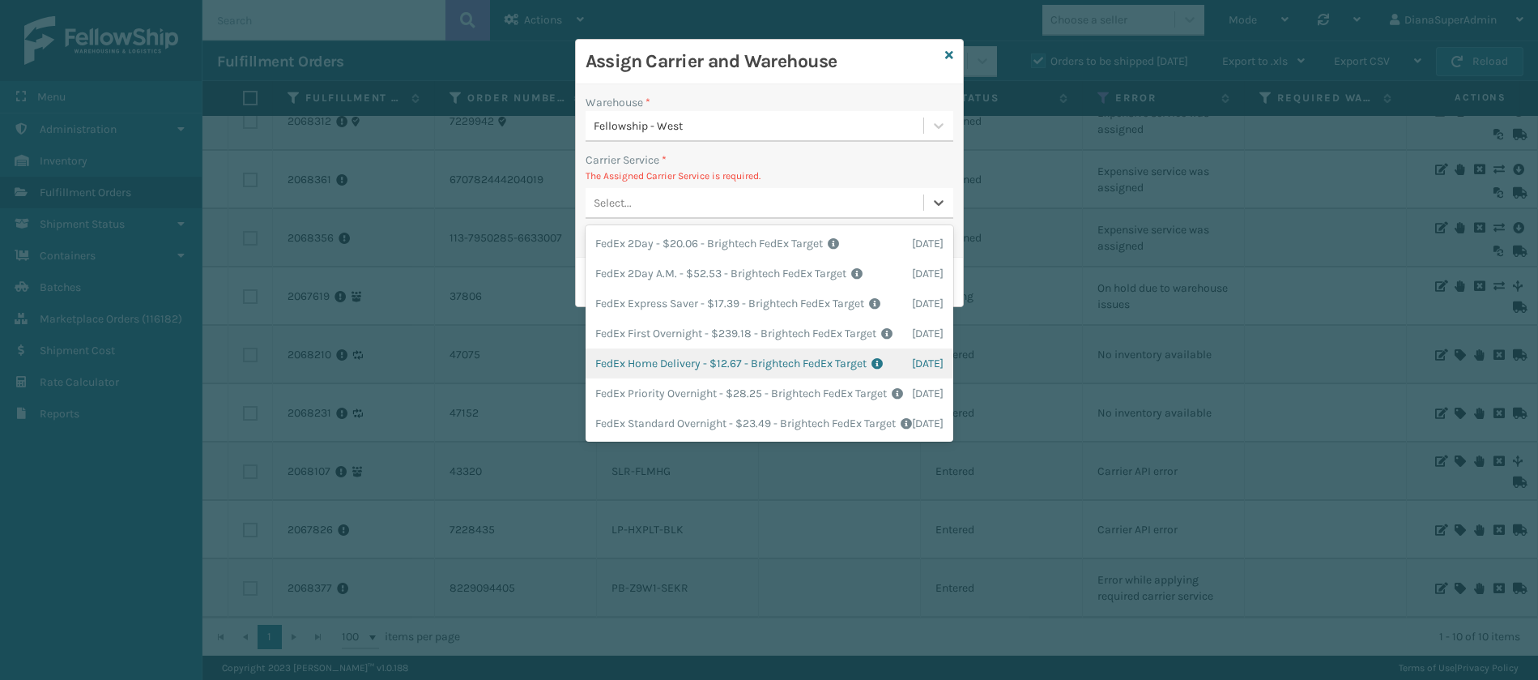
click at [688, 377] on div "FedEx Home Delivery - $12.67 - Brightech FedEx Target Shipping Cost $12.67 Surp…" at bounding box center [770, 363] width 368 height 30
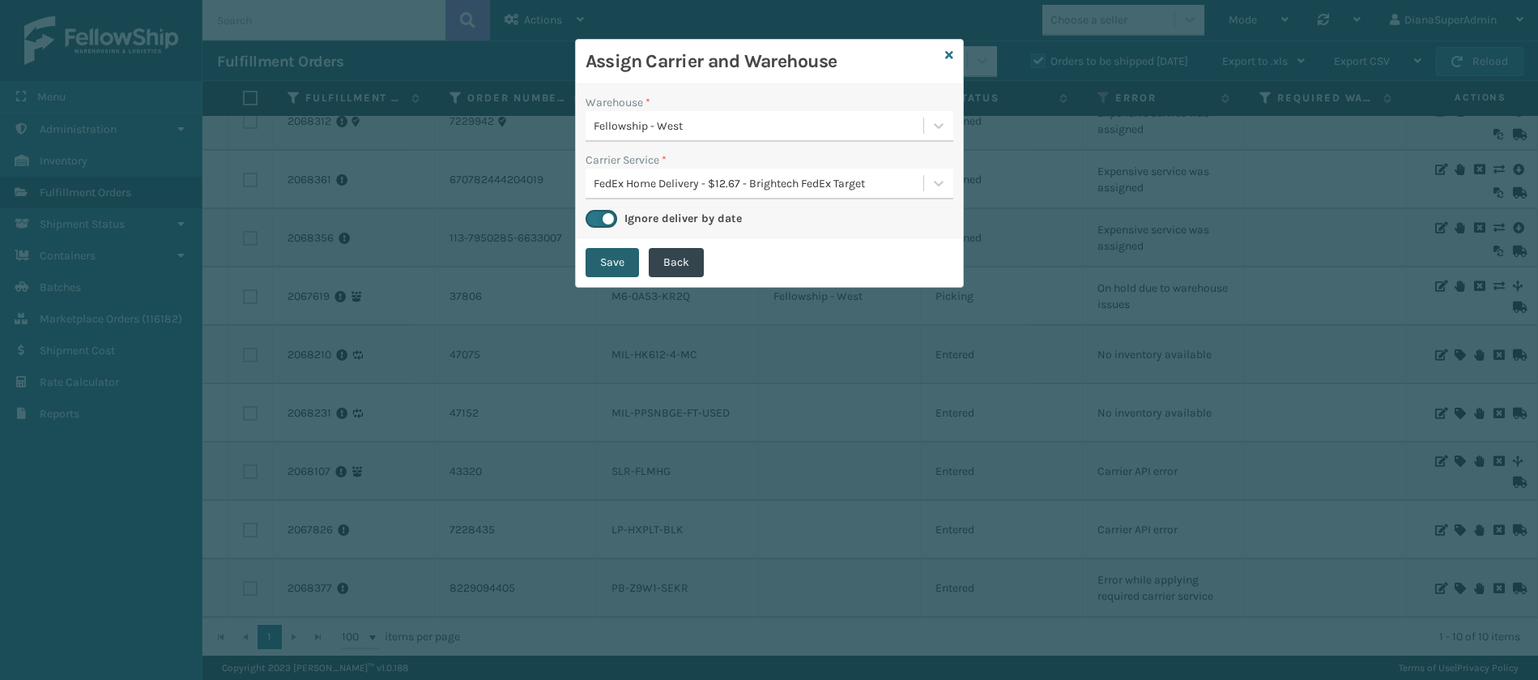
click at [612, 257] on button "Save" at bounding box center [612, 262] width 53 height 29
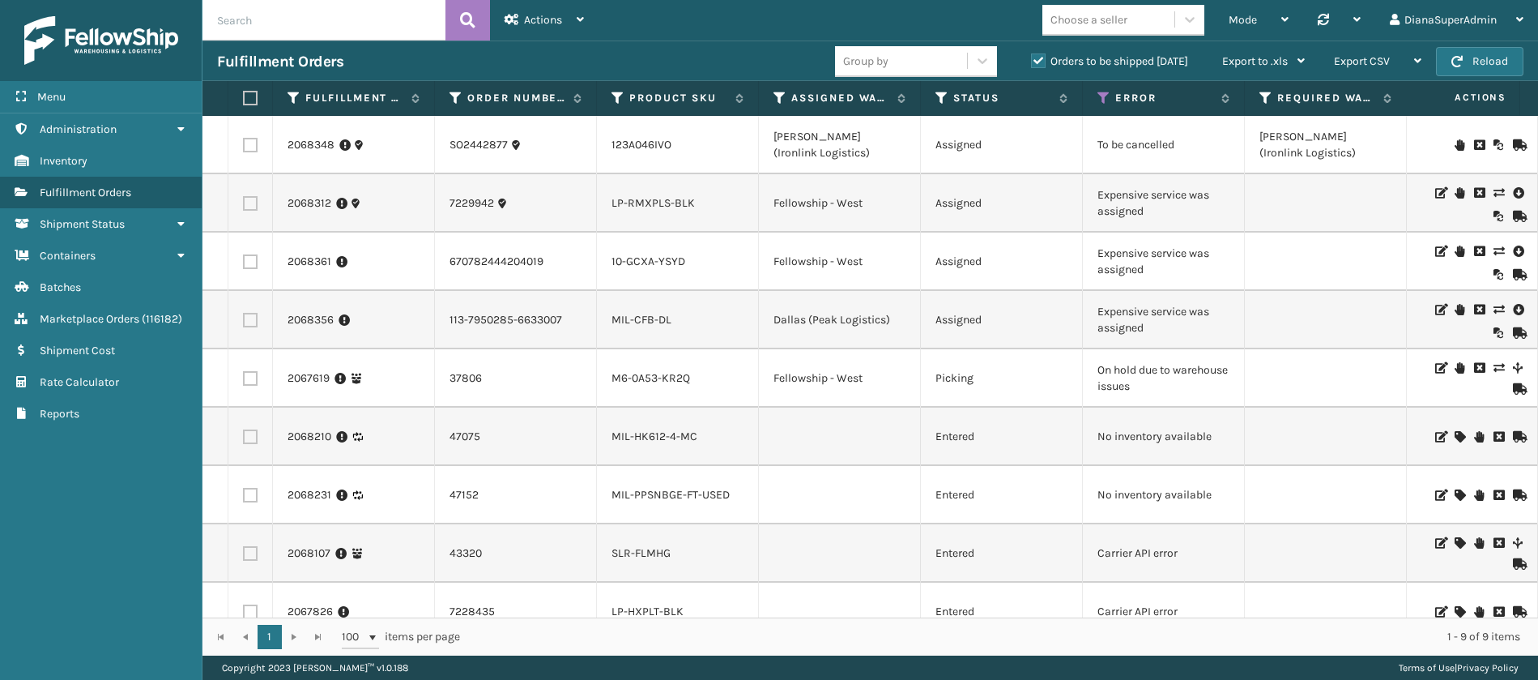
click at [1494, 309] on icon at bounding box center [1499, 309] width 10 height 11
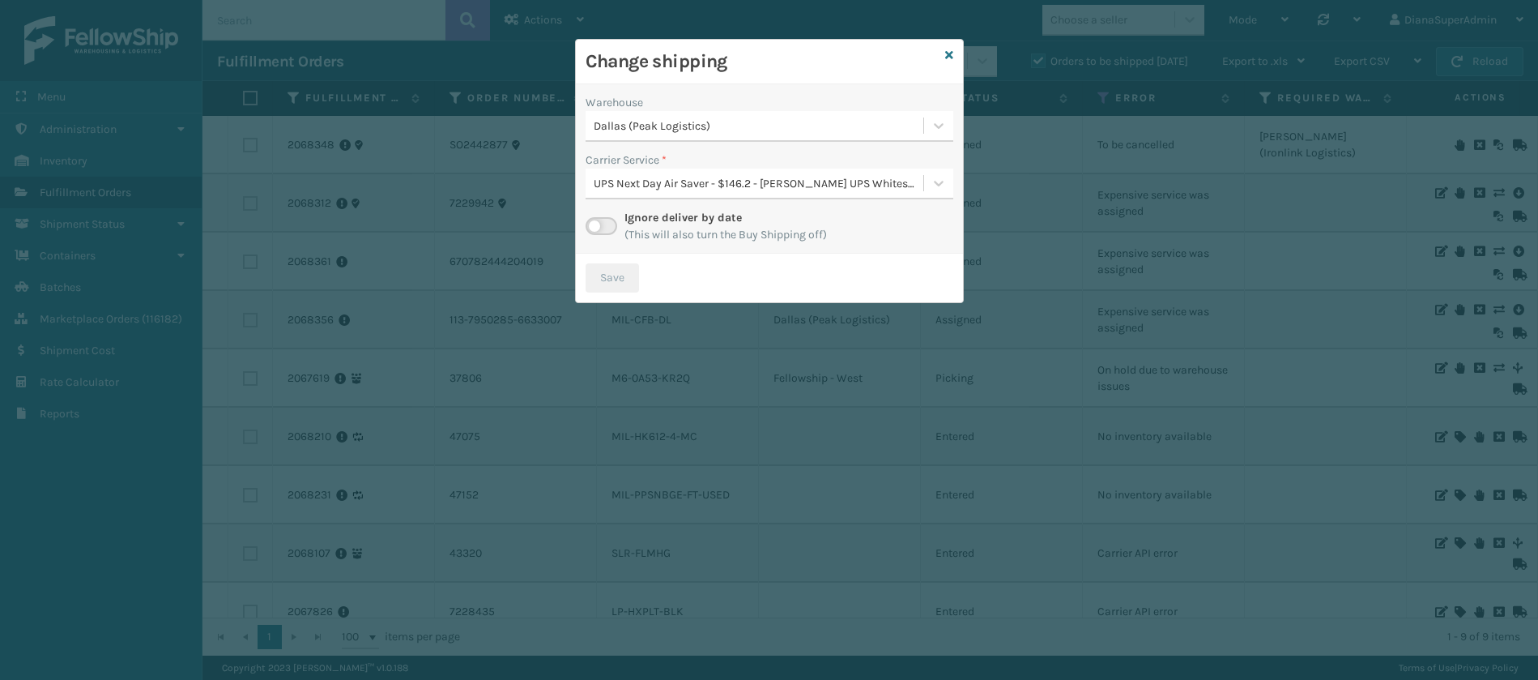
click at [607, 223] on label at bounding box center [602, 226] width 32 height 18
click at [596, 223] on input "checkbox" at bounding box center [591, 222] width 11 height 11
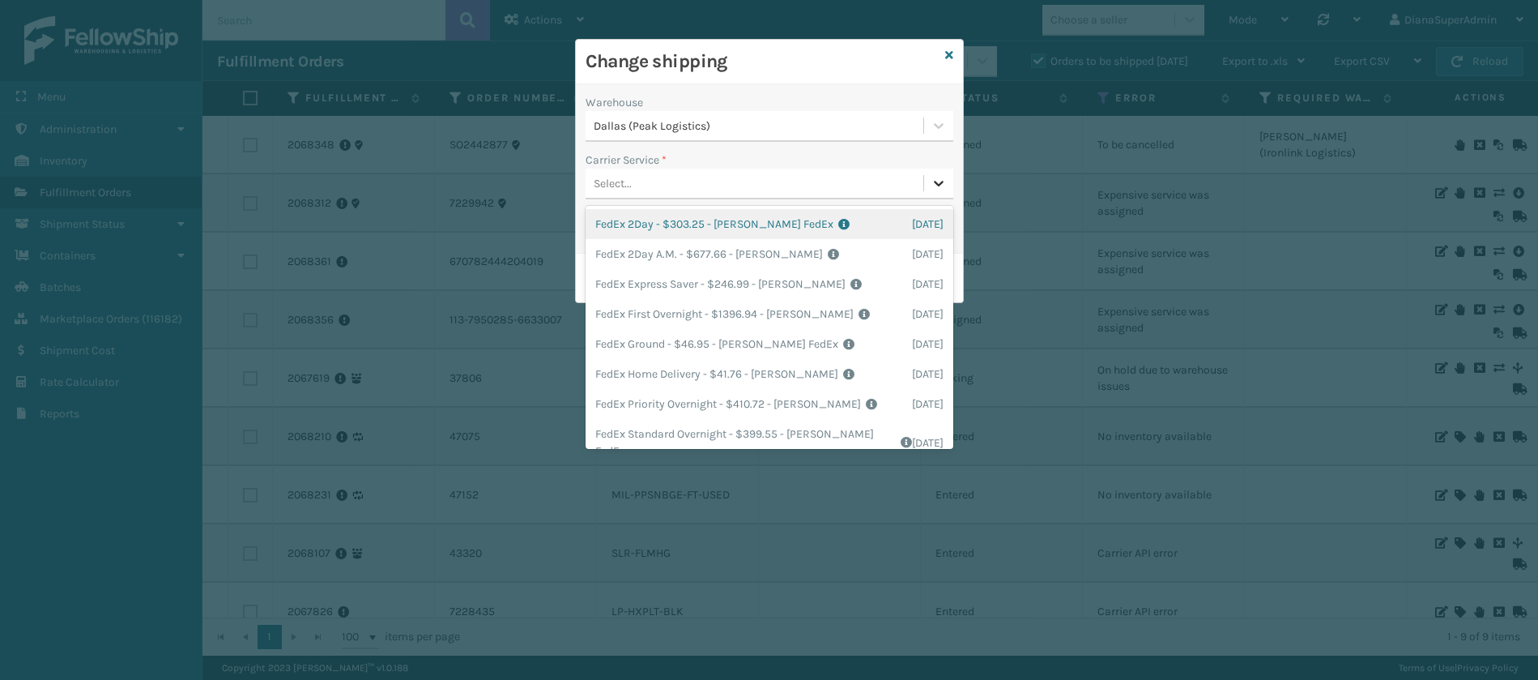
click at [950, 191] on div at bounding box center [938, 182] width 29 height 29
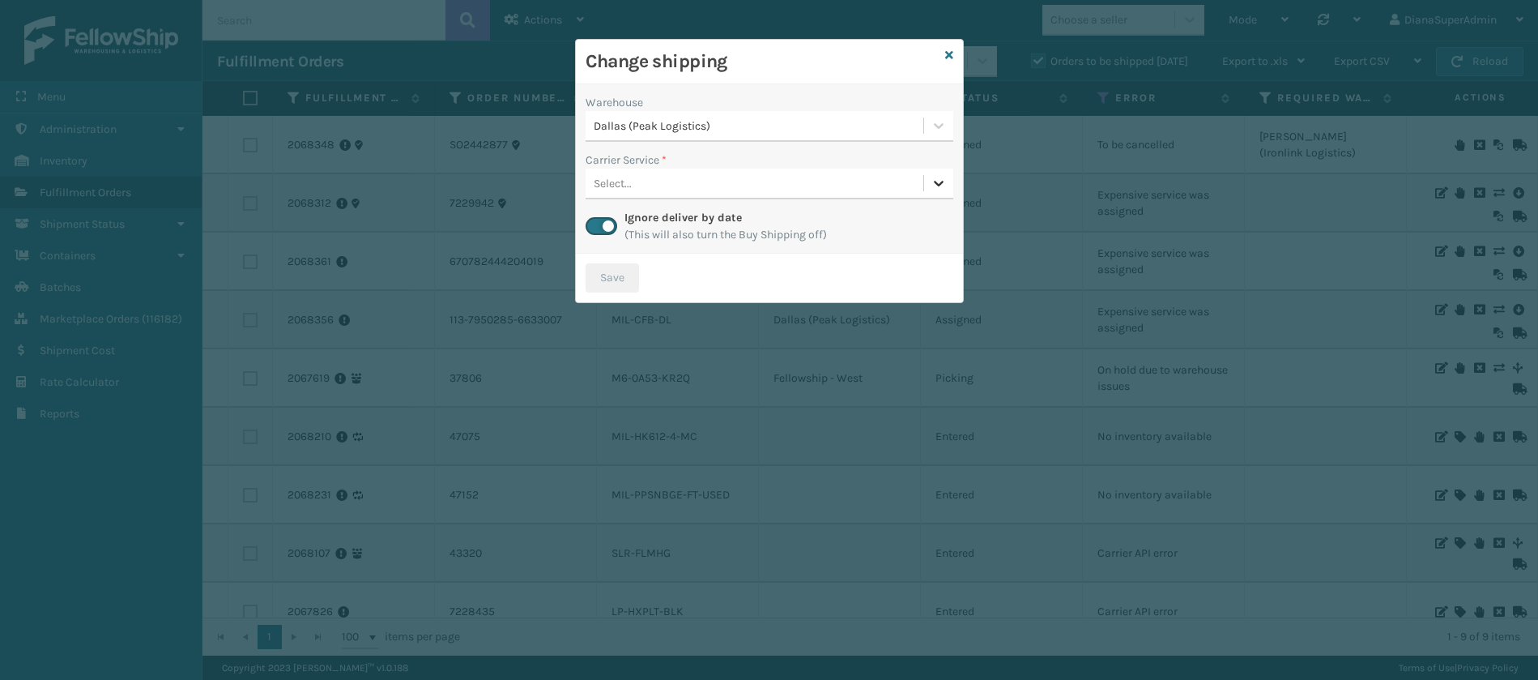
click at [950, 191] on div at bounding box center [938, 182] width 29 height 29
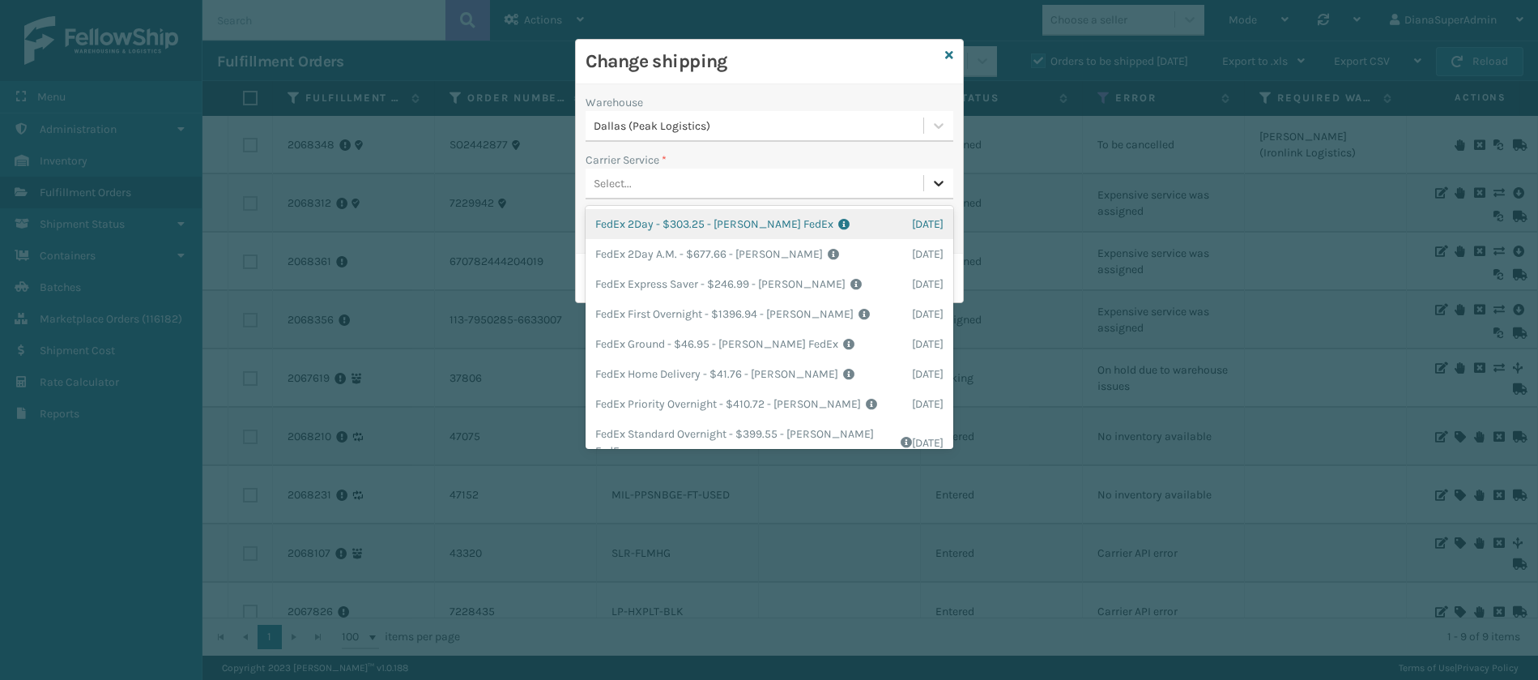
click at [950, 191] on div at bounding box center [938, 182] width 29 height 29
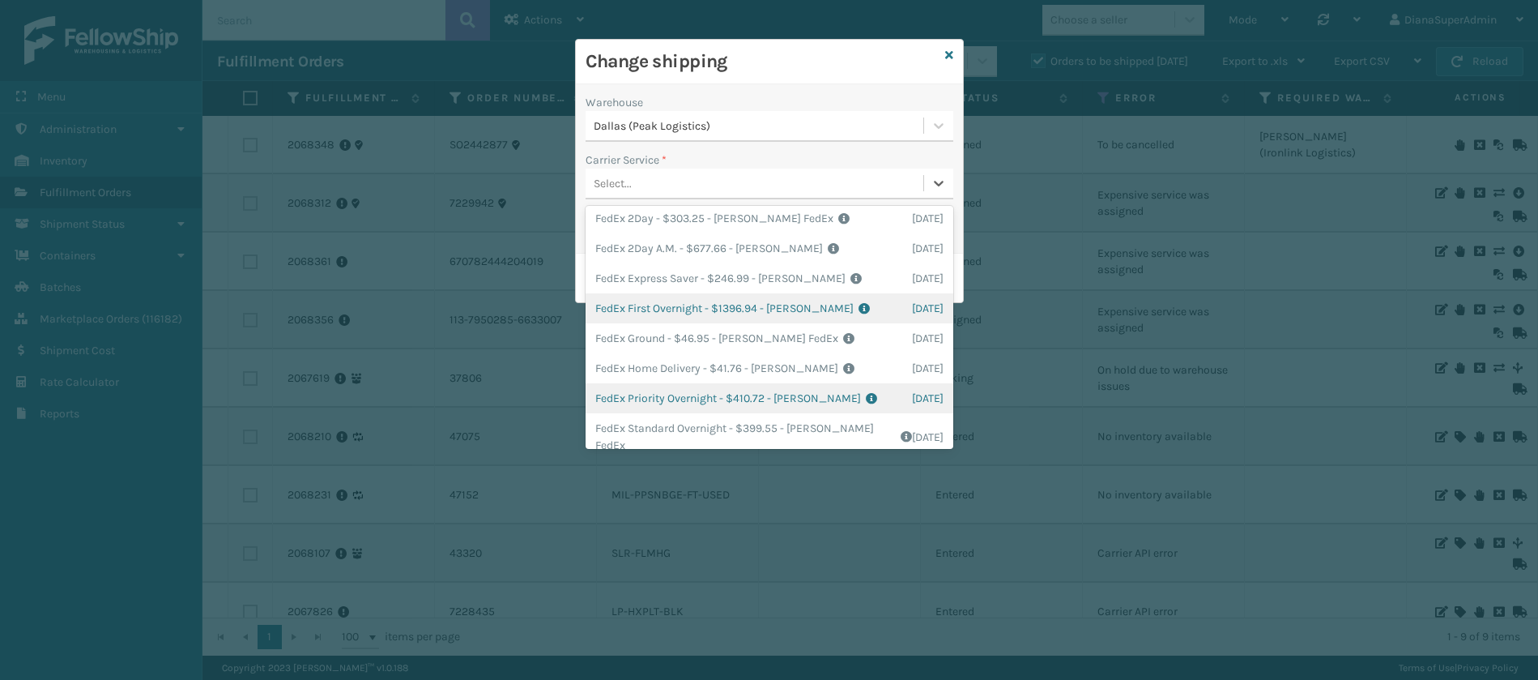
scroll to position [0, 0]
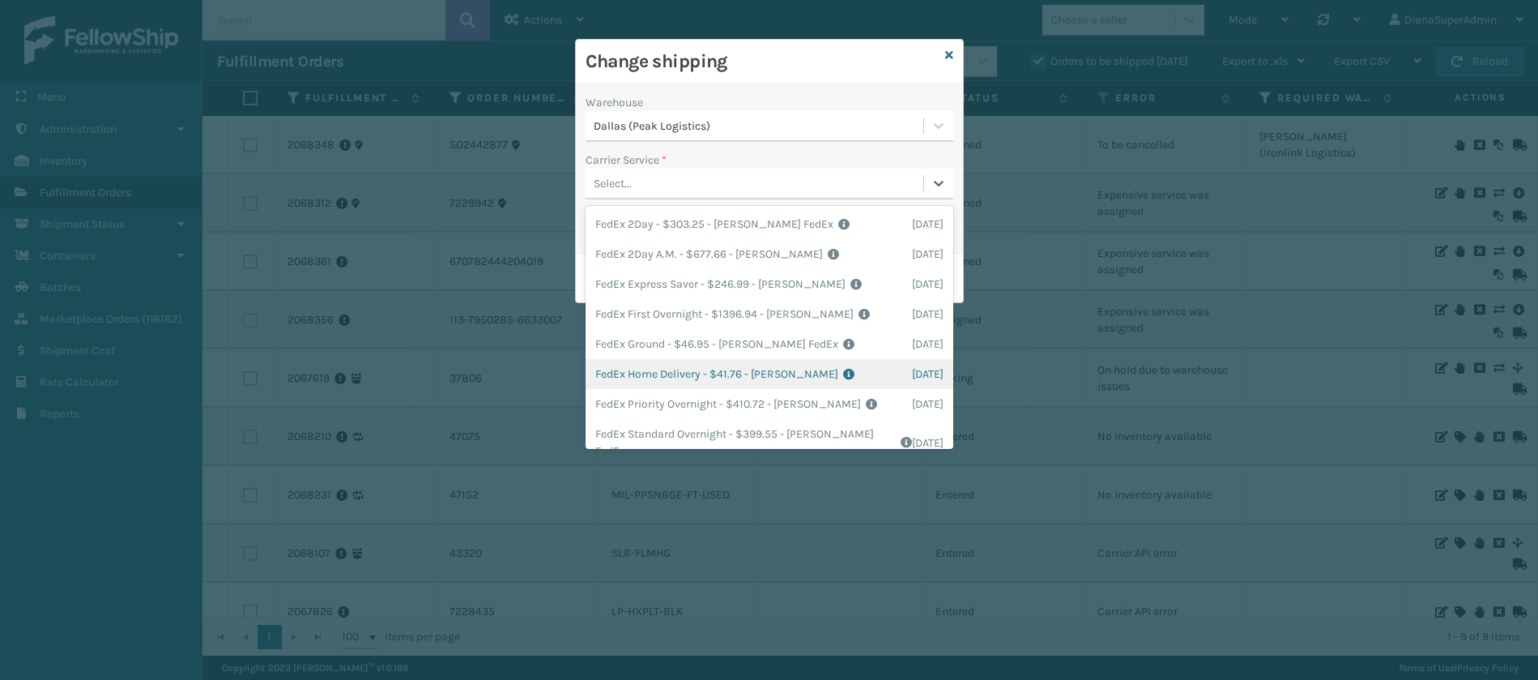
click at [696, 373] on div "FedEx Home Delivery - $41.76 - [PERSON_NAME] FedEx Shipping Cost $36.63 Surplus…" at bounding box center [770, 374] width 368 height 30
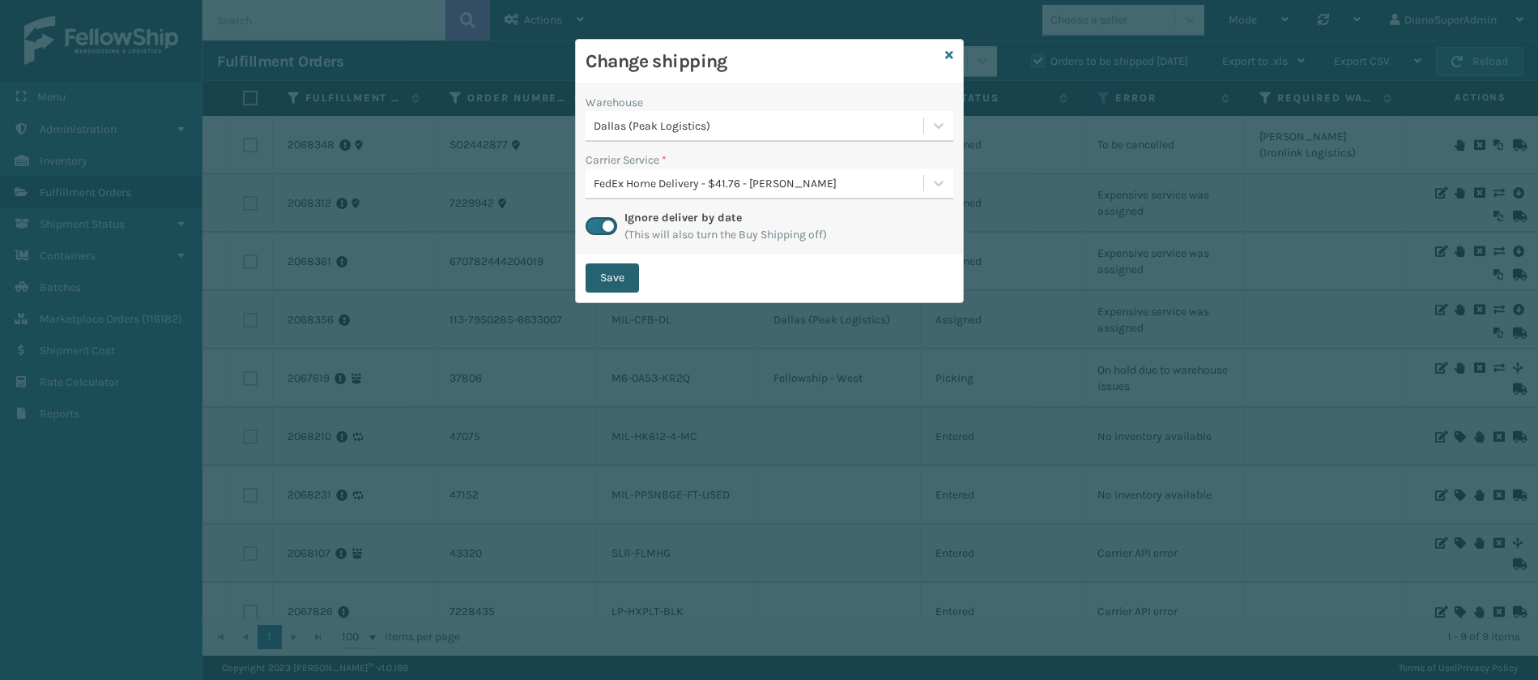
click at [599, 273] on button "Save" at bounding box center [612, 277] width 53 height 29
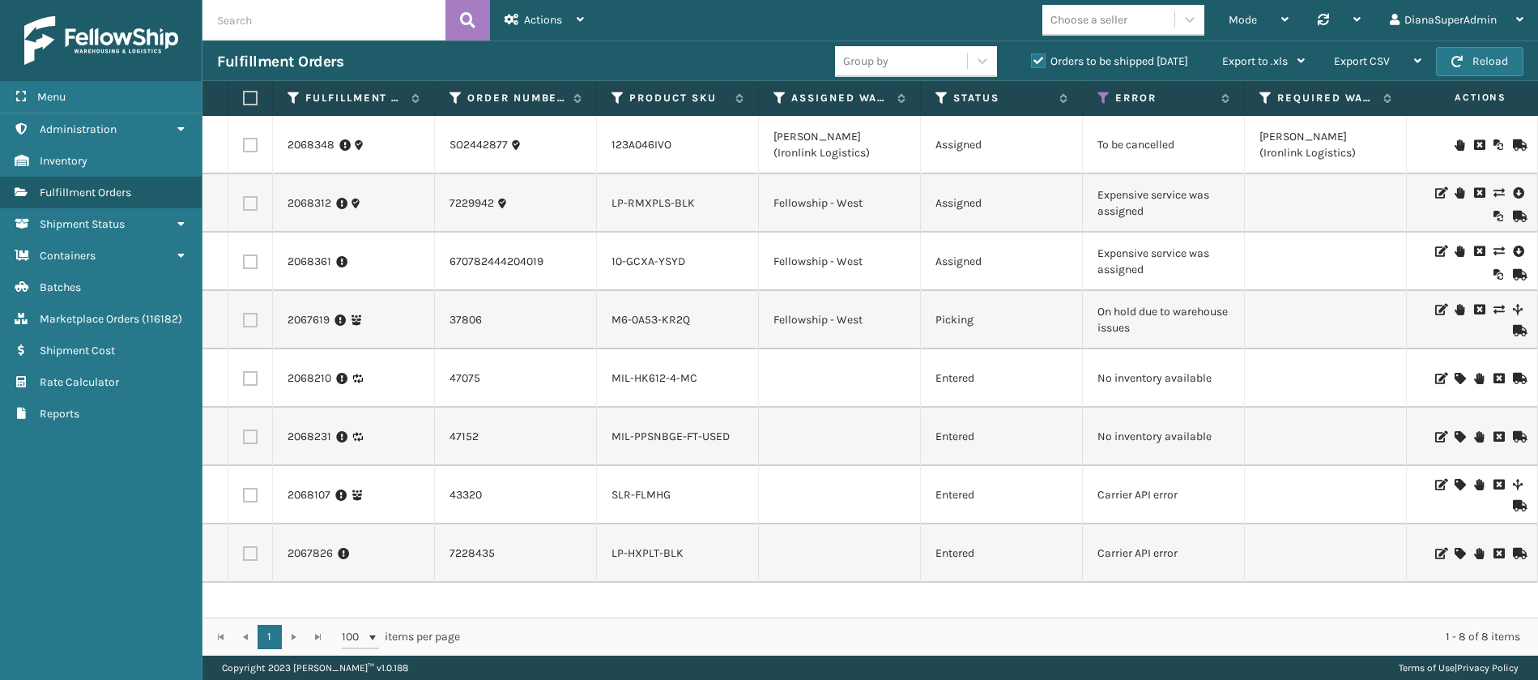
click at [388, 31] on input "text" at bounding box center [324, 20] width 243 height 41
paste input "2067842"
type input "2067842"
click at [475, 21] on icon at bounding box center [467, 20] width 15 height 24
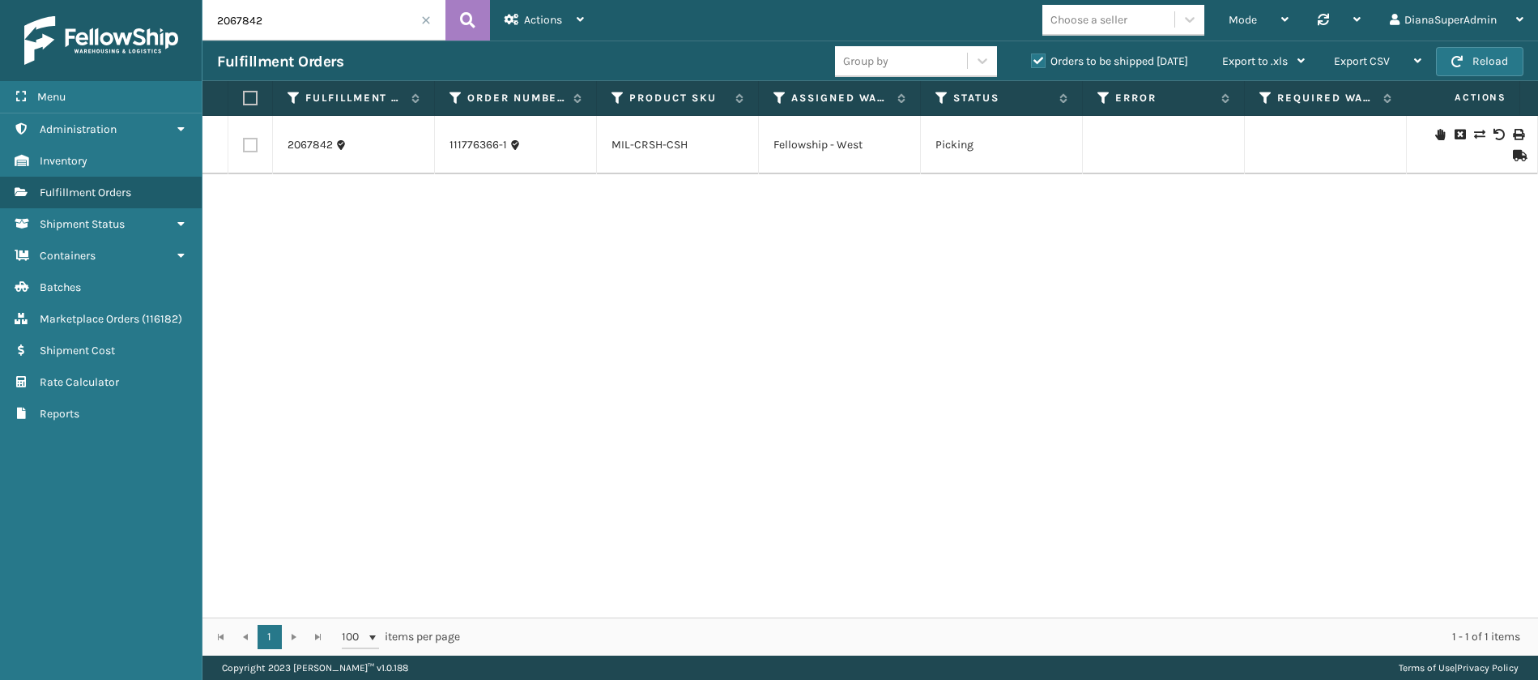
click at [1474, 133] on icon at bounding box center [1479, 134] width 10 height 11
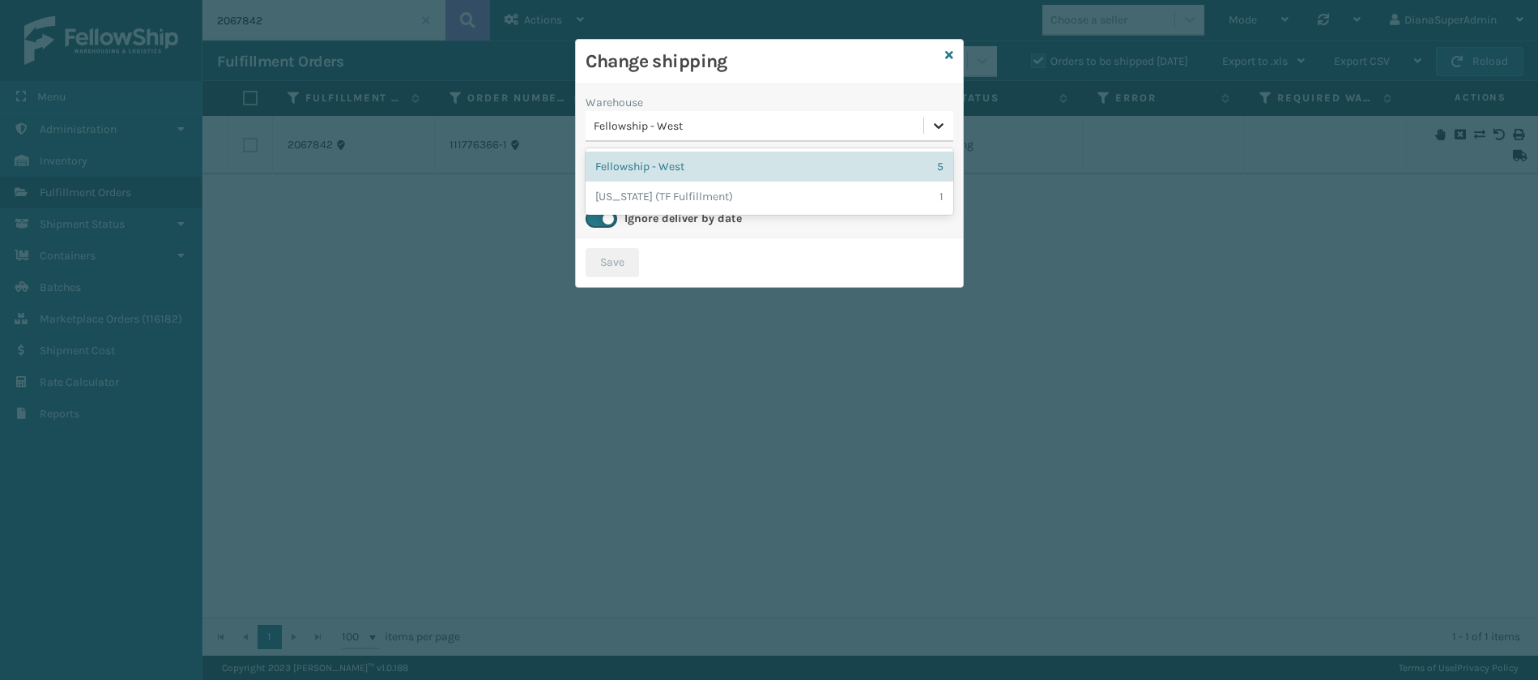
click at [934, 124] on icon at bounding box center [939, 126] width 10 height 6
click at [757, 202] on div "[US_STATE] (TF Fulfillment) 1" at bounding box center [770, 196] width 368 height 30
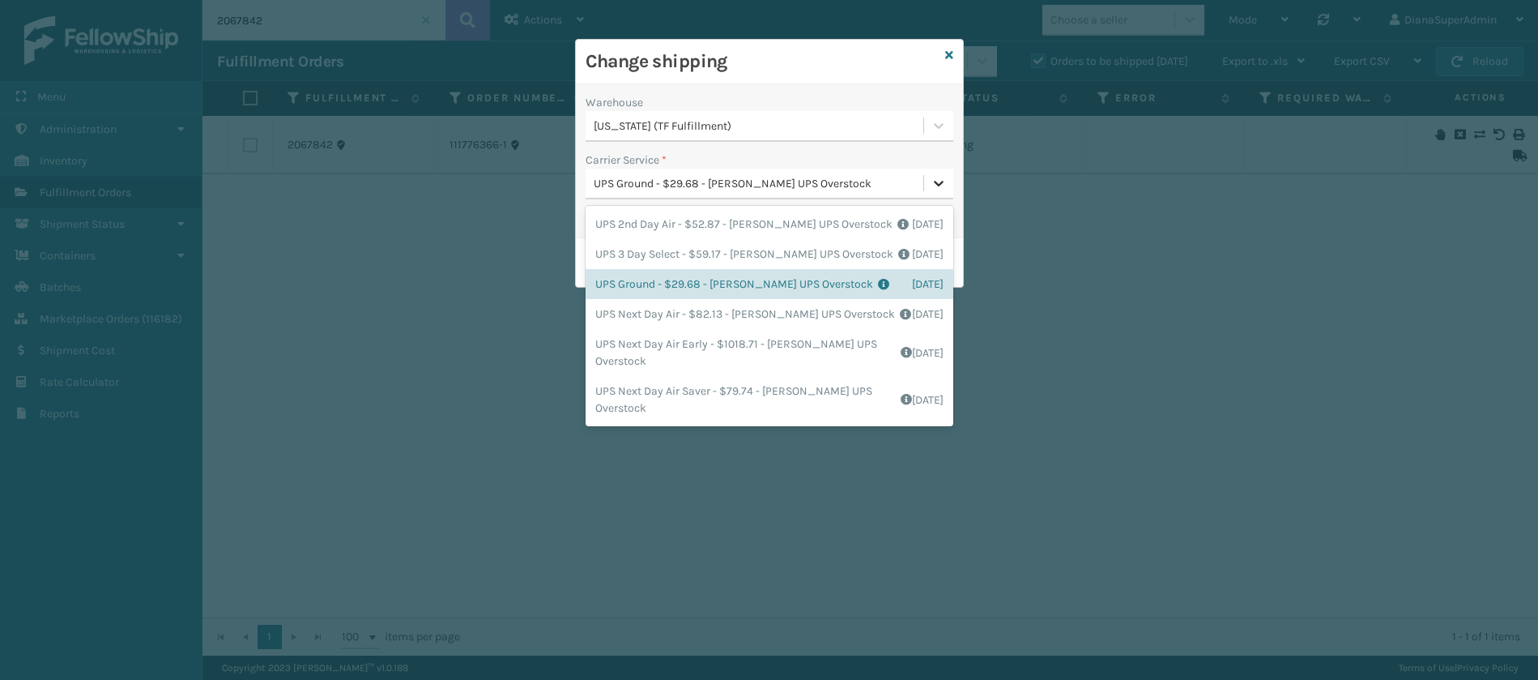
click at [940, 176] on icon at bounding box center [939, 183] width 16 height 16
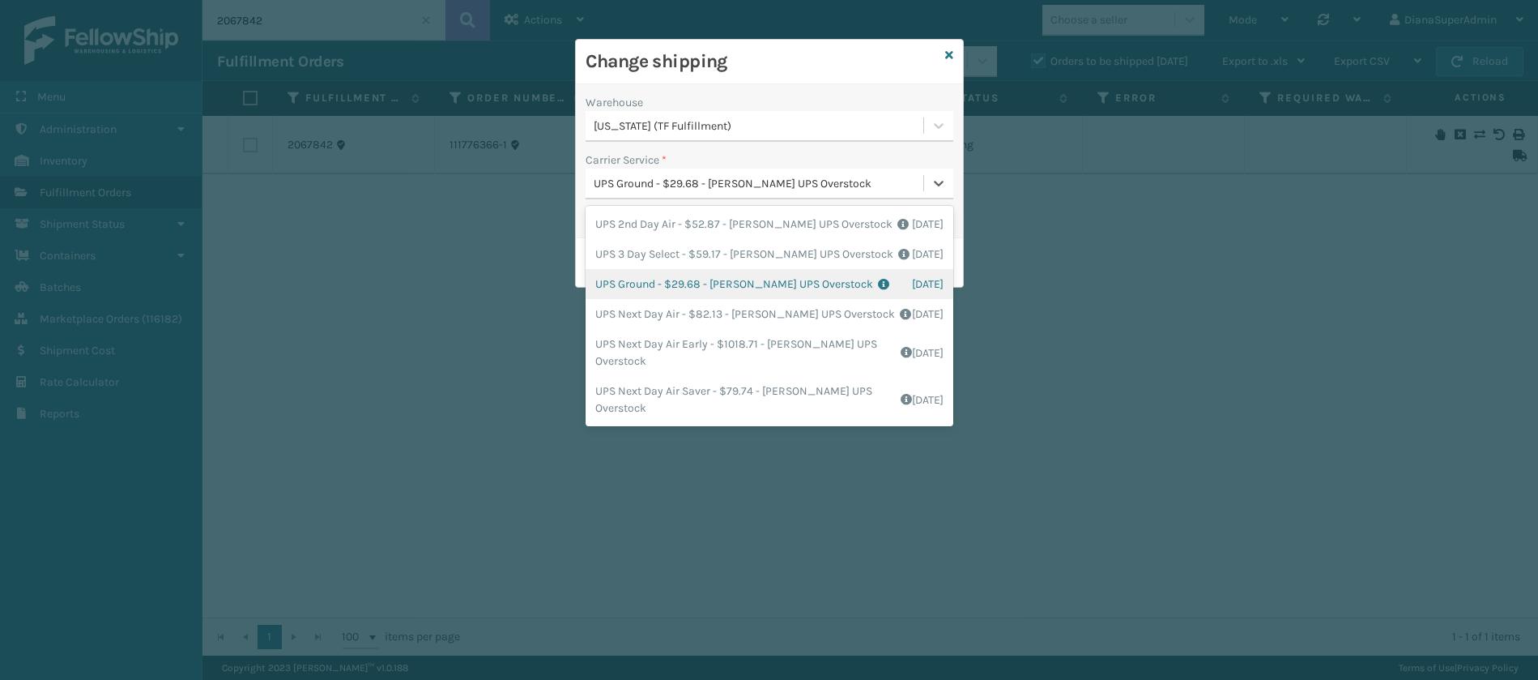
click at [653, 276] on div "UPS Ground - $29.68 - [PERSON_NAME] UPS Overstock Shipping Cost $29.68 Surplus …" at bounding box center [770, 284] width 368 height 30
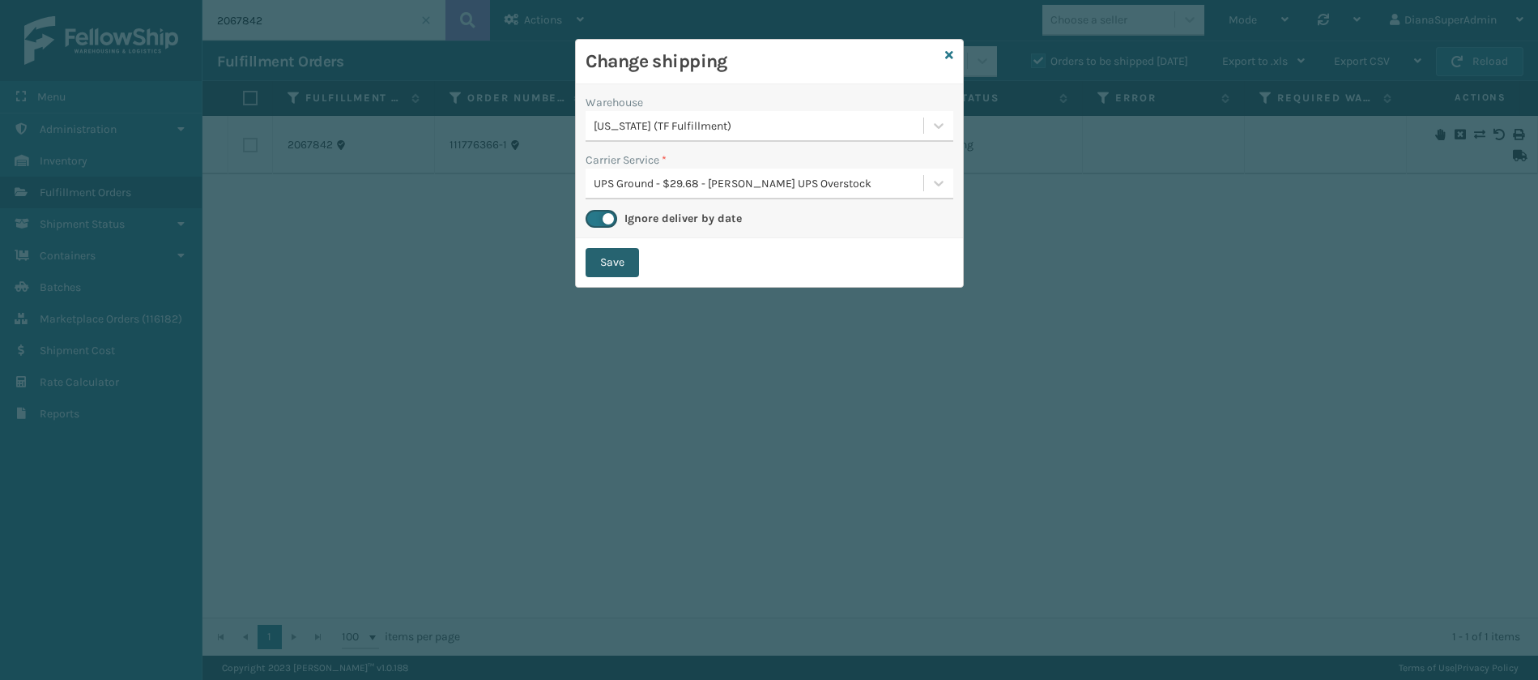
click at [631, 272] on button "Save" at bounding box center [612, 262] width 53 height 29
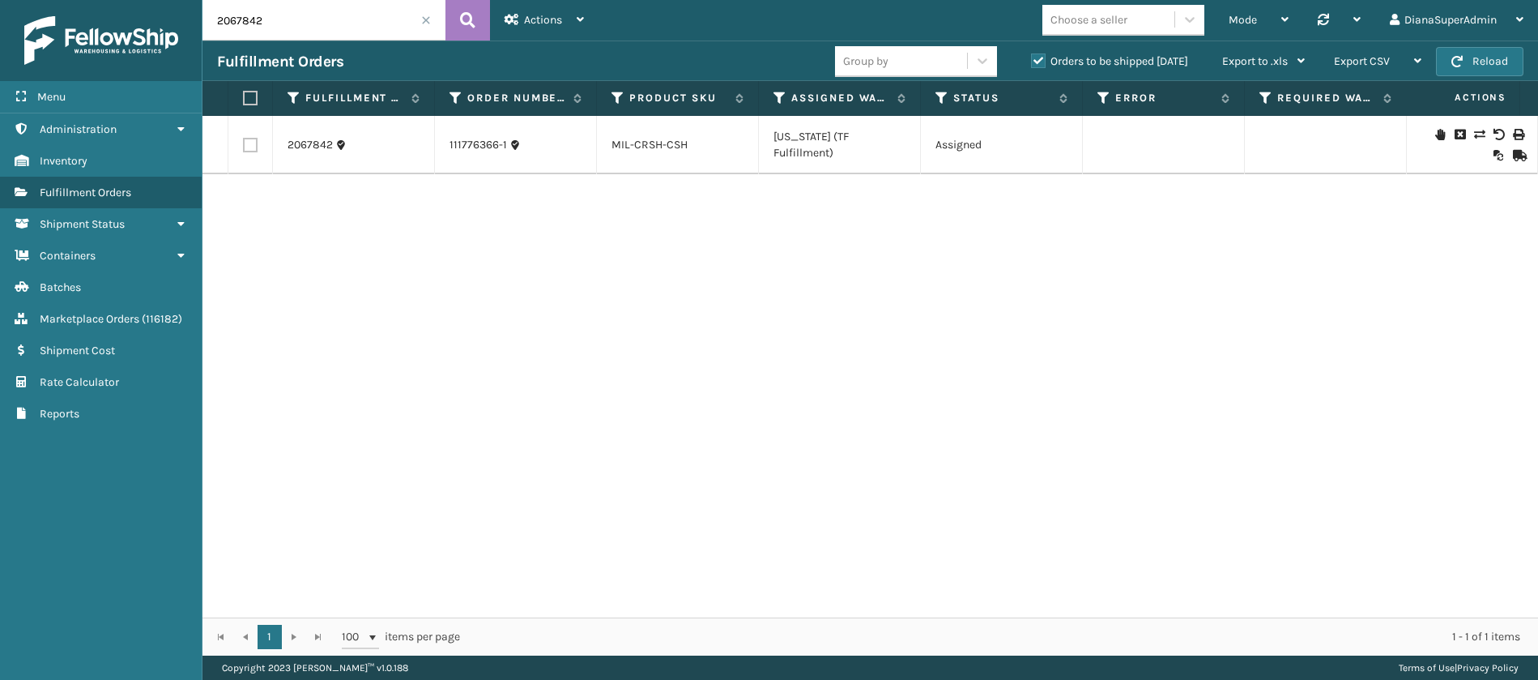
click at [420, 18] on input "2067842" at bounding box center [324, 20] width 243 height 41
click at [427, 19] on span at bounding box center [426, 20] width 10 height 10
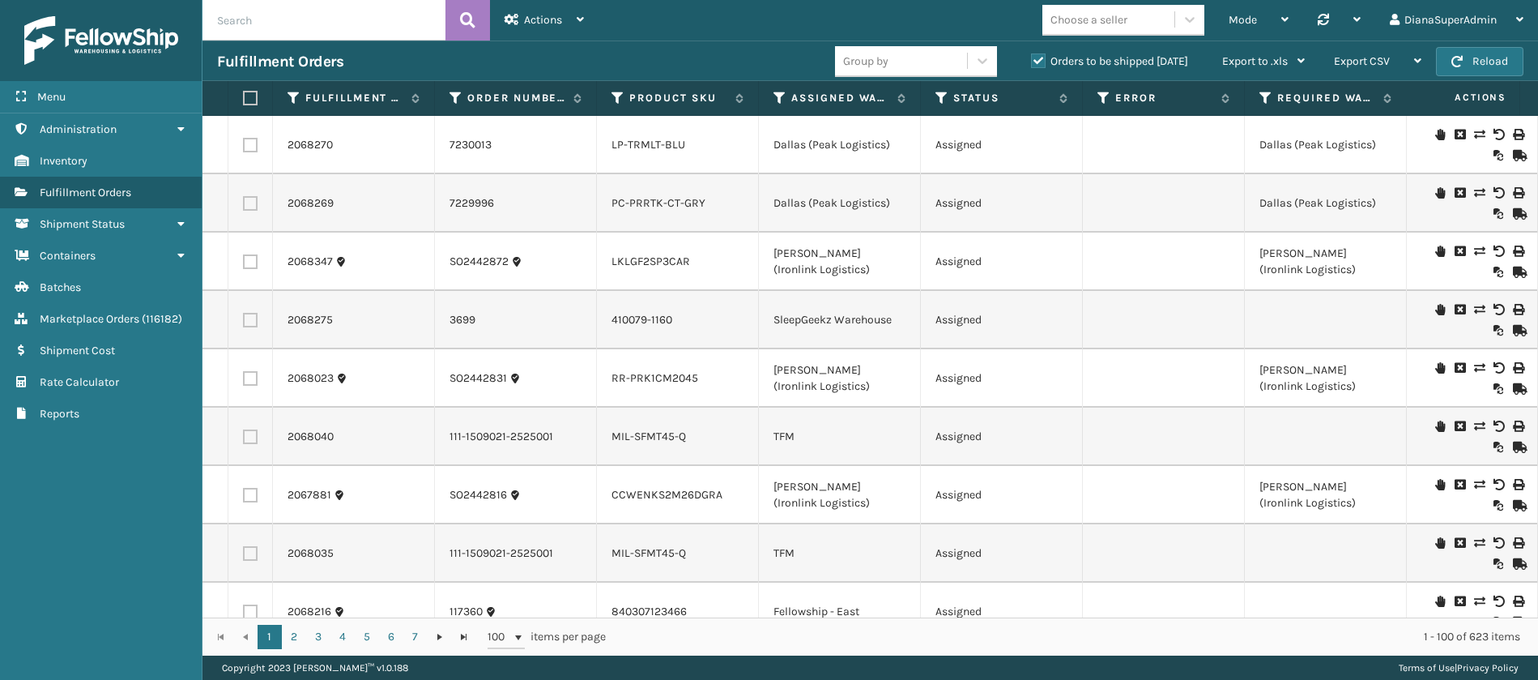
click at [1077, 219] on td "Assigned" at bounding box center [1002, 203] width 162 height 58
click at [1099, 98] on icon at bounding box center [1104, 98] width 13 height 15
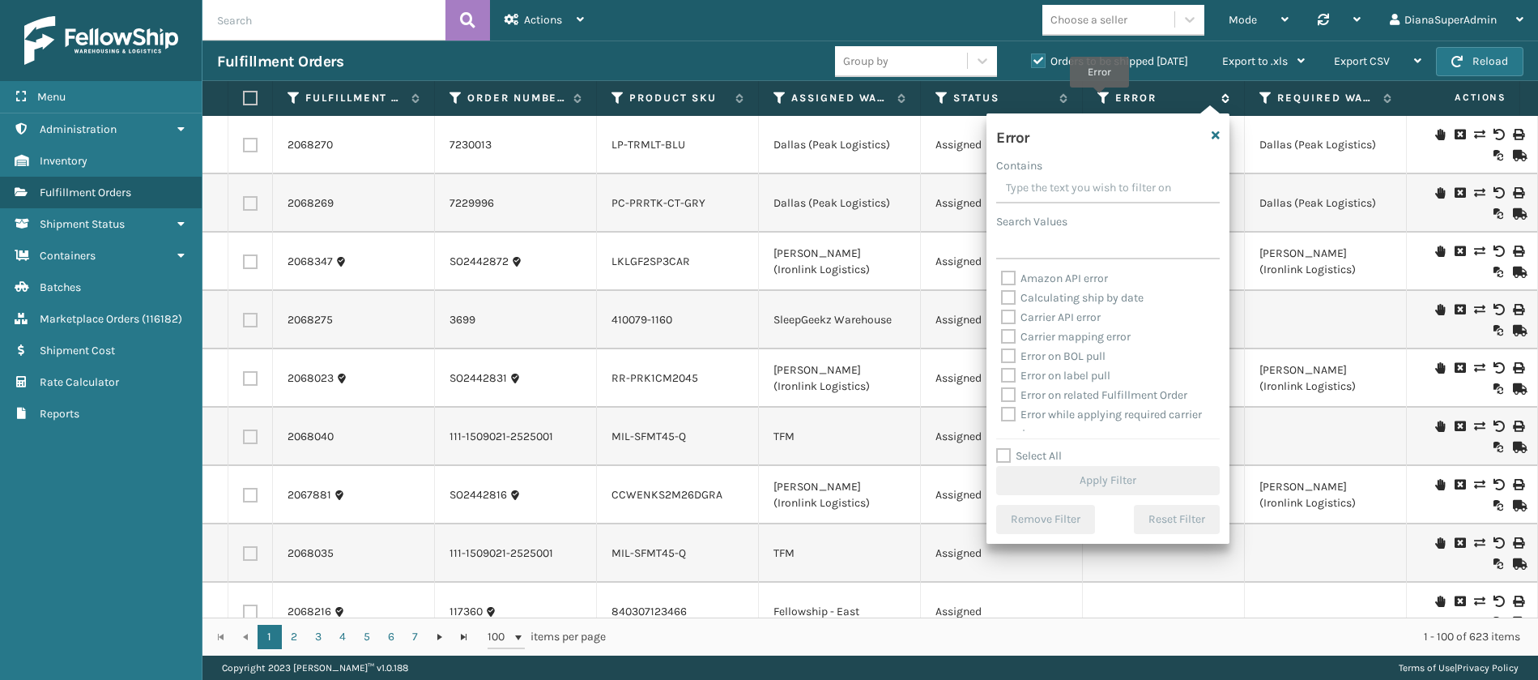
click at [1099, 98] on icon at bounding box center [1104, 98] width 13 height 15
click at [1002, 450] on label "Select All" at bounding box center [1029, 456] width 66 height 14
click at [1002, 448] on input "Select All" at bounding box center [1117, 447] width 243 height 2
checkbox input "true"
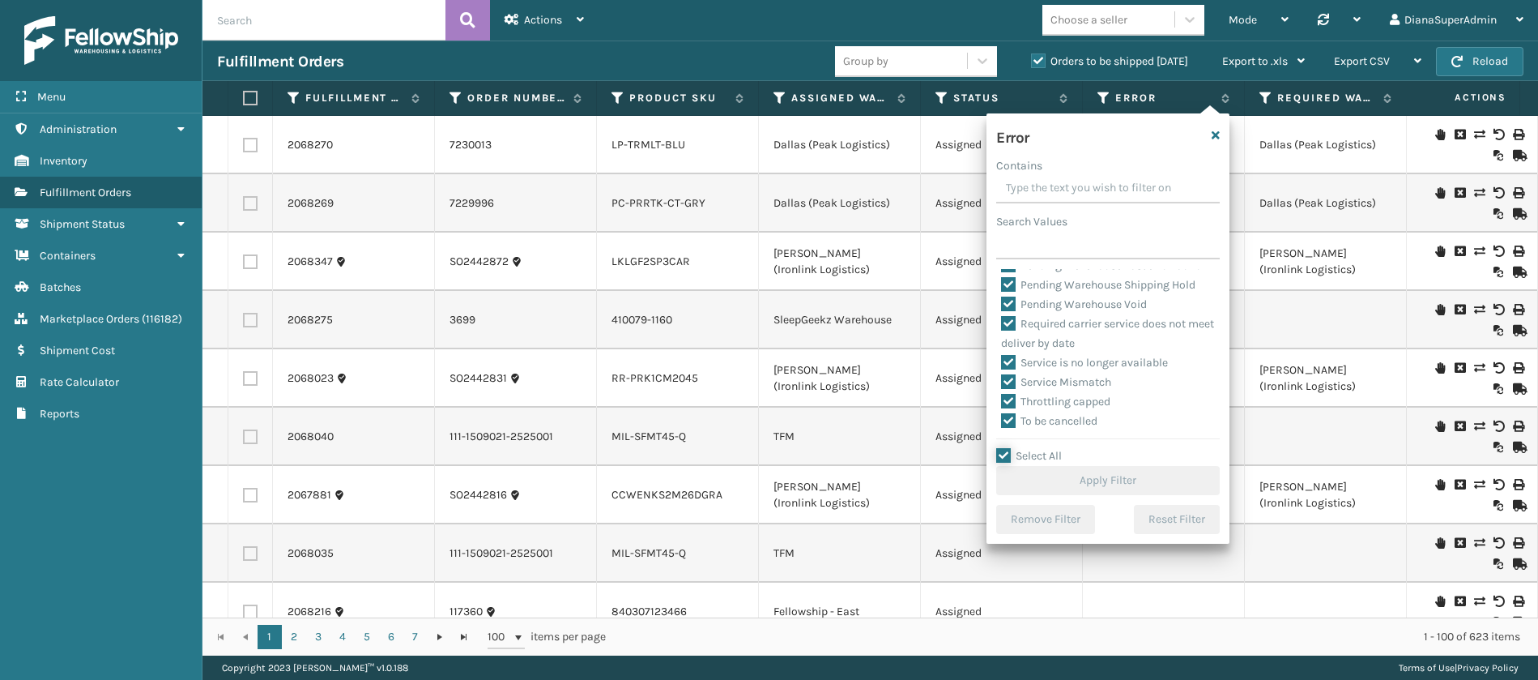
checkbox input "true"
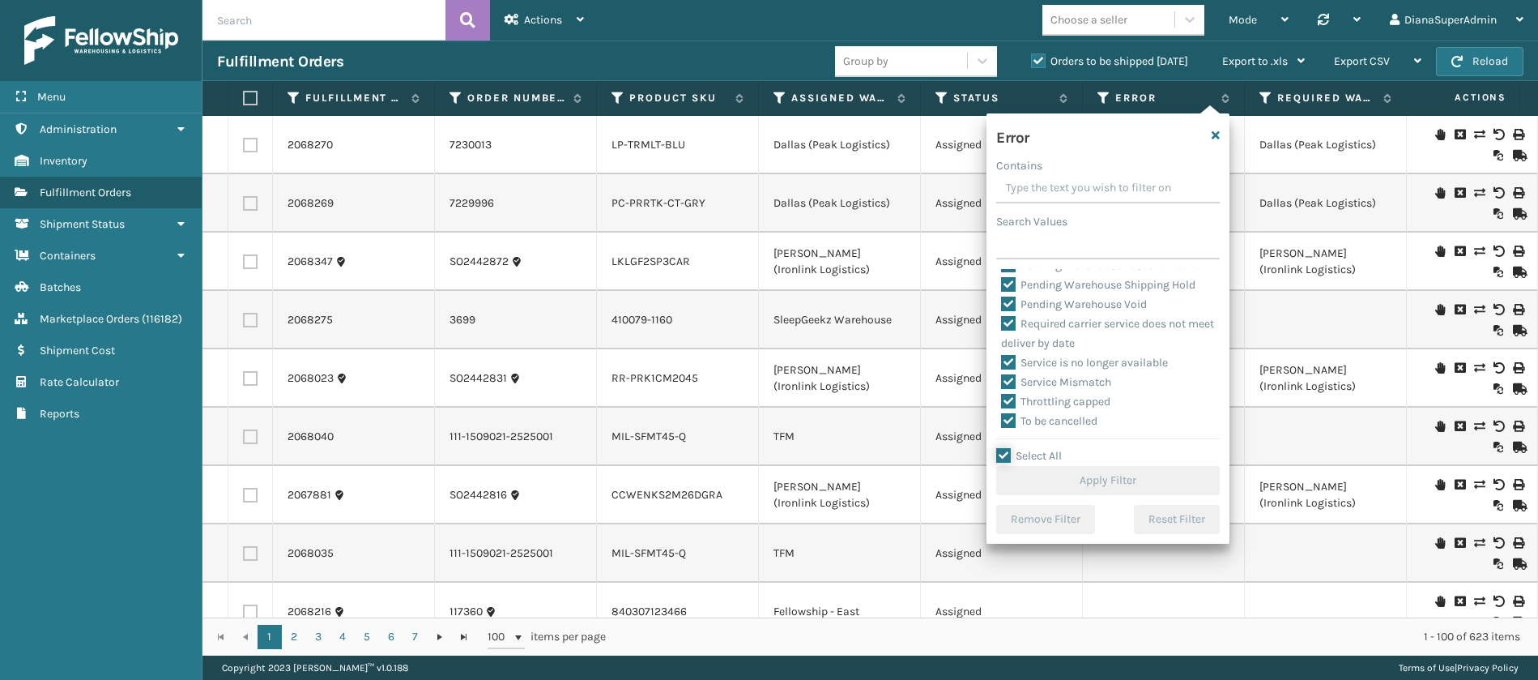
checkbox input "true"
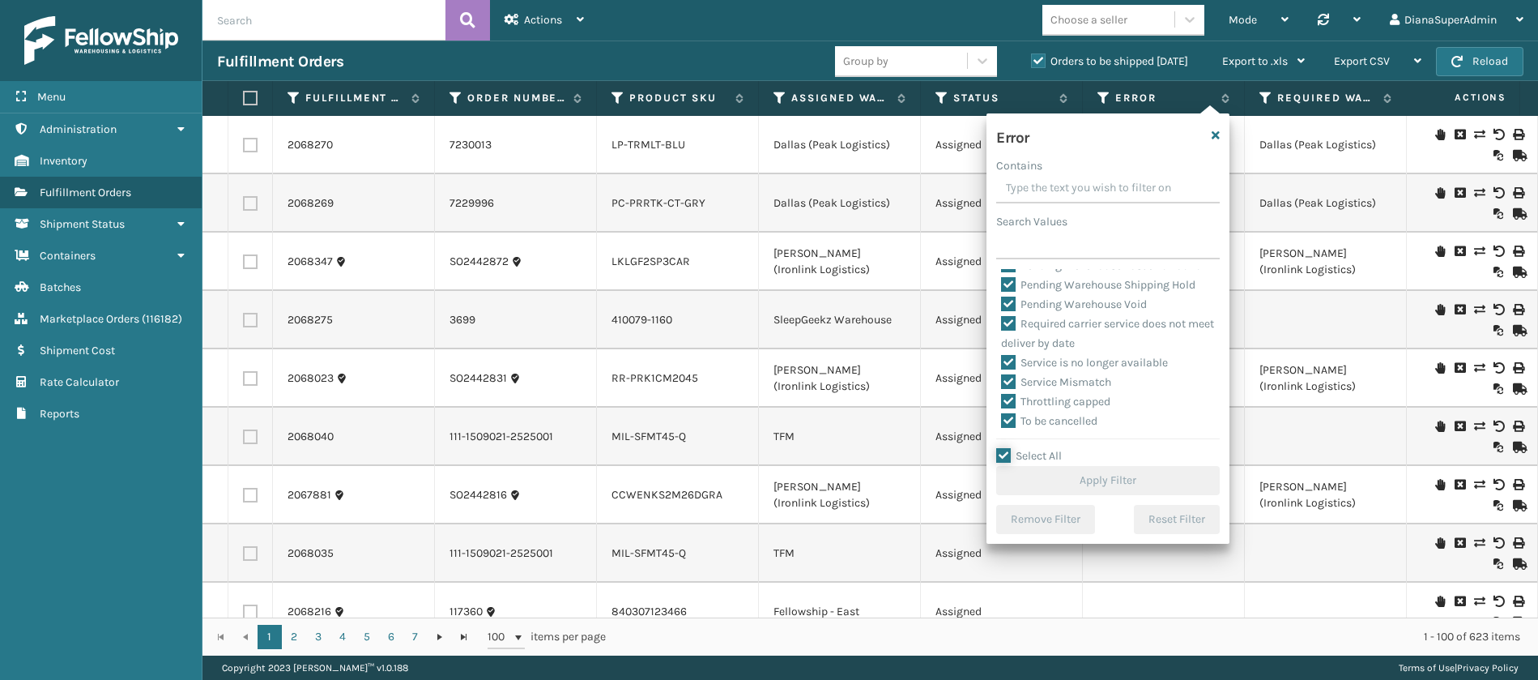
checkbox input "true"
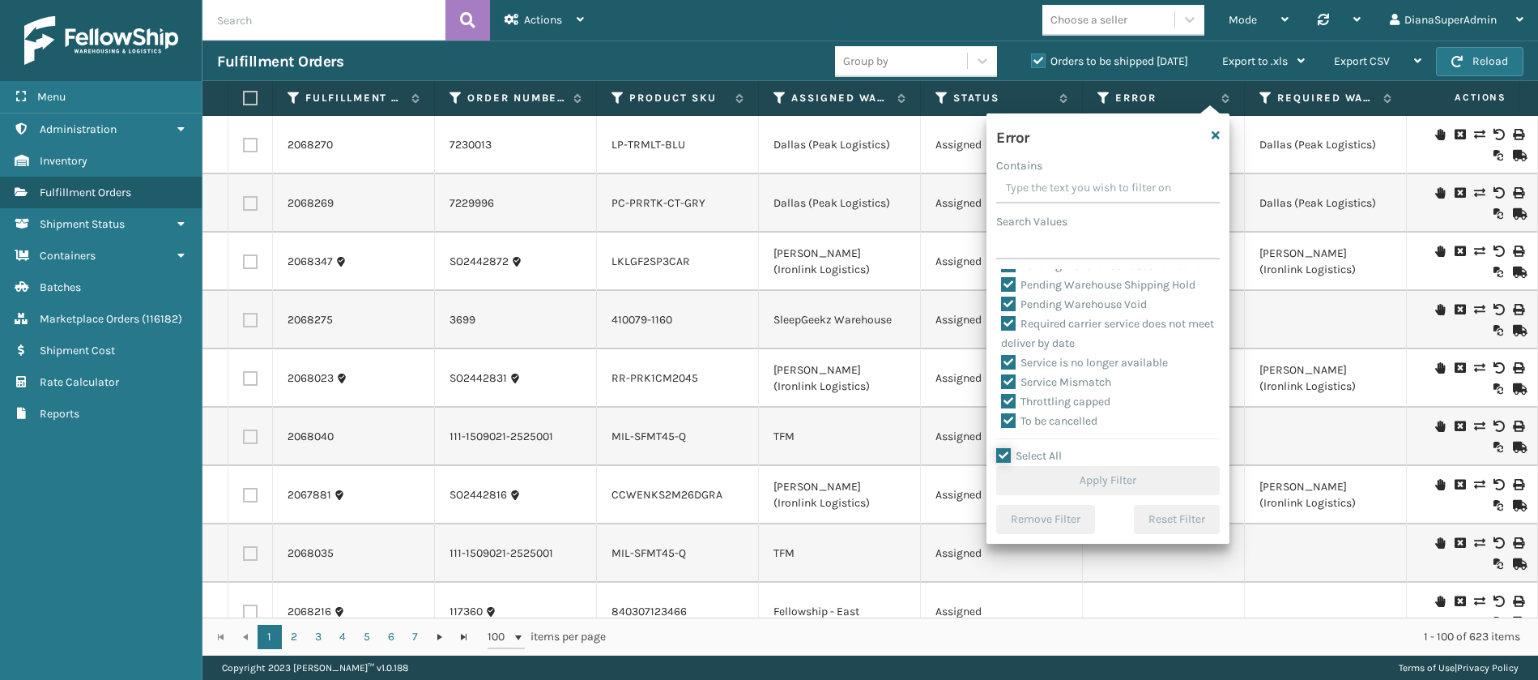
checkbox input "true"
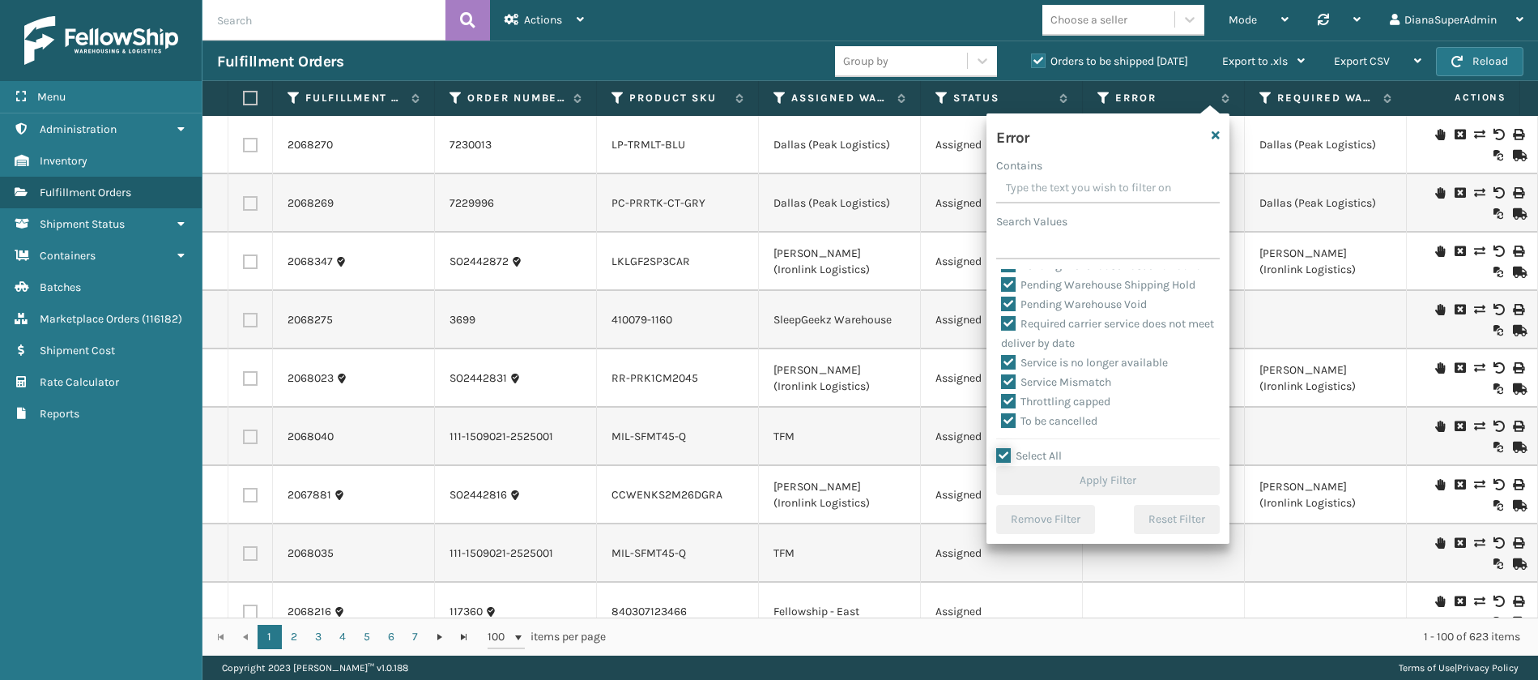
checkbox input "true"
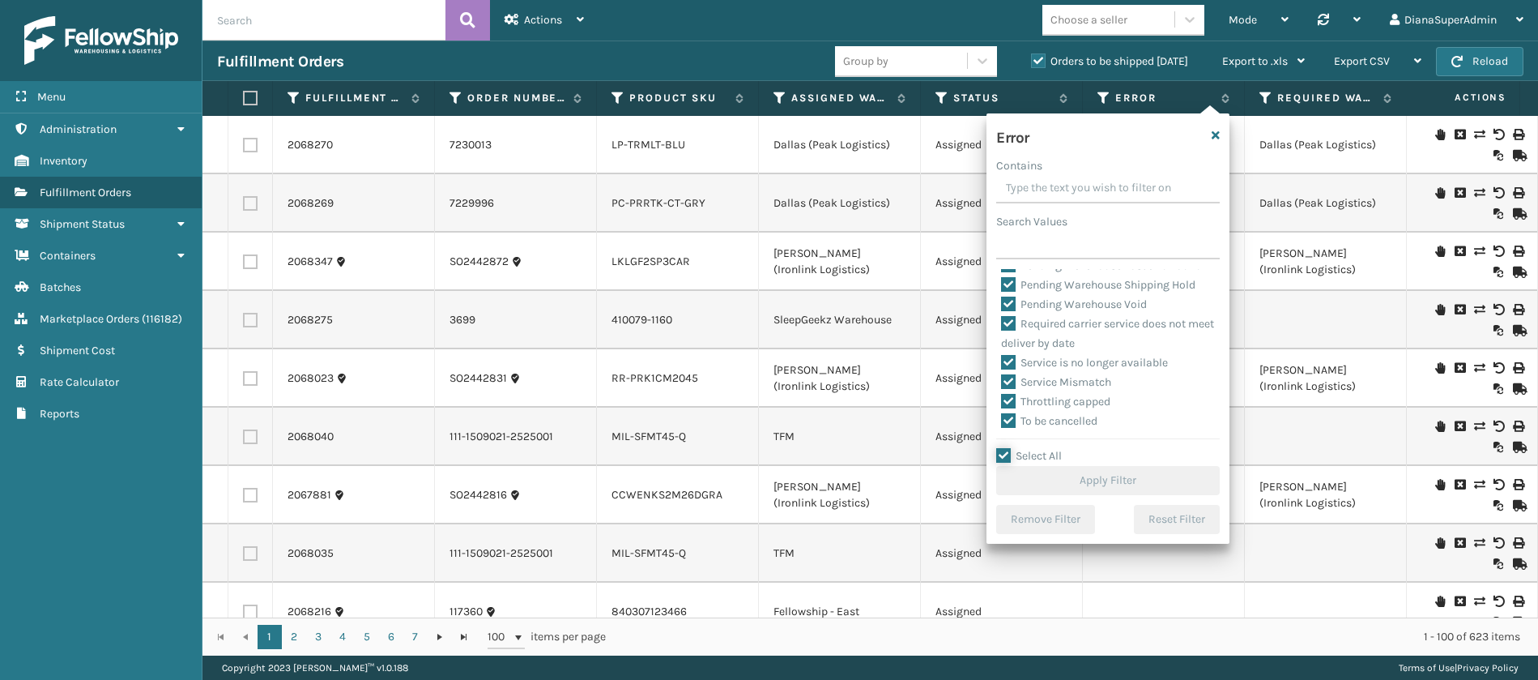
checkbox input "true"
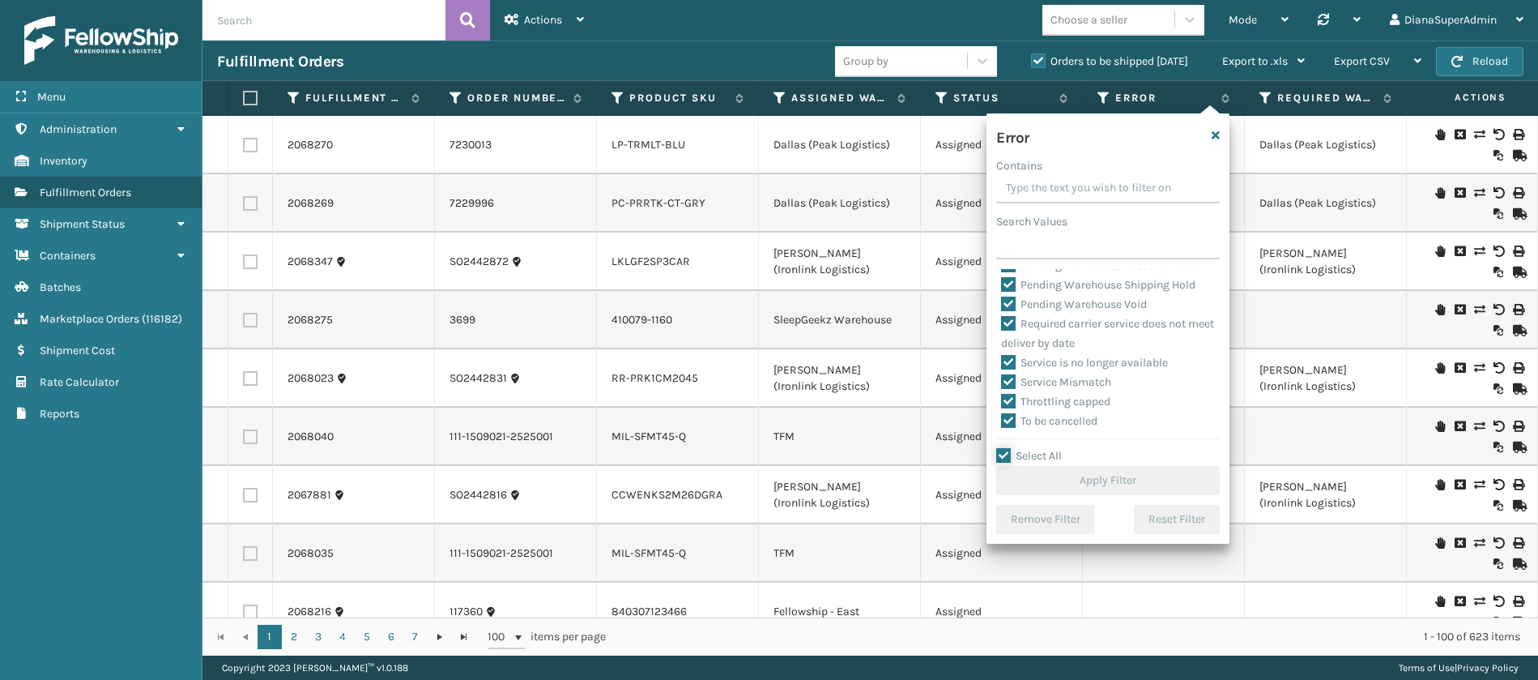
checkbox input "true"
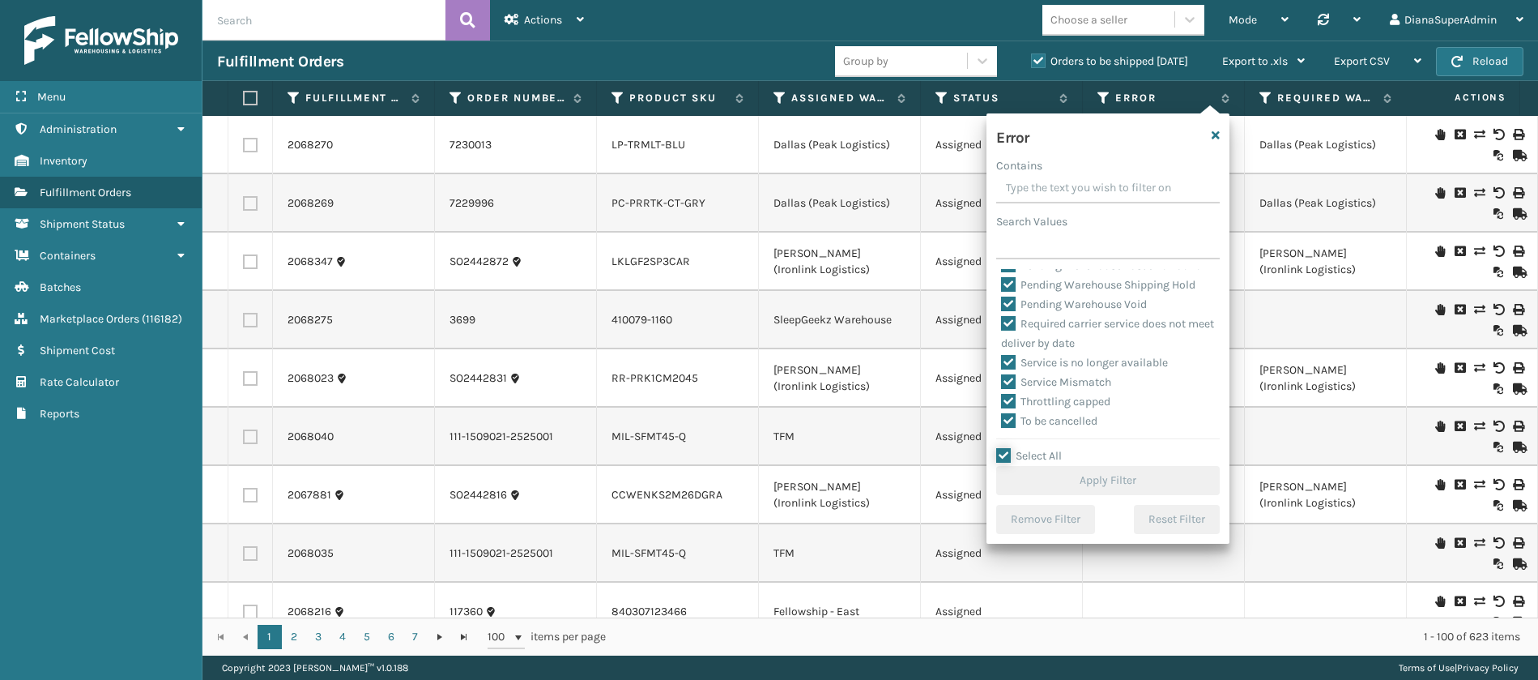
checkbox input "true"
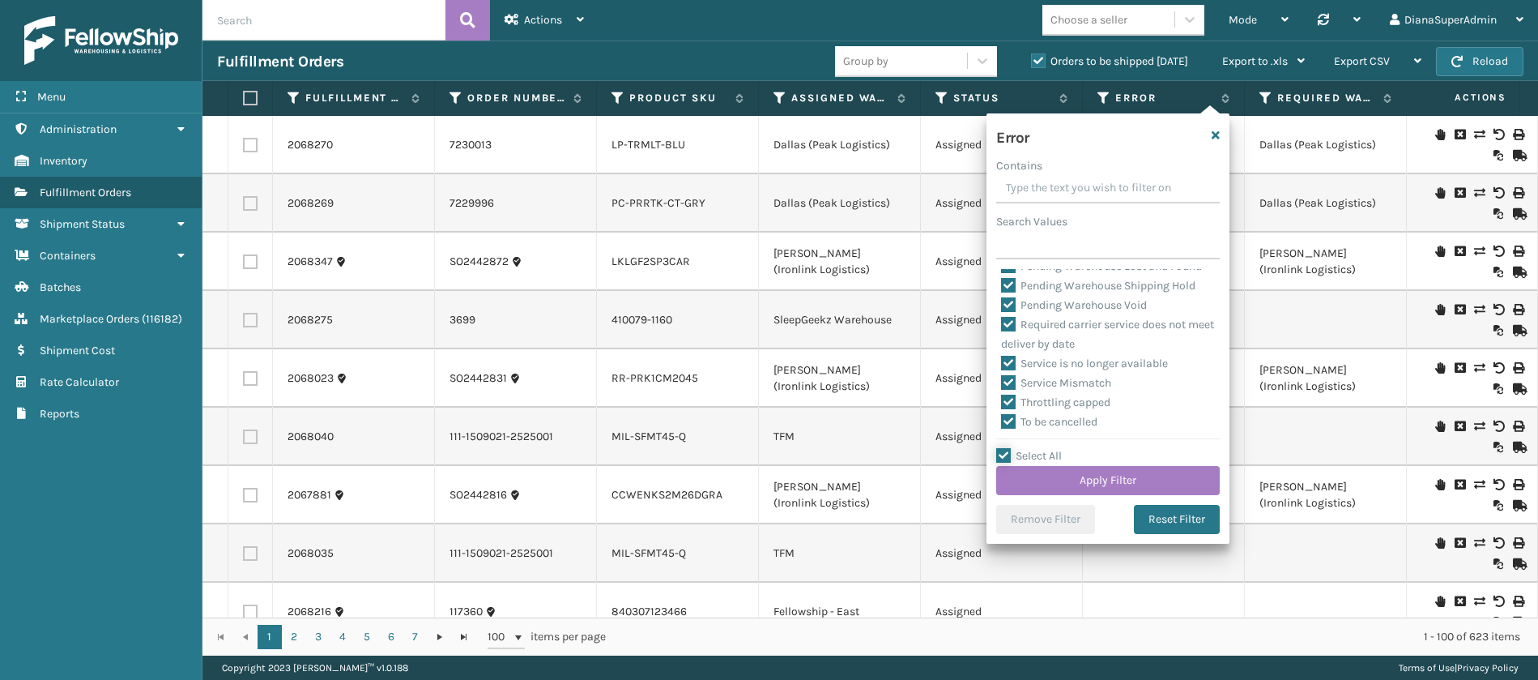
scroll to position [680, 0]
click at [1002, 324] on label "Pending Warehouse Void" at bounding box center [1074, 317] width 146 height 14
click at [1002, 318] on input "Pending Warehouse Void" at bounding box center [1001, 313] width 1 height 11
checkbox input "false"
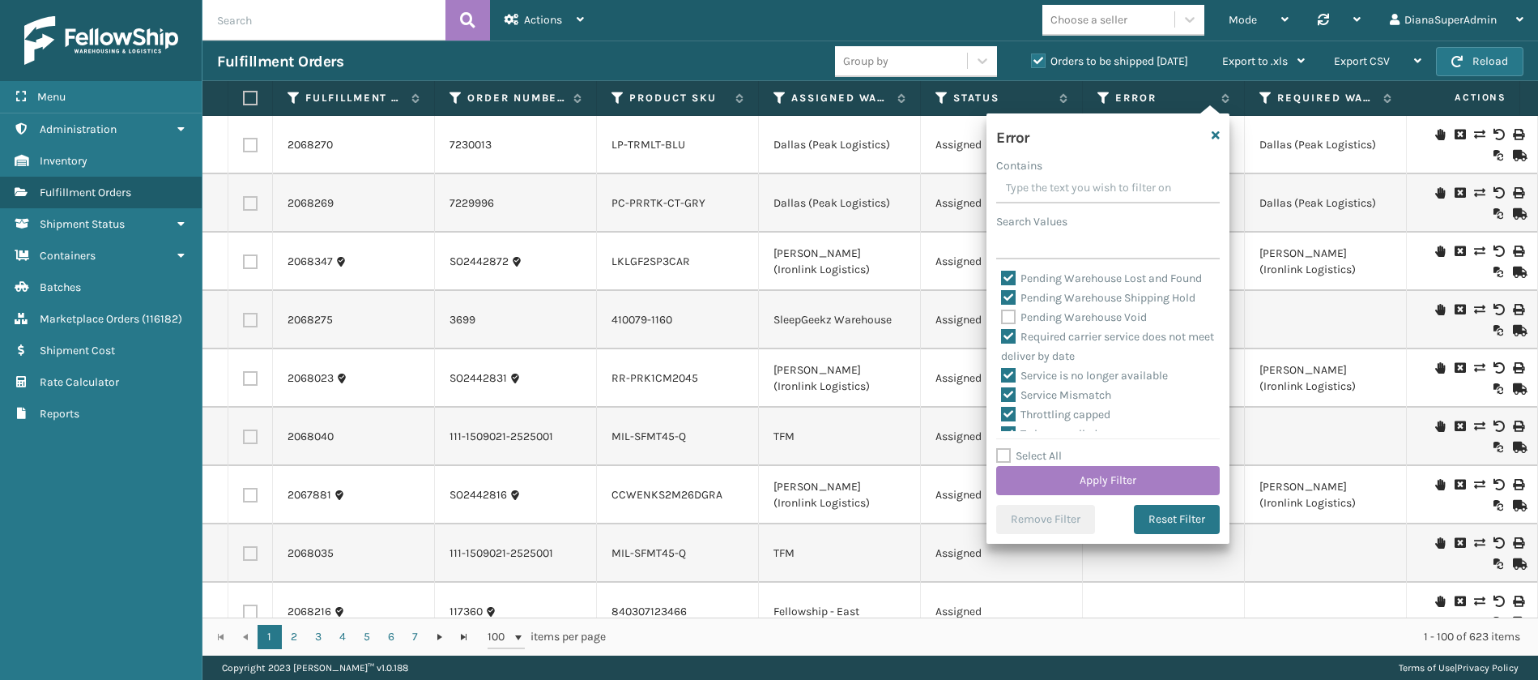
click at [1005, 305] on label "Pending Warehouse Shipping Hold" at bounding box center [1098, 298] width 194 height 14
click at [1002, 299] on input "Pending Warehouse Shipping Hold" at bounding box center [1001, 293] width 1 height 11
checkbox input "false"
click at [1010, 285] on label "Pending Warehouse Lost and Found" at bounding box center [1101, 278] width 201 height 14
click at [1002, 279] on input "Pending Warehouse Lost and Found" at bounding box center [1001, 274] width 1 height 11
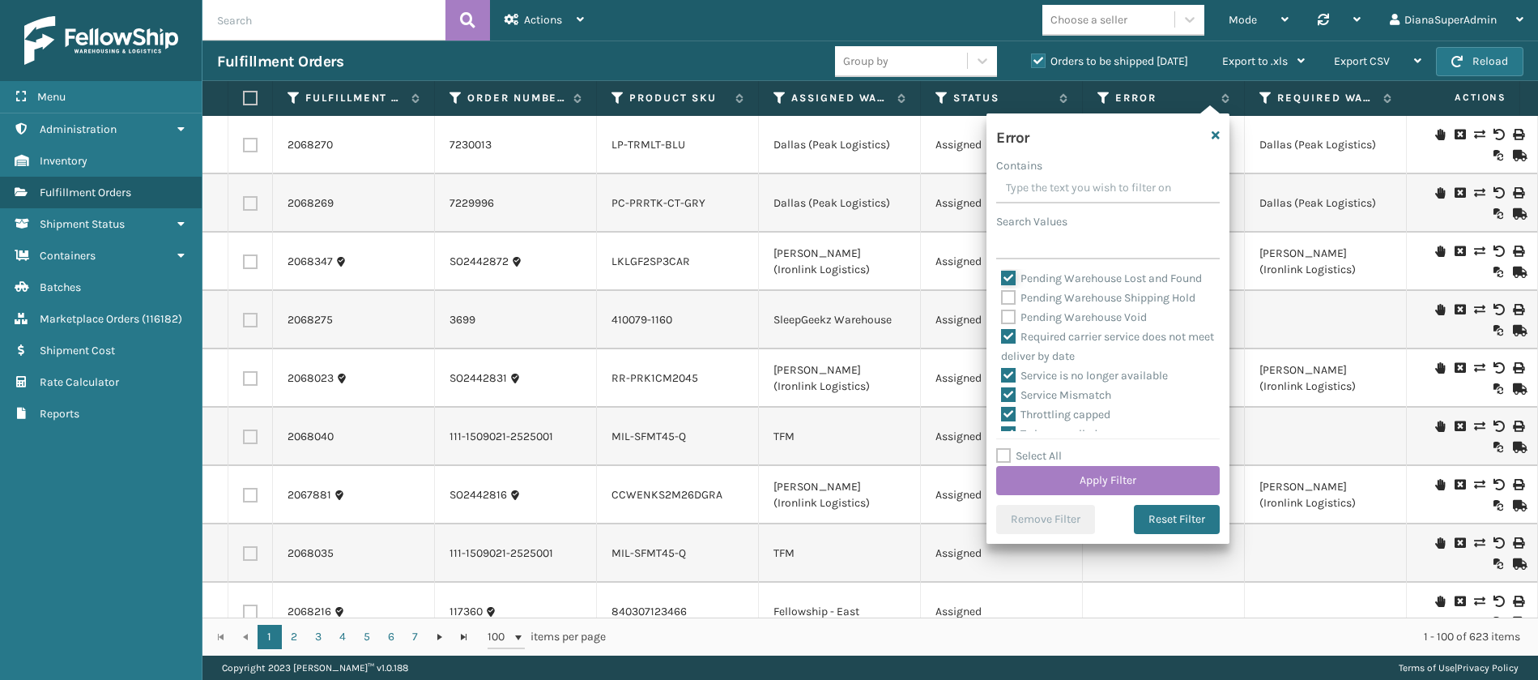
checkbox input "false"
click at [1011, 266] on label "Pending Technical Issue" at bounding box center [1071, 259] width 140 height 14
click at [1002, 260] on input "Pending Technical Issue" at bounding box center [1001, 254] width 1 height 11
checkbox input "false"
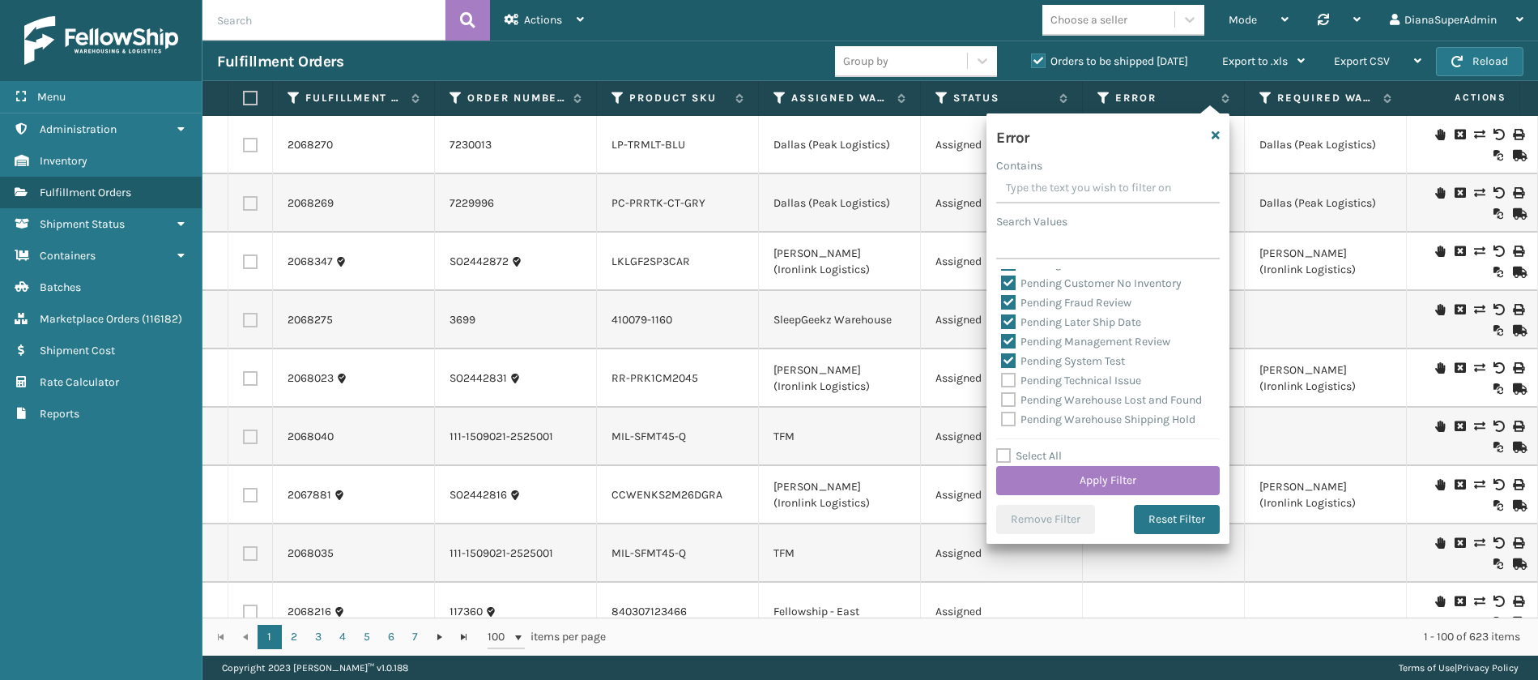
click at [1011, 368] on label "Pending System Test" at bounding box center [1063, 361] width 124 height 14
click at [1002, 362] on input "Pending System Test" at bounding box center [1001, 357] width 1 height 11
checkbox input "false"
click at [1011, 348] on label "Pending Management Review" at bounding box center [1085, 342] width 169 height 14
click at [1002, 343] on input "Pending Management Review" at bounding box center [1001, 337] width 1 height 11
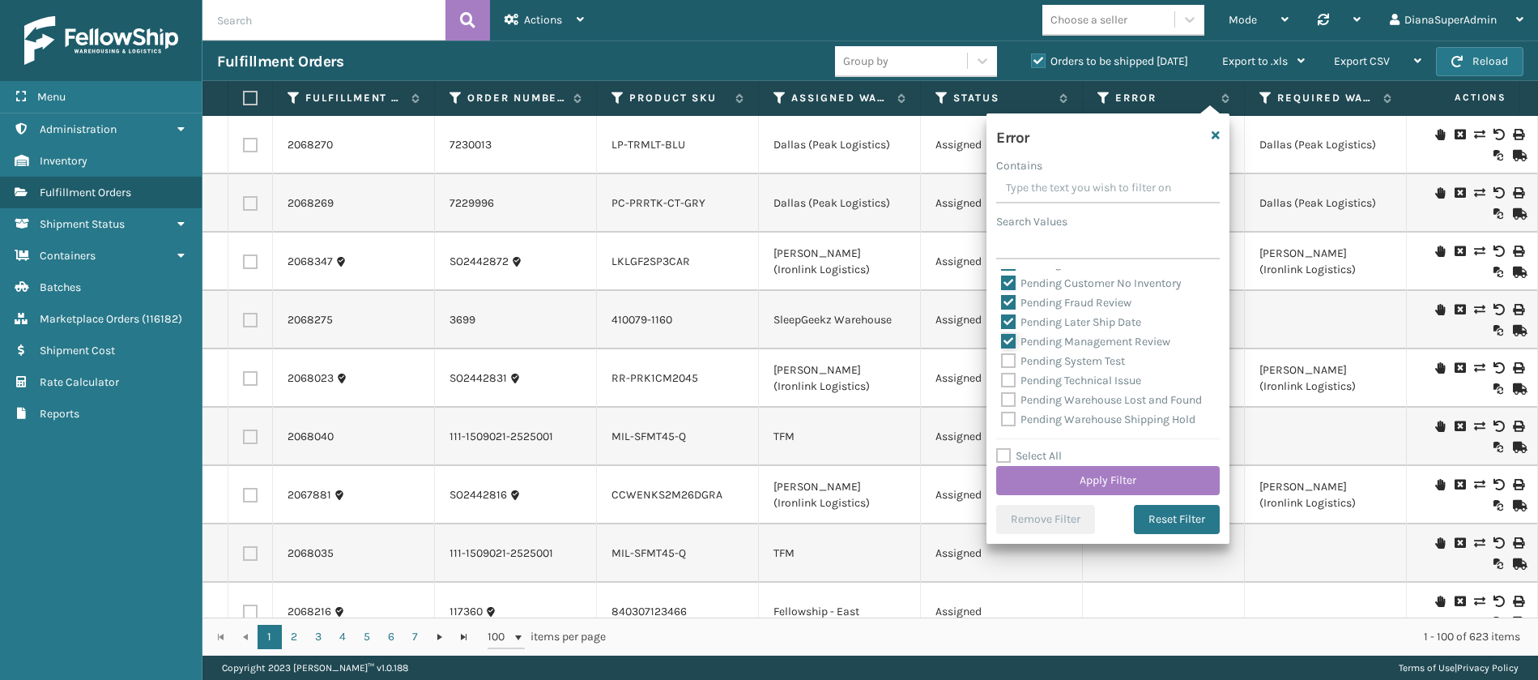
checkbox input "false"
click at [1011, 329] on label "Pending Later Ship Date" at bounding box center [1071, 322] width 140 height 14
click at [1002, 323] on input "Pending Later Ship Date" at bounding box center [1001, 318] width 1 height 11
checkbox input "false"
click at [1011, 309] on label "Pending Fraud Review" at bounding box center [1066, 303] width 130 height 14
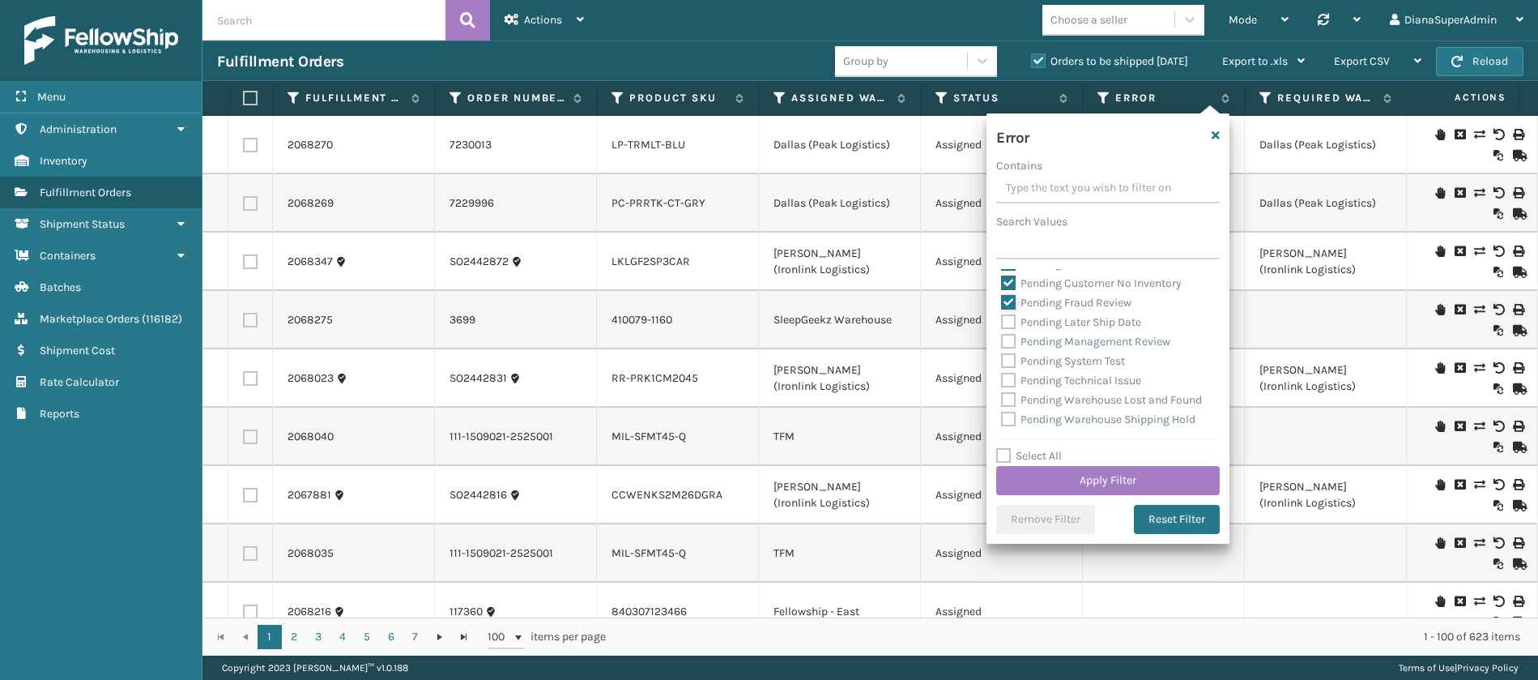
click at [1002, 304] on input "Pending Fraud Review" at bounding box center [1001, 298] width 1 height 11
checkbox input "false"
click at [1011, 290] on label "Pending Customer No Inventory" at bounding box center [1091, 283] width 181 height 14
click at [1002, 284] on input "Pending Customer No Inventory" at bounding box center [1001, 279] width 1 height 11
checkbox input "false"
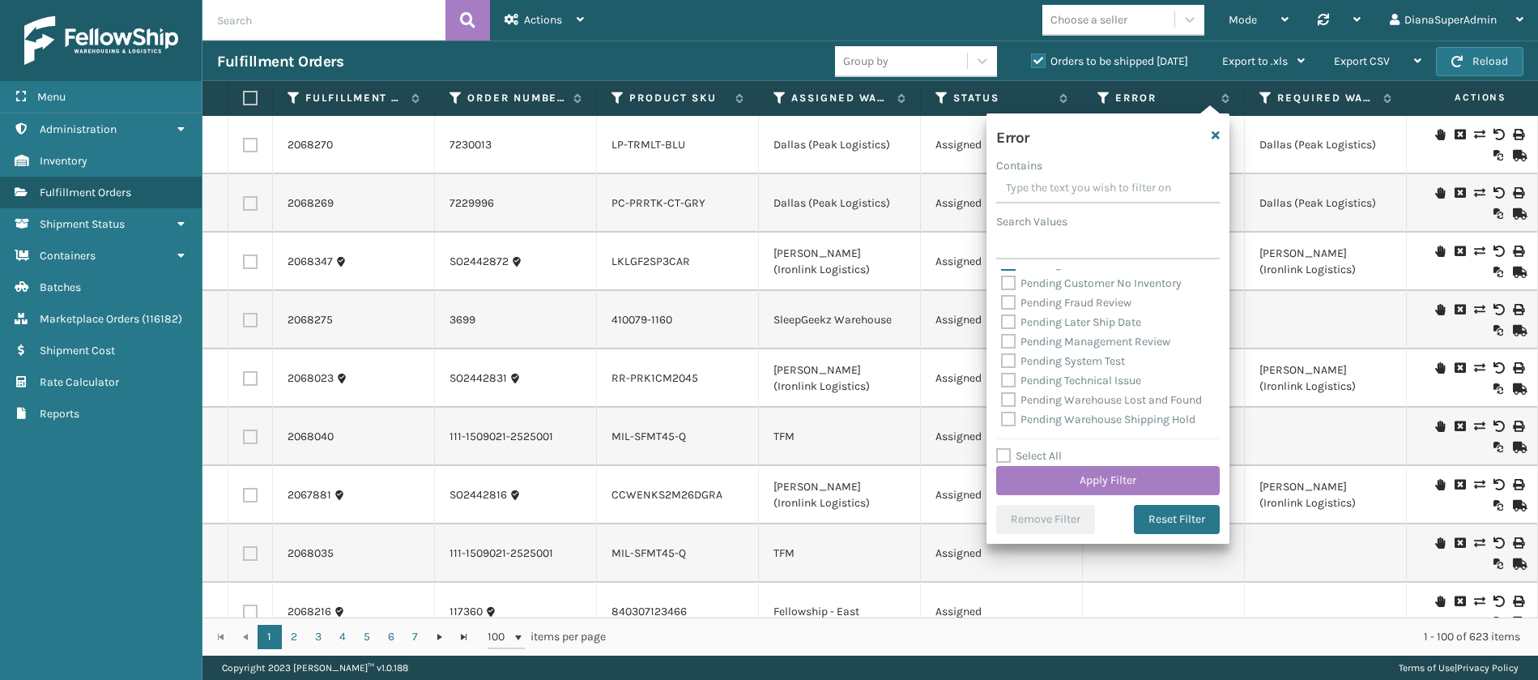
click at [1011, 271] on label "Pending Customer Label Issue" at bounding box center [1087, 264] width 173 height 14
click at [1002, 265] on input "Pending Customer Label Issue" at bounding box center [1001, 259] width 1 height 11
checkbox input "false"
click at [1009, 364] on label "Pending Customer Expensive Service" at bounding box center [1104, 371] width 206 height 14
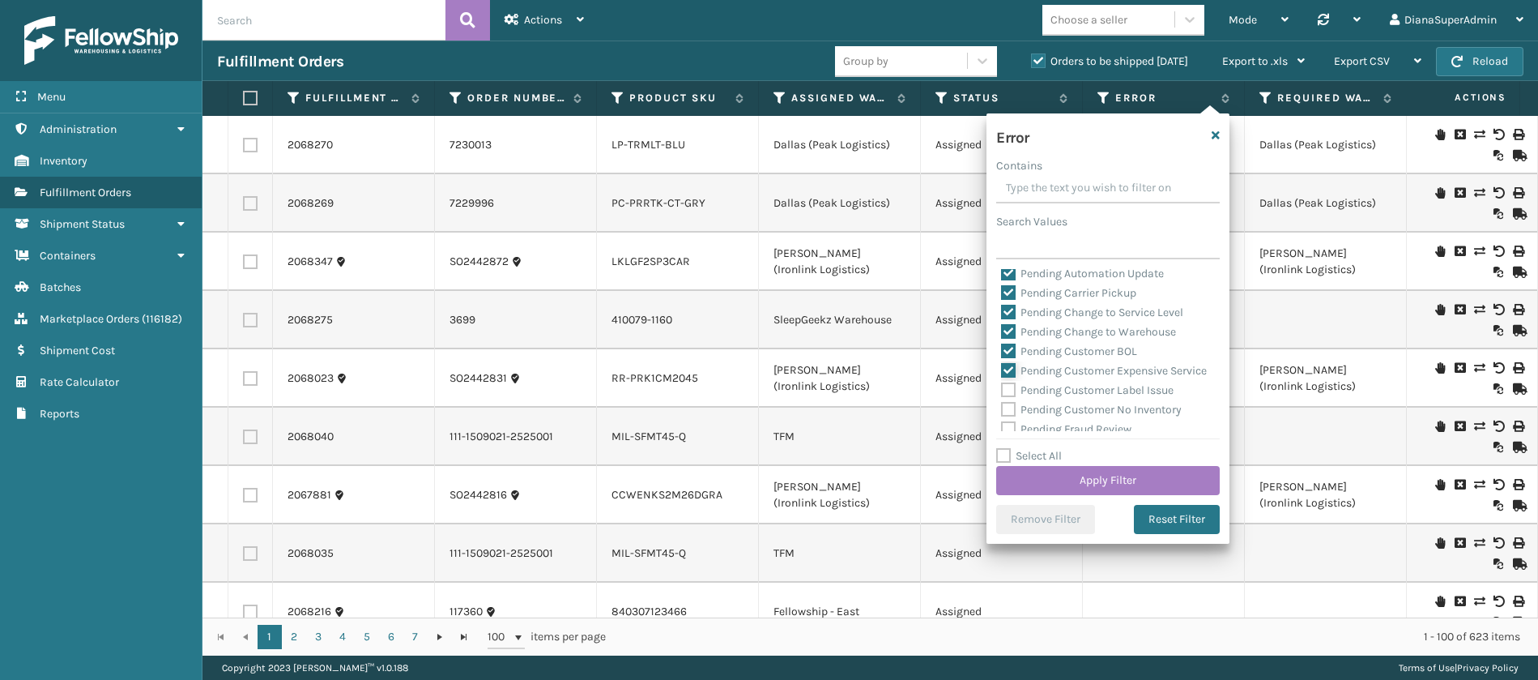
click at [1002, 362] on input "Pending Customer Expensive Service" at bounding box center [1001, 366] width 1 height 11
checkbox input "false"
click at [1009, 351] on label "Pending Customer BOL" at bounding box center [1069, 351] width 136 height 14
click at [1002, 351] on input "Pending Customer BOL" at bounding box center [1001, 347] width 1 height 11
checkbox input "false"
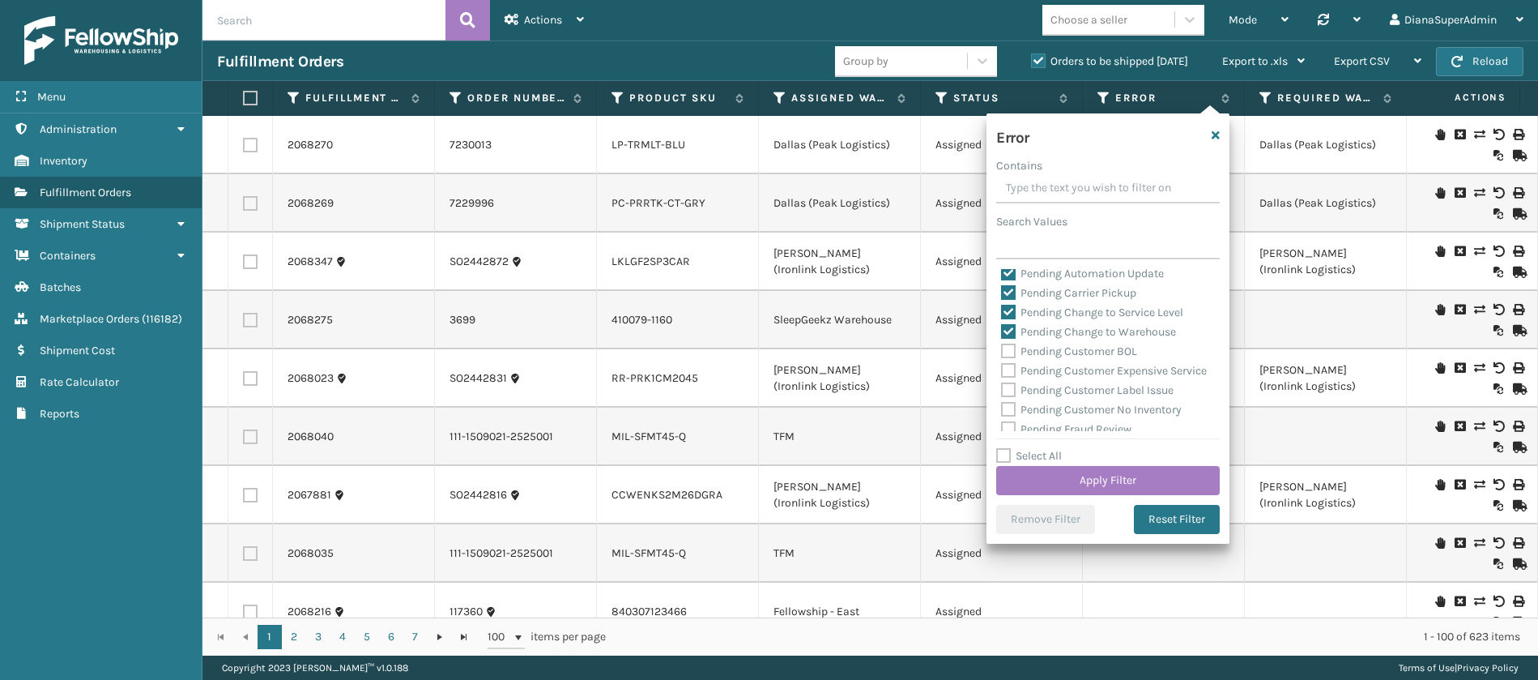
click at [1009, 327] on label "Pending Change to Warehouse" at bounding box center [1088, 332] width 175 height 14
click at [1002, 327] on input "Pending Change to Warehouse" at bounding box center [1001, 327] width 1 height 11
checkbox input "false"
click at [1009, 315] on label "Pending Change to Service Level" at bounding box center [1092, 312] width 182 height 14
click at [1002, 313] on input "Pending Change to Service Level" at bounding box center [1001, 308] width 1 height 11
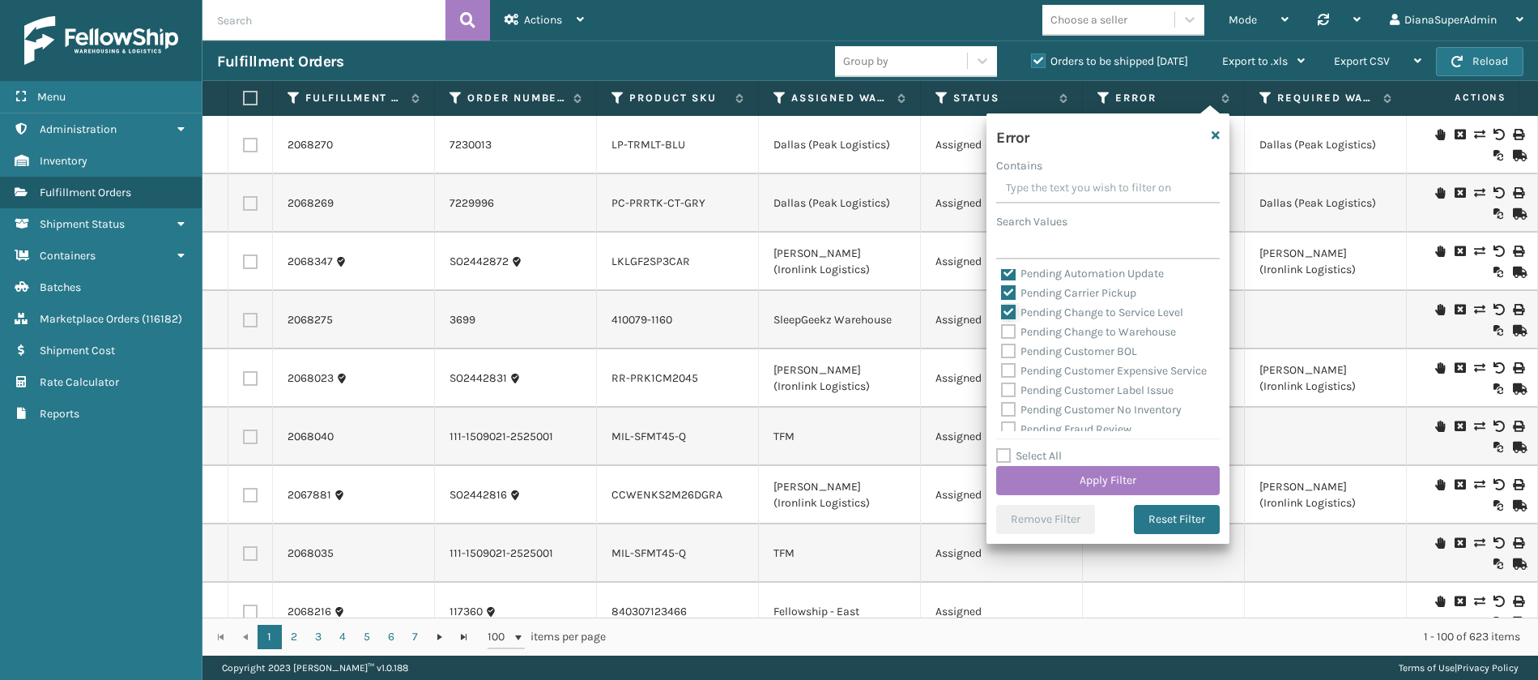
checkbox input "false"
click at [1009, 292] on label "Pending Carrier Pickup" at bounding box center [1068, 293] width 135 height 14
click at [1002, 292] on input "Pending Carrier Pickup" at bounding box center [1001, 289] width 1 height 11
checkbox input "false"
click at [1012, 273] on label "Pending Automation Update" at bounding box center [1082, 274] width 163 height 14
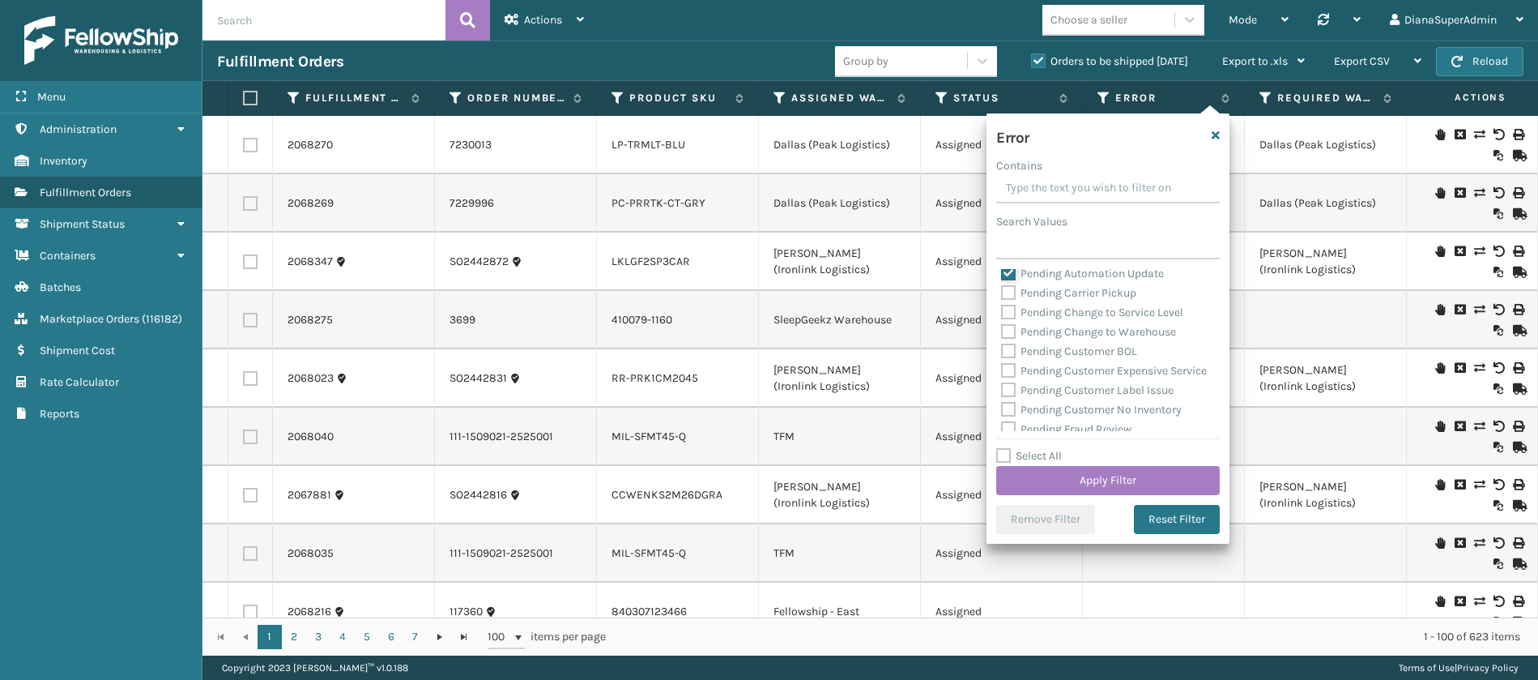
click at [1002, 273] on input "Pending Automation Update" at bounding box center [1001, 269] width 1 height 11
checkbox input "false"
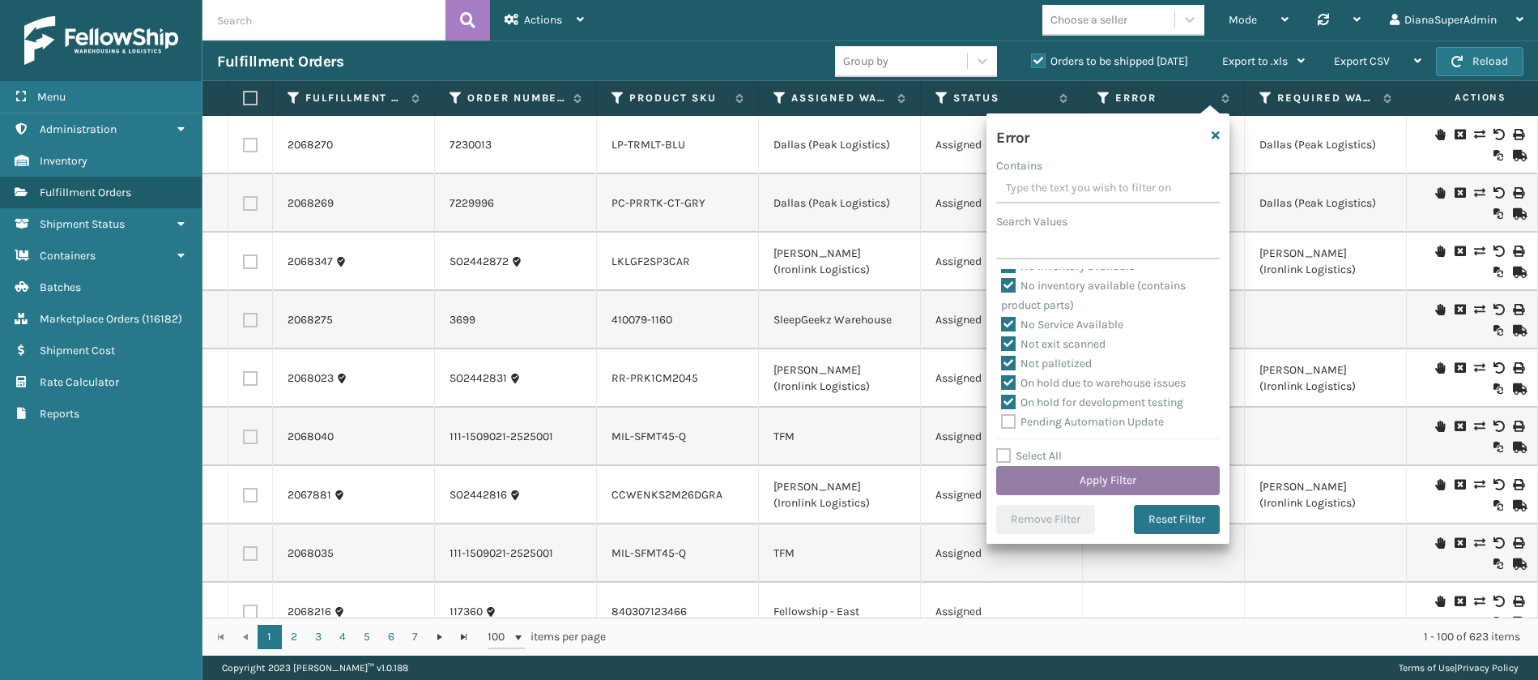
click at [1068, 474] on button "Apply Filter" at bounding box center [1108, 480] width 224 height 29
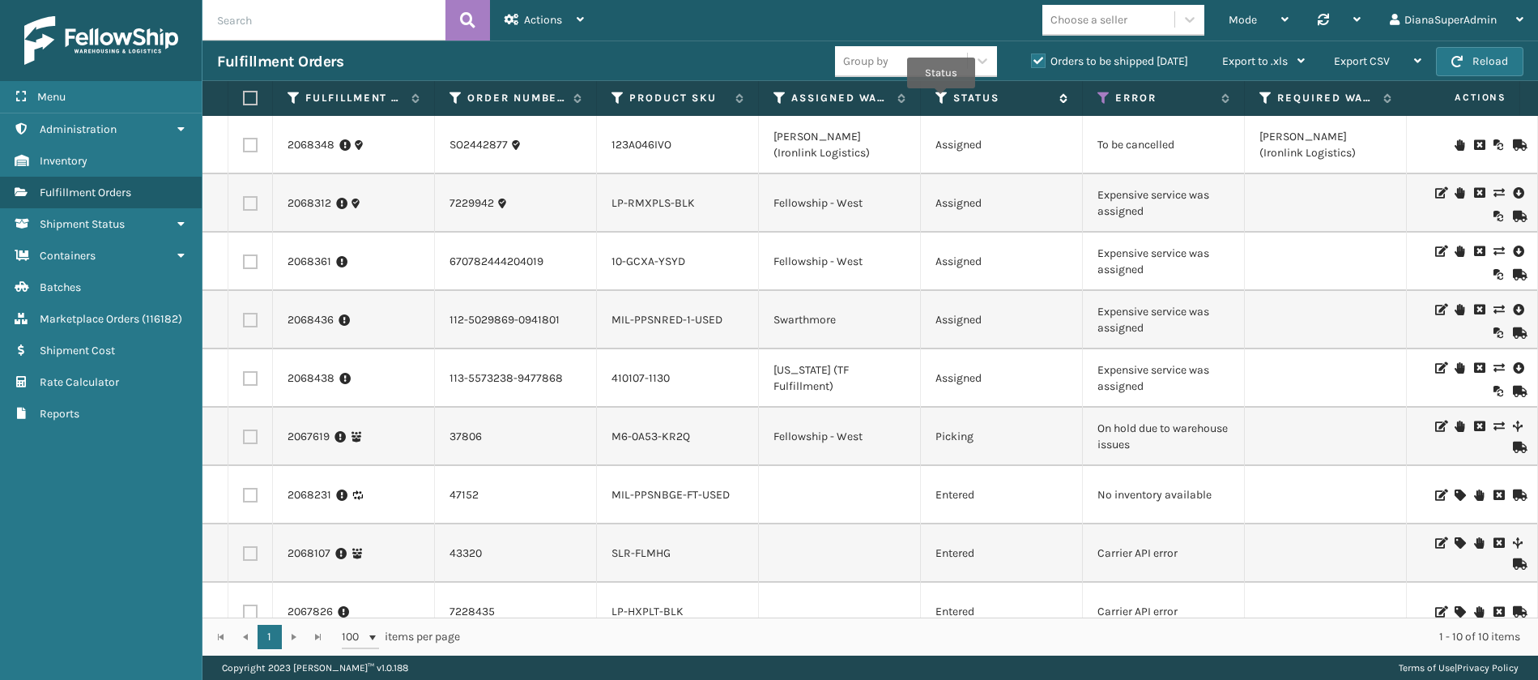
click at [941, 100] on icon at bounding box center [942, 98] width 13 height 15
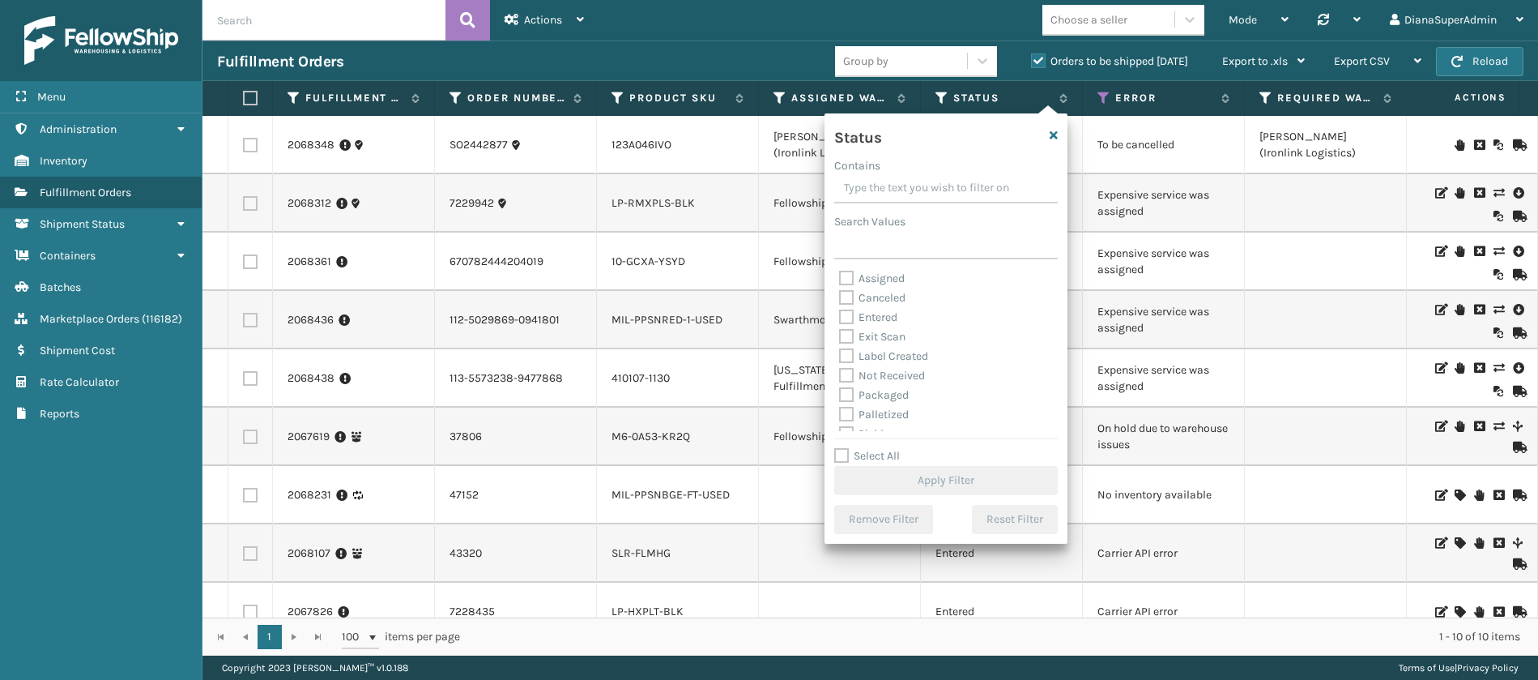
click at [849, 276] on label "Assigned" at bounding box center [872, 278] width 66 height 14
click at [840, 276] on input "Assigned" at bounding box center [839, 274] width 1 height 11
checkbox input "true"
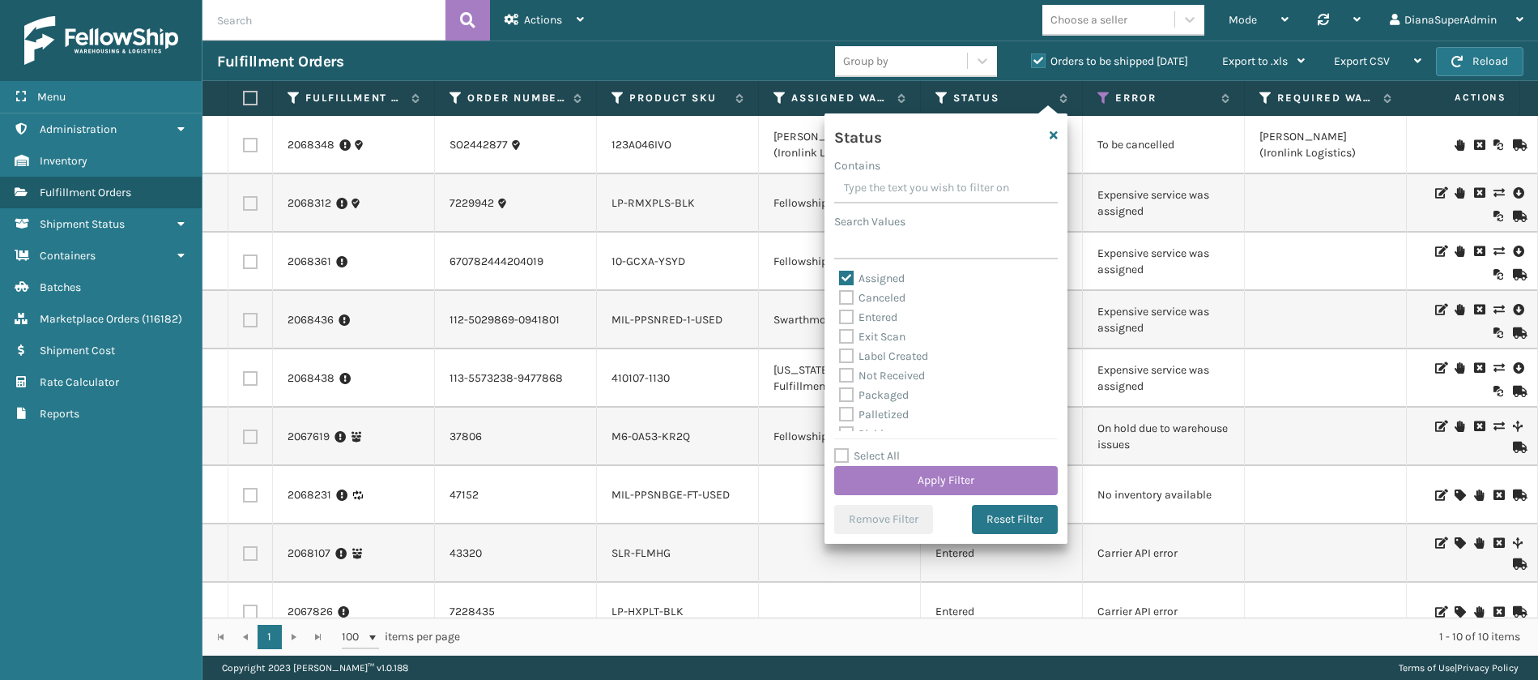
click at [849, 312] on label "Entered" at bounding box center [868, 317] width 58 height 14
click at [840, 312] on input "Entered" at bounding box center [839, 313] width 1 height 11
checkbox input "true"
click at [950, 484] on button "Apply Filter" at bounding box center [946, 480] width 224 height 29
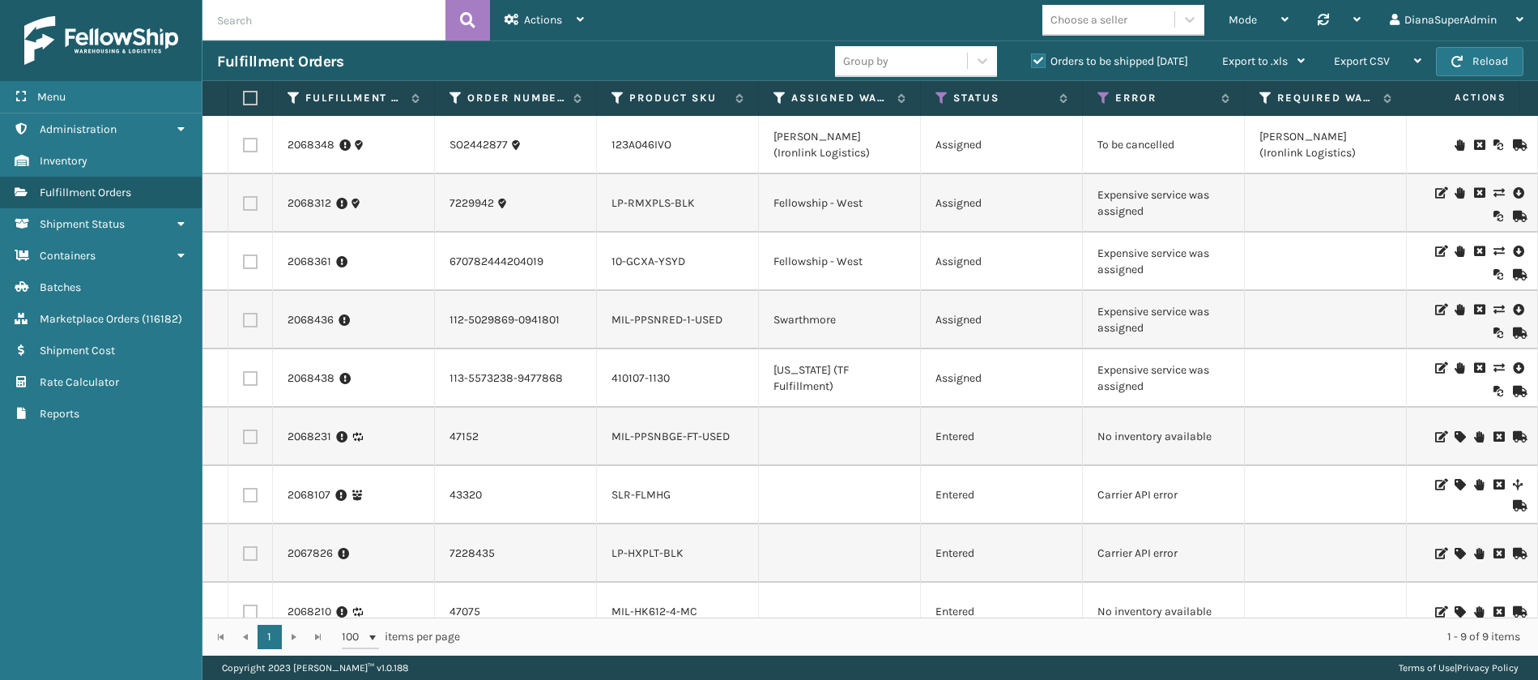
click at [1041, 59] on label "Orders to be shipped [DATE]" at bounding box center [1109, 61] width 157 height 14
click at [1032, 59] on input "Orders to be shipped [DATE]" at bounding box center [1031, 57] width 1 height 11
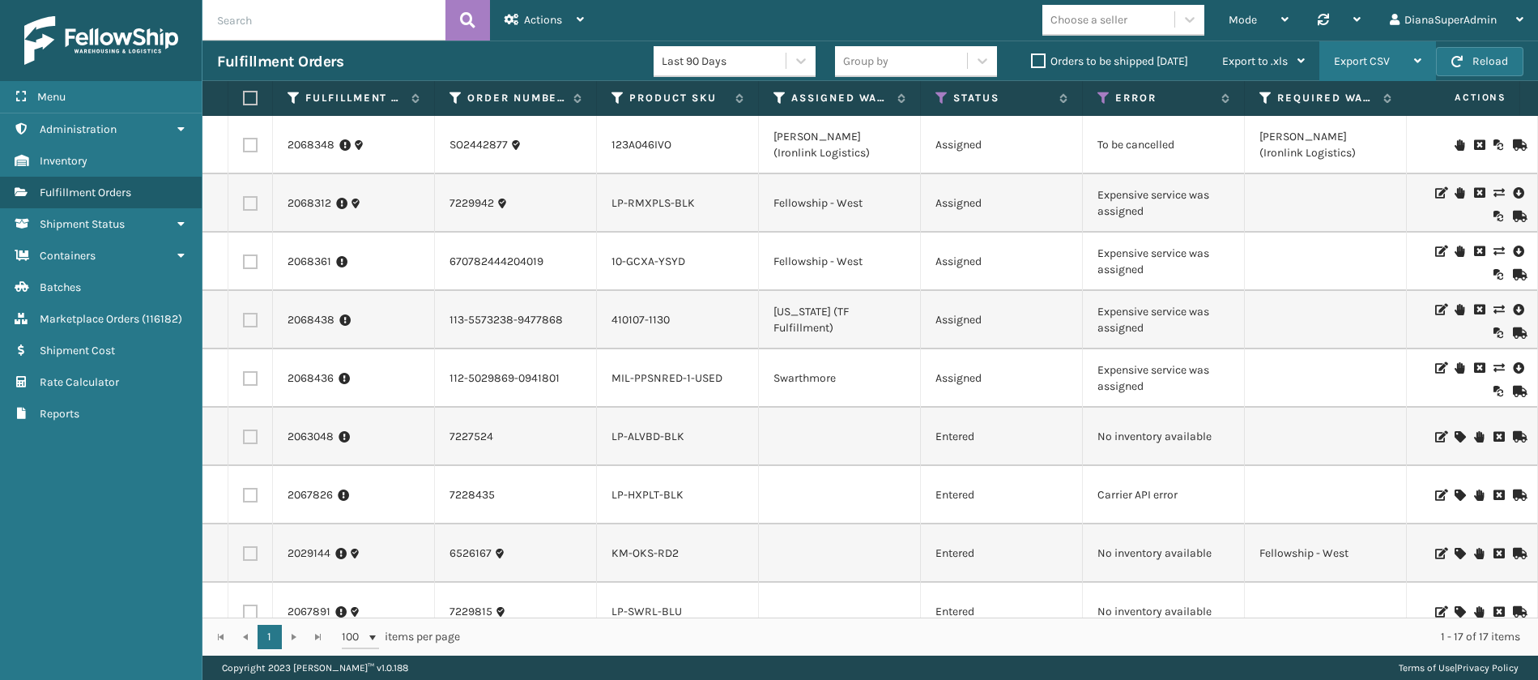
click at [1395, 58] on div "Export CSV" at bounding box center [1377, 61] width 87 height 41
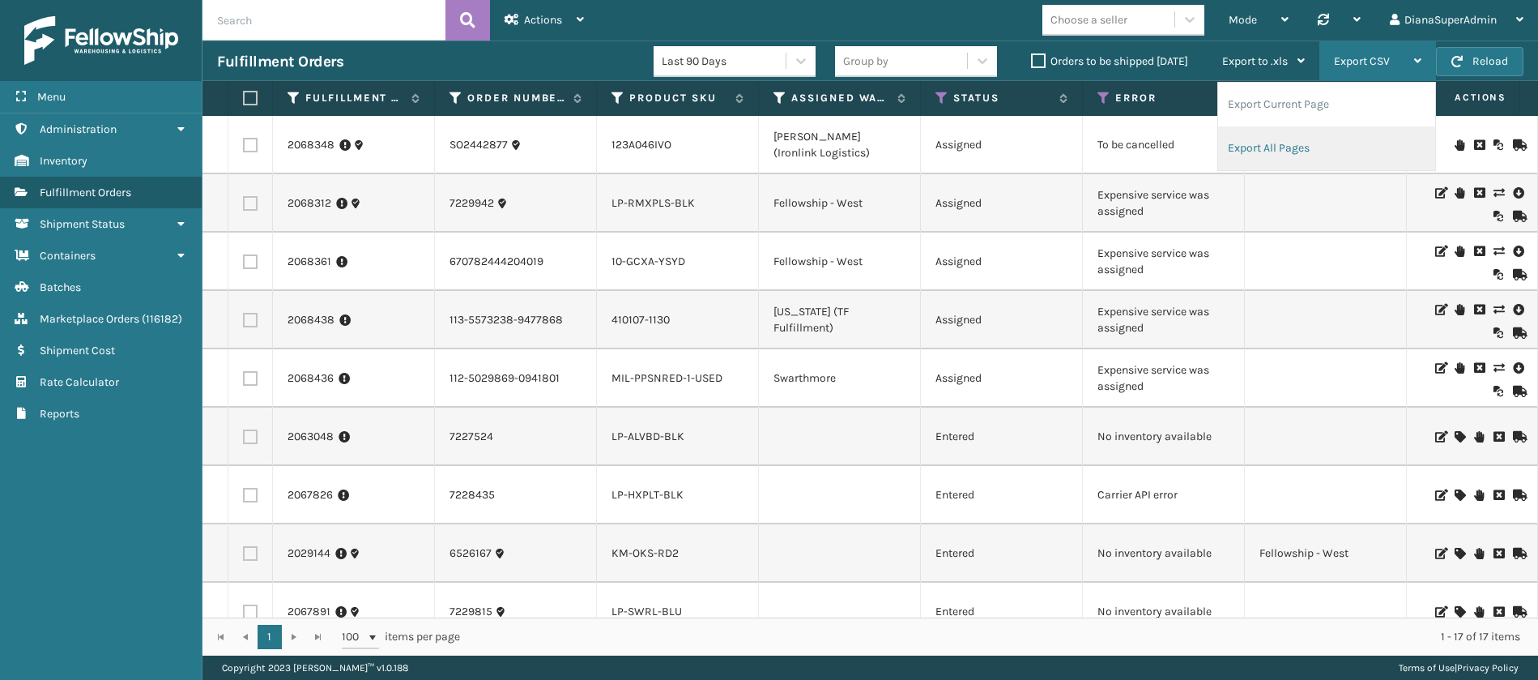
click at [1292, 143] on li "Export All Pages" at bounding box center [1326, 148] width 217 height 44
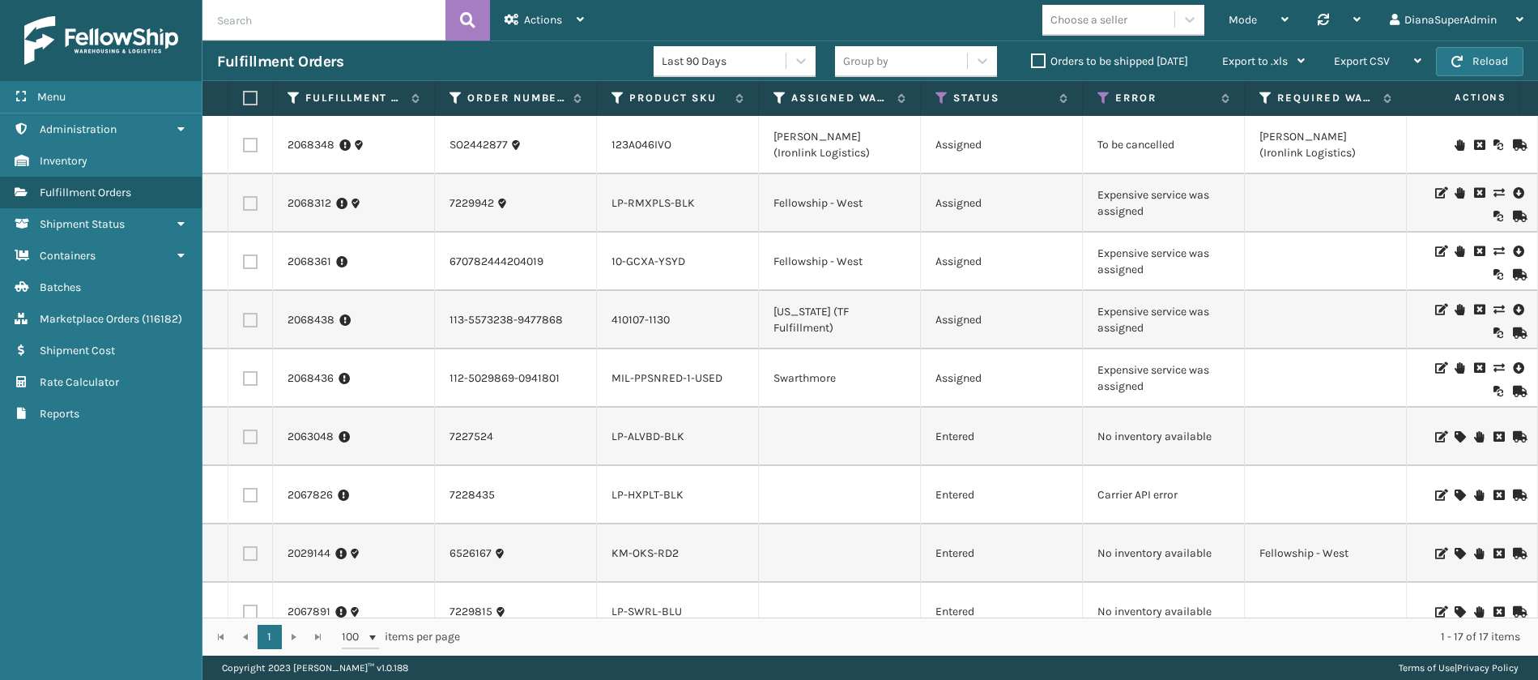
click at [1039, 58] on label "Orders to be shipped [DATE]" at bounding box center [1109, 61] width 157 height 14
click at [1032, 58] on input "Orders to be shipped [DATE]" at bounding box center [1031, 57] width 1 height 11
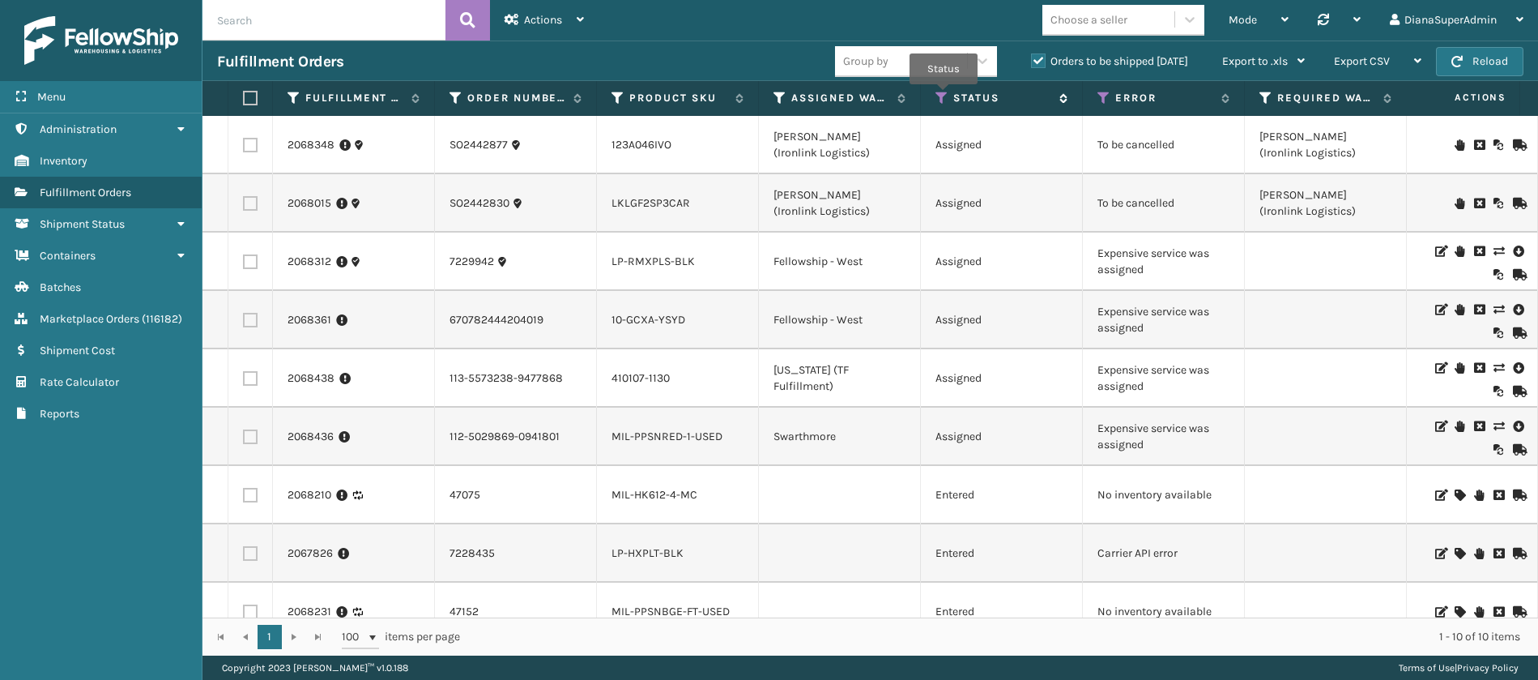
click at [943, 96] on icon at bounding box center [942, 98] width 13 height 15
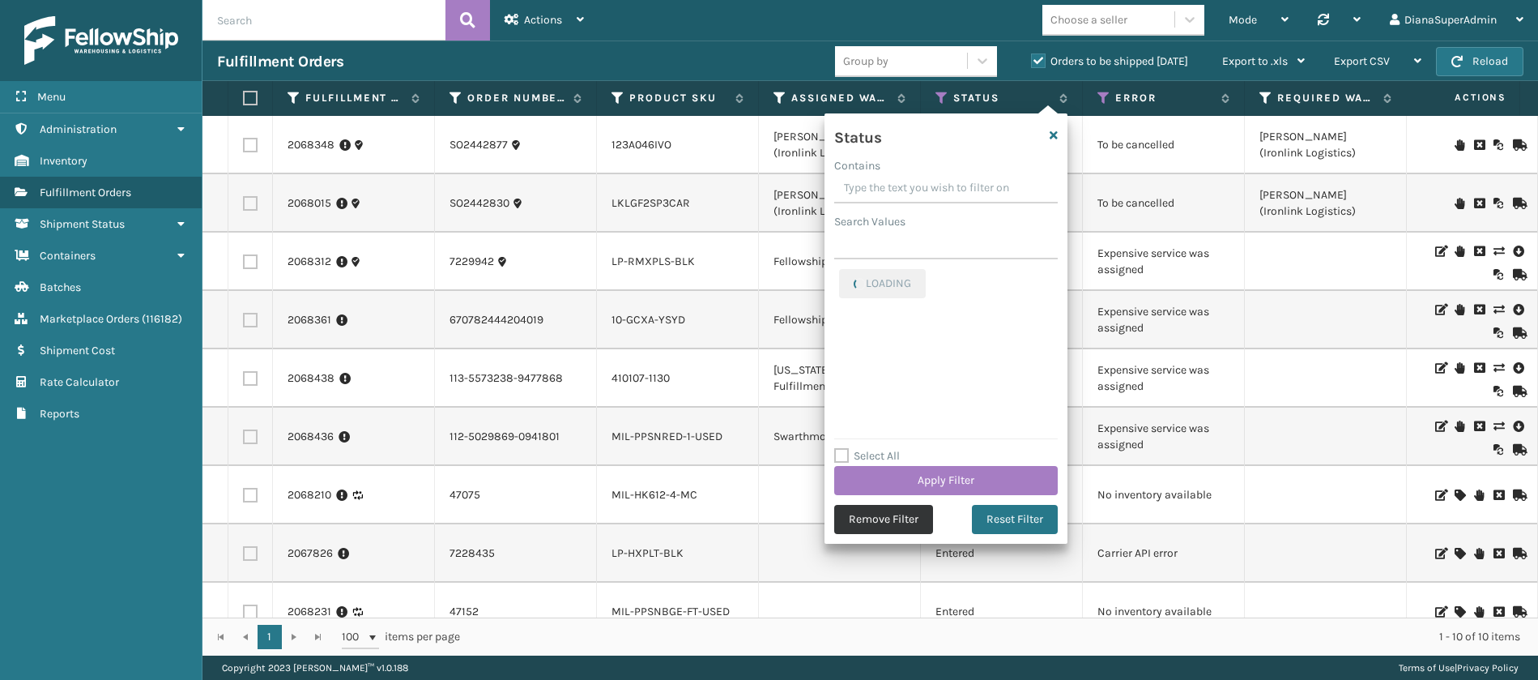
click at [871, 519] on button "Remove Filter" at bounding box center [883, 519] width 99 height 29
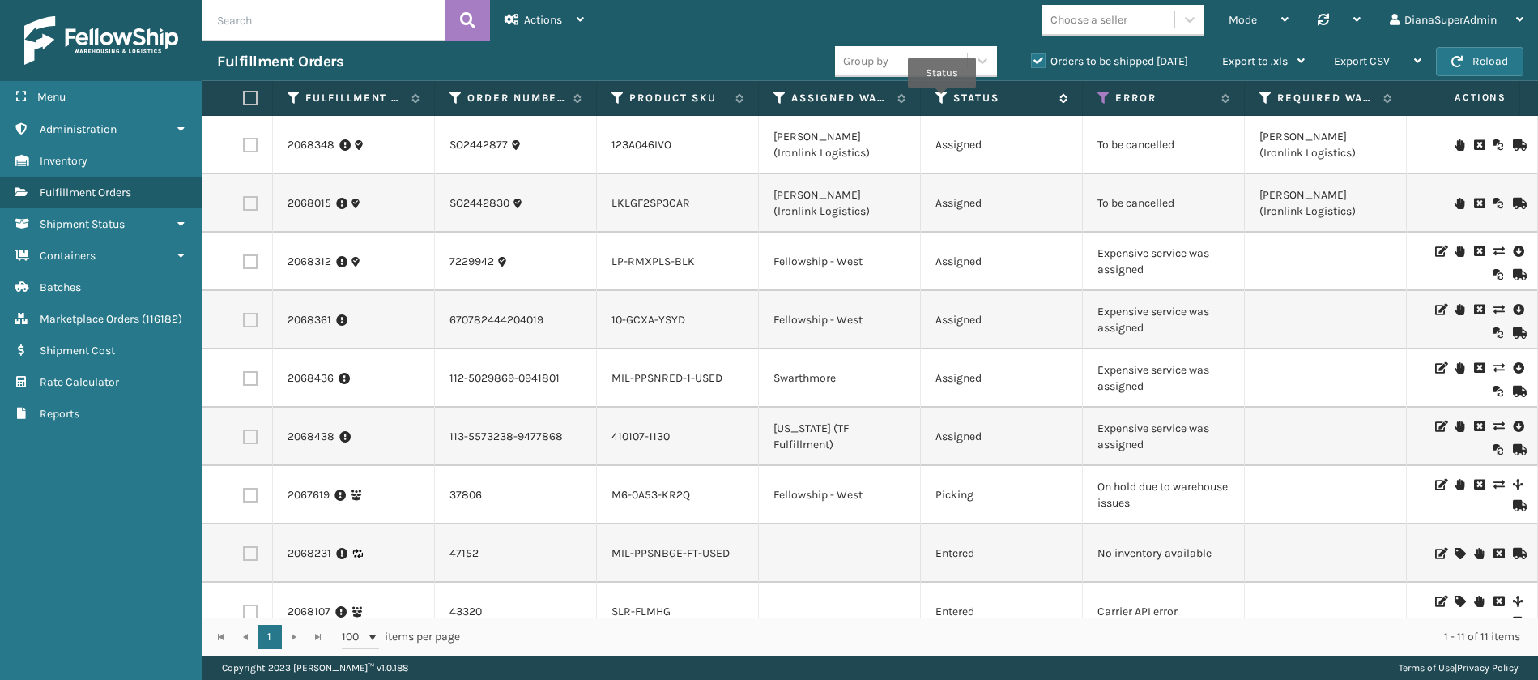
click at [942, 100] on icon at bounding box center [942, 98] width 13 height 15
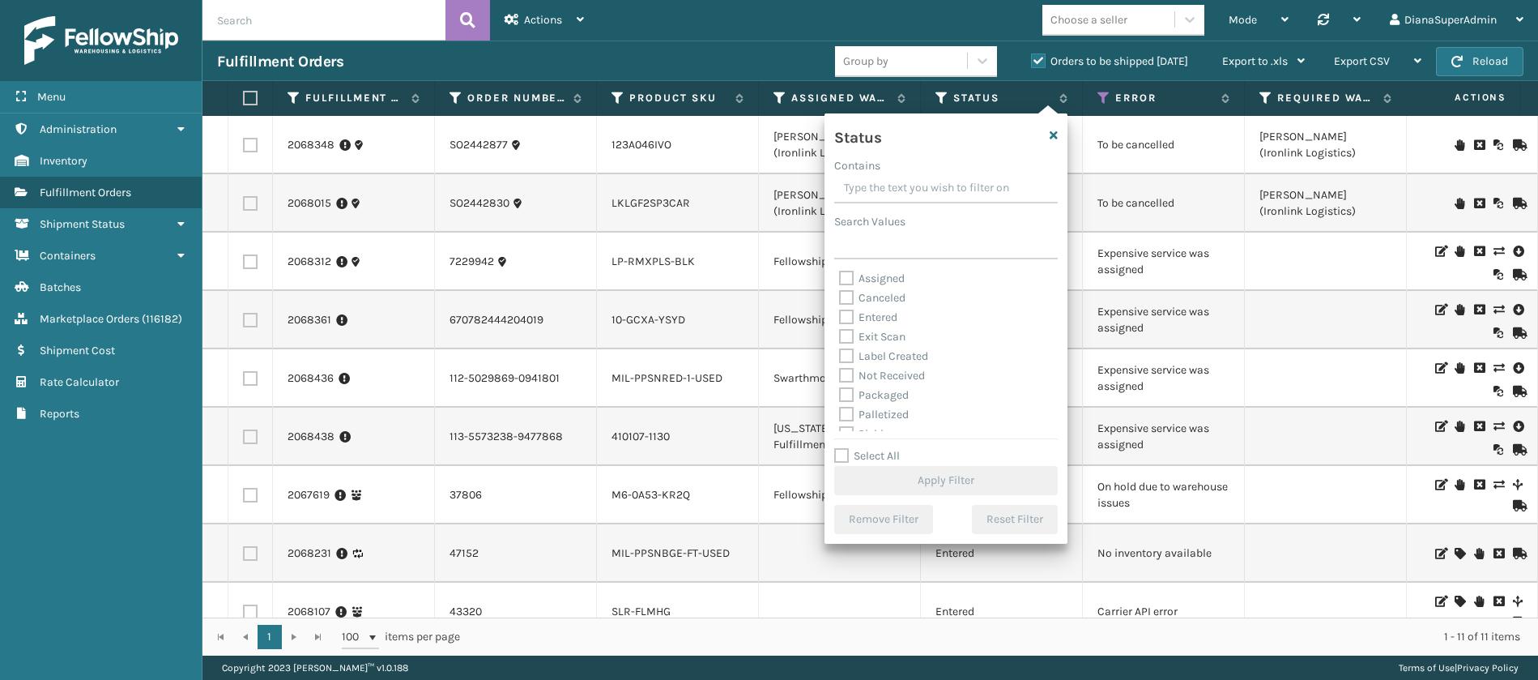
click at [847, 351] on label "Label Created" at bounding box center [883, 356] width 89 height 14
click at [840, 351] on input "Label Created" at bounding box center [839, 352] width 1 height 11
checkbox input "true"
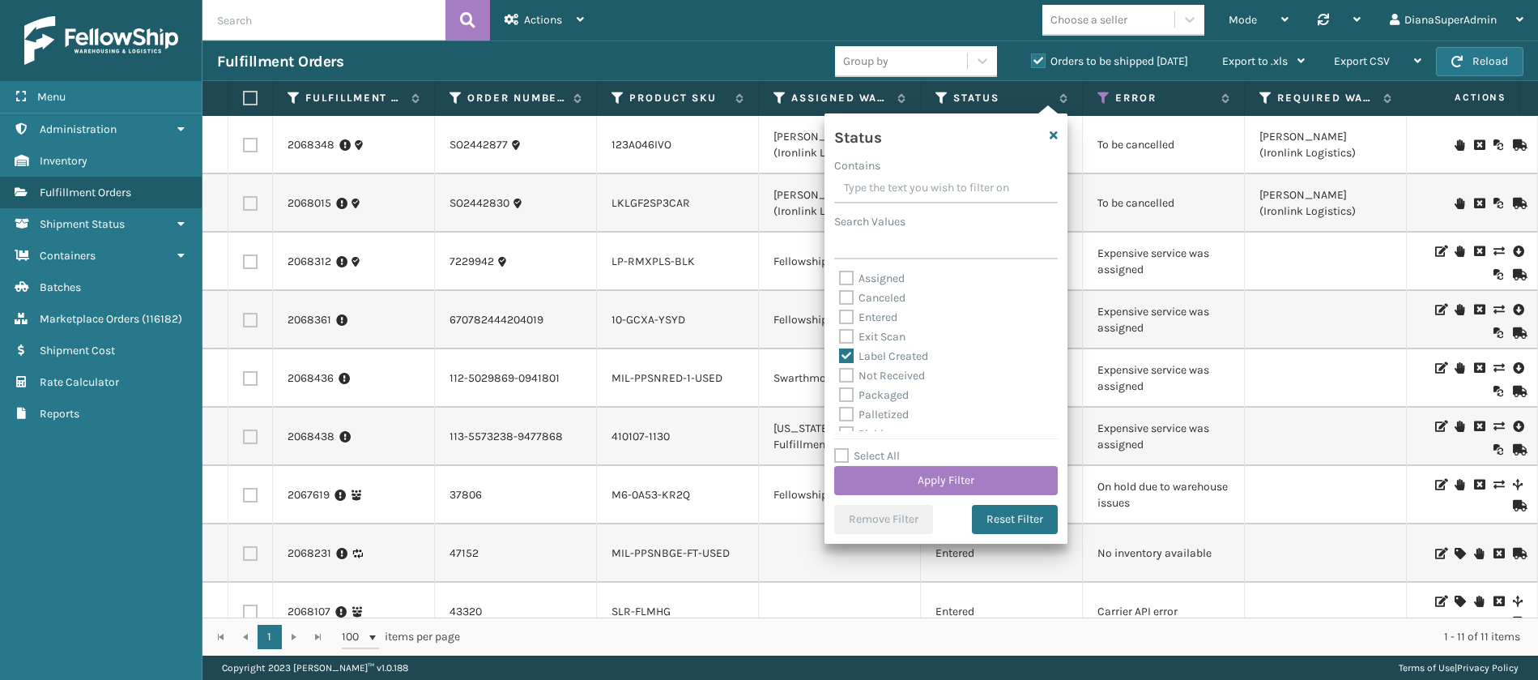
click at [847, 389] on label "Packaged" at bounding box center [874, 395] width 70 height 14
click at [840, 389] on input "Packaged" at bounding box center [839, 391] width 1 height 11
checkbox input "true"
click at [847, 407] on label "Palletized" at bounding box center [874, 414] width 70 height 14
click at [840, 406] on input "Palletized" at bounding box center [839, 410] width 1 height 11
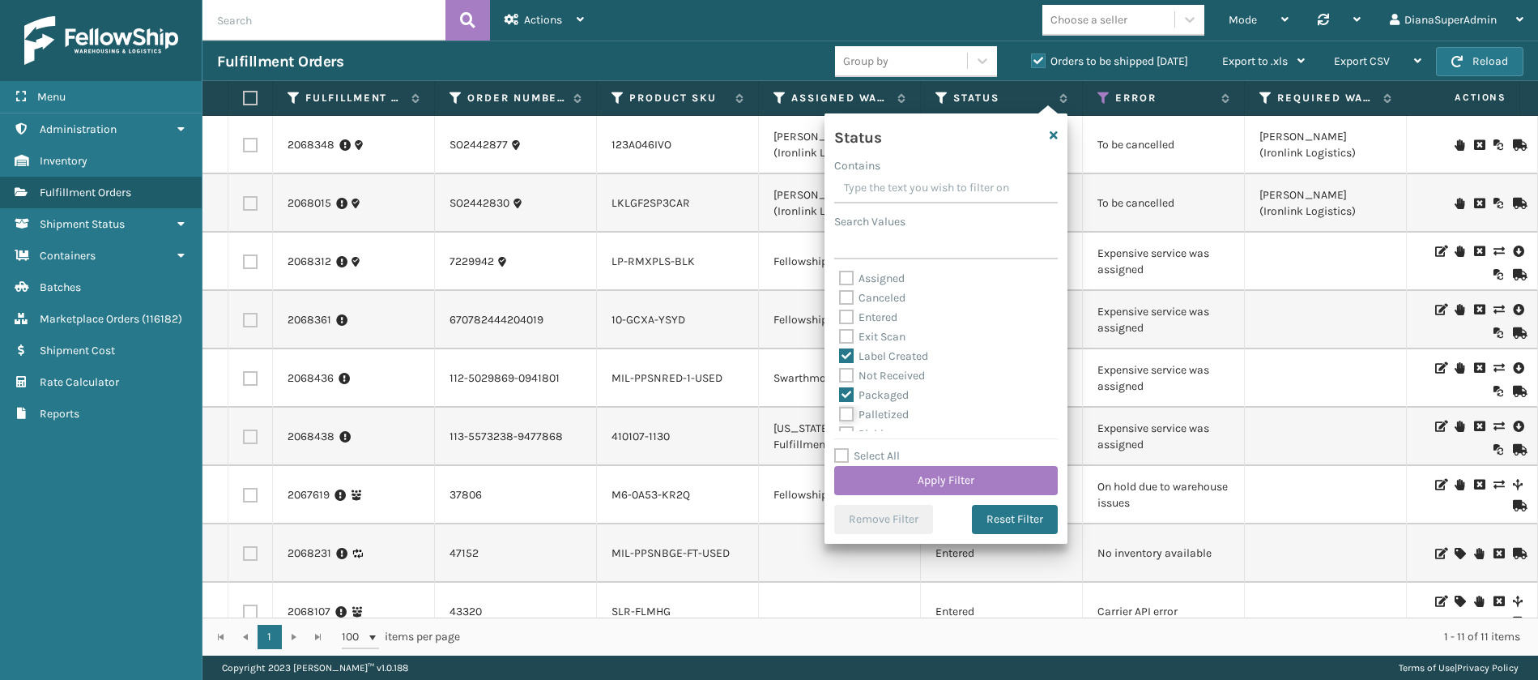
checkbox input "true"
click at [847, 382] on label "Picking" at bounding box center [868, 381] width 58 height 14
click at [840, 382] on input "Picking" at bounding box center [839, 377] width 1 height 11
checkbox input "true"
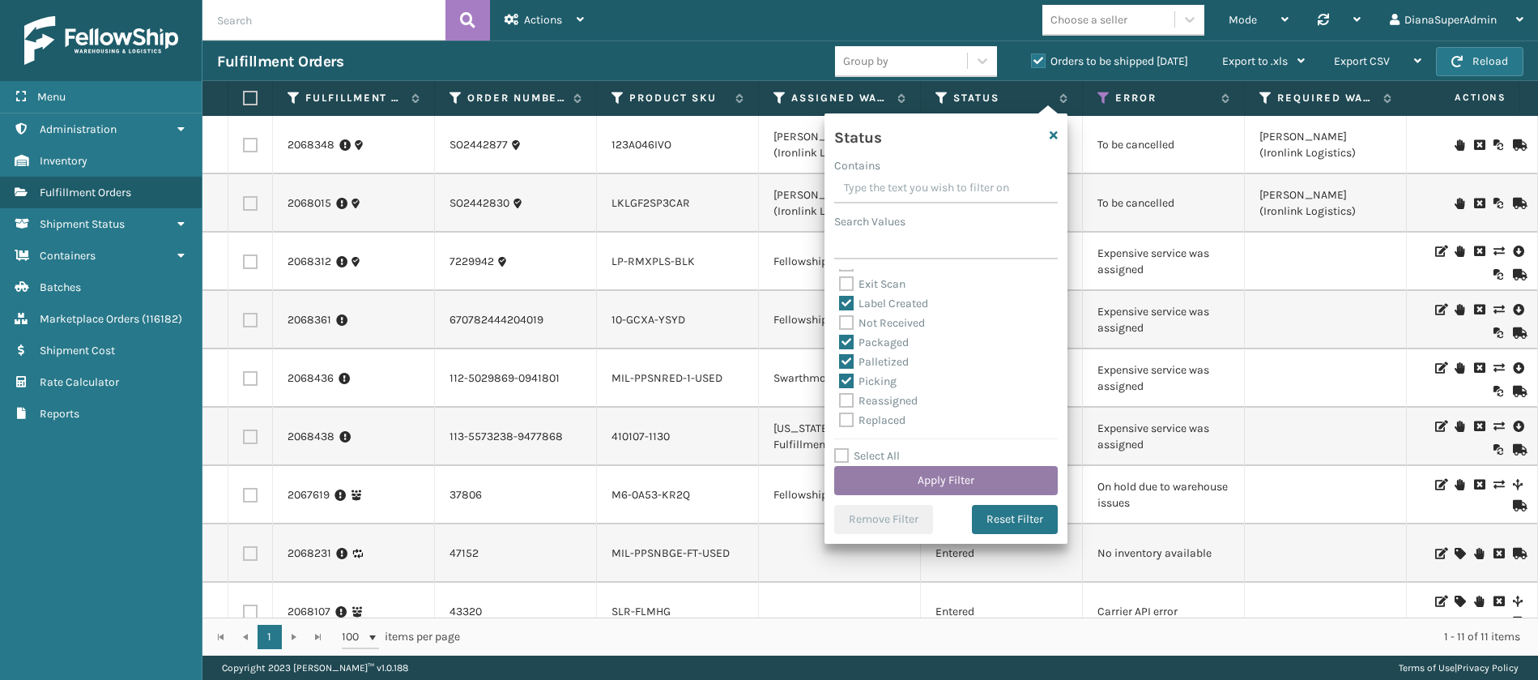
click at [907, 471] on button "Apply Filter" at bounding box center [946, 480] width 224 height 29
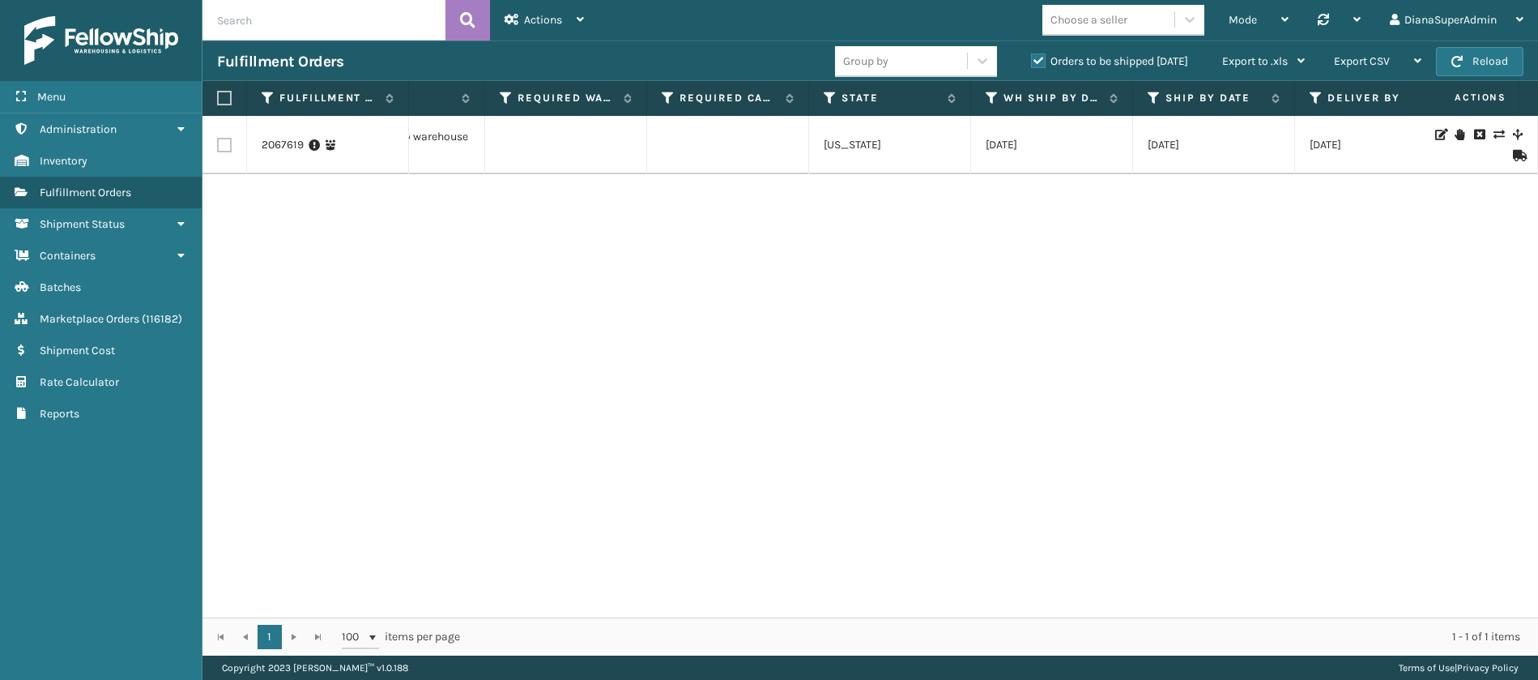
scroll to position [0, 398]
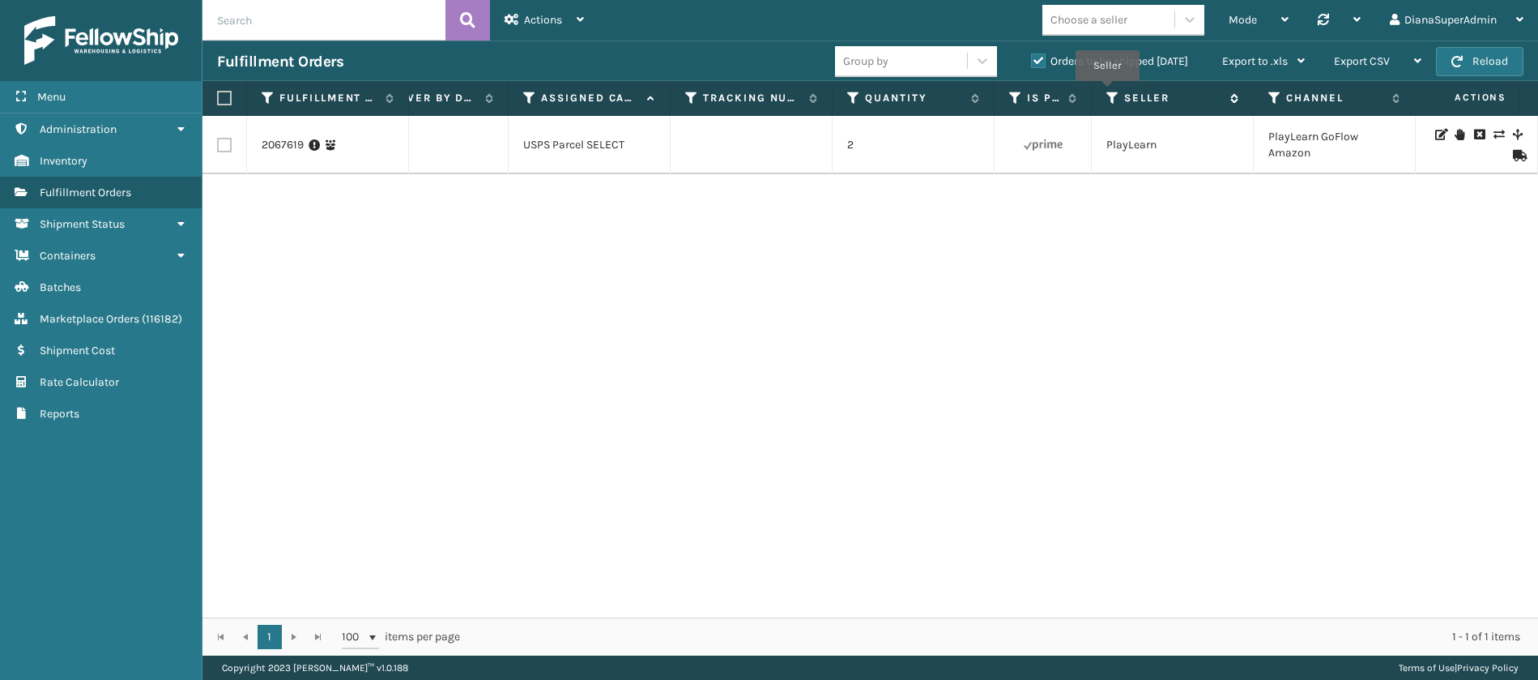
click at [1107, 92] on icon at bounding box center [1113, 98] width 13 height 15
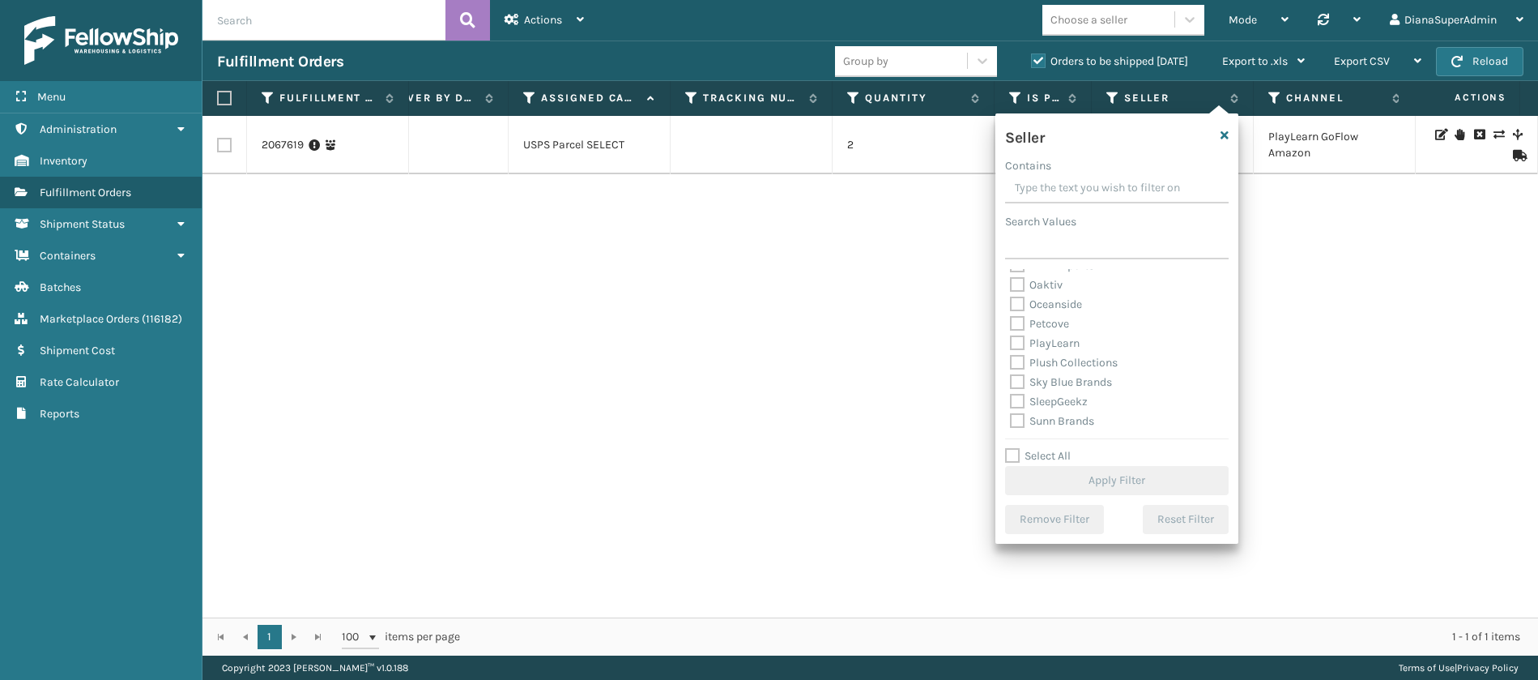
click at [1013, 451] on label "Select All" at bounding box center [1038, 456] width 66 height 14
click at [1013, 448] on input "Select All" at bounding box center [1126, 447] width 243 height 2
checkbox input "true"
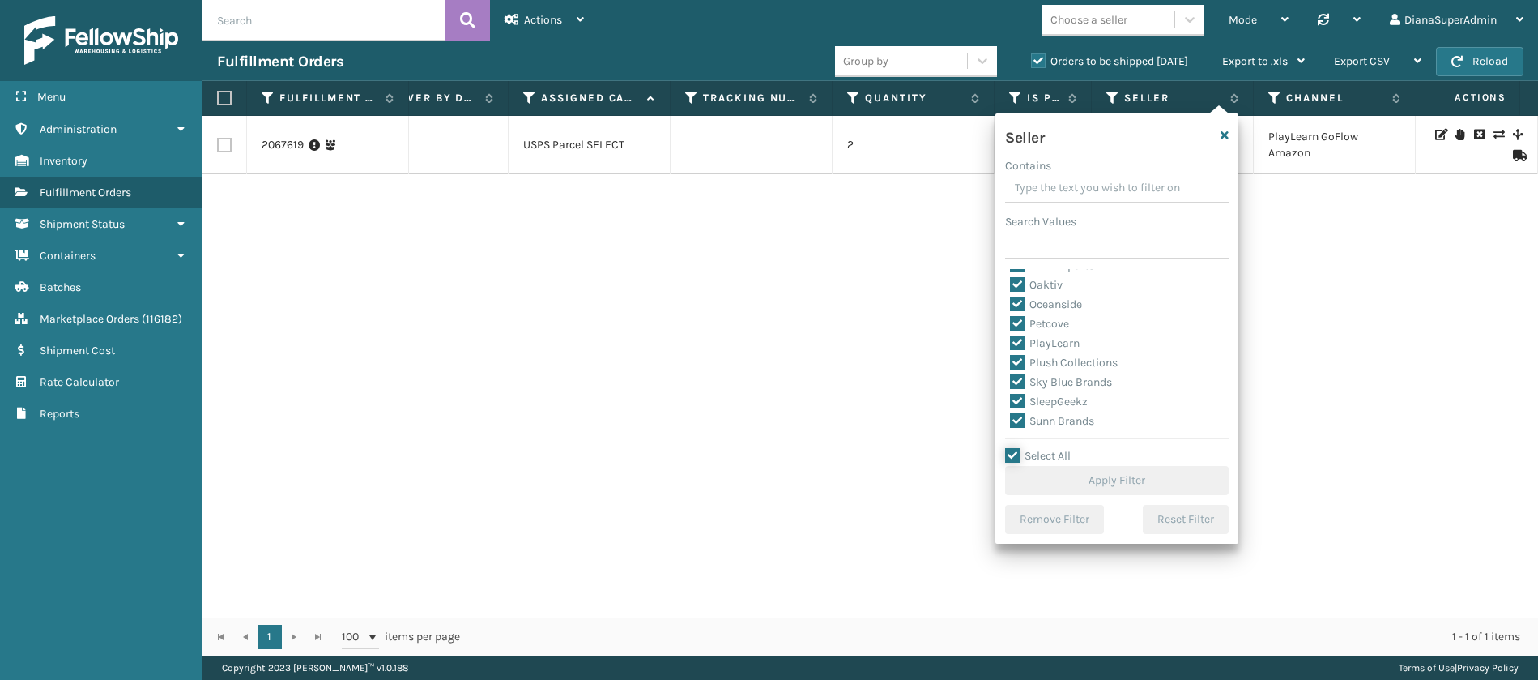
checkbox input "true"
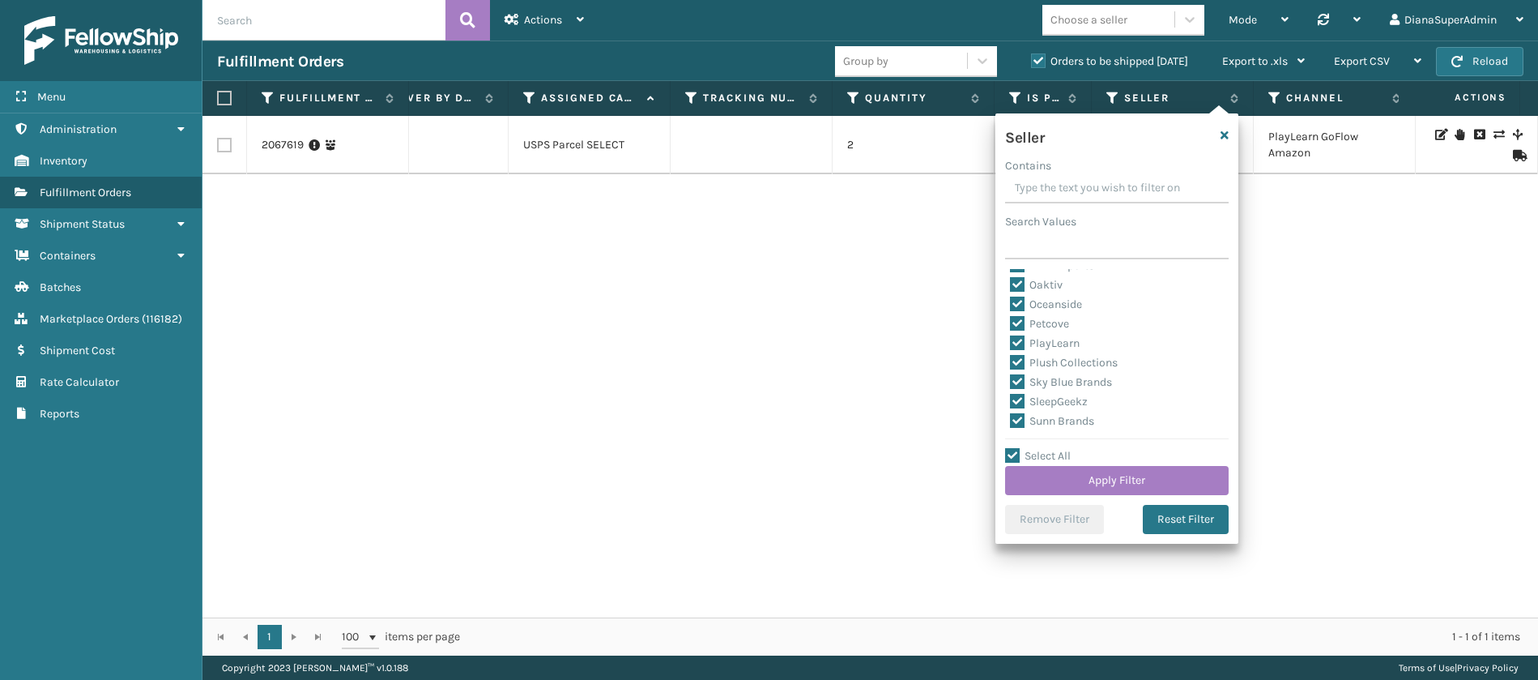
click at [1017, 399] on label "SleepGeekz" at bounding box center [1049, 401] width 78 height 14
click at [1011, 399] on input "SleepGeekz" at bounding box center [1010, 397] width 1 height 11
click at [1049, 473] on button "Apply Filter" at bounding box center [1117, 480] width 224 height 29
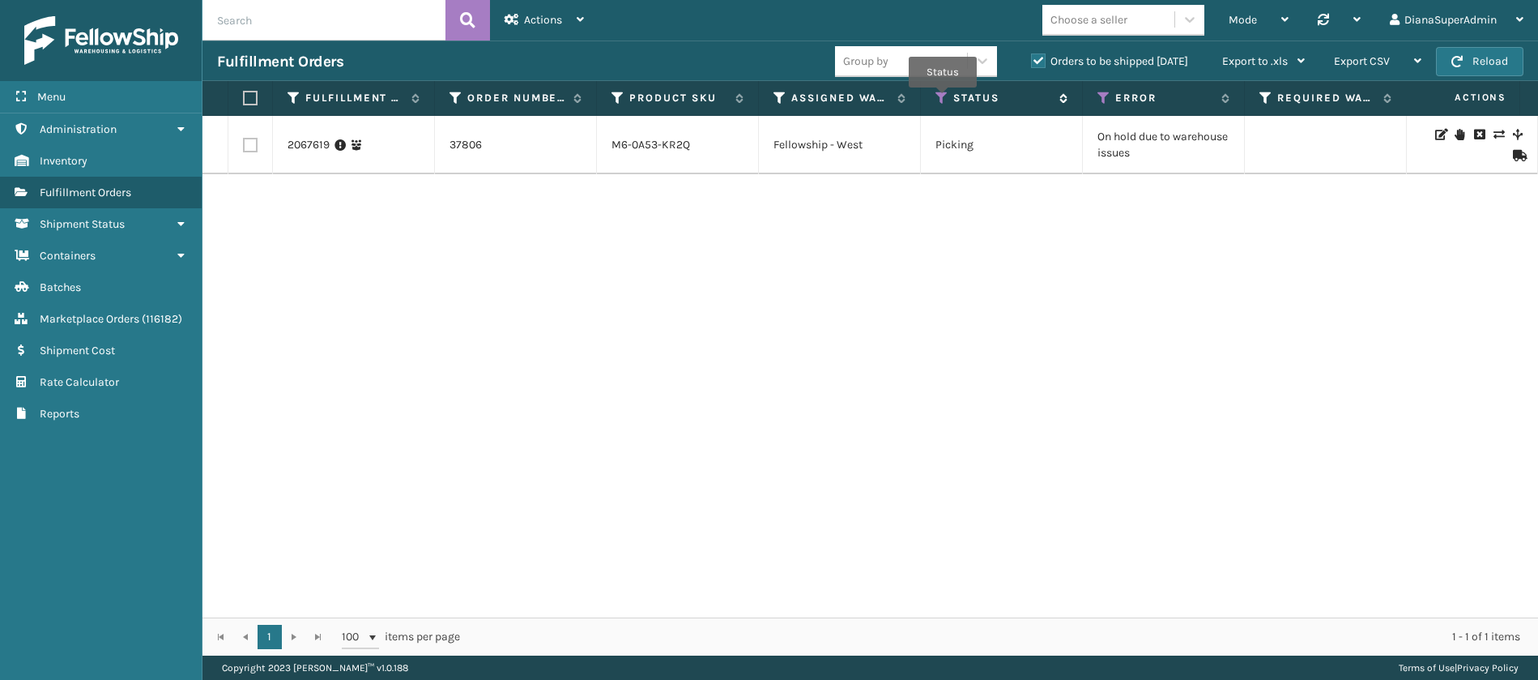
click at [943, 98] on icon at bounding box center [942, 98] width 13 height 15
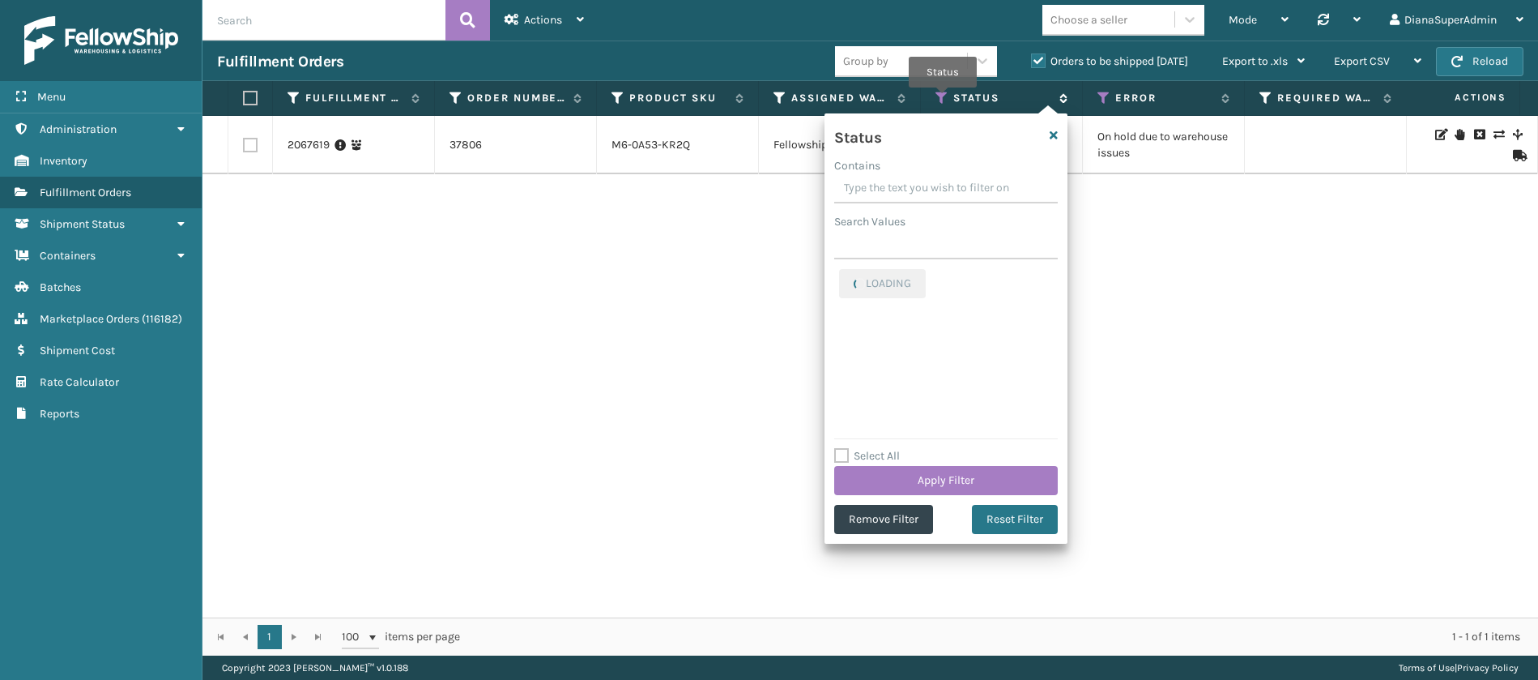
click at [943, 98] on icon at bounding box center [942, 98] width 13 height 15
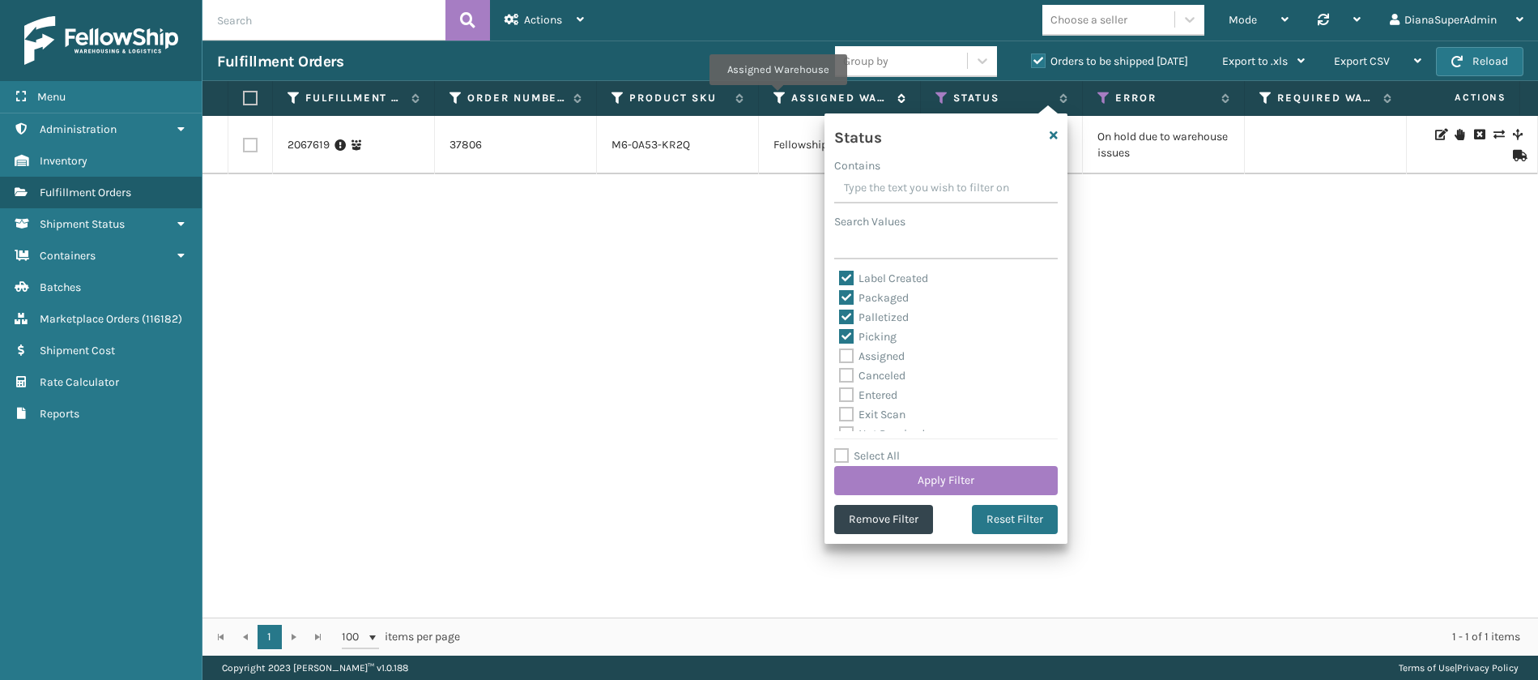
click at [778, 96] on icon at bounding box center [780, 98] width 13 height 15
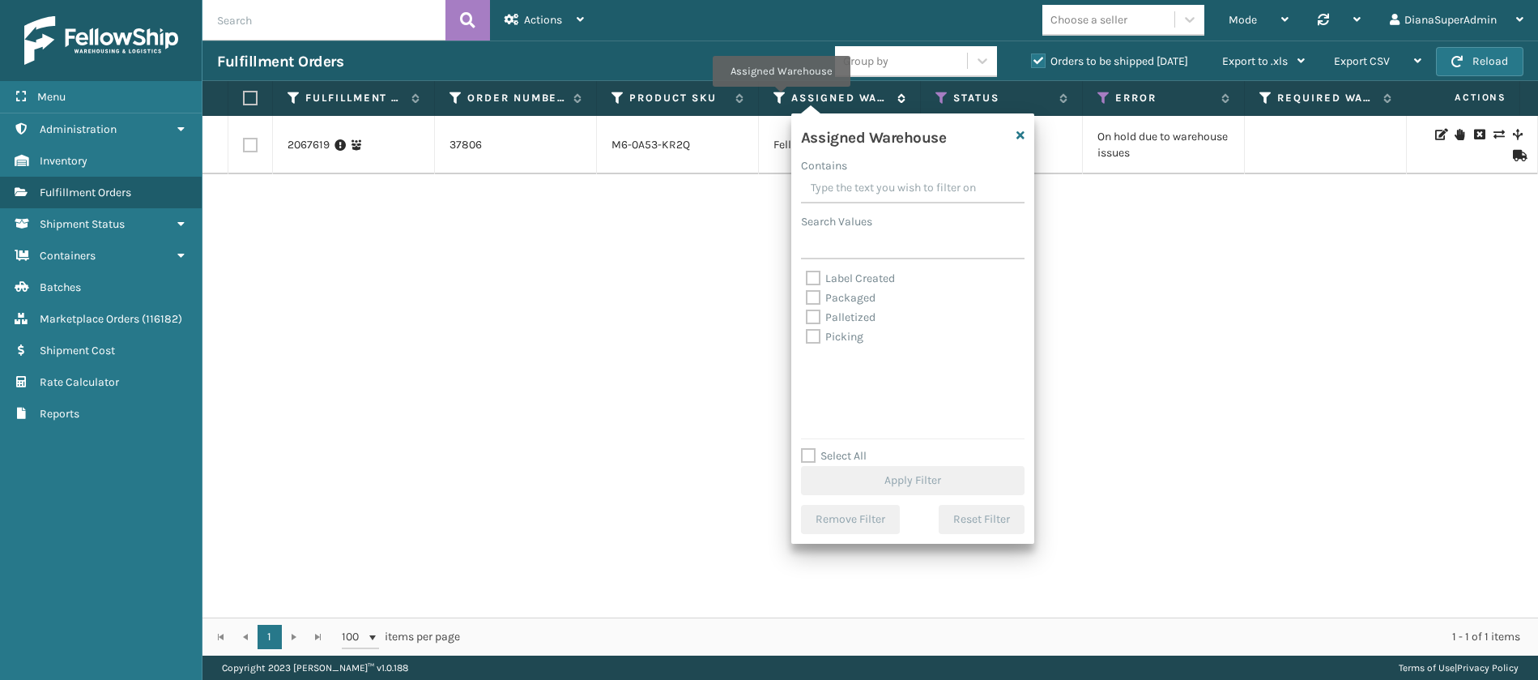
click at [780, 98] on icon at bounding box center [780, 98] width 13 height 15
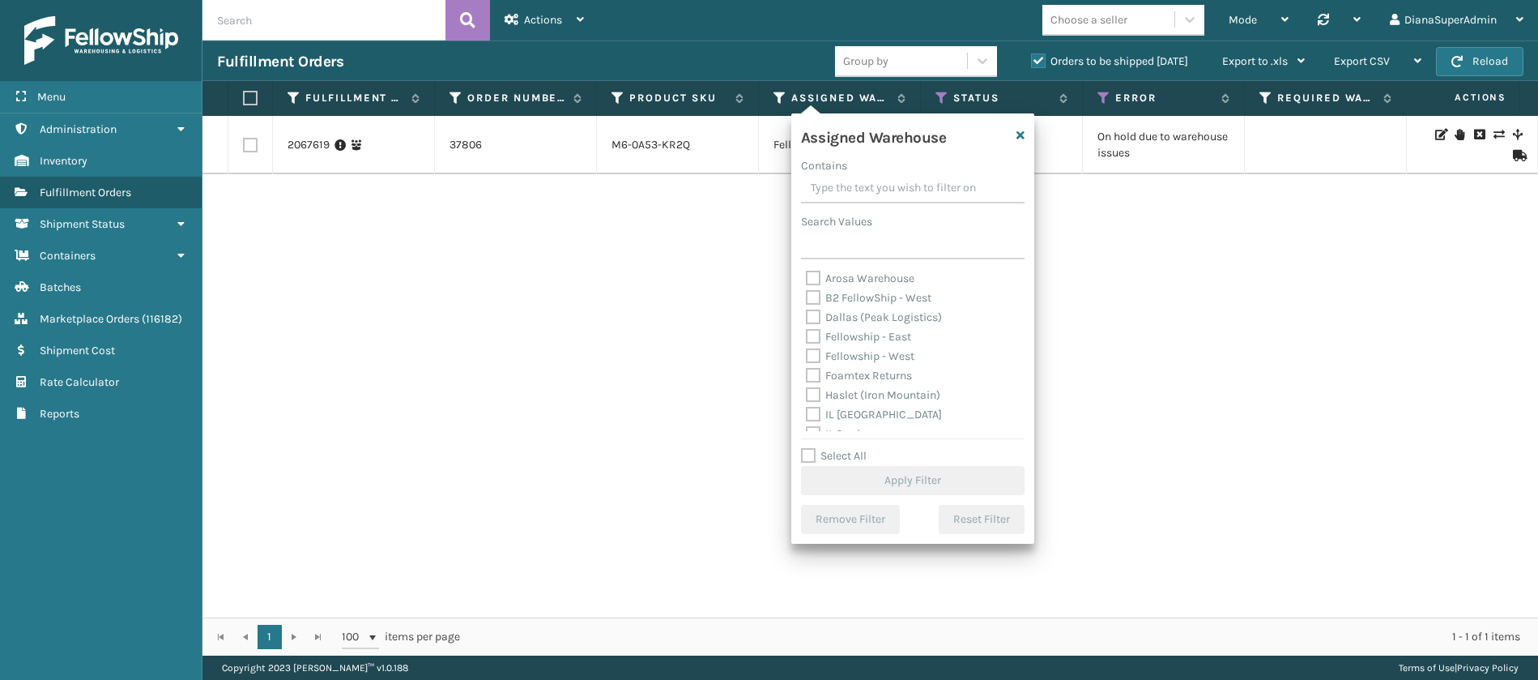
click at [813, 312] on label "Dallas (Peak Logistics)" at bounding box center [874, 317] width 136 height 14
click at [807, 312] on input "Dallas (Peak Logistics)" at bounding box center [806, 313] width 1 height 11
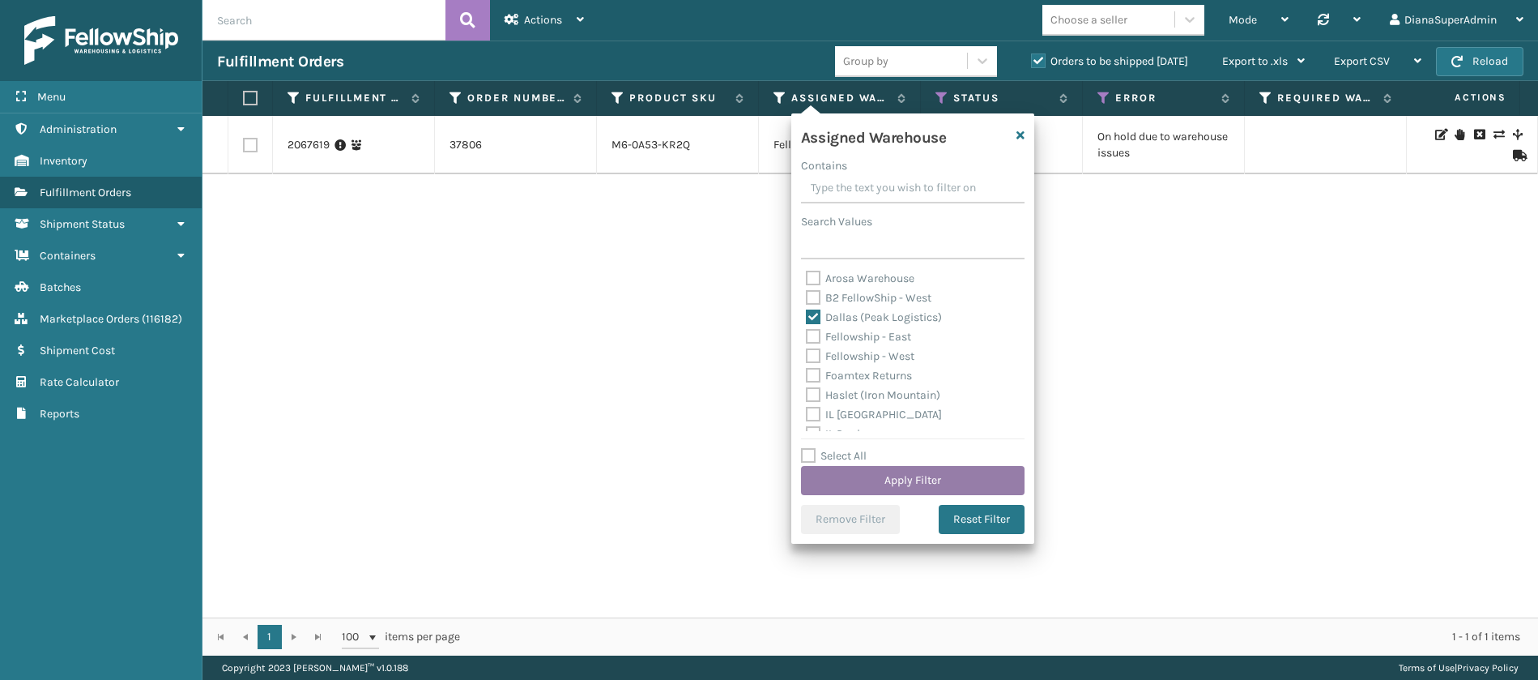
click at [895, 475] on button "Apply Filter" at bounding box center [913, 480] width 224 height 29
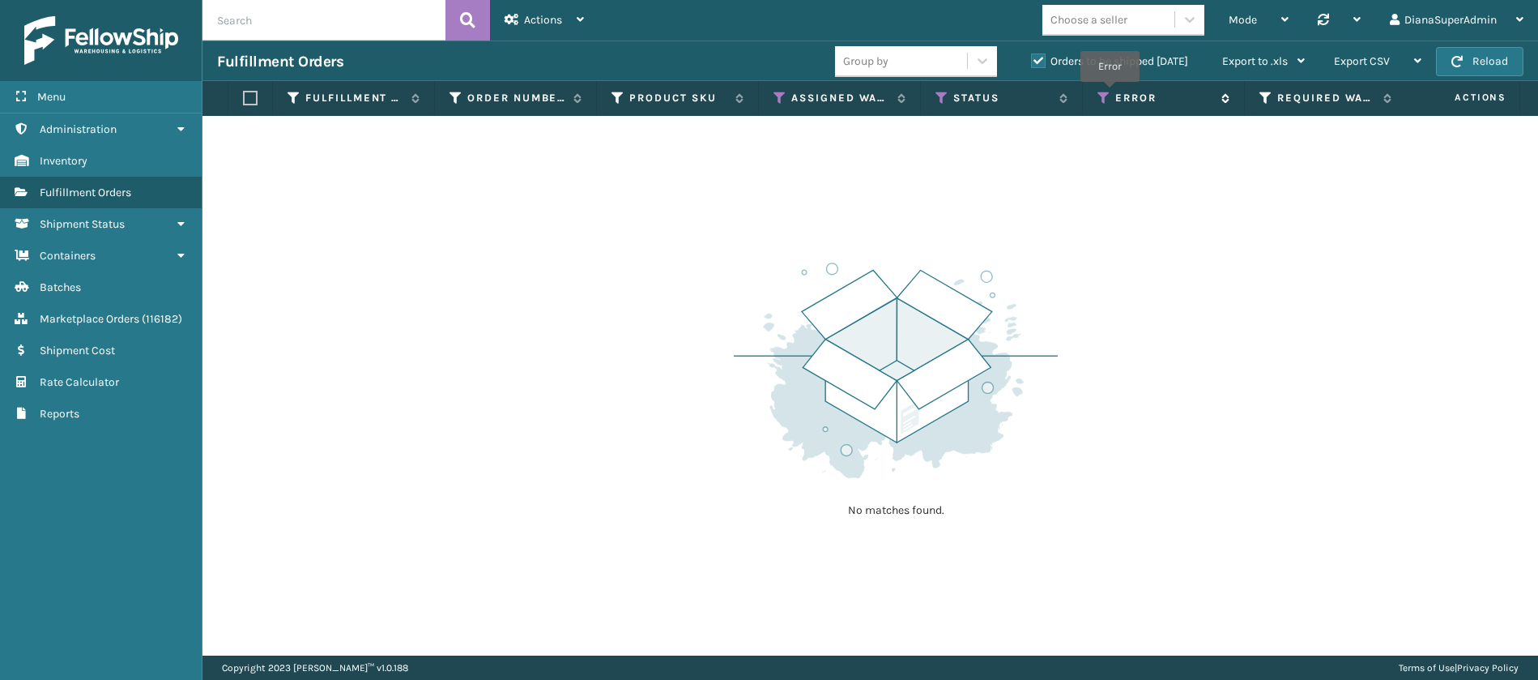
click at [1110, 93] on icon at bounding box center [1104, 98] width 13 height 15
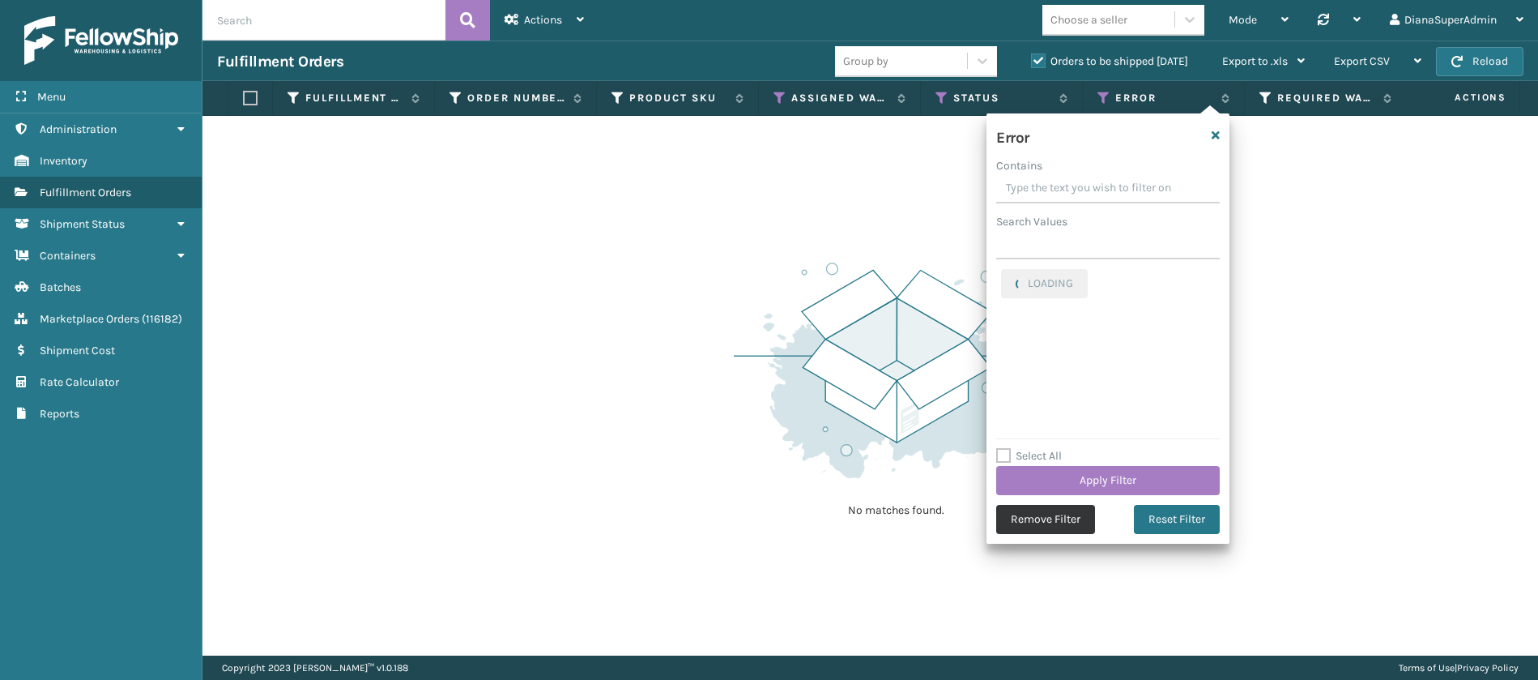
click at [1035, 510] on button "Remove Filter" at bounding box center [1045, 519] width 99 height 29
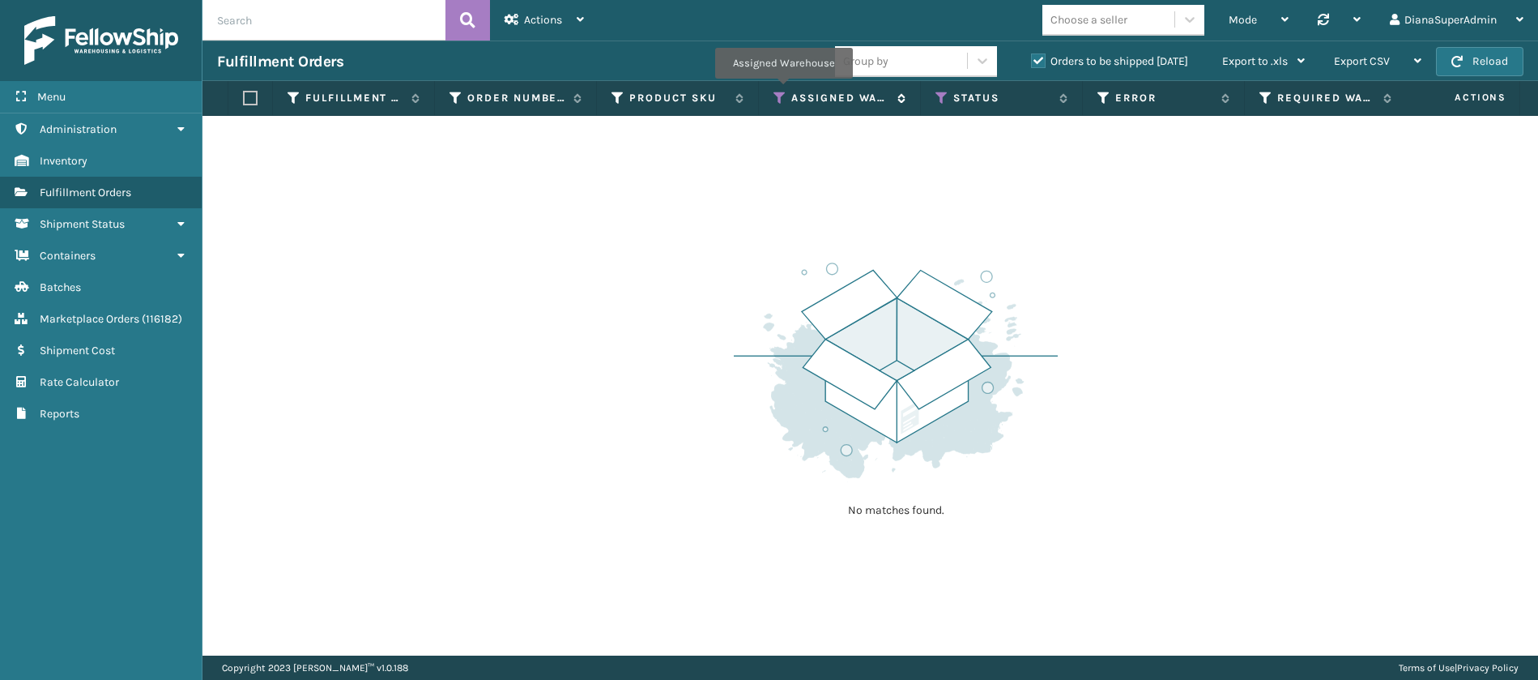
click at [783, 91] on icon at bounding box center [780, 98] width 13 height 15
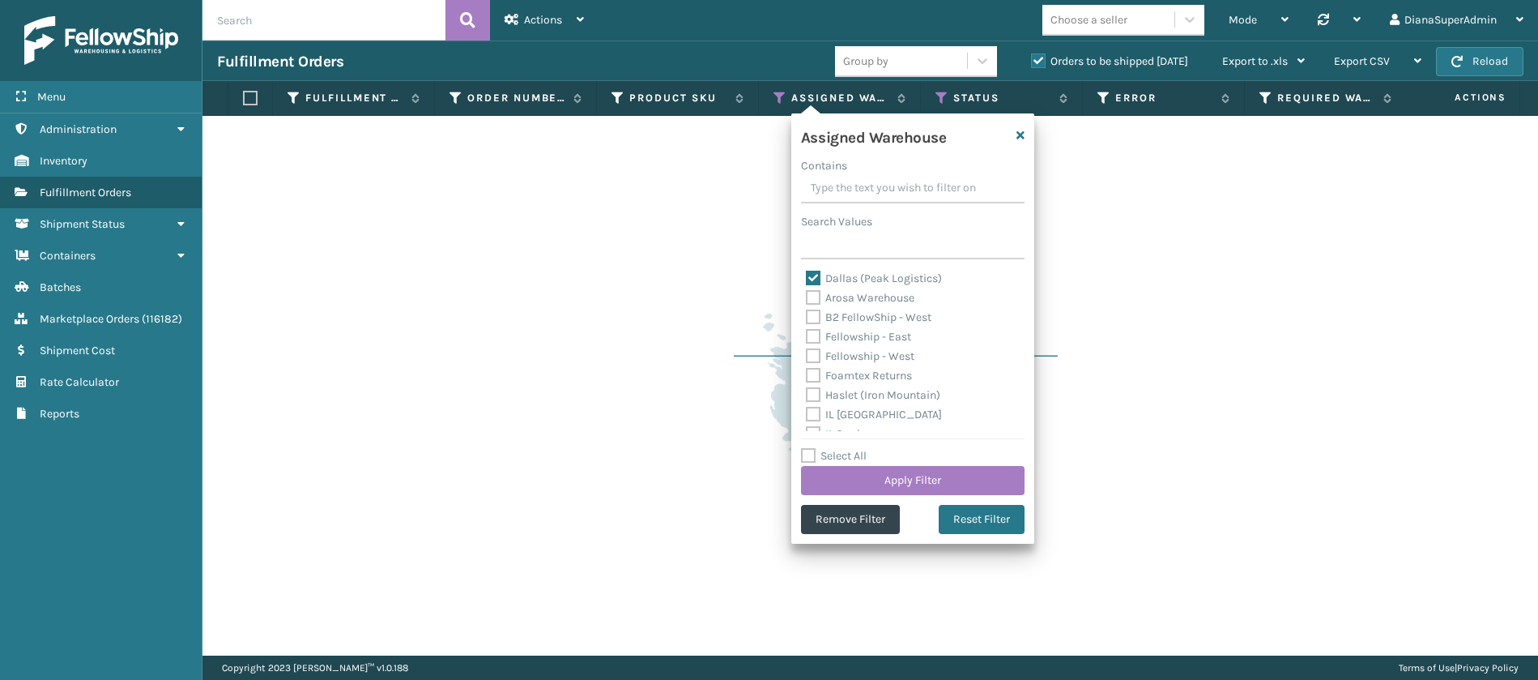
click at [817, 275] on label "Dallas (Peak Logistics)" at bounding box center [874, 278] width 136 height 14
click at [807, 275] on input "Dallas (Peak Logistics)" at bounding box center [806, 274] width 1 height 11
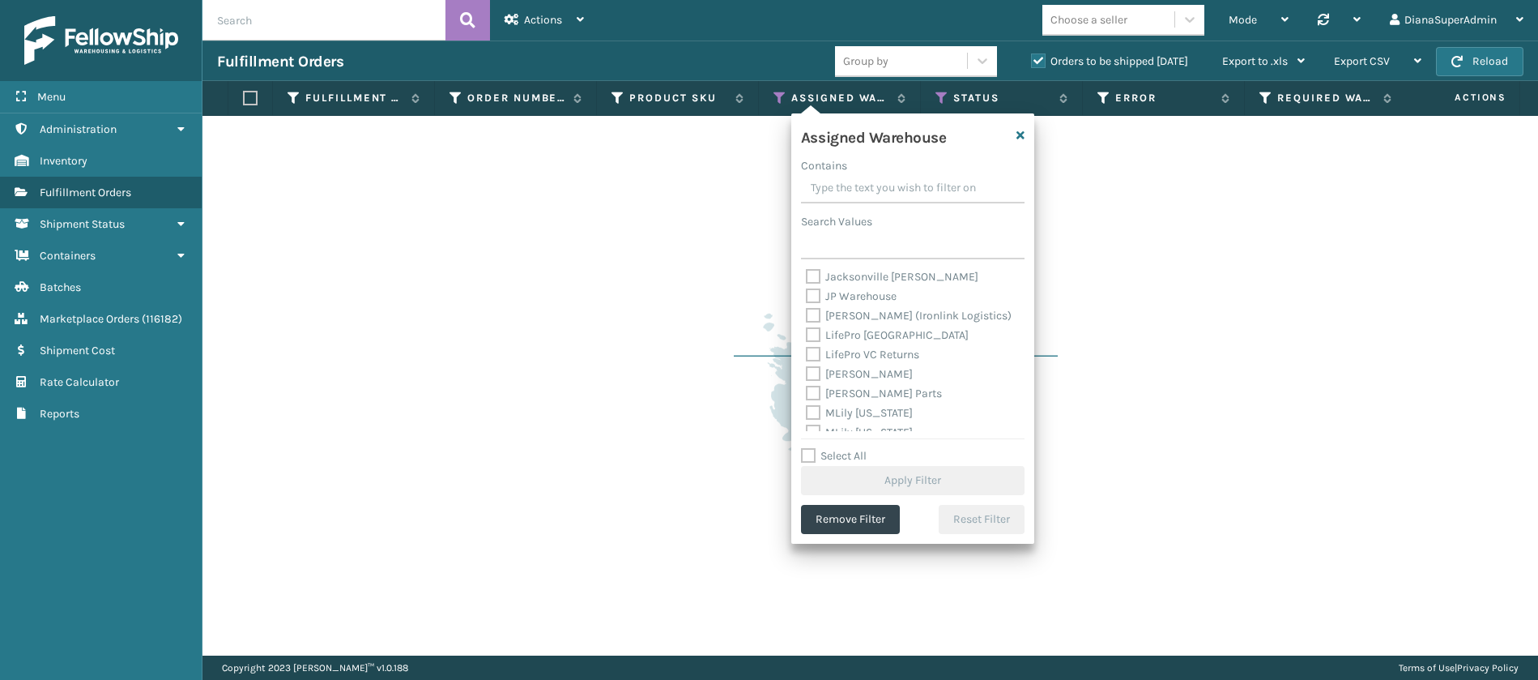
scroll to position [216, 0]
click at [812, 372] on label "[PERSON_NAME]" at bounding box center [859, 373] width 107 height 14
click at [807, 372] on input "[PERSON_NAME]" at bounding box center [806, 369] width 1 height 11
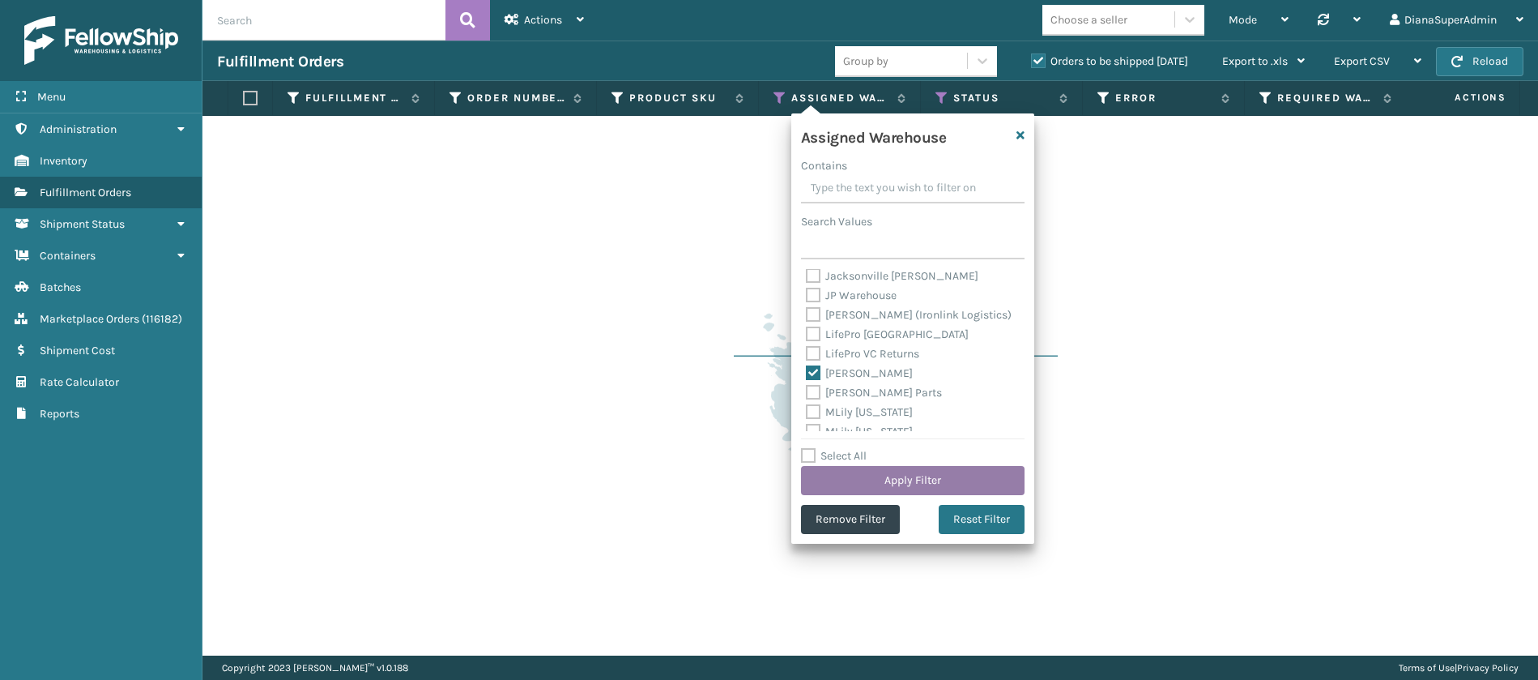
click at [881, 471] on button "Apply Filter" at bounding box center [913, 480] width 224 height 29
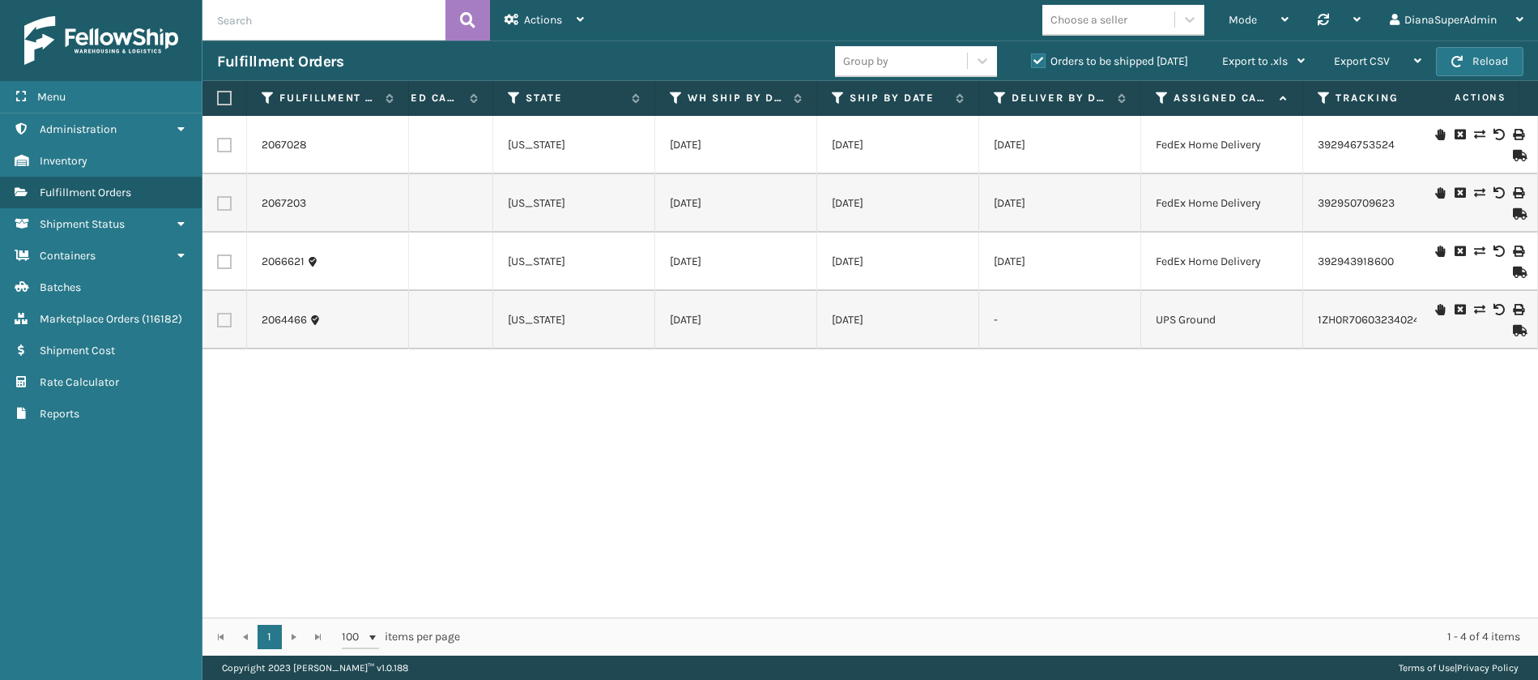
scroll to position [0, 328]
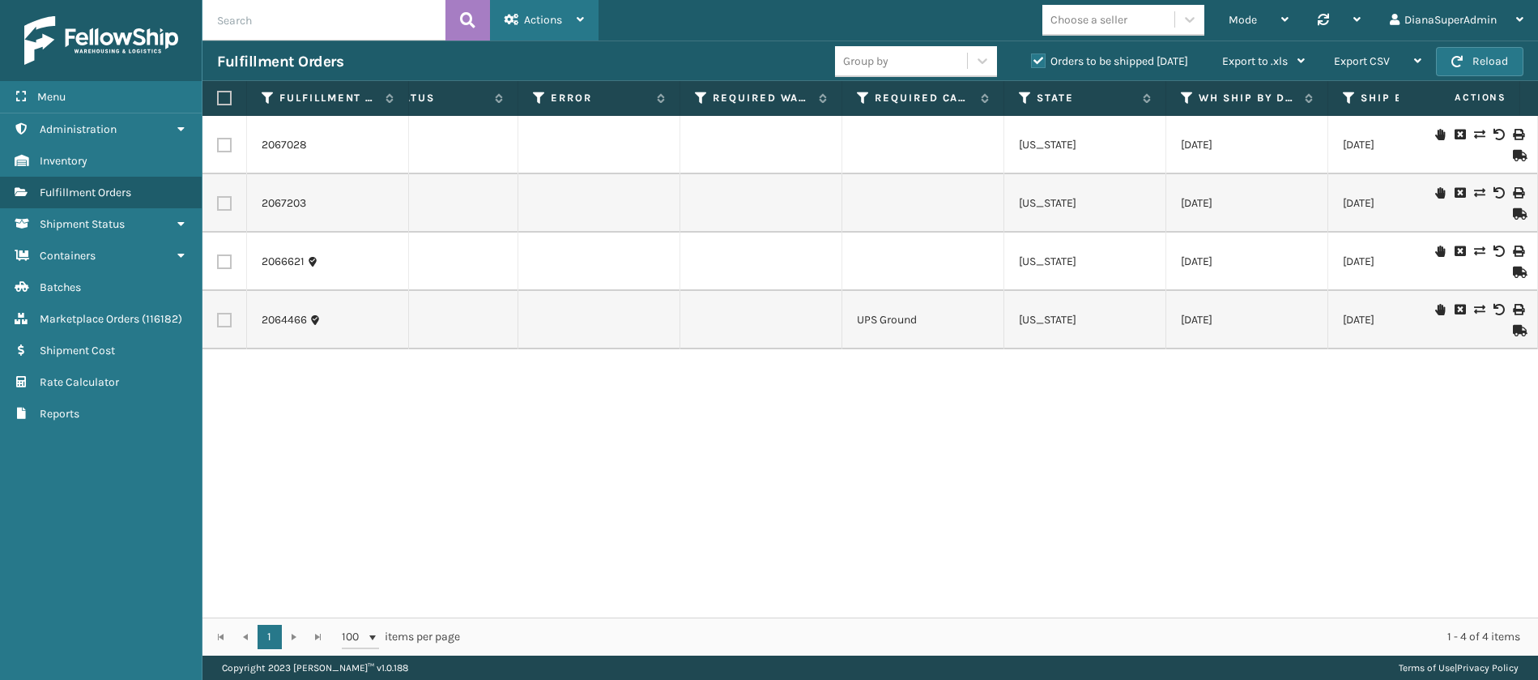
click at [570, 21] on div "Actions" at bounding box center [544, 20] width 79 height 41
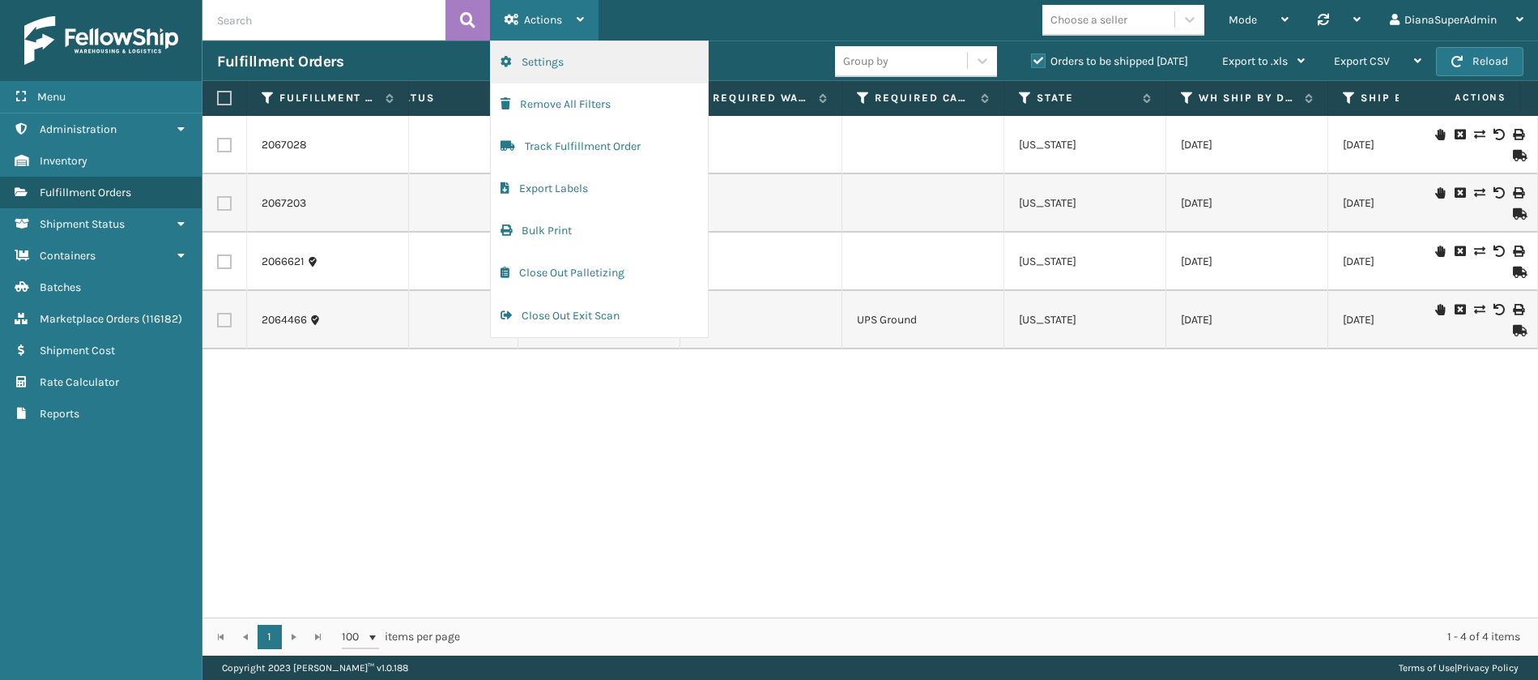
click at [595, 62] on button "Settings" at bounding box center [599, 62] width 217 height 42
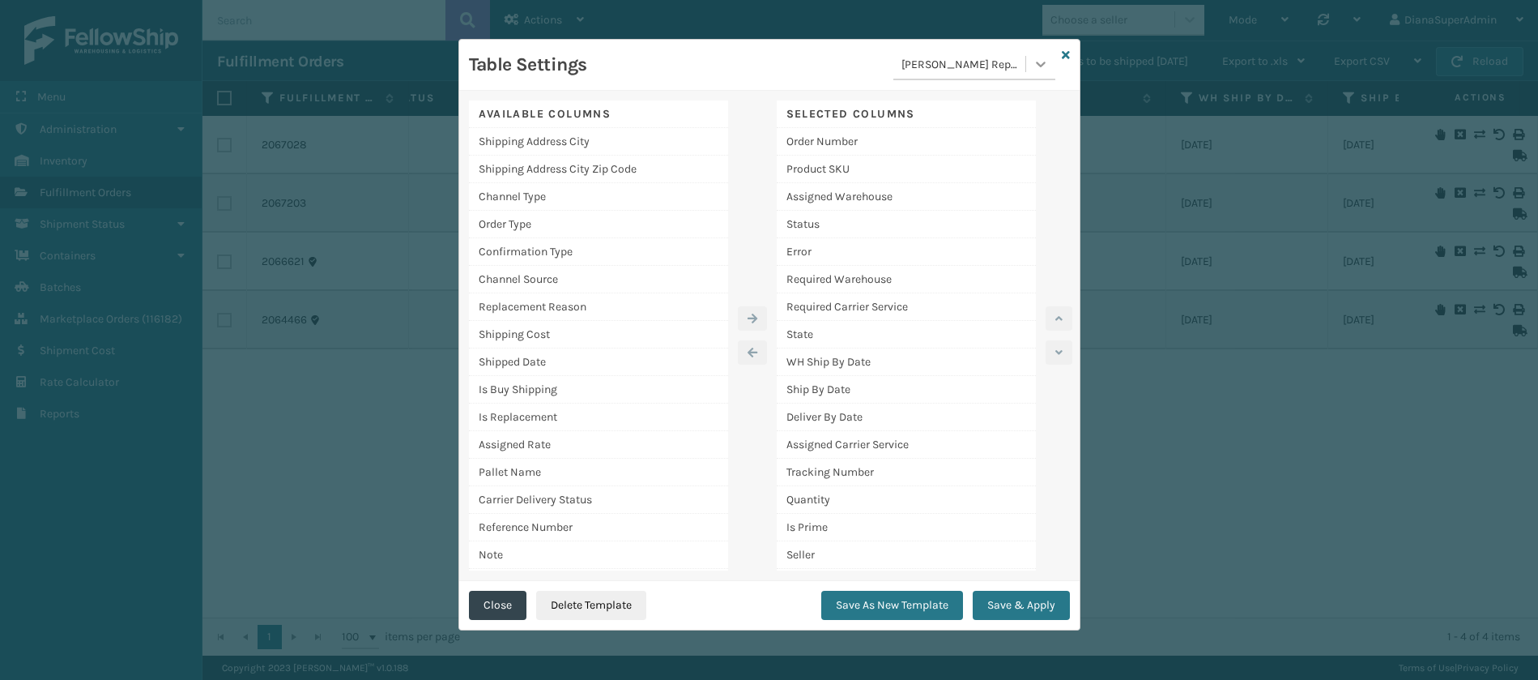
click at [1033, 63] on icon at bounding box center [1041, 64] width 16 height 16
click at [923, 203] on div "EOD" at bounding box center [974, 195] width 162 height 30
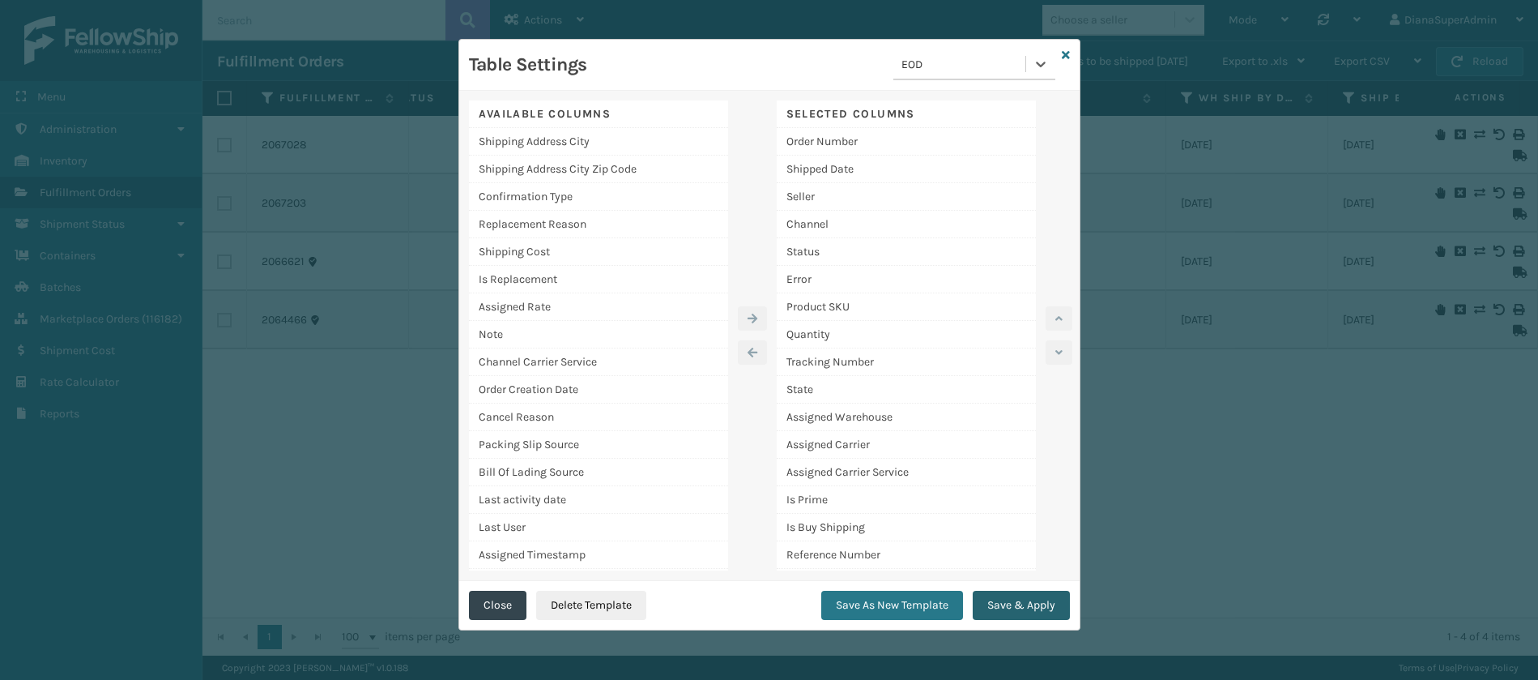
click at [1007, 599] on button "Save & Apply" at bounding box center [1021, 605] width 97 height 29
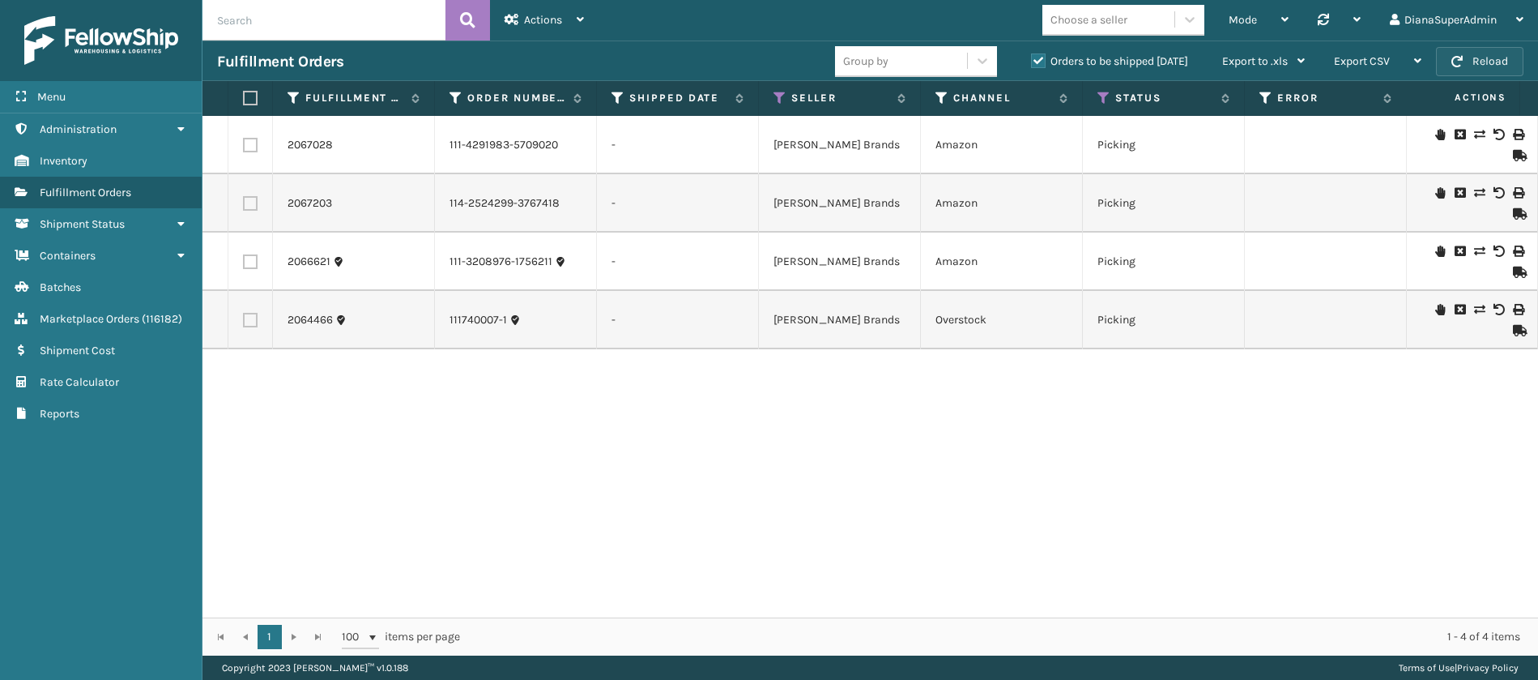
click at [1467, 57] on button "Reload" at bounding box center [1479, 61] width 87 height 29
click at [1475, 66] on button "Reload" at bounding box center [1479, 61] width 87 height 29
click at [1394, 58] on div "Export CSV" at bounding box center [1377, 61] width 87 height 41
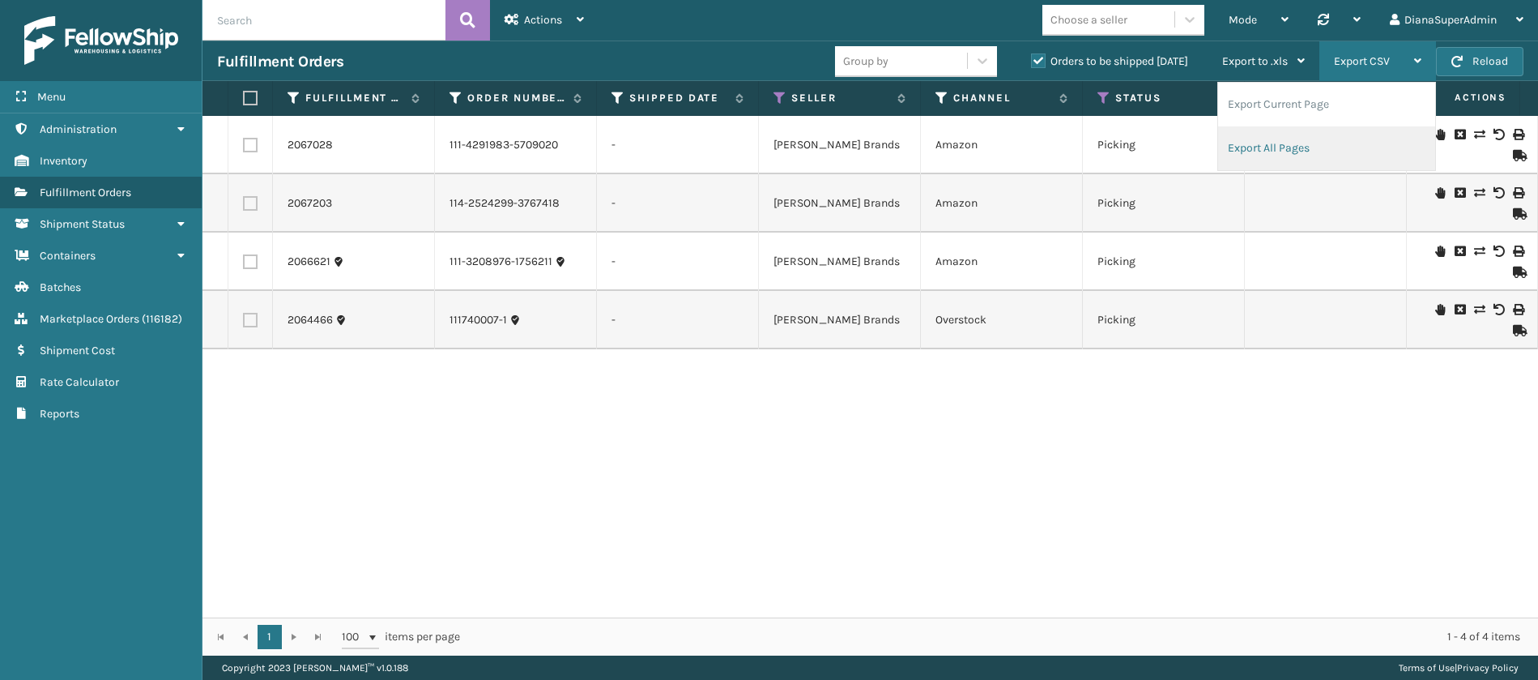
click at [1308, 142] on li "Export All Pages" at bounding box center [1326, 148] width 217 height 44
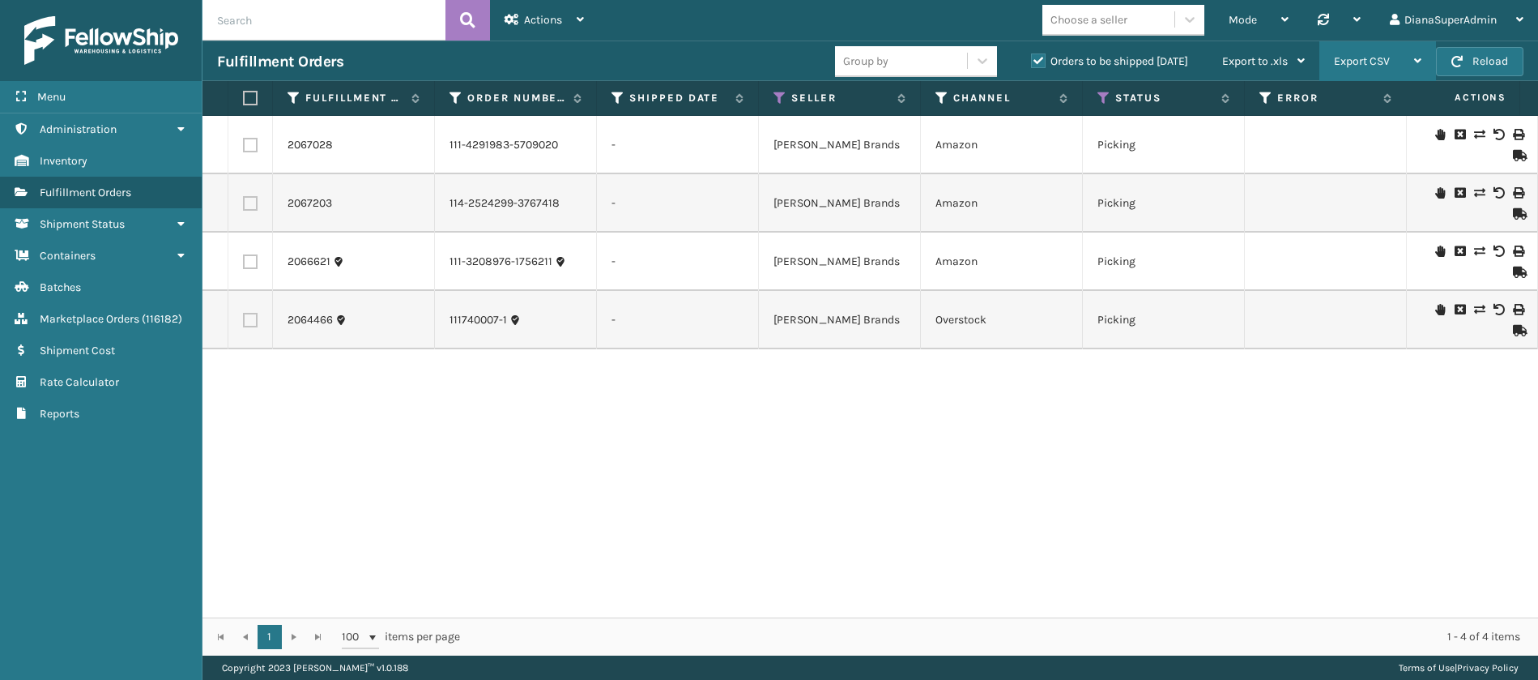
click at [1380, 63] on span "Export CSV" at bounding box center [1362, 61] width 56 height 14
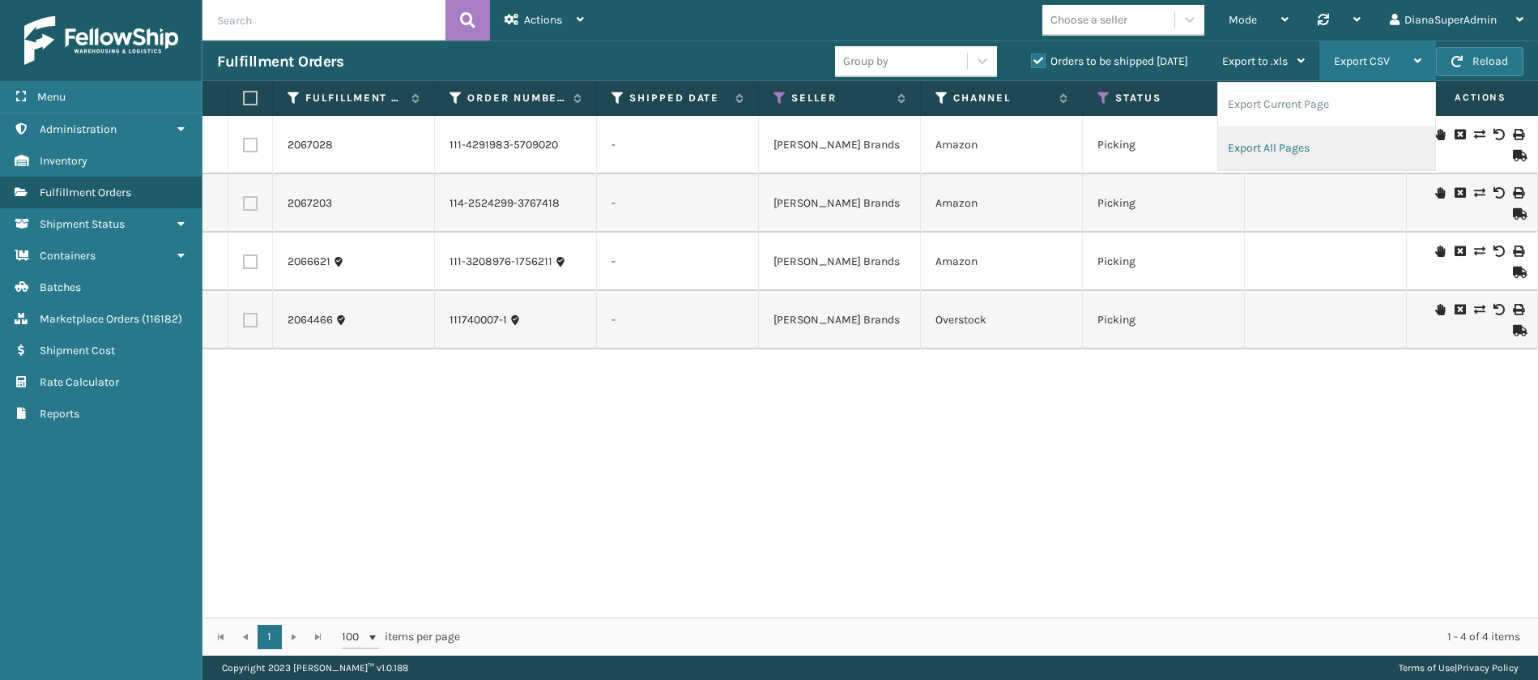
click at [1290, 139] on li "Export All Pages" at bounding box center [1326, 148] width 217 height 44
